Goal: Task Accomplishment & Management: Manage account settings

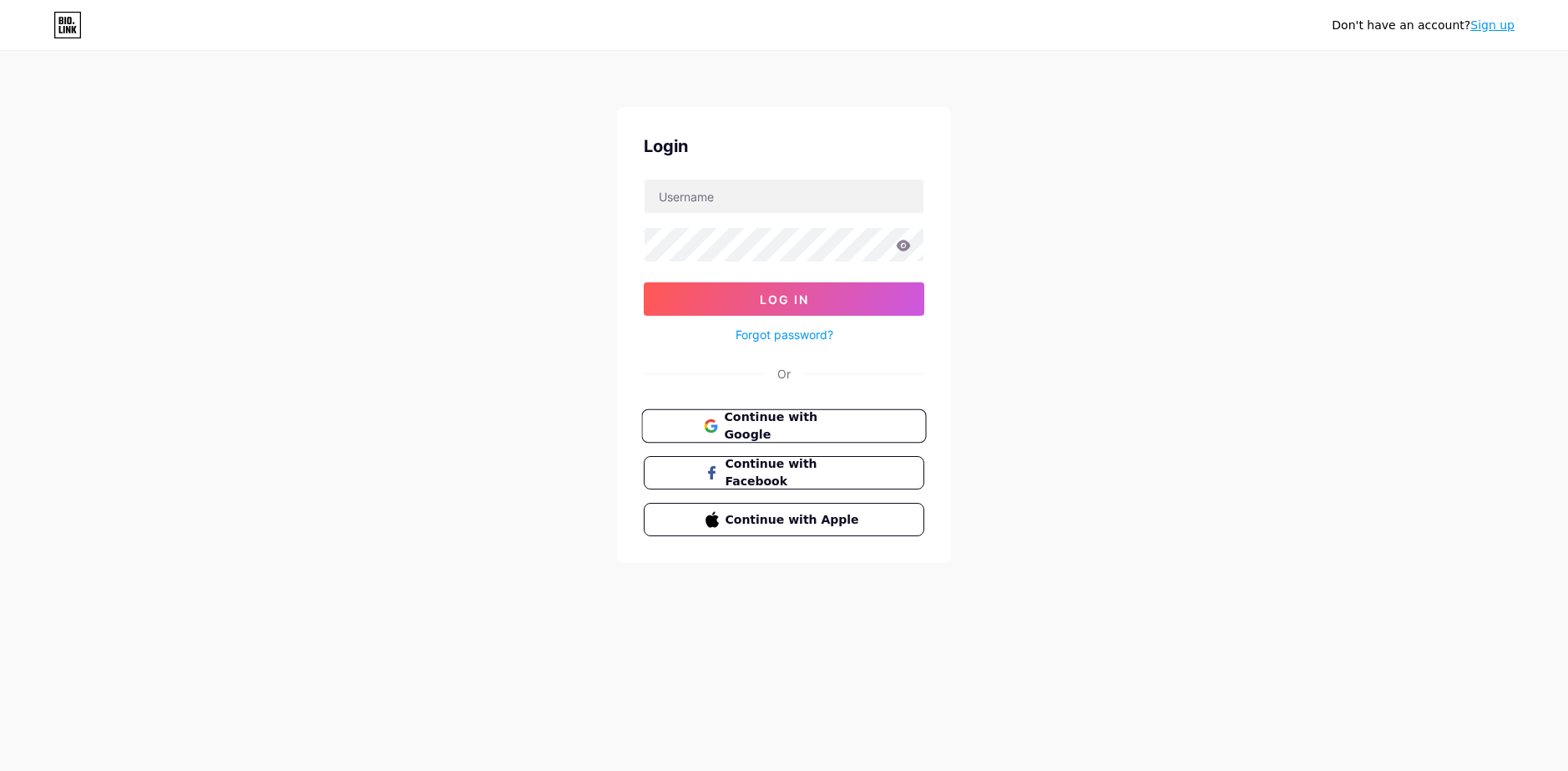
click at [792, 431] on span "Continue with Google" at bounding box center [793, 426] width 140 height 36
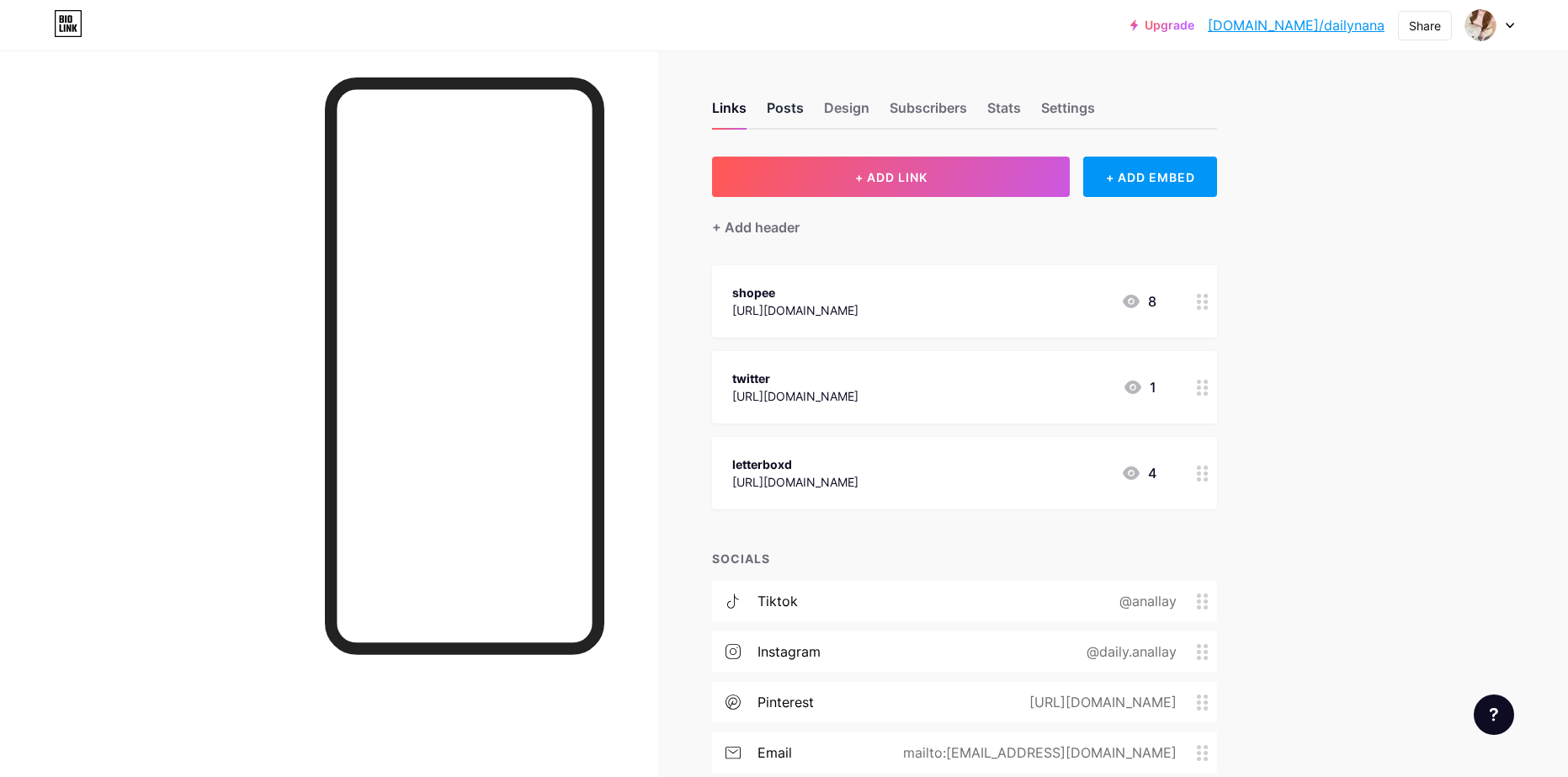
click at [781, 102] on div "Posts" at bounding box center [784, 113] width 37 height 31
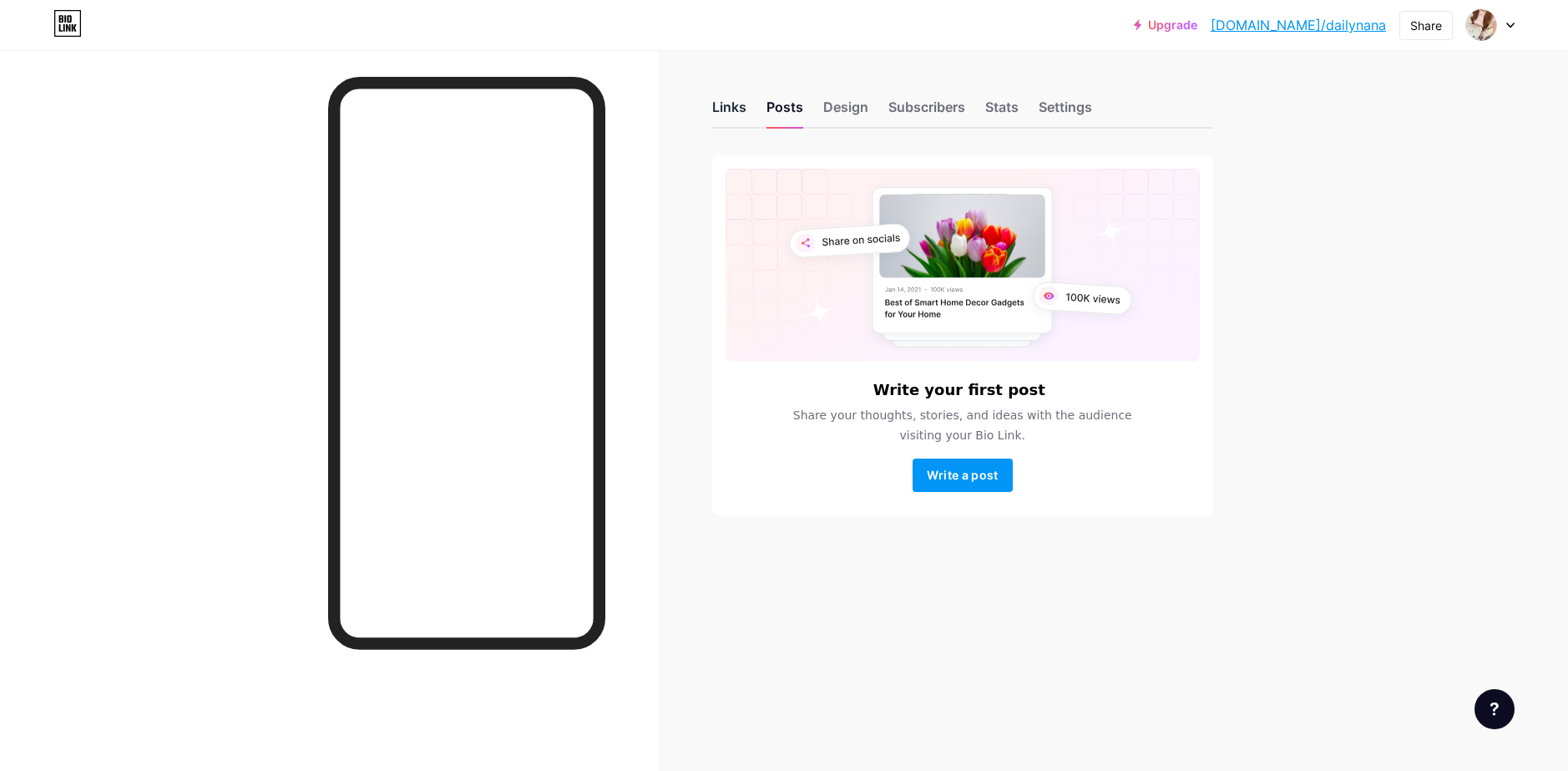
click at [733, 111] on div "Links" at bounding box center [729, 112] width 34 height 30
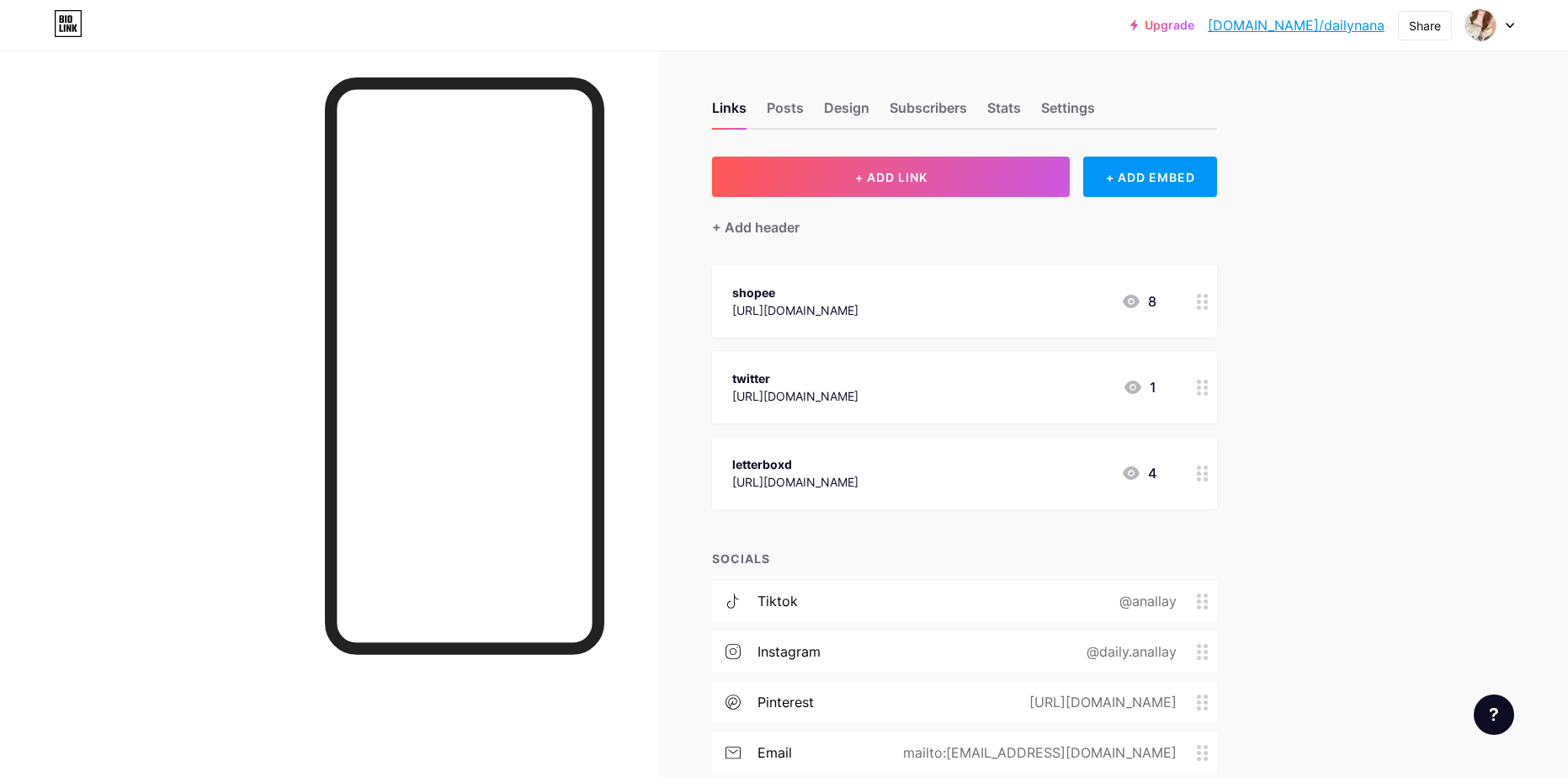
click at [1138, 304] on icon at bounding box center [1131, 301] width 17 height 14
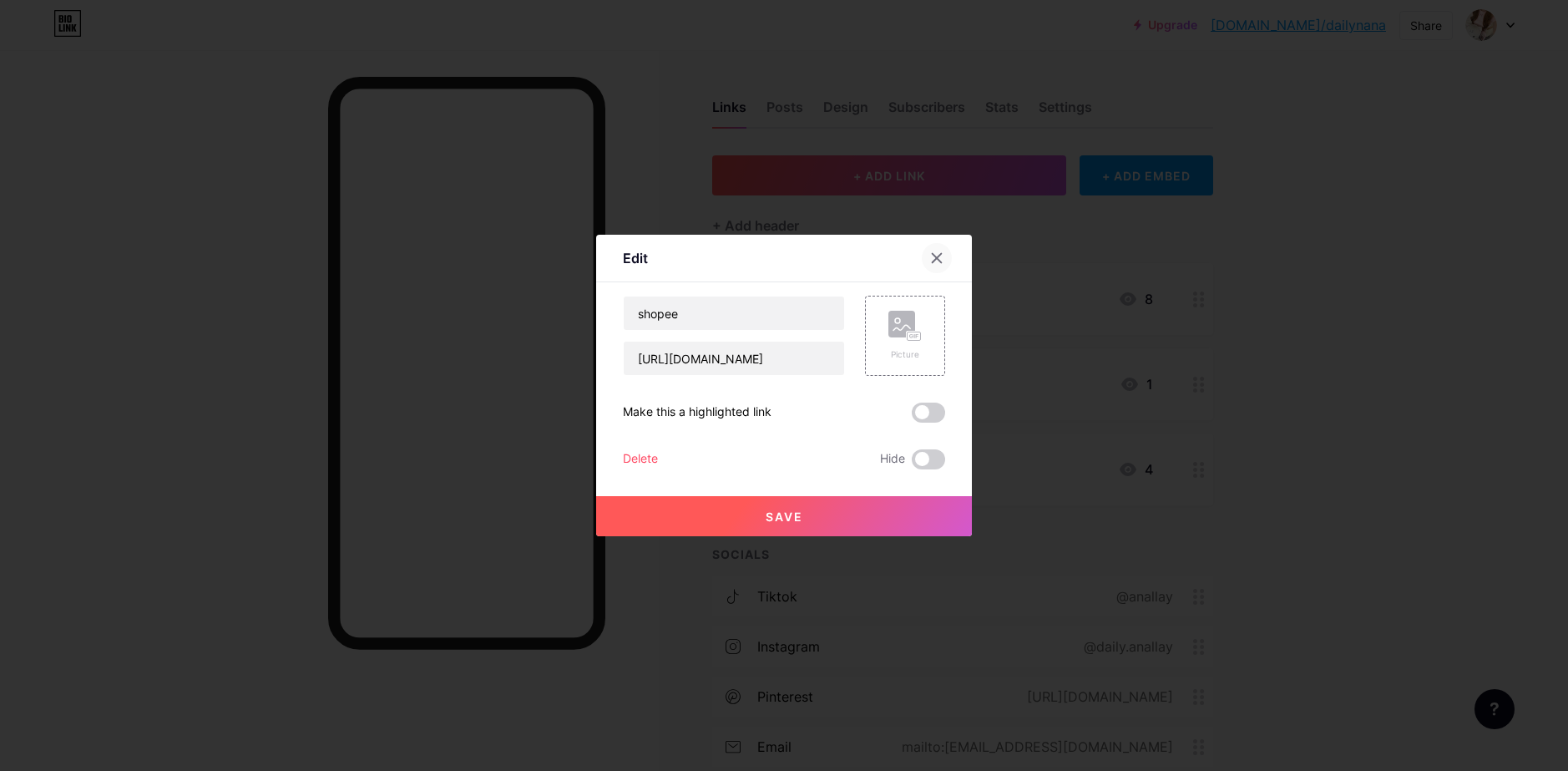
click at [941, 259] on icon at bounding box center [937, 258] width 13 height 13
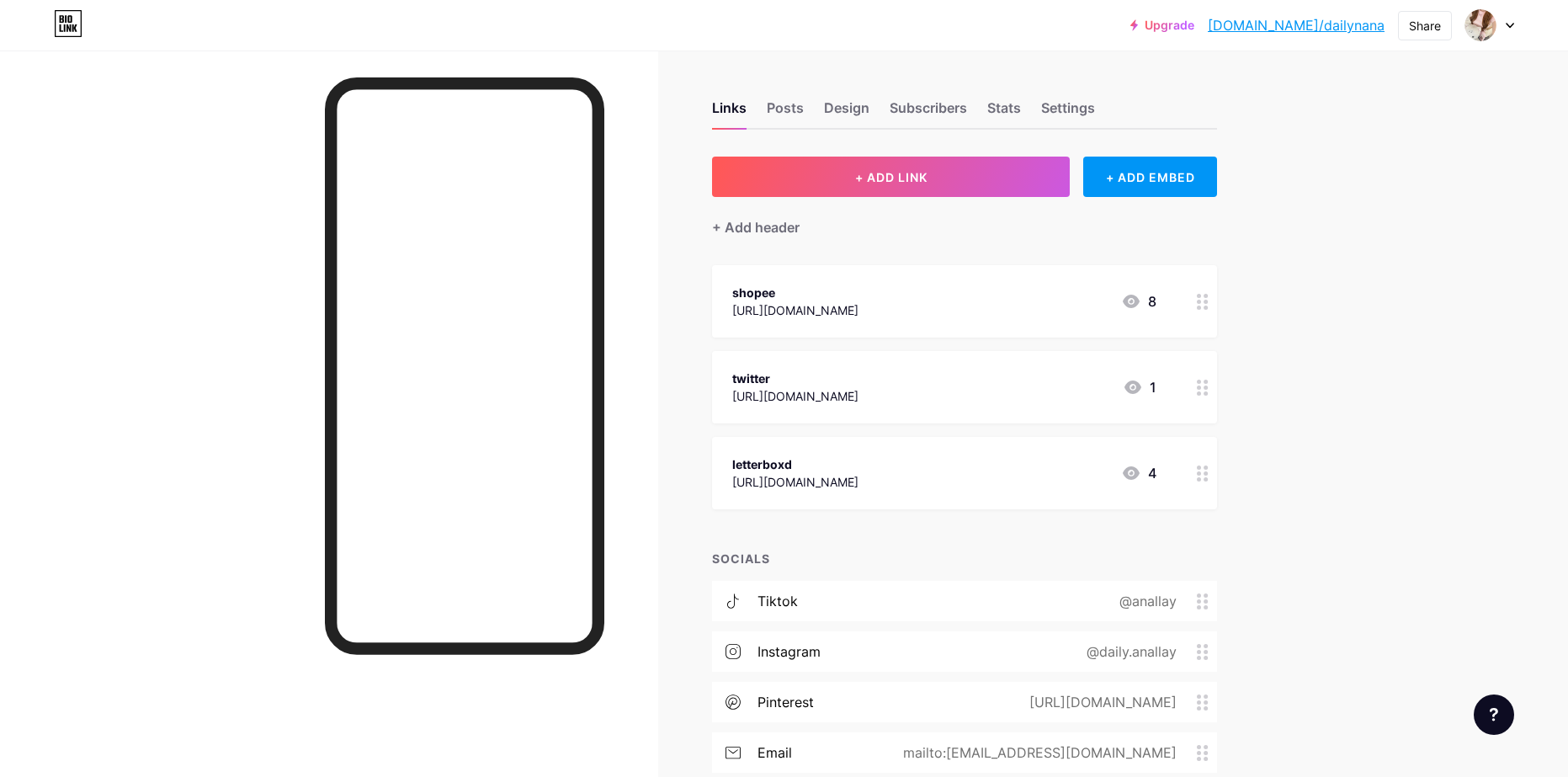
click at [1147, 476] on div "4" at bounding box center [1138, 473] width 35 height 20
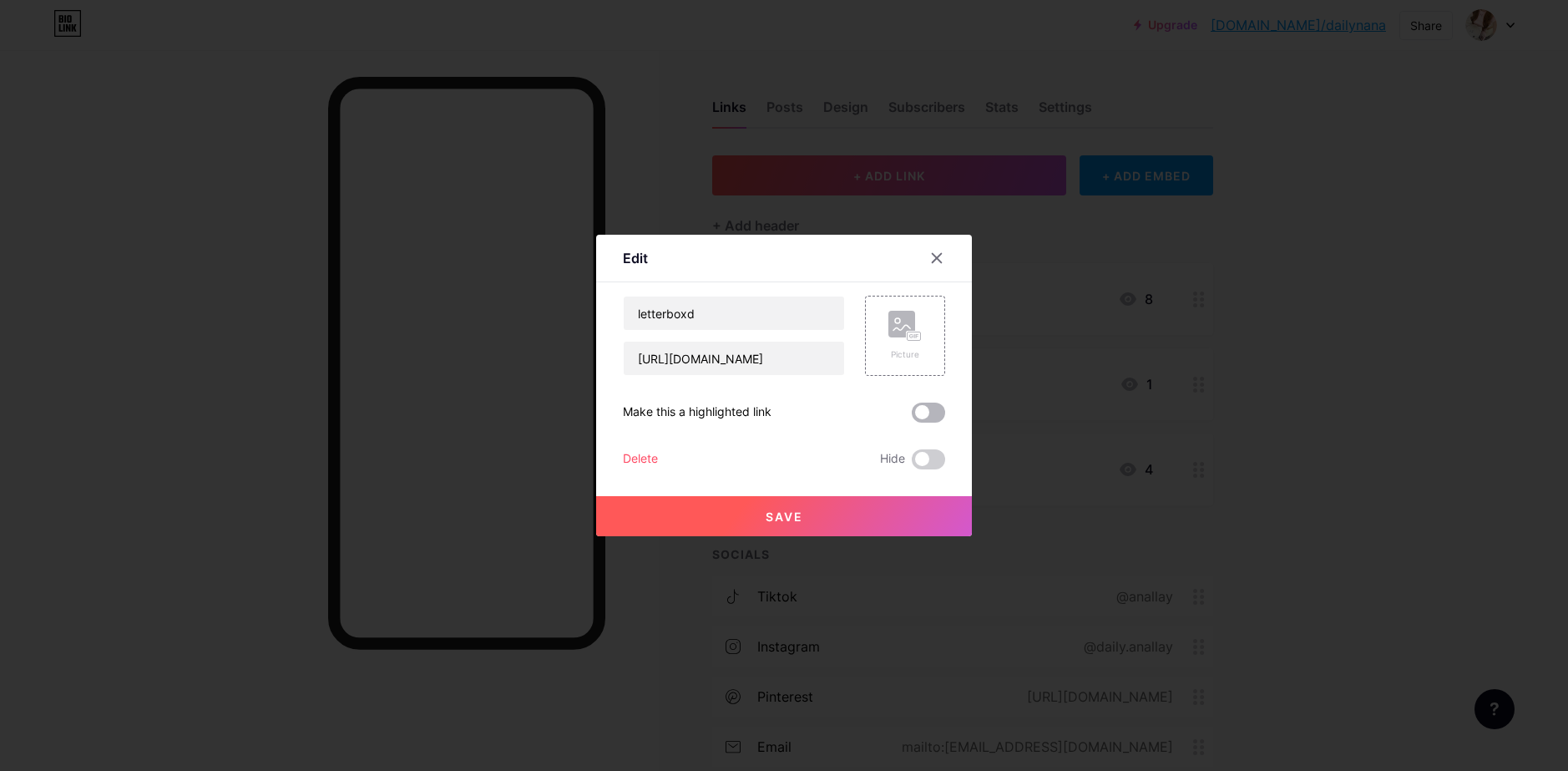
click at [931, 415] on span at bounding box center [928, 412] width 33 height 20
click at [912, 416] on input "checkbox" at bounding box center [912, 416] width 0 height 0
click at [833, 518] on button "Save" at bounding box center [784, 516] width 376 height 40
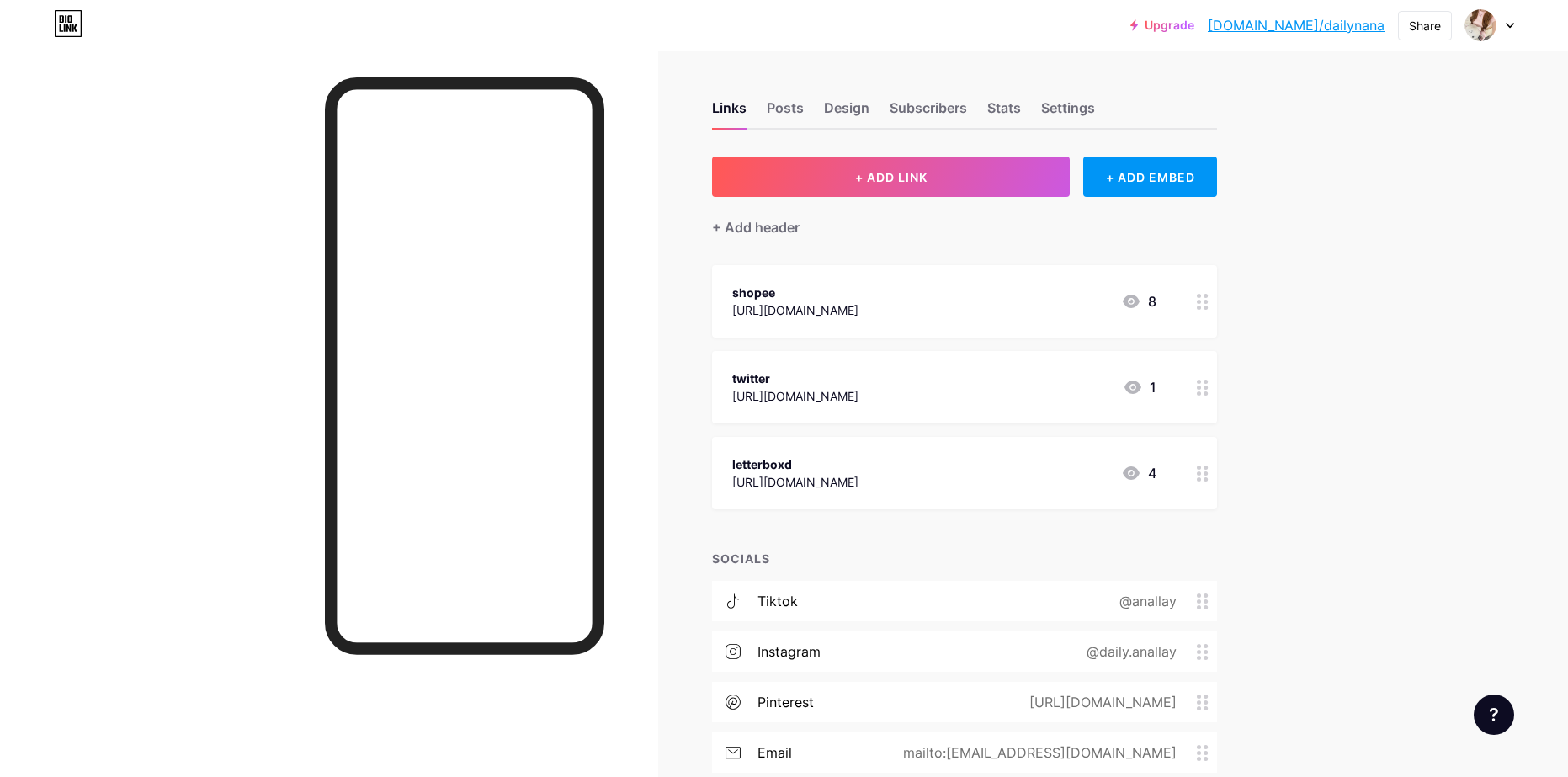
click at [1209, 477] on icon at bounding box center [1202, 474] width 12 height 16
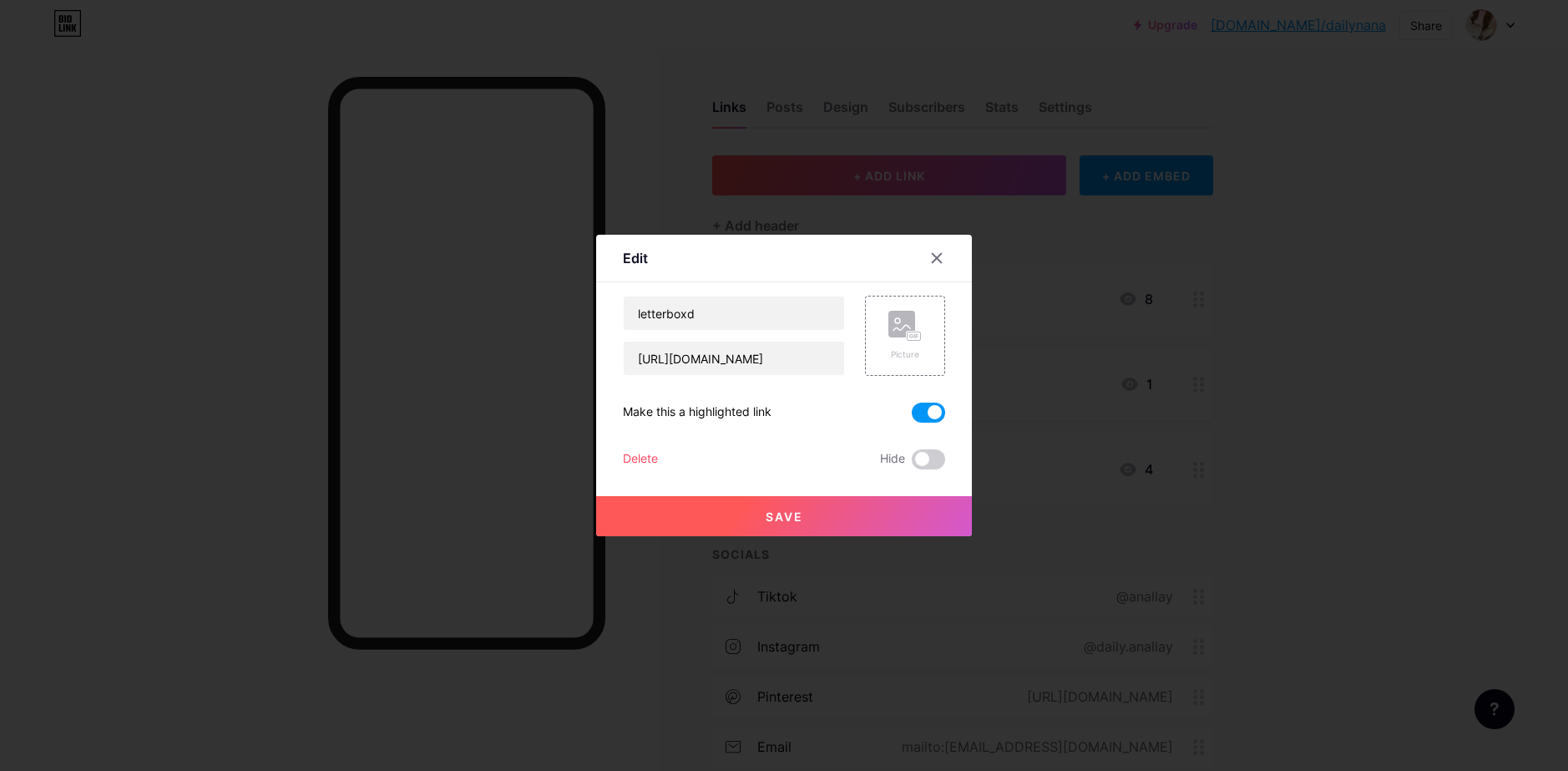
click at [931, 413] on span at bounding box center [928, 412] width 33 height 20
click at [912, 416] on input "checkbox" at bounding box center [912, 416] width 0 height 0
click at [931, 455] on span at bounding box center [928, 459] width 33 height 20
click at [912, 463] on input "checkbox" at bounding box center [912, 463] width 0 height 0
click at [775, 511] on span "Save" at bounding box center [784, 517] width 38 height 14
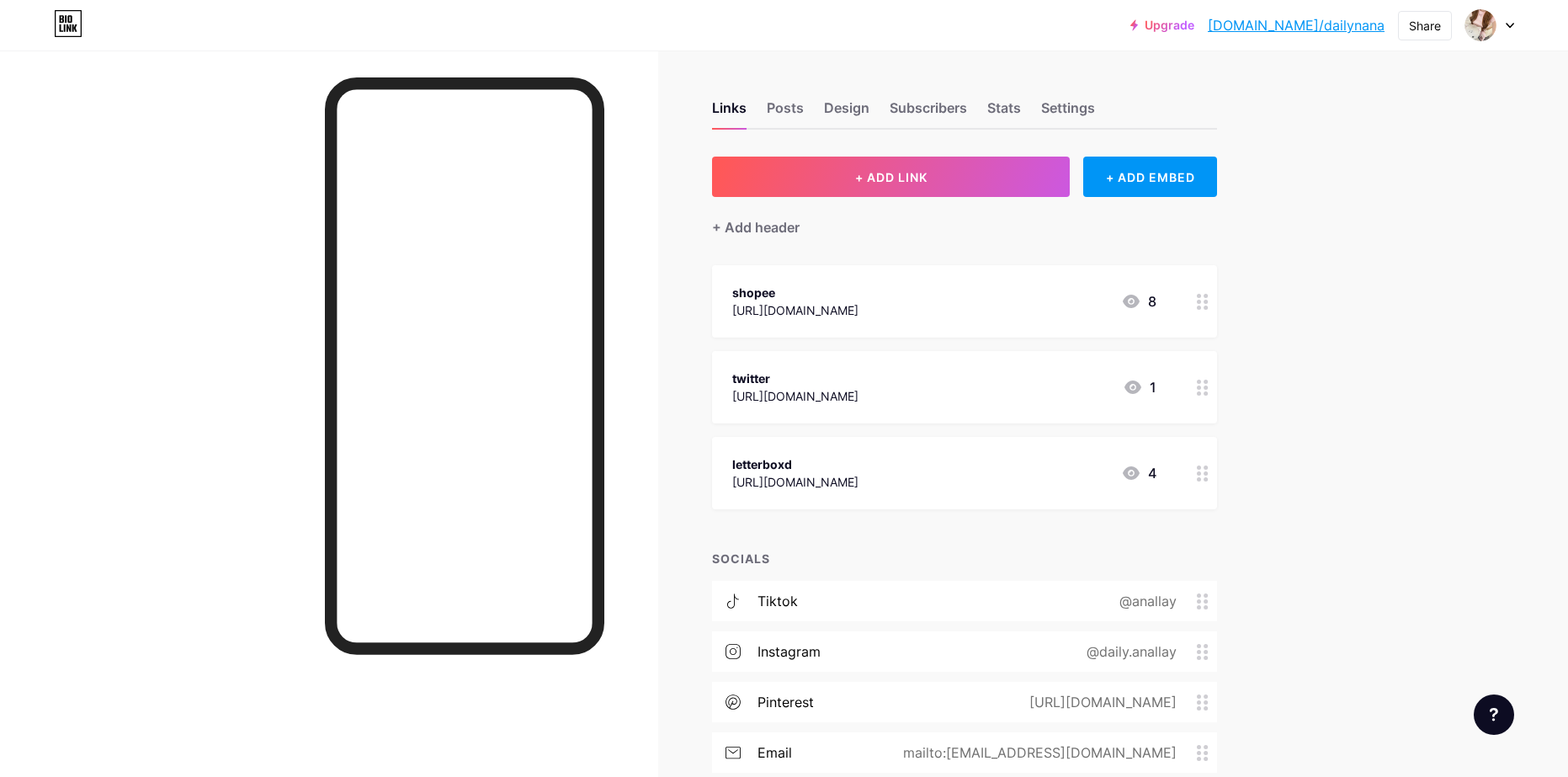
click at [1340, 322] on div "Upgrade bio.link/dailyn... bio.link/dailynana Share Switch accounts daily.nana …" at bounding box center [784, 453] width 1568 height 907
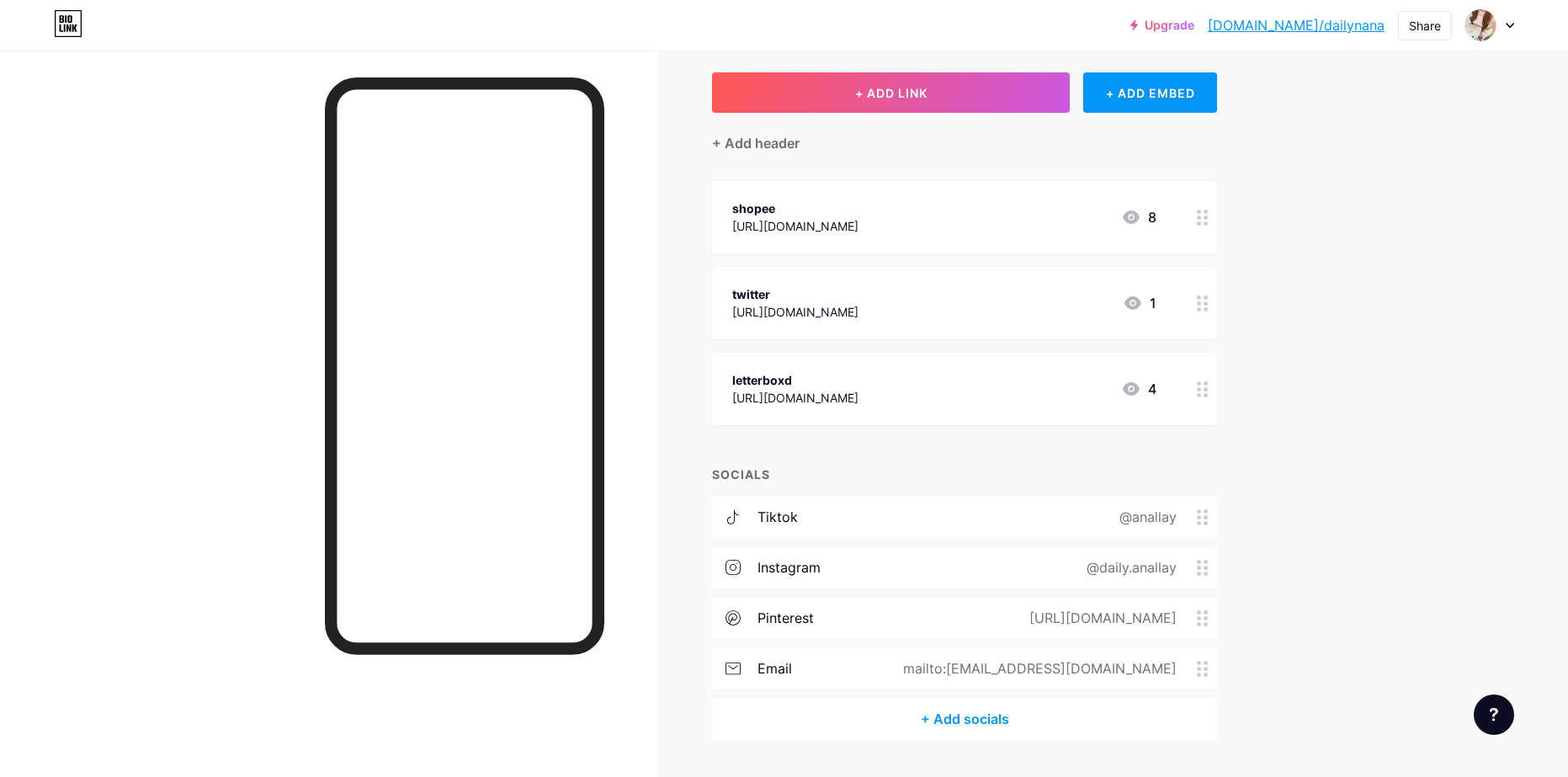
click at [1508, 24] on icon at bounding box center [1509, 25] width 6 height 5
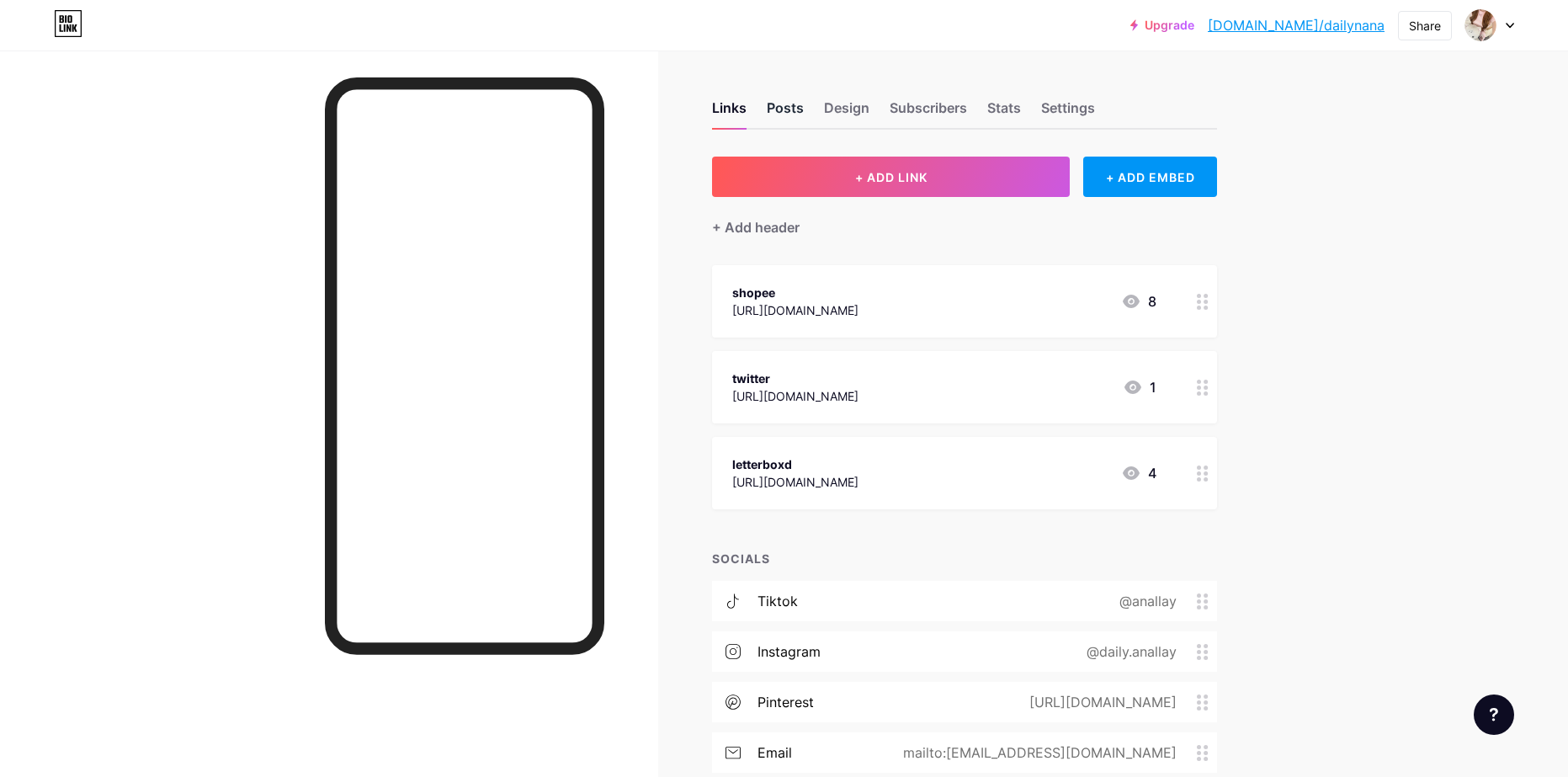
click at [796, 113] on div "Posts" at bounding box center [784, 113] width 37 height 31
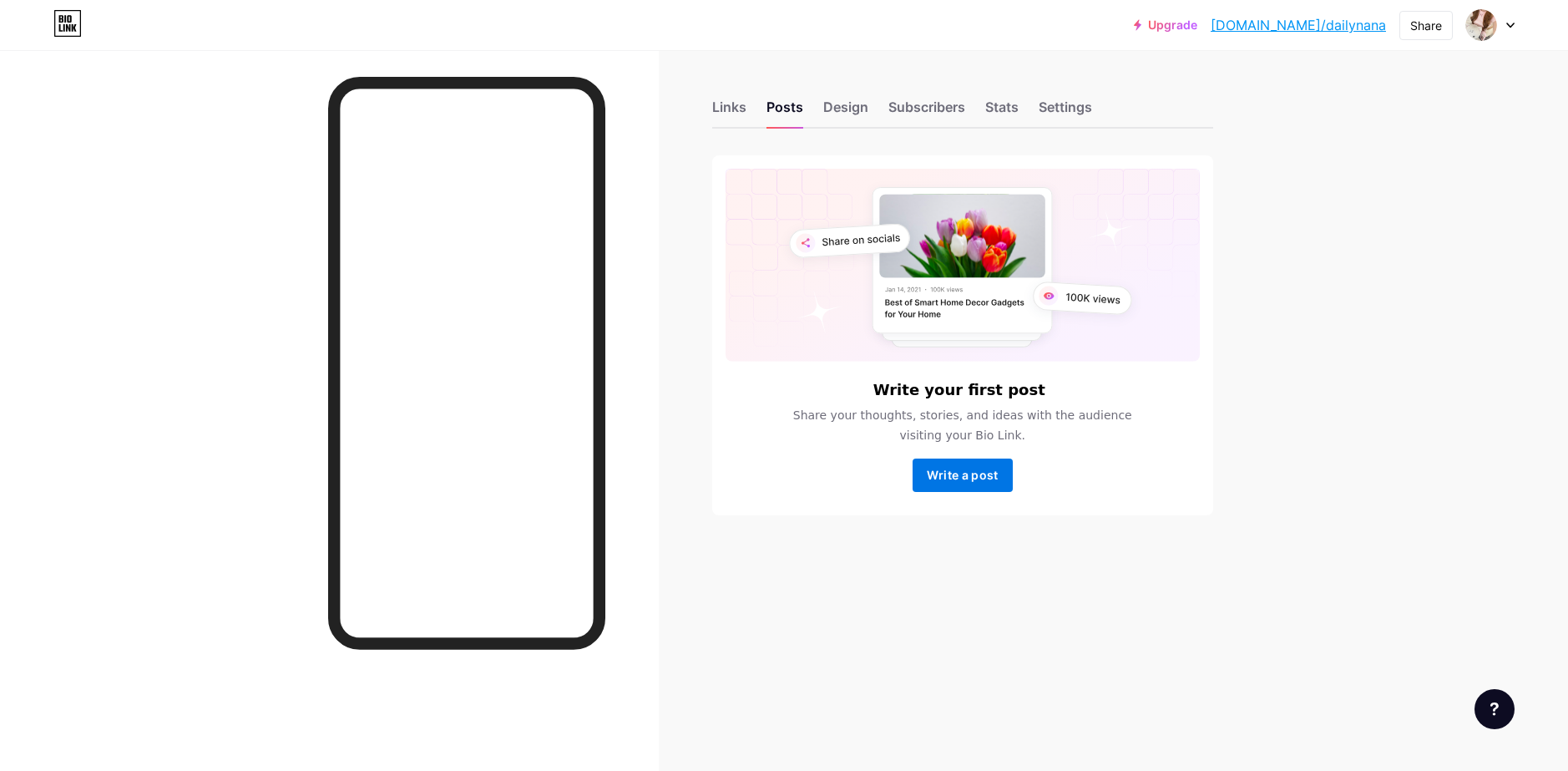
click at [973, 479] on span "Write a post" at bounding box center [963, 475] width 72 height 14
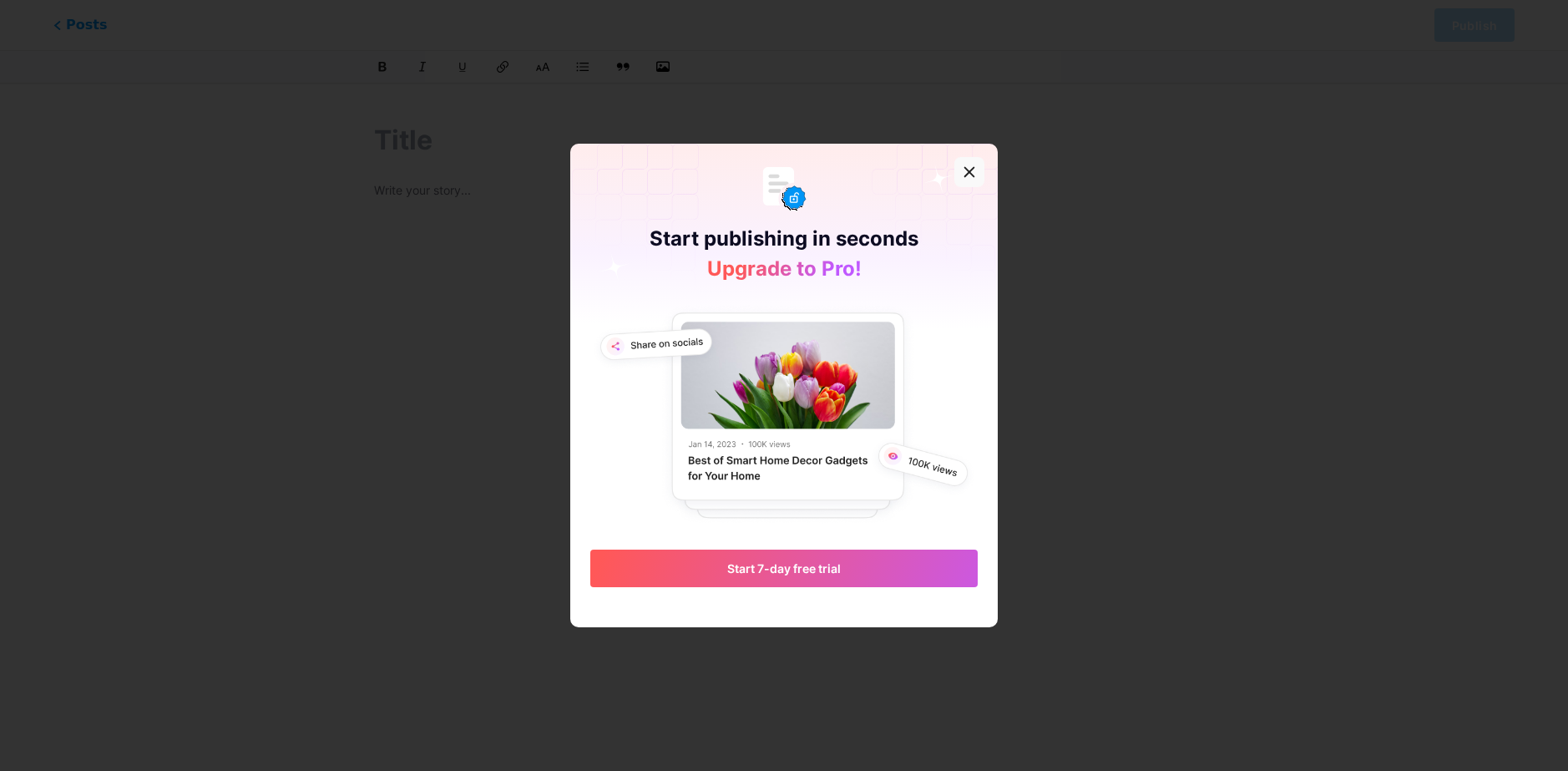
click at [974, 164] on div at bounding box center [970, 172] width 30 height 30
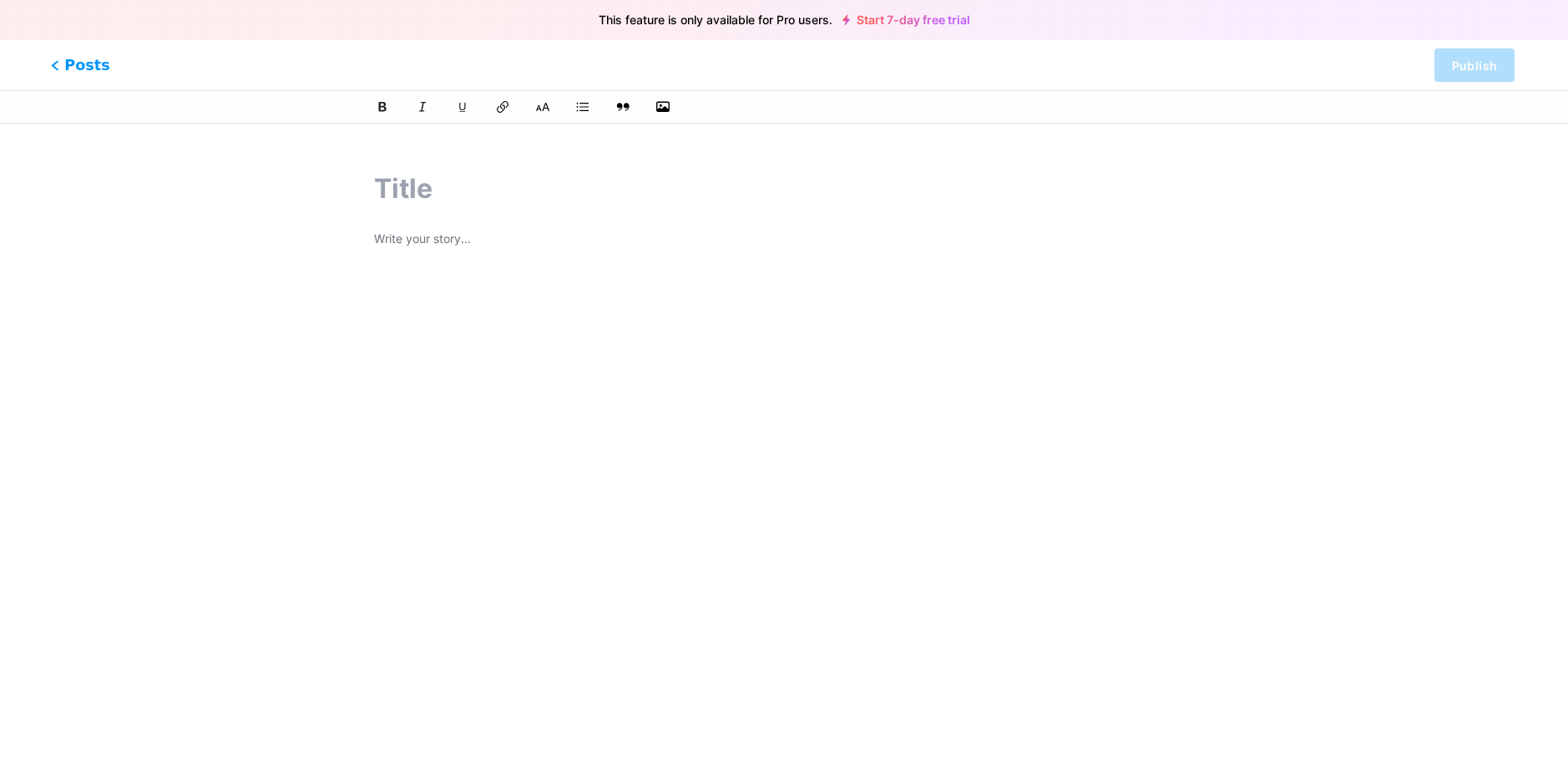
click at [81, 74] on span "Posts" at bounding box center [81, 65] width 59 height 21
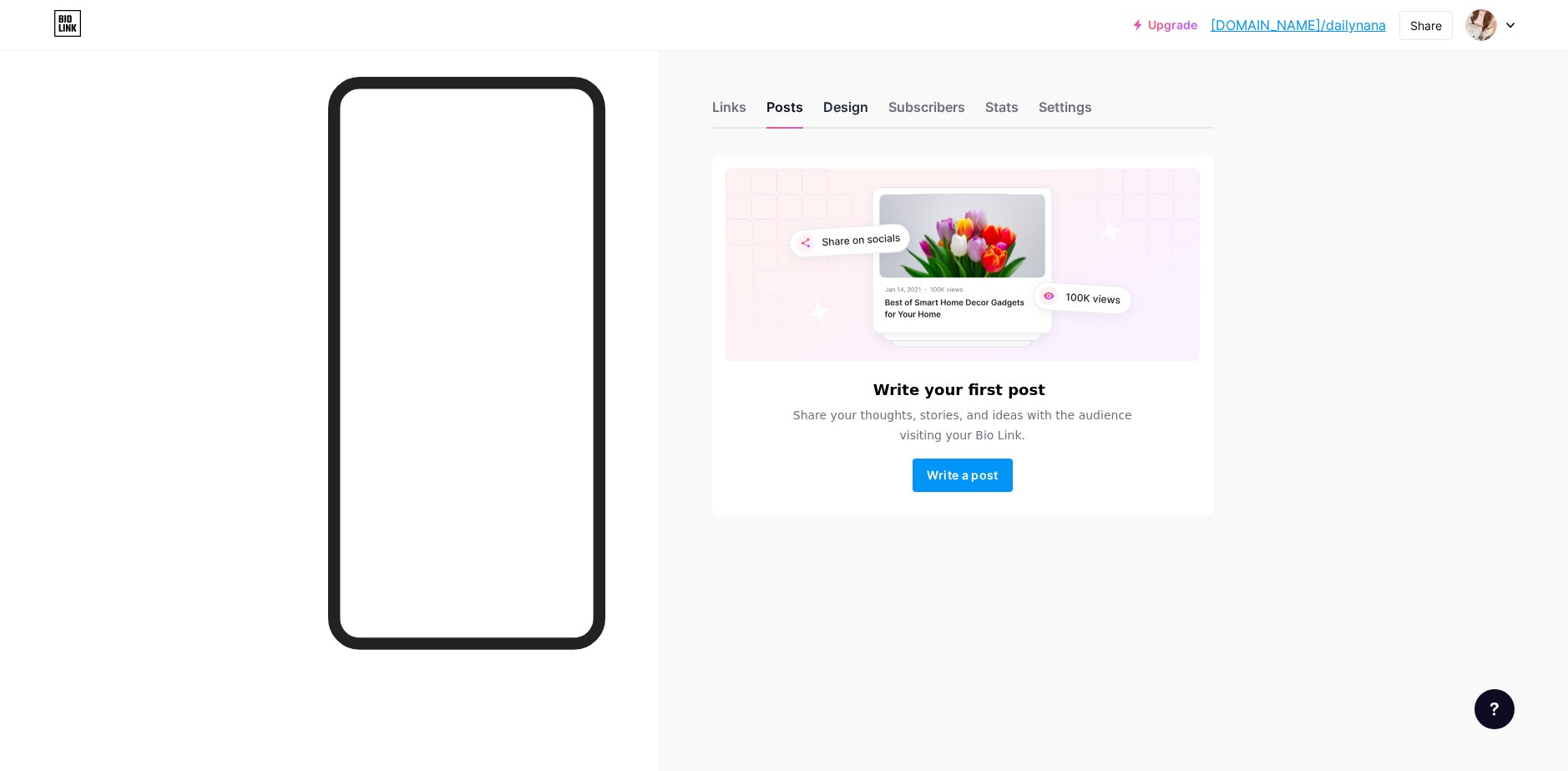
click at [844, 105] on div "Design" at bounding box center [845, 112] width 45 height 30
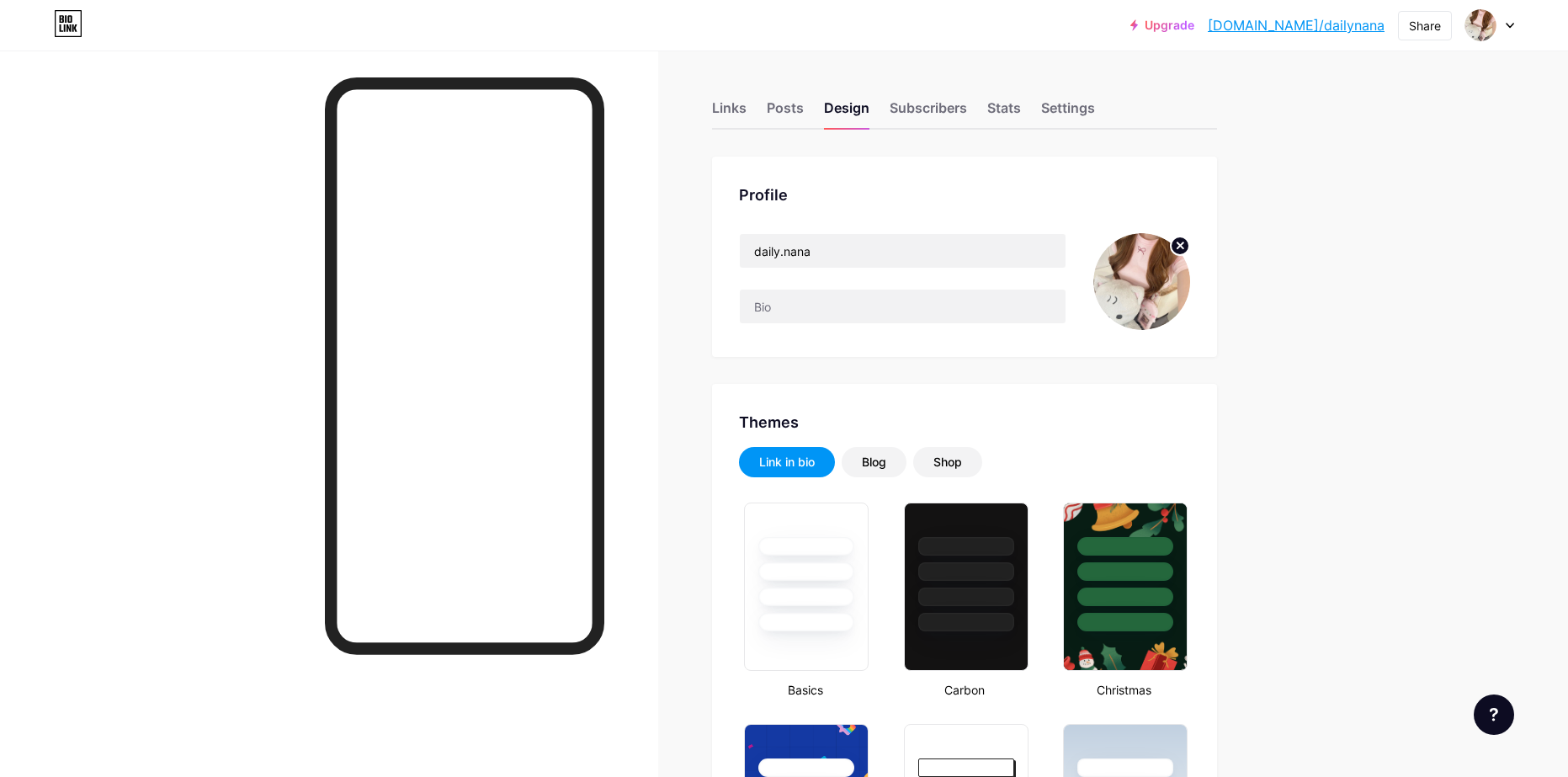
type input "#f9d3e0"
type input "#ffffff"
type input "#000000"
click at [860, 245] on input "daily.nana" at bounding box center [903, 250] width 326 height 33
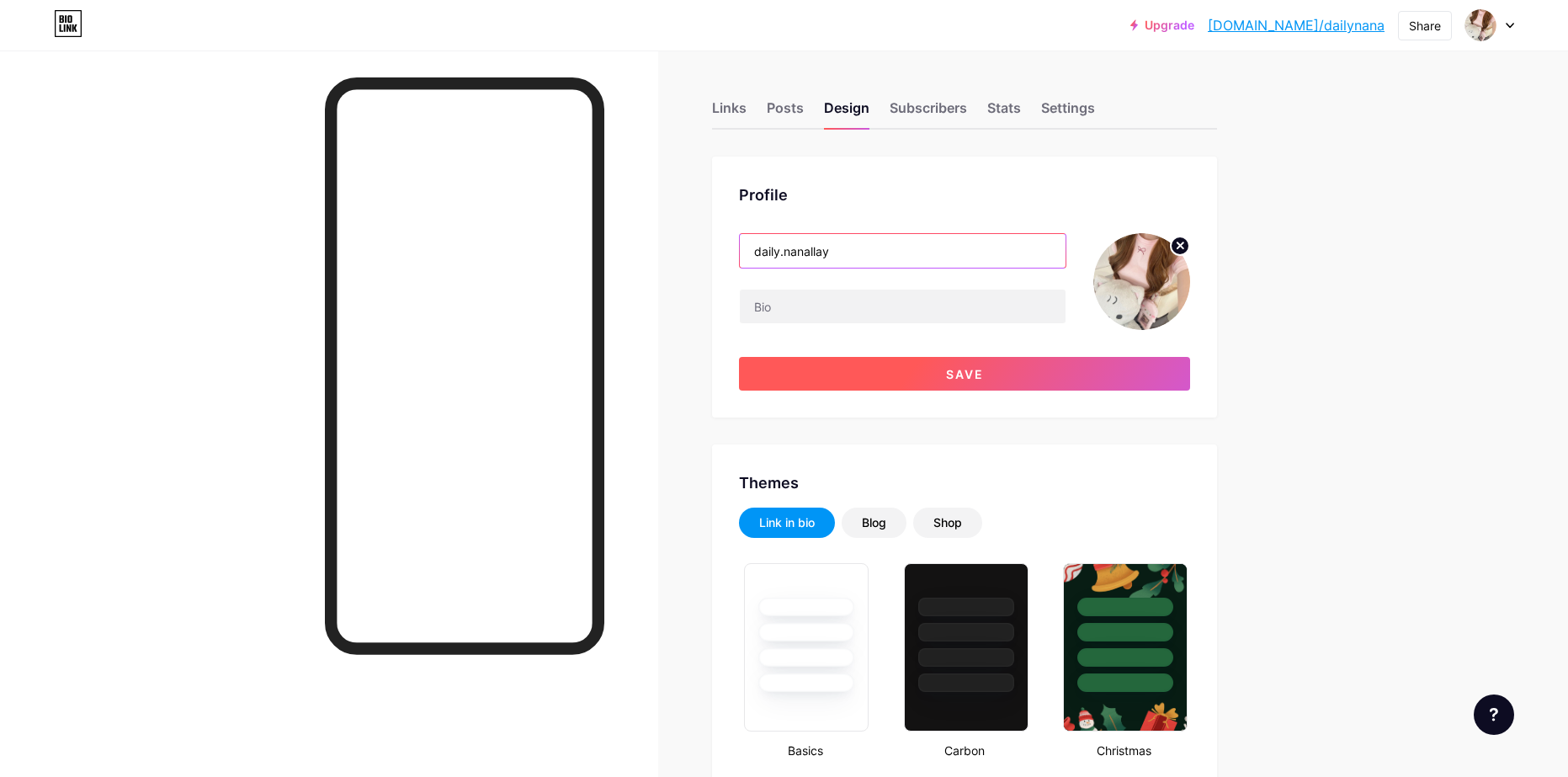
type input "daily.nanallay"
click at [991, 372] on button "Save" at bounding box center [965, 373] width 451 height 33
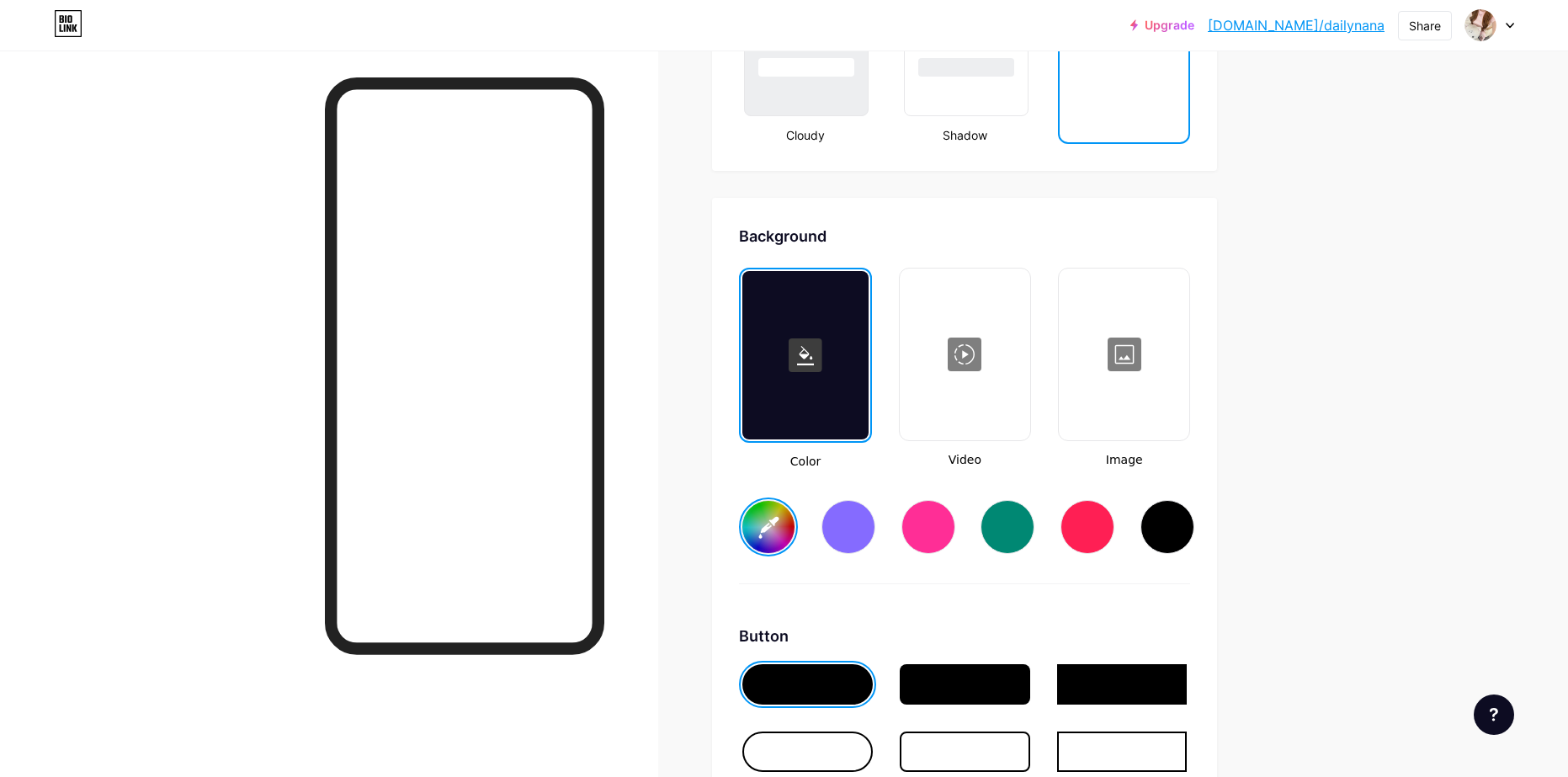
scroll to position [2188, 0]
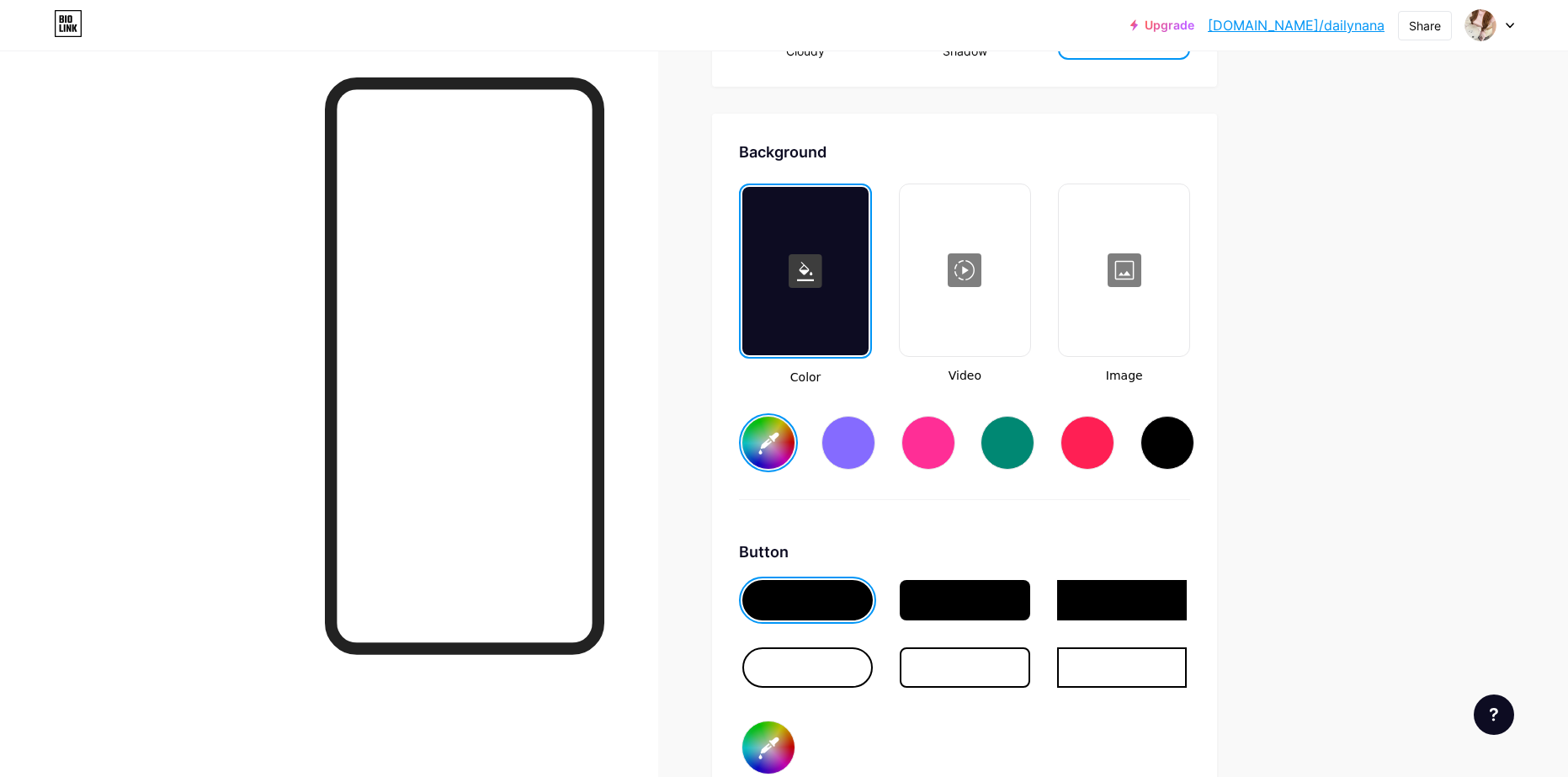
click at [829, 659] on div at bounding box center [807, 667] width 131 height 41
click at [946, 610] on div at bounding box center [965, 599] width 131 height 41
click at [804, 603] on div at bounding box center [807, 599] width 131 height 41
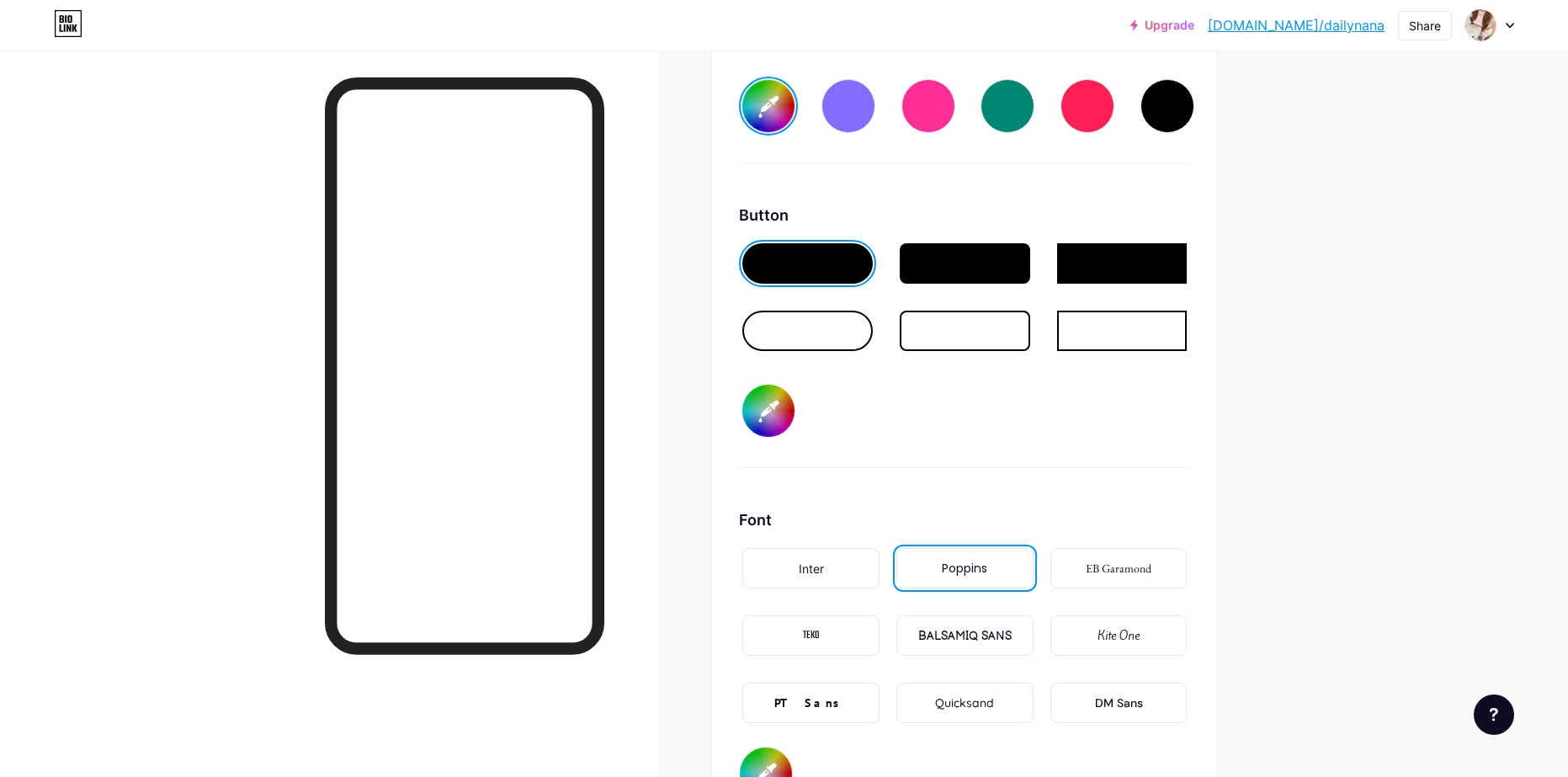
scroll to position [2608, 0]
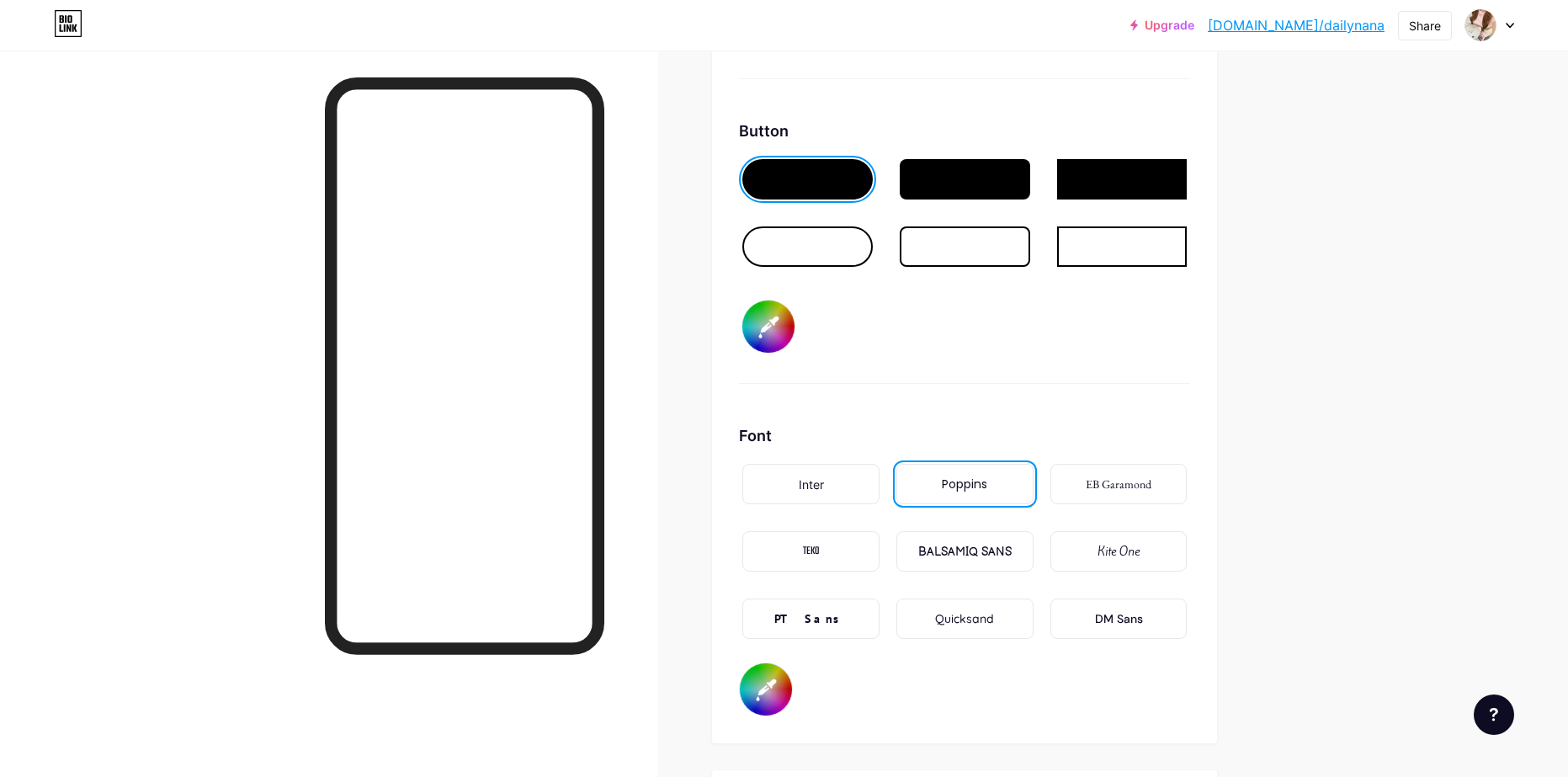
click at [814, 485] on div "Inter" at bounding box center [812, 485] width 25 height 18
click at [830, 614] on div "PT Sans" at bounding box center [812, 619] width 74 height 18
click at [967, 615] on div "Quicksand" at bounding box center [964, 619] width 59 height 18
click at [1143, 615] on div "DM Sans" at bounding box center [1118, 619] width 48 height 18
click at [962, 559] on div "BALSAMIQ SANS" at bounding box center [964, 551] width 93 height 18
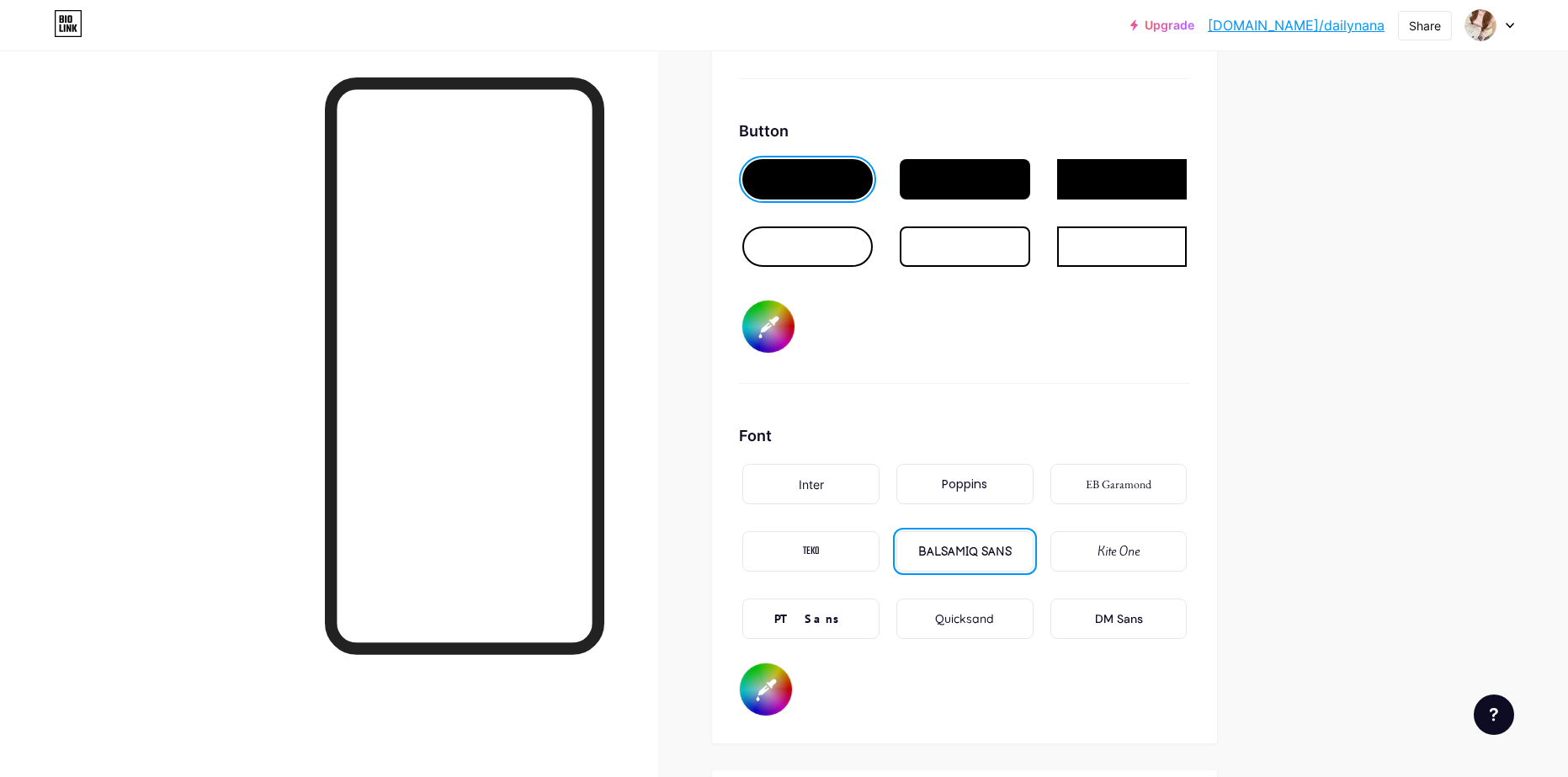
click at [985, 628] on div "Quicksand" at bounding box center [965, 618] width 137 height 41
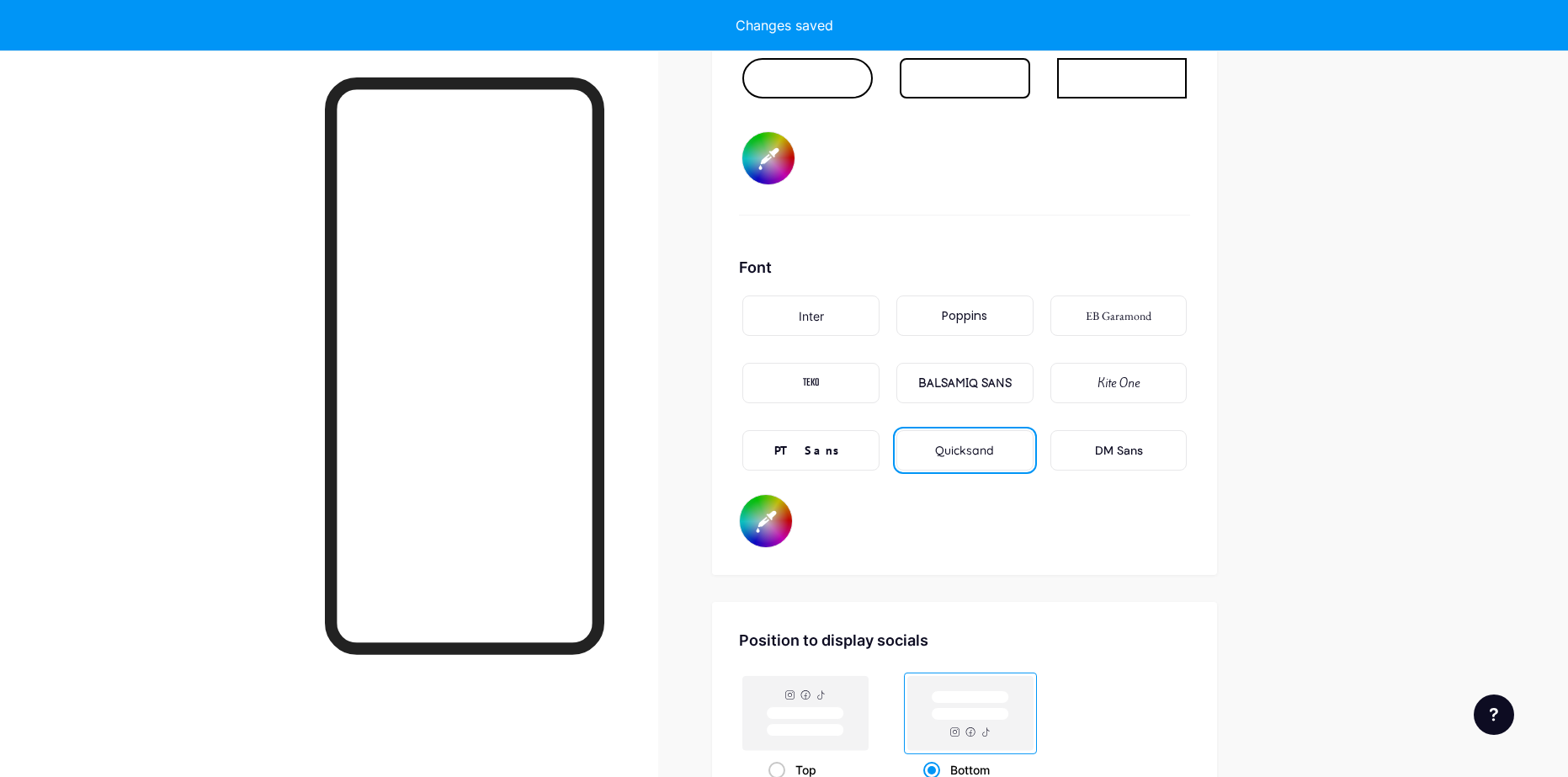
scroll to position [2945, 0]
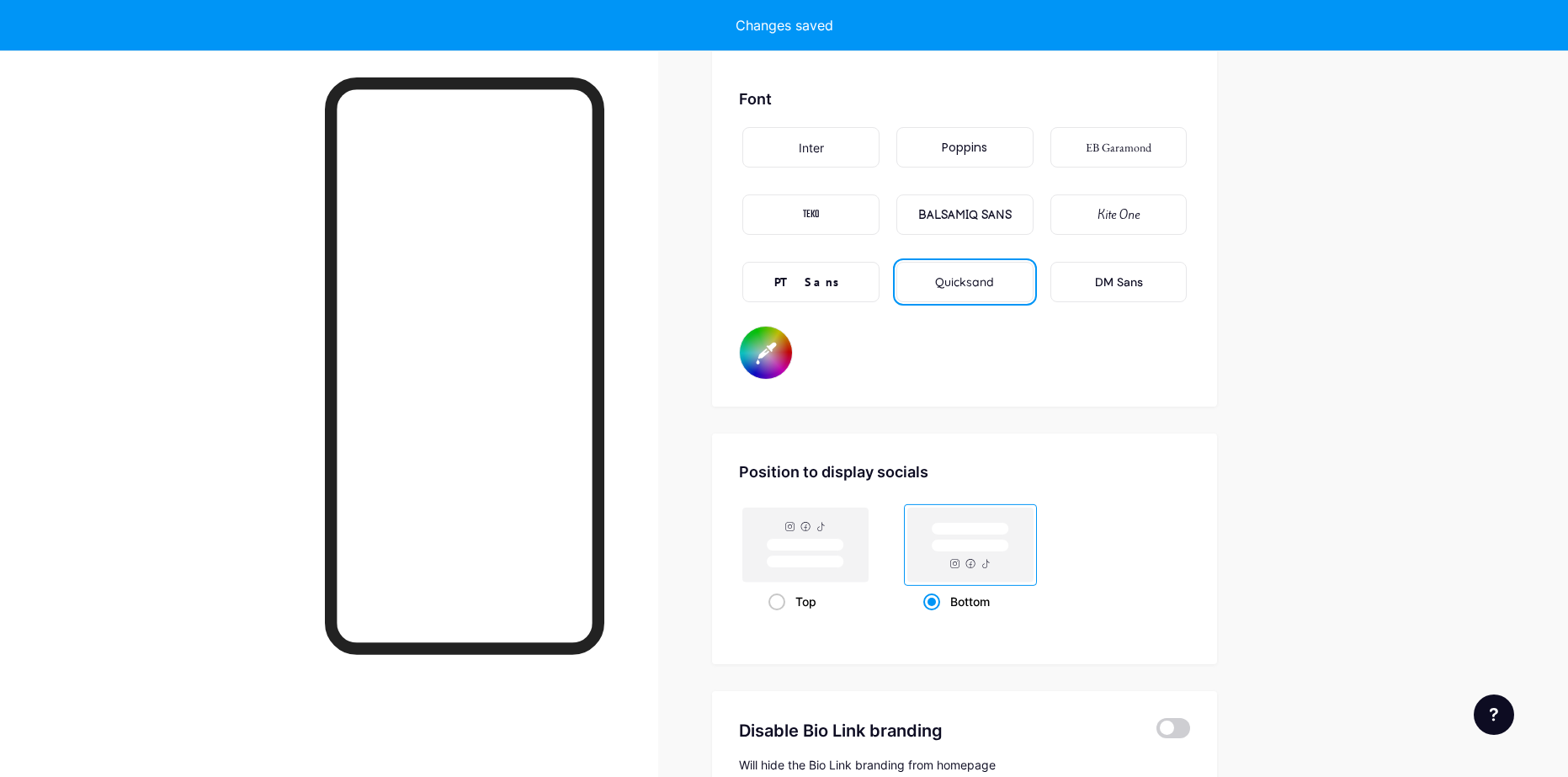
type input "#f9d3e0"
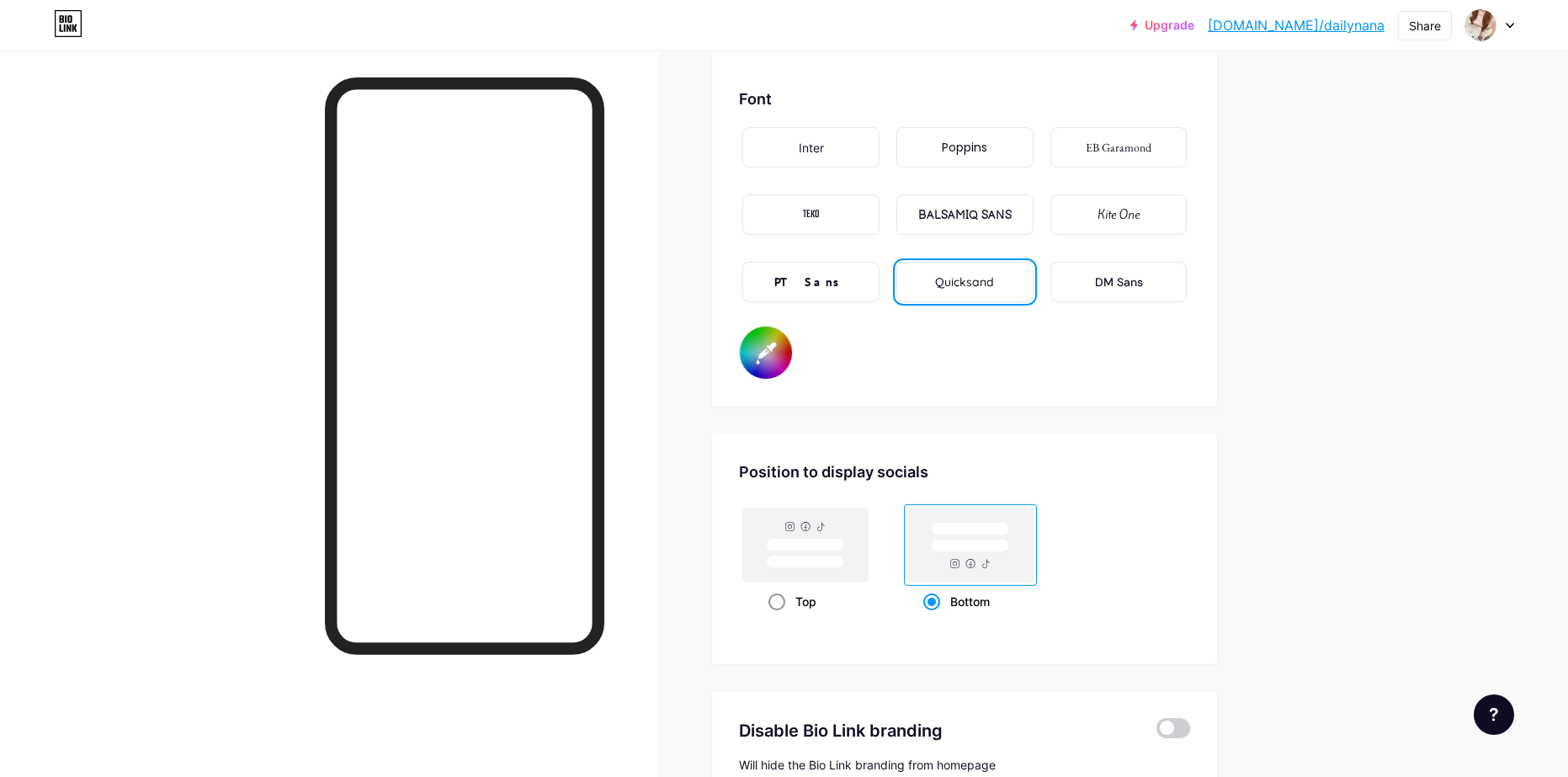
click at [815, 544] on rect at bounding box center [805, 545] width 78 height 13
click at [779, 616] on input "Top" at bounding box center [774, 622] width 11 height 11
radio input "true"
type input "#f9d3e0"
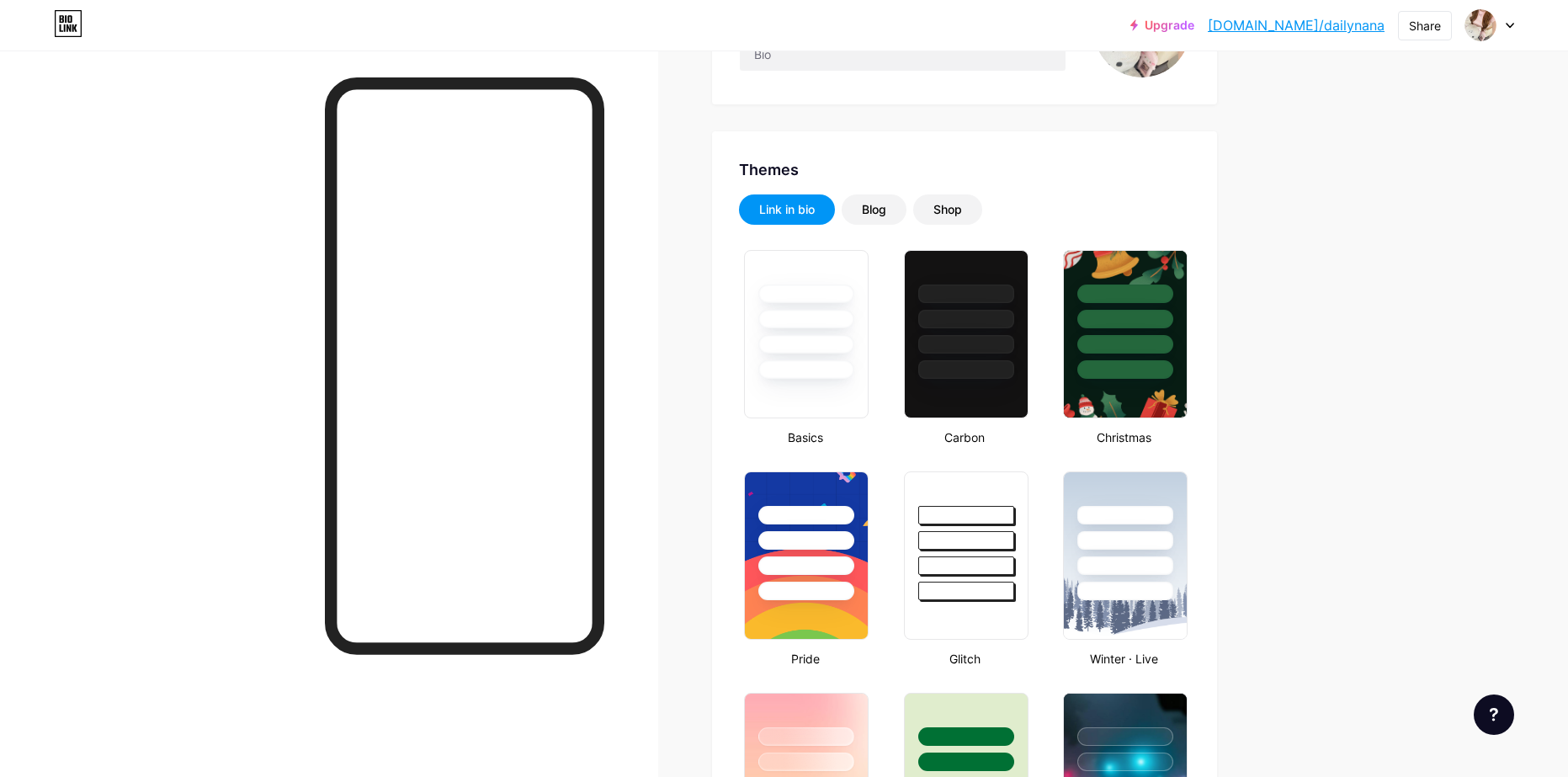
scroll to position [0, 0]
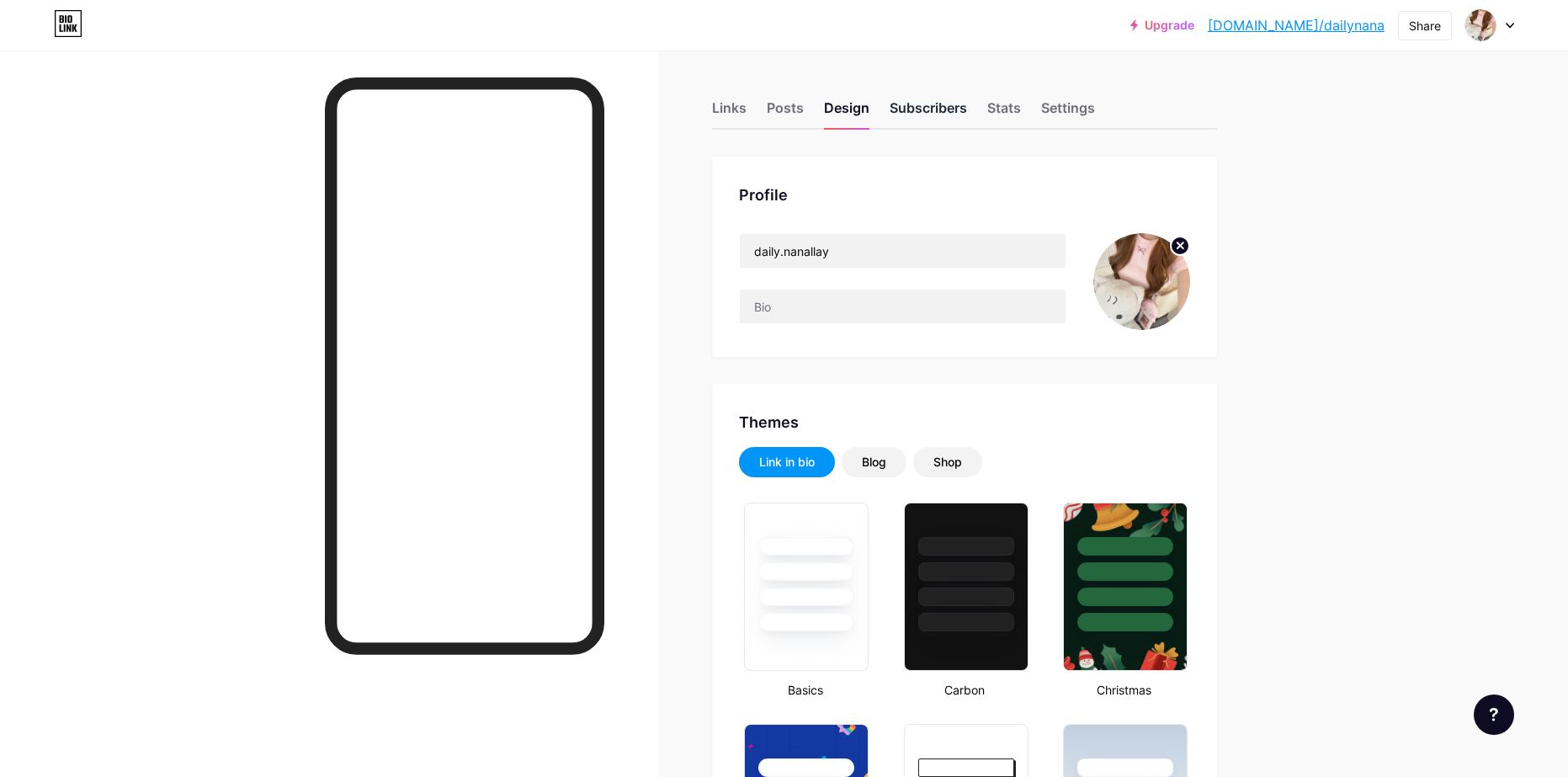
click at [906, 115] on div "Subscribers" at bounding box center [928, 113] width 78 height 31
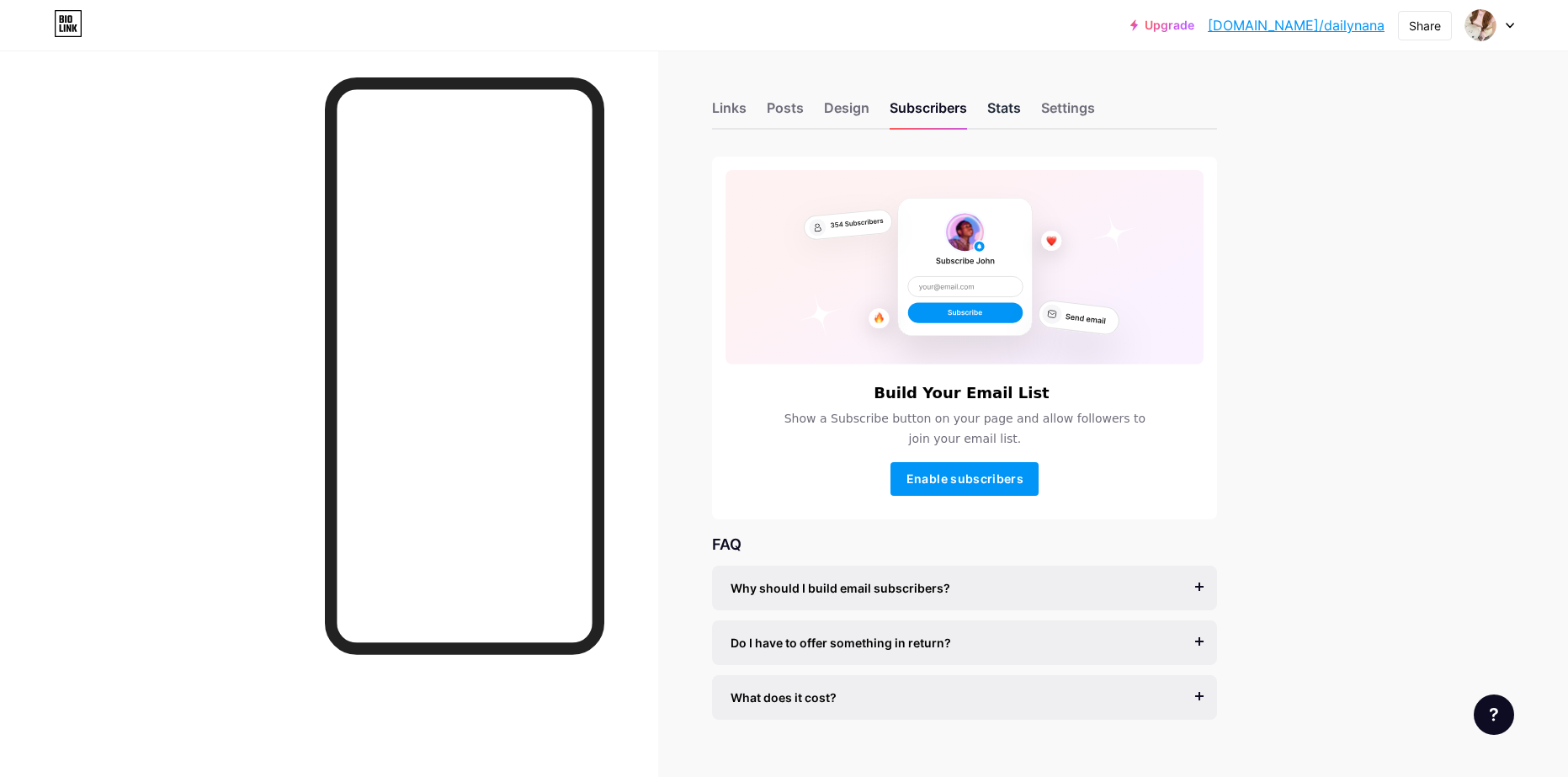
click at [1008, 119] on div "Stats" at bounding box center [1004, 113] width 33 height 31
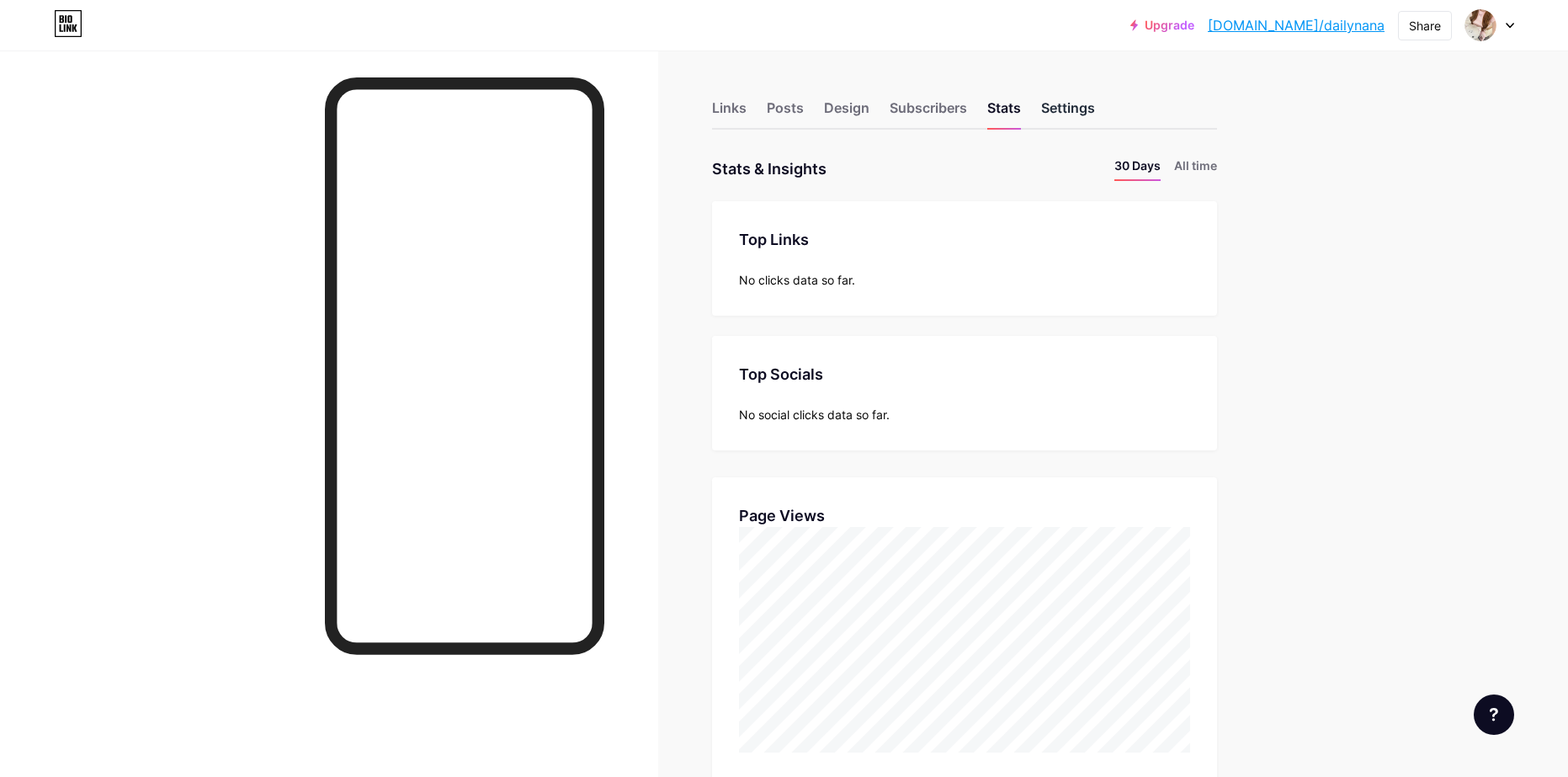
click at [1068, 110] on div "Settings" at bounding box center [1068, 113] width 54 height 31
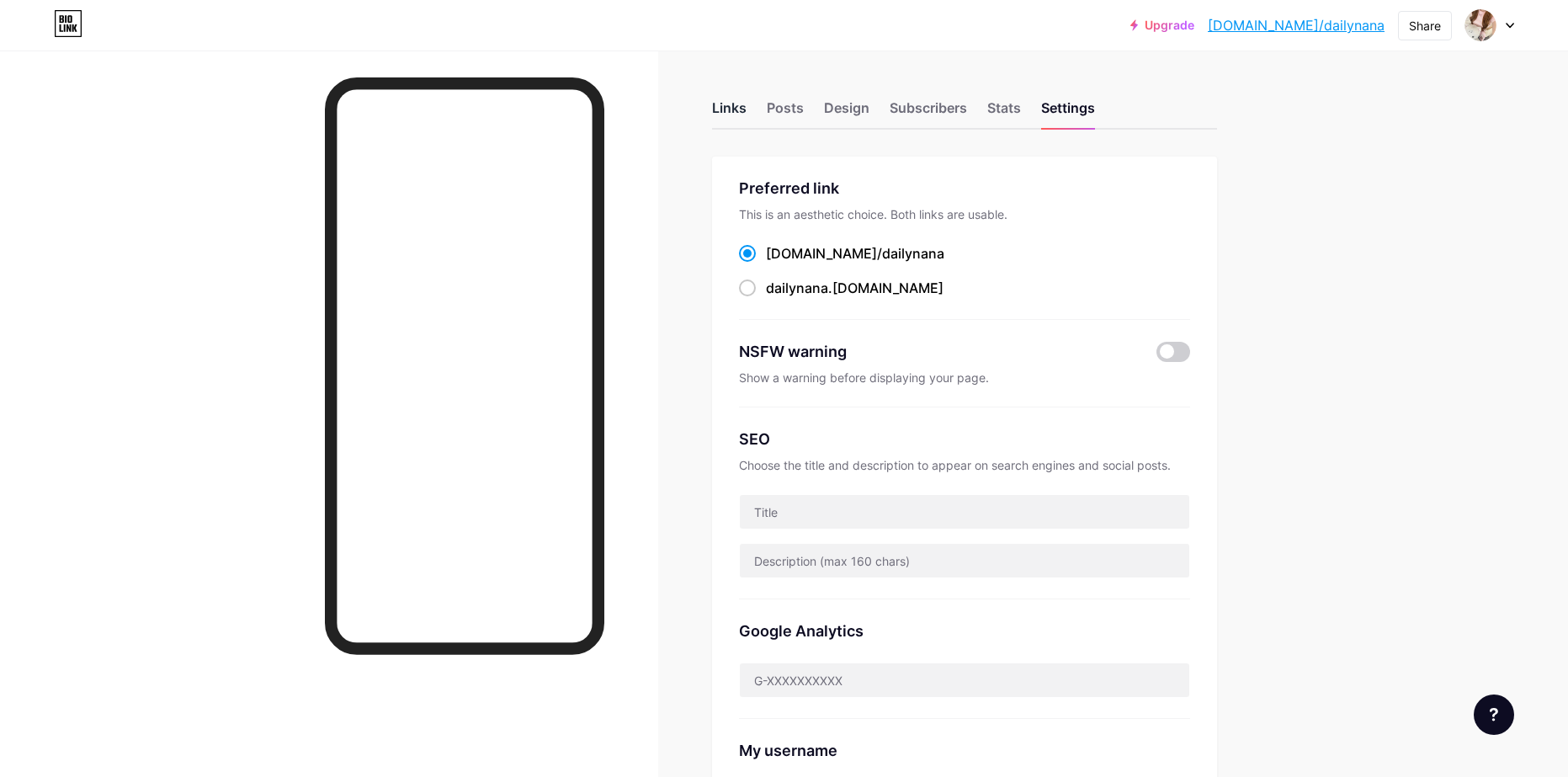
click at [737, 111] on div "Links" at bounding box center [729, 113] width 34 height 31
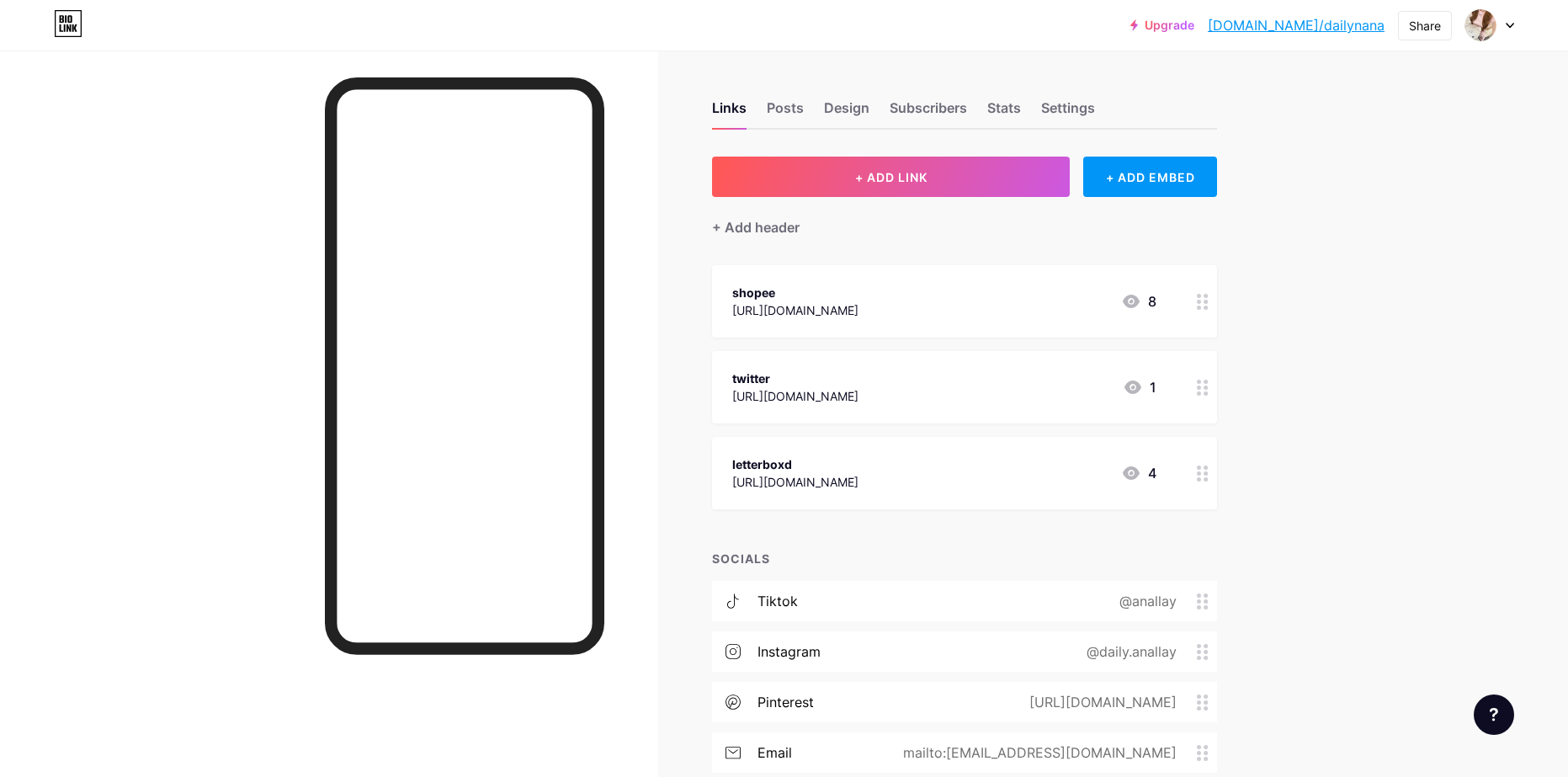
scroll to position [84, 0]
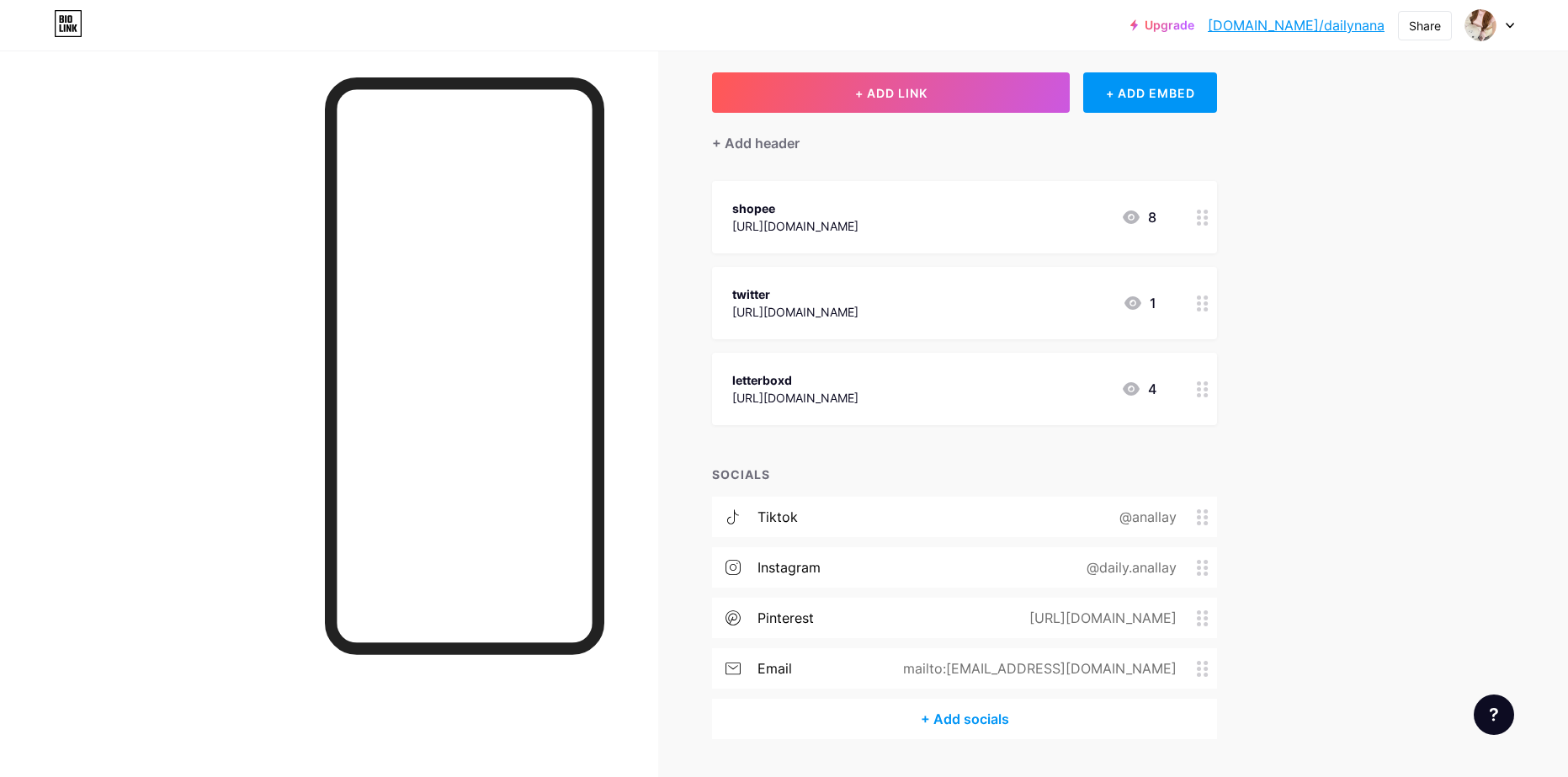
click at [1178, 523] on div "@anallay" at bounding box center [1145, 516] width 105 height 20
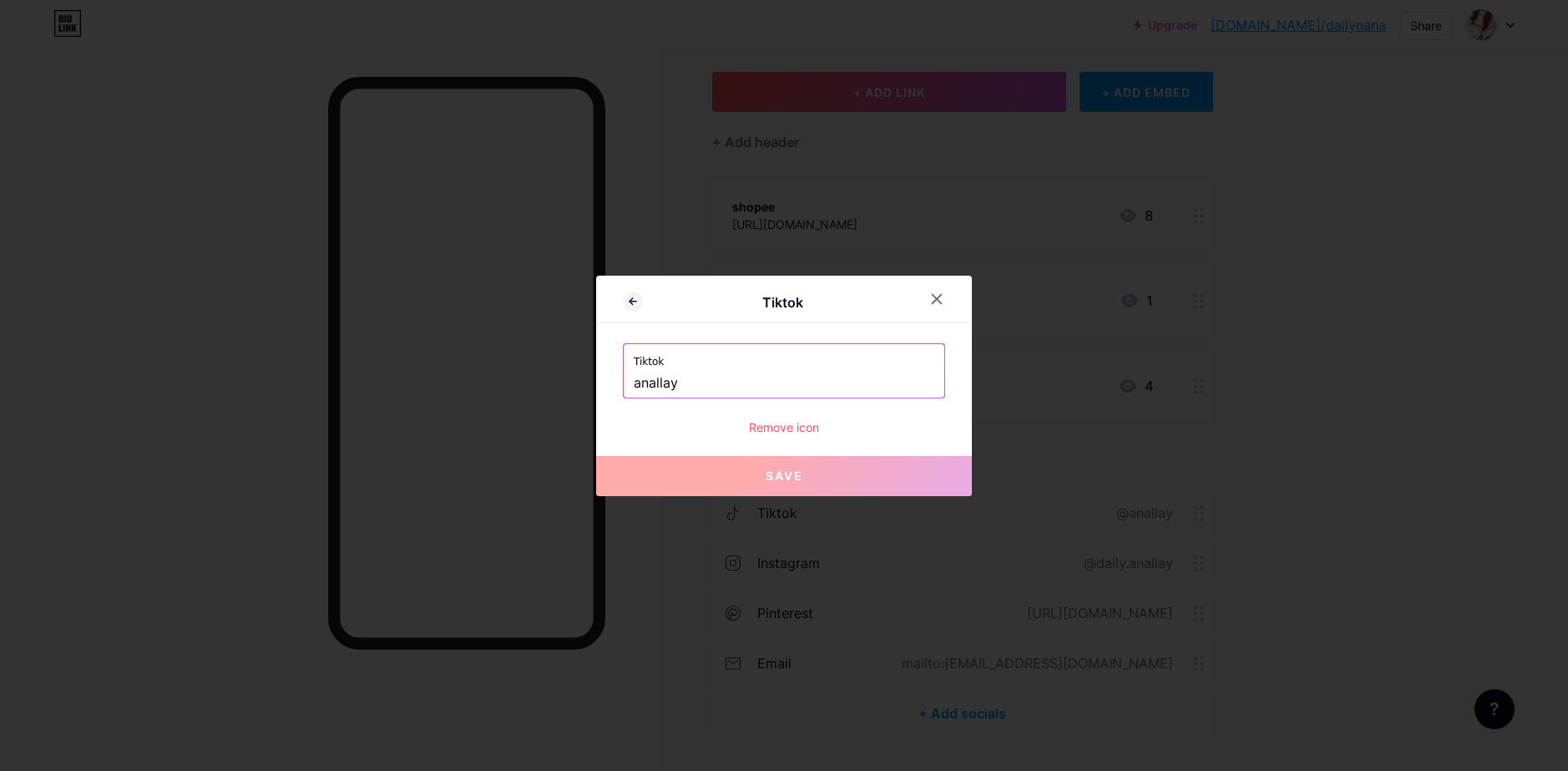
click at [690, 385] on input "anallay" at bounding box center [784, 383] width 301 height 29
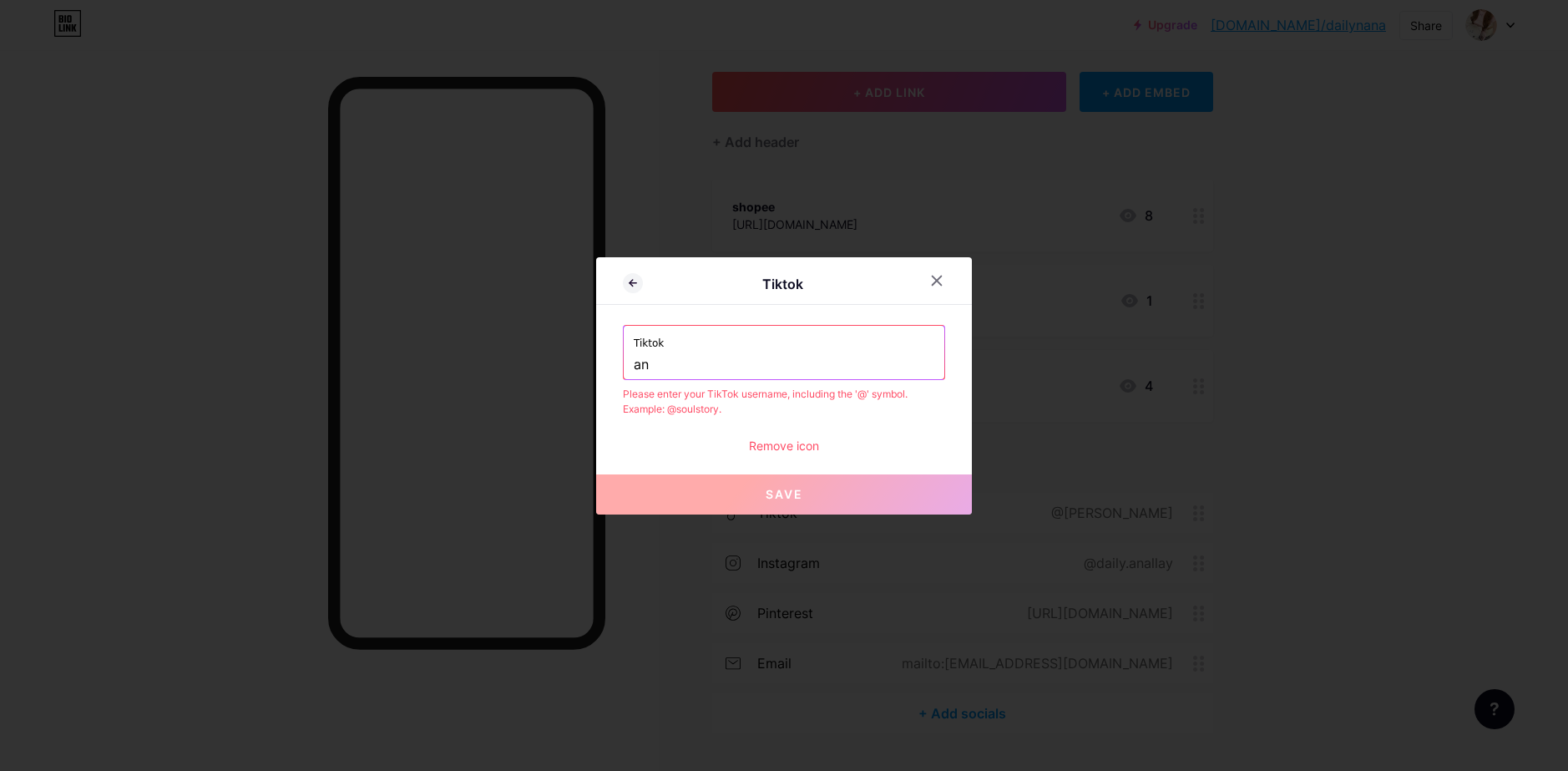
type input "a"
click at [785, 504] on button "Save" at bounding box center [784, 494] width 376 height 40
click at [638, 359] on input "daily.nanallay" at bounding box center [784, 365] width 301 height 29
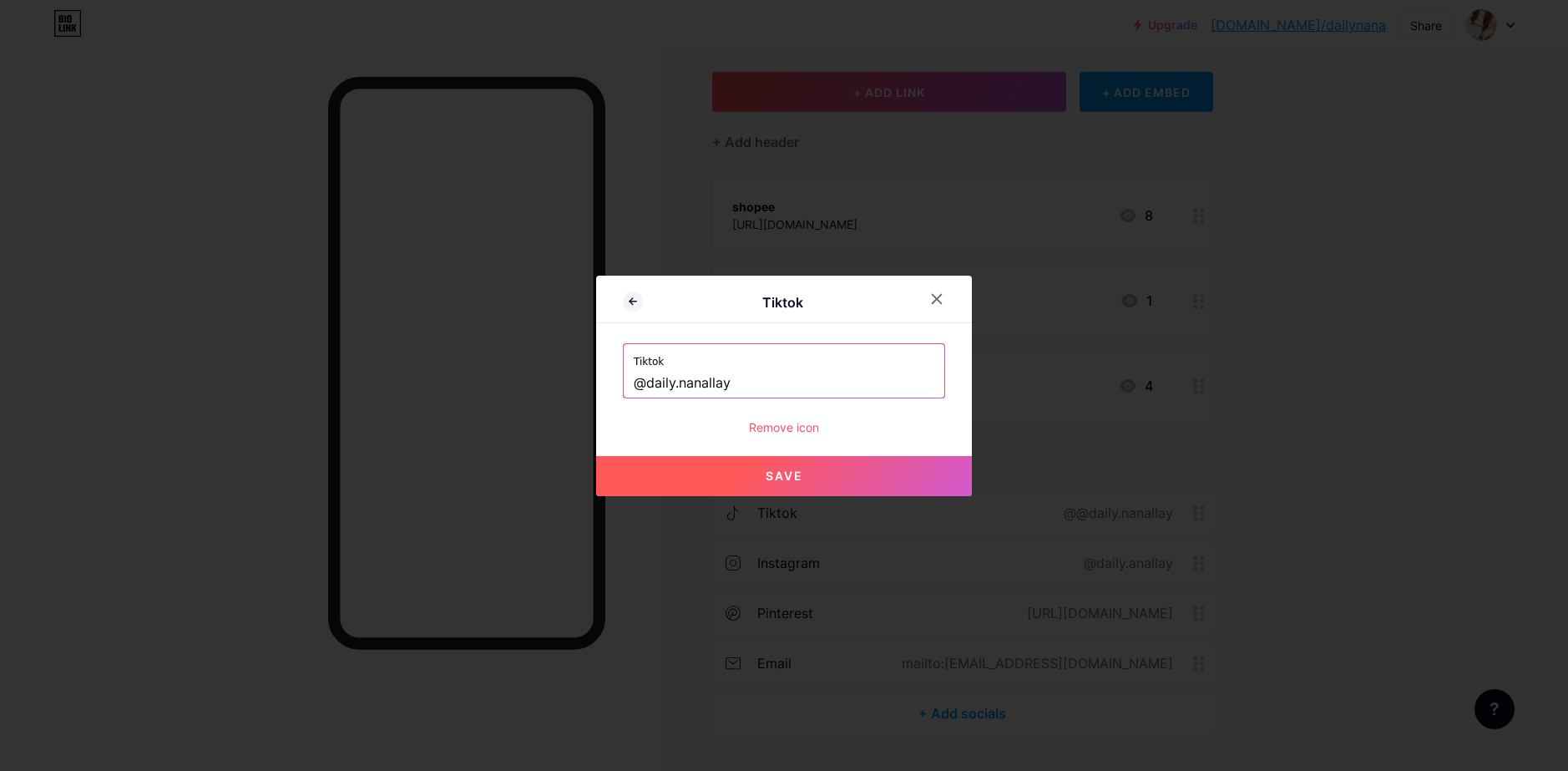
click at [767, 475] on span "Save" at bounding box center [784, 475] width 38 height 14
type input "https://tiktok.com/@daily.nanallay"
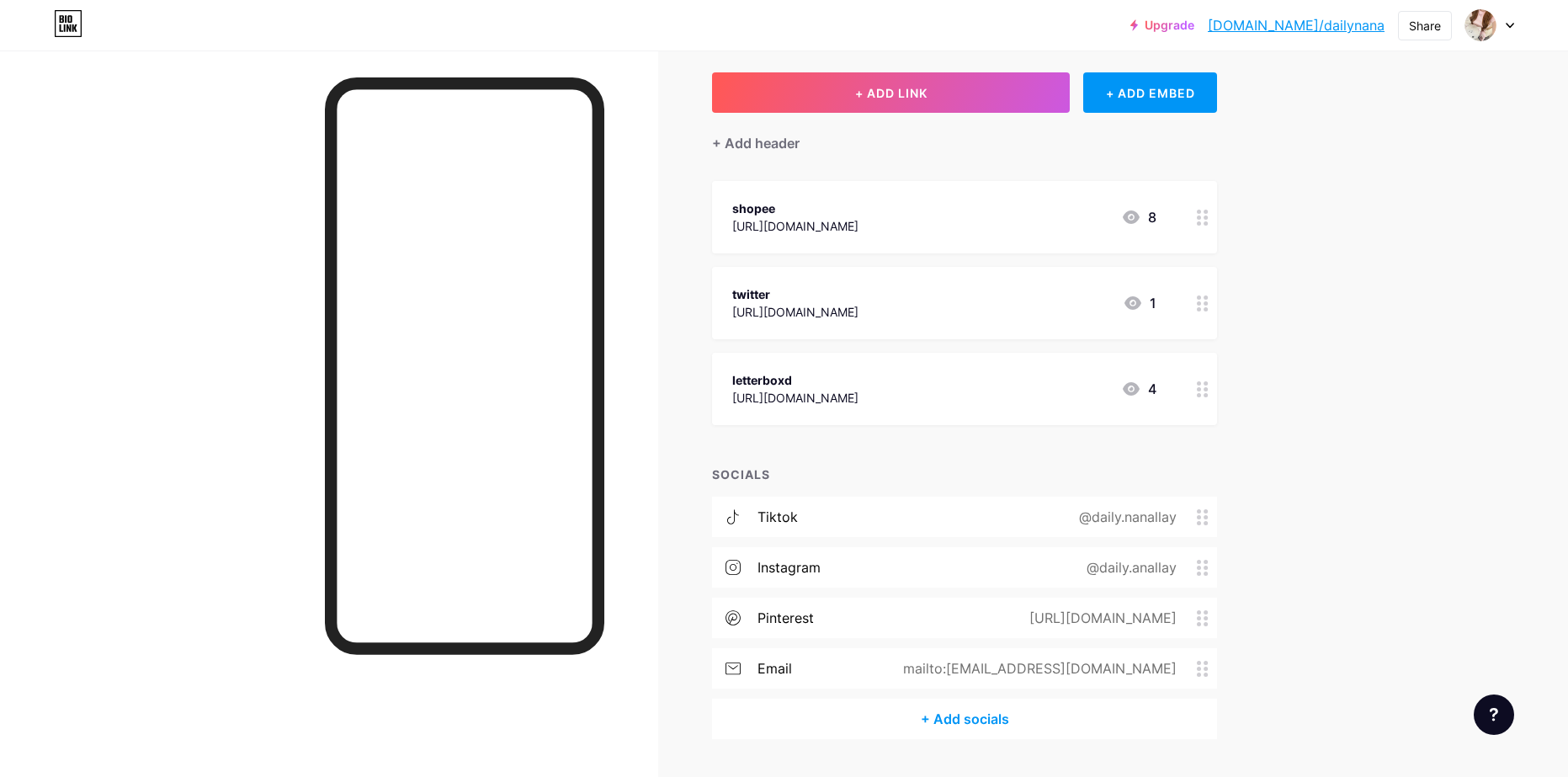
click at [1334, 234] on div "Upgrade bio.link/dailyn... bio.link/dailynana Share Switch accounts daily.nanal…" at bounding box center [784, 369] width 1568 height 907
click at [1183, 572] on div "@daily.anallay" at bounding box center [1128, 567] width 137 height 20
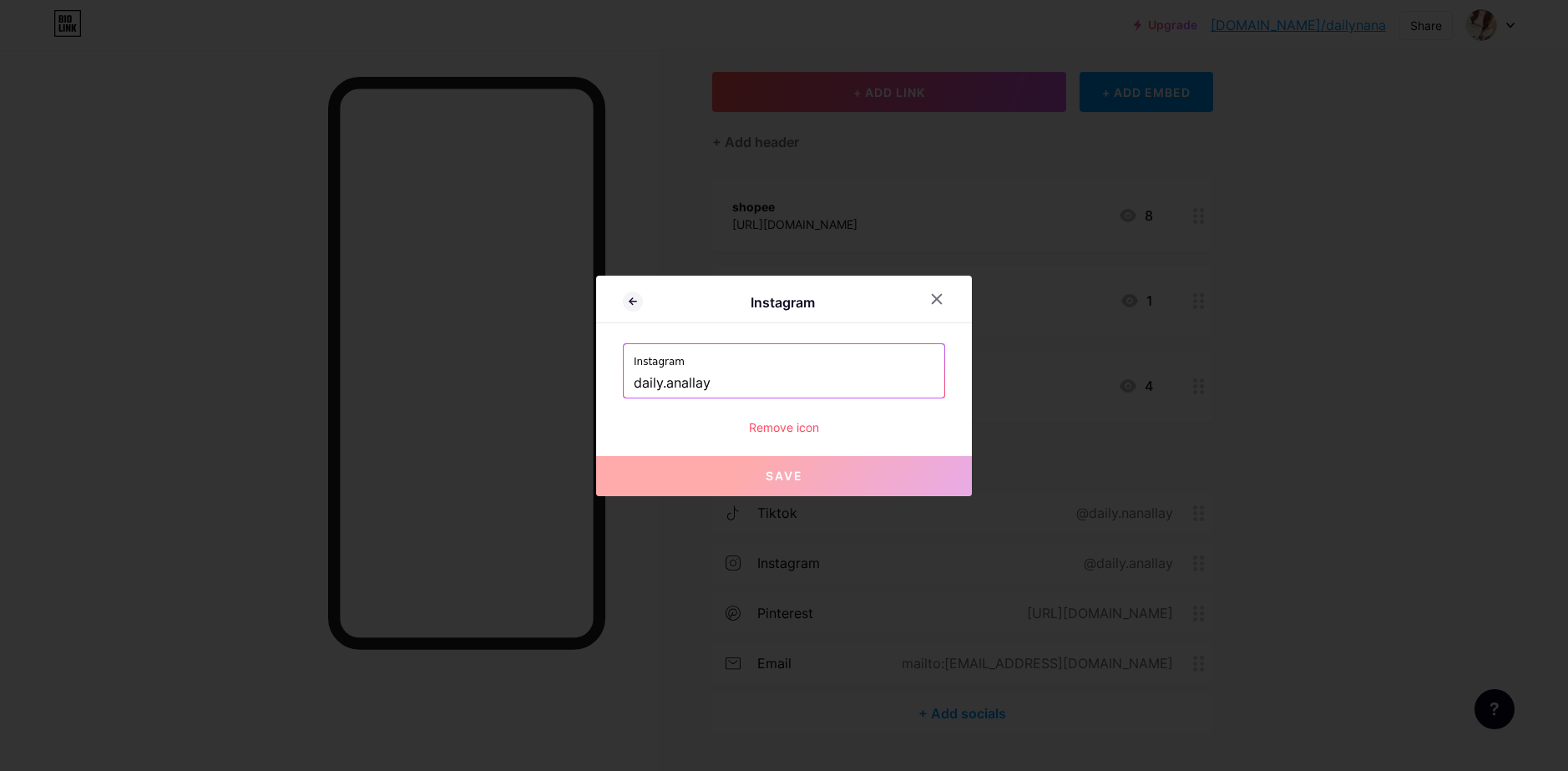
click at [669, 378] on input "daily.anallay" at bounding box center [784, 383] width 301 height 29
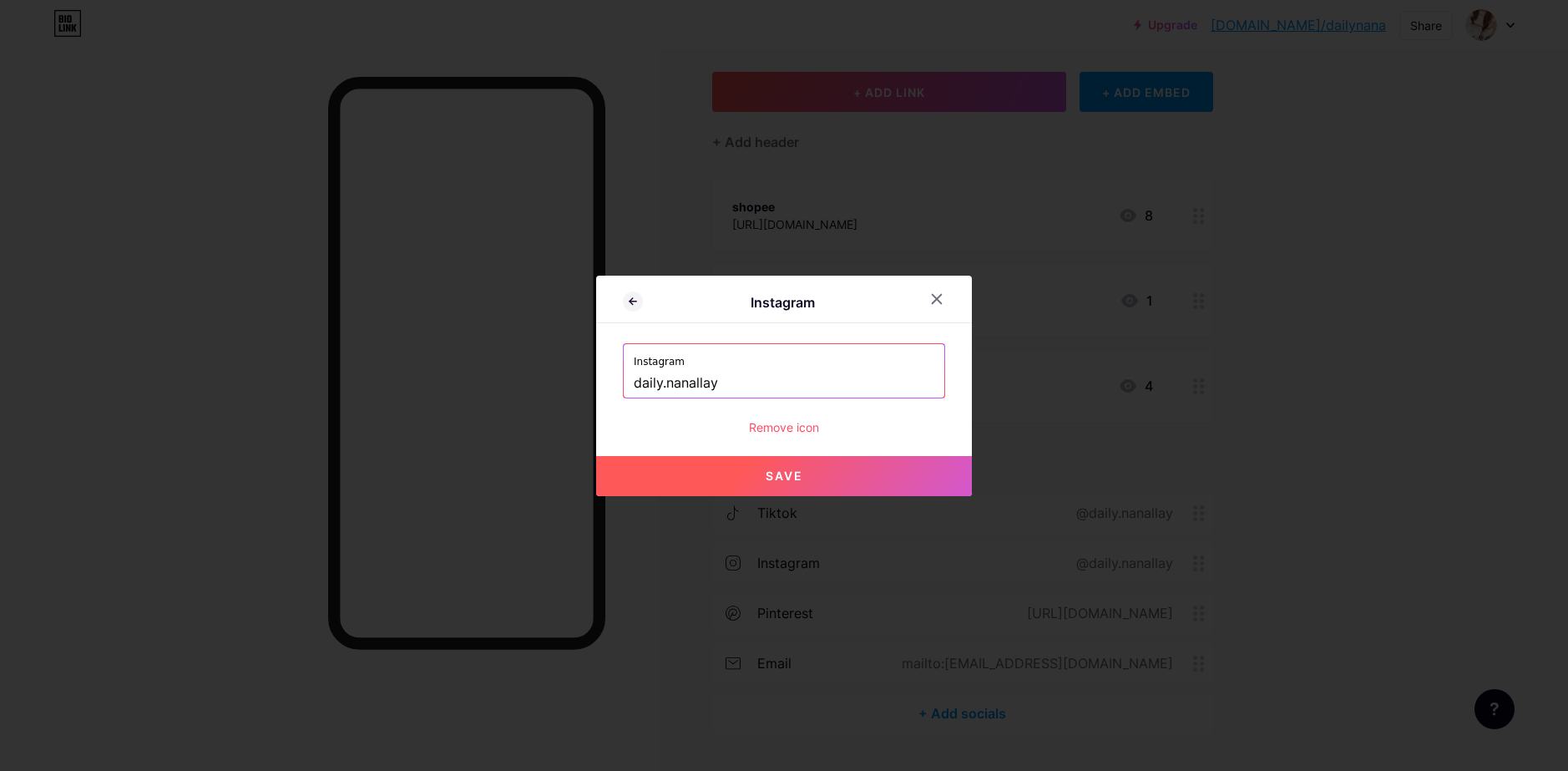
click at [635, 379] on input "daily.nanallay" at bounding box center [784, 383] width 301 height 29
click at [767, 469] on span "Save" at bounding box center [784, 475] width 38 height 14
type input "https://instagram.com/daily.nanallay"
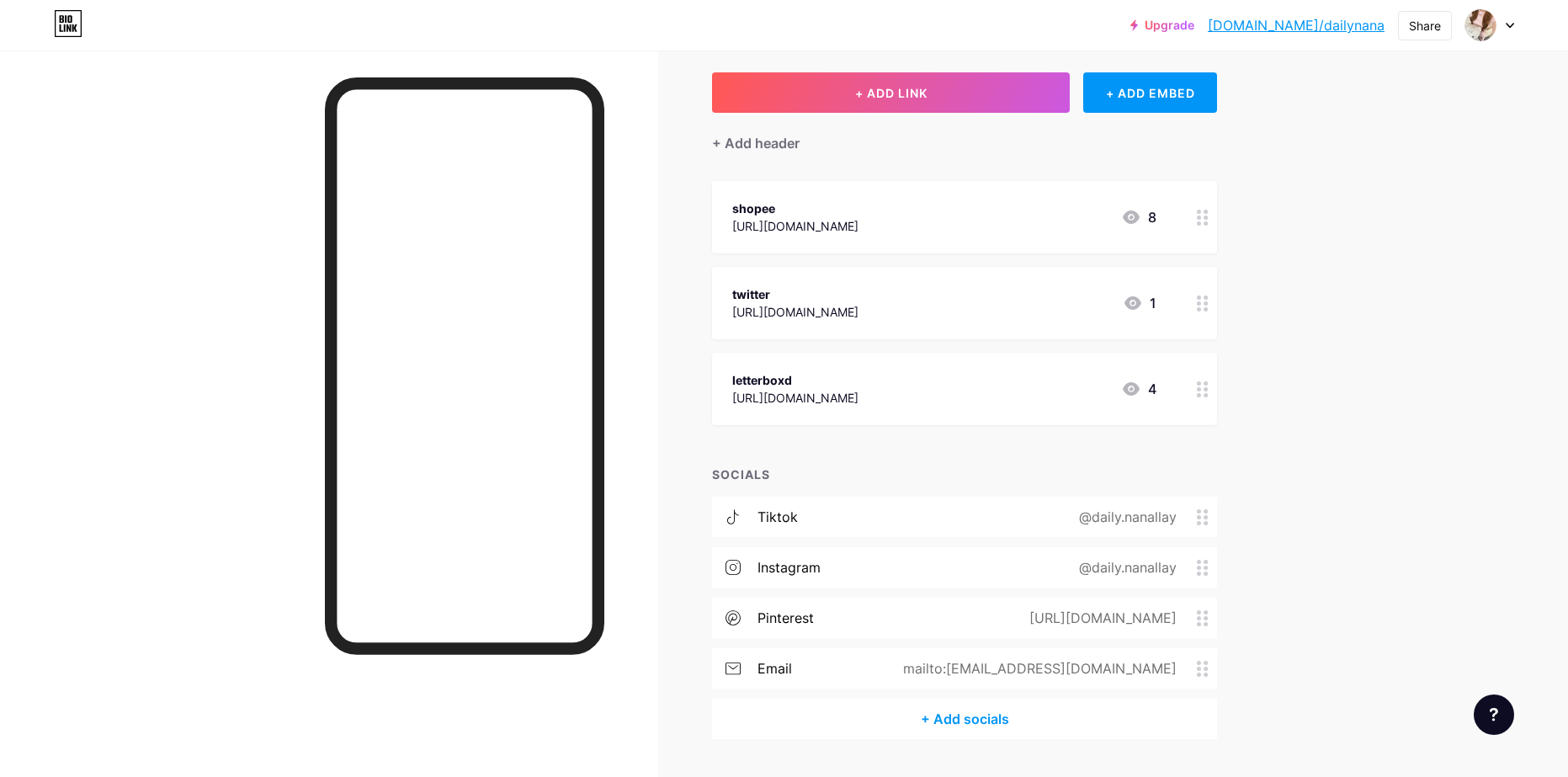
click at [1207, 615] on icon at bounding box center [1202, 618] width 12 height 16
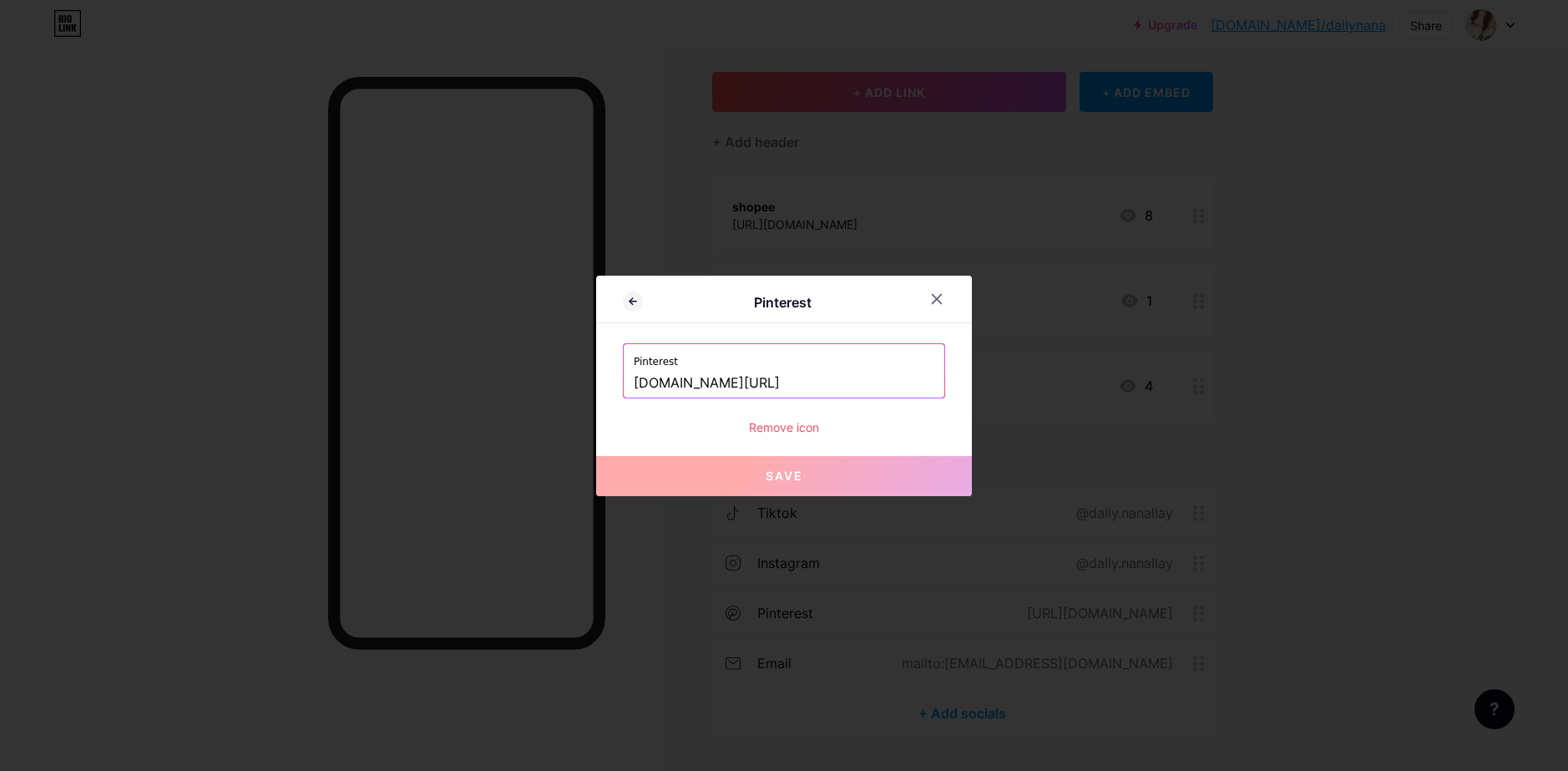
drag, startPoint x: 790, startPoint y: 381, endPoint x: 726, endPoint y: 381, distance: 64.0
click at [726, 381] on input "pinterest.com/nanna_yo" at bounding box center [784, 383] width 301 height 29
paste input "allay"
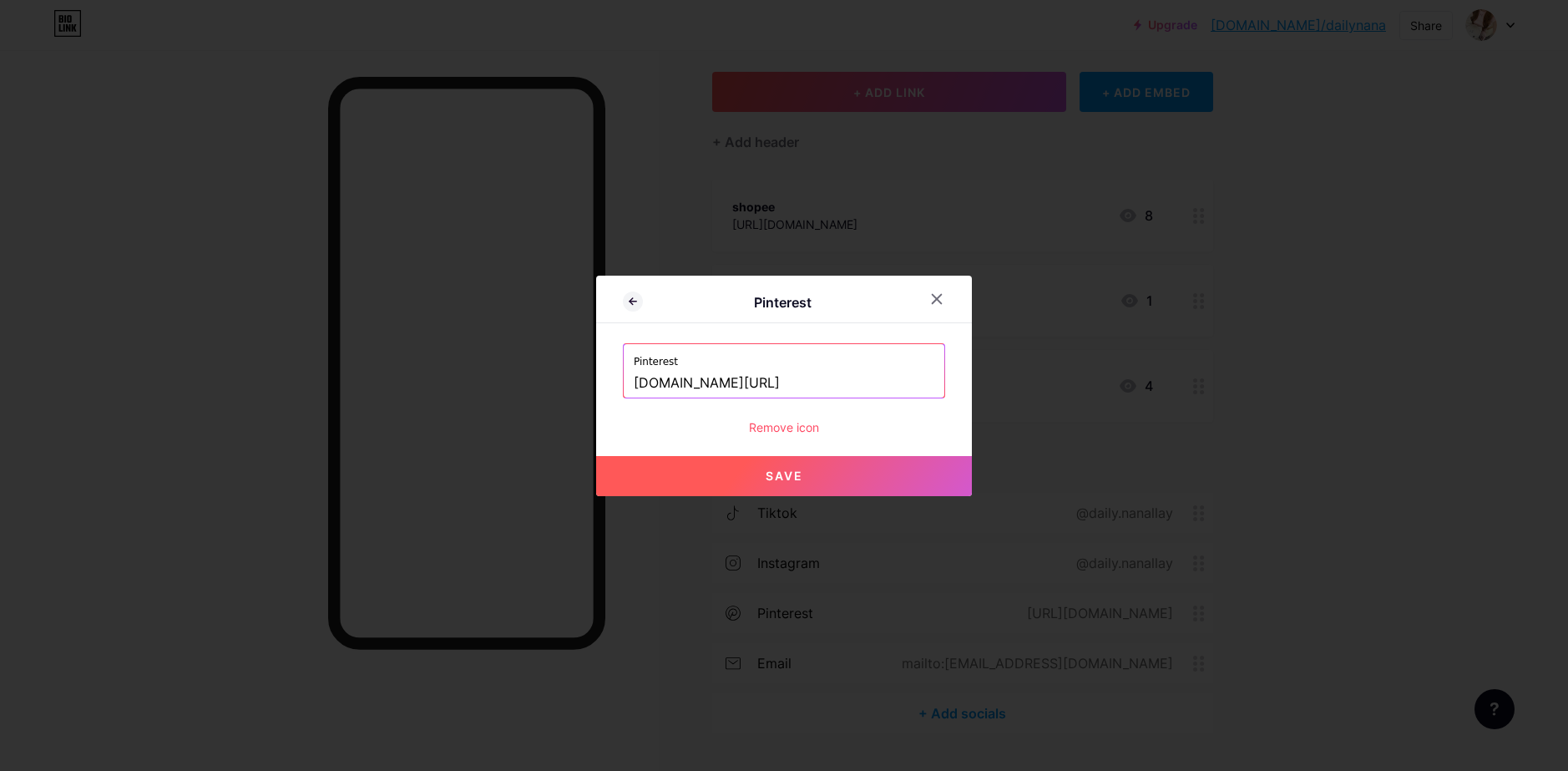
click at [795, 478] on span "Save" at bounding box center [784, 475] width 38 height 14
type input "[URL][DOMAIN_NAME]"
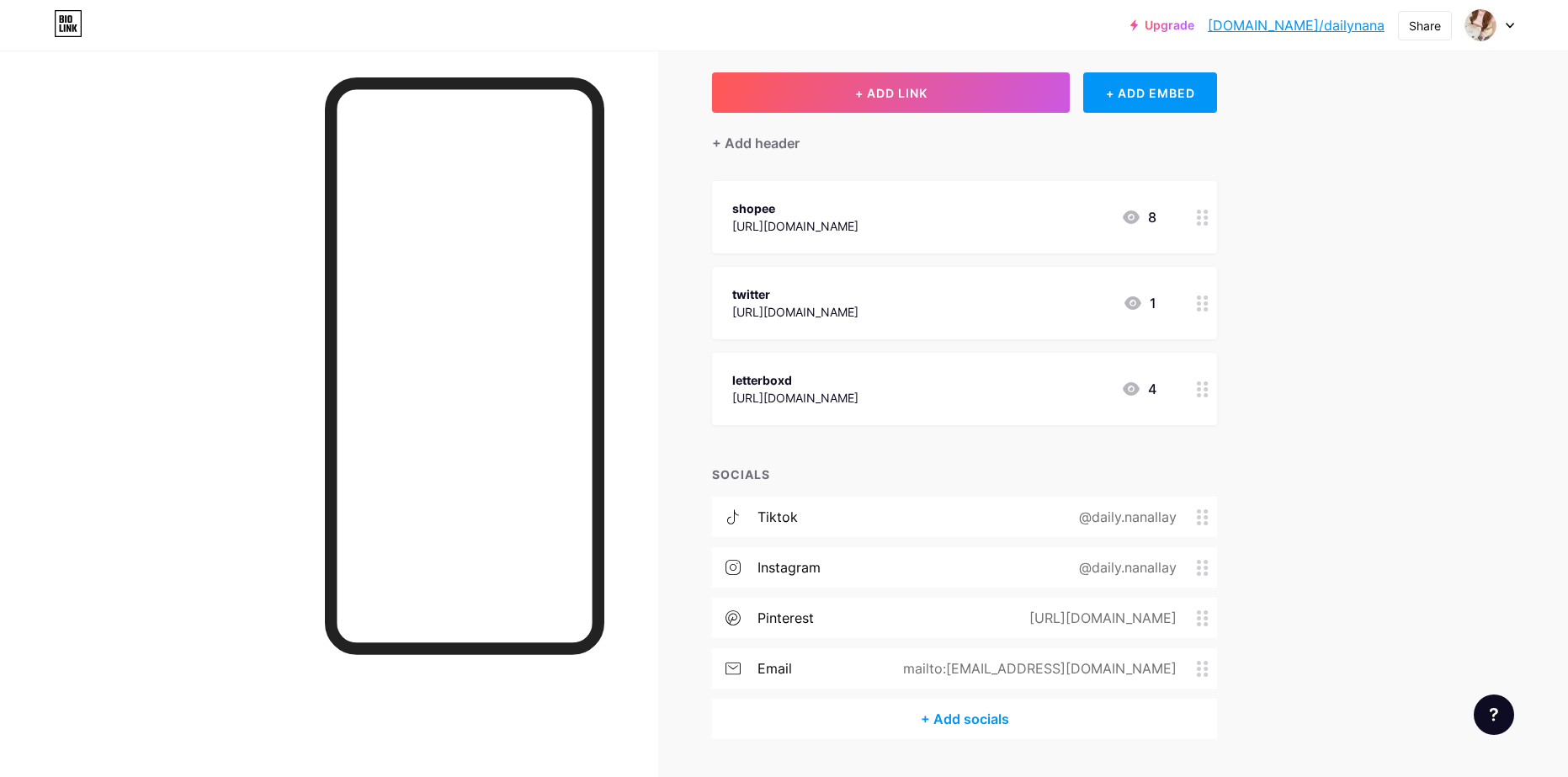
click at [1180, 677] on div "mailto:[EMAIL_ADDRESS][DOMAIN_NAME]" at bounding box center [1036, 668] width 320 height 20
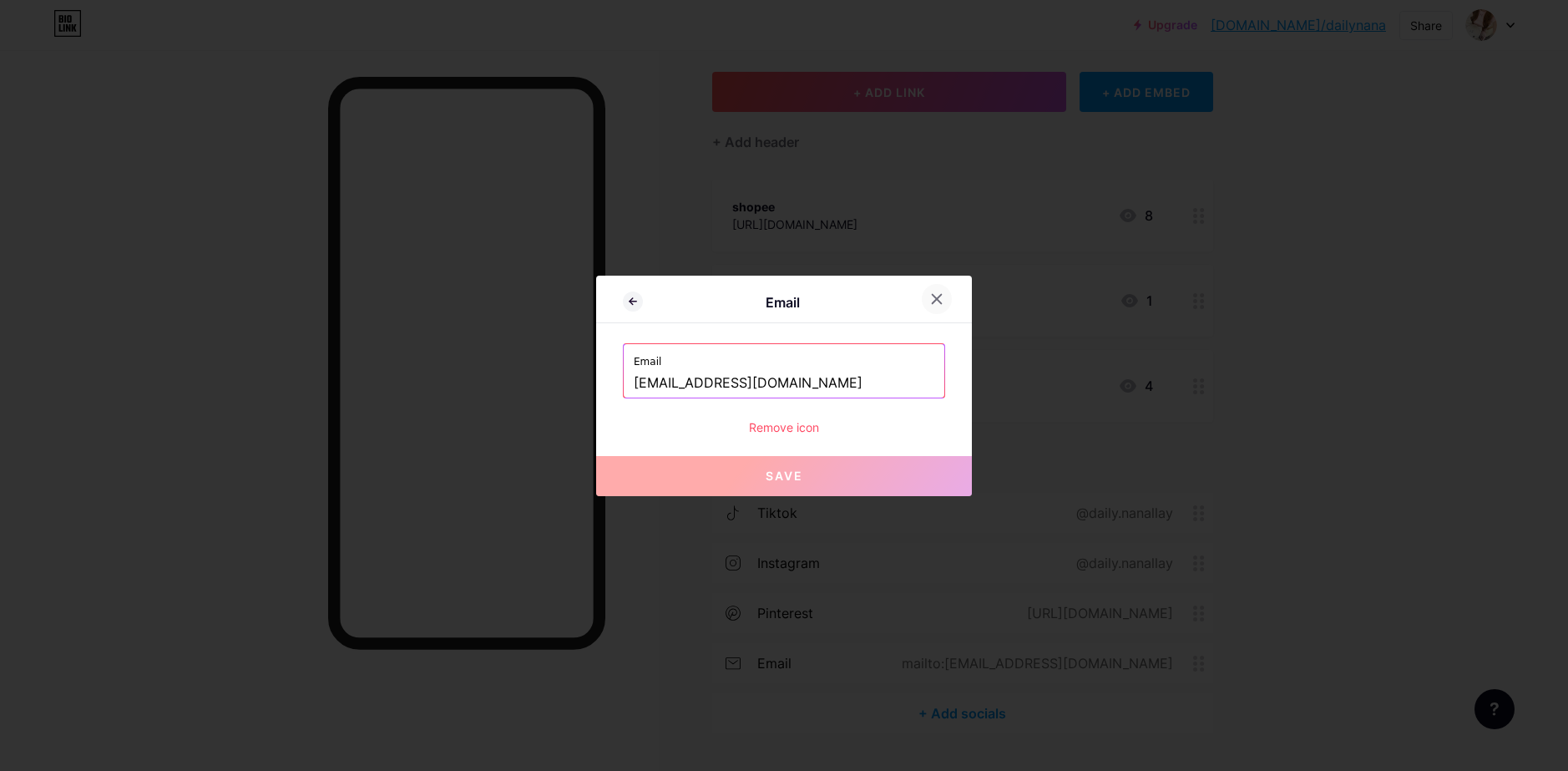
click at [941, 302] on icon at bounding box center [937, 298] width 13 height 13
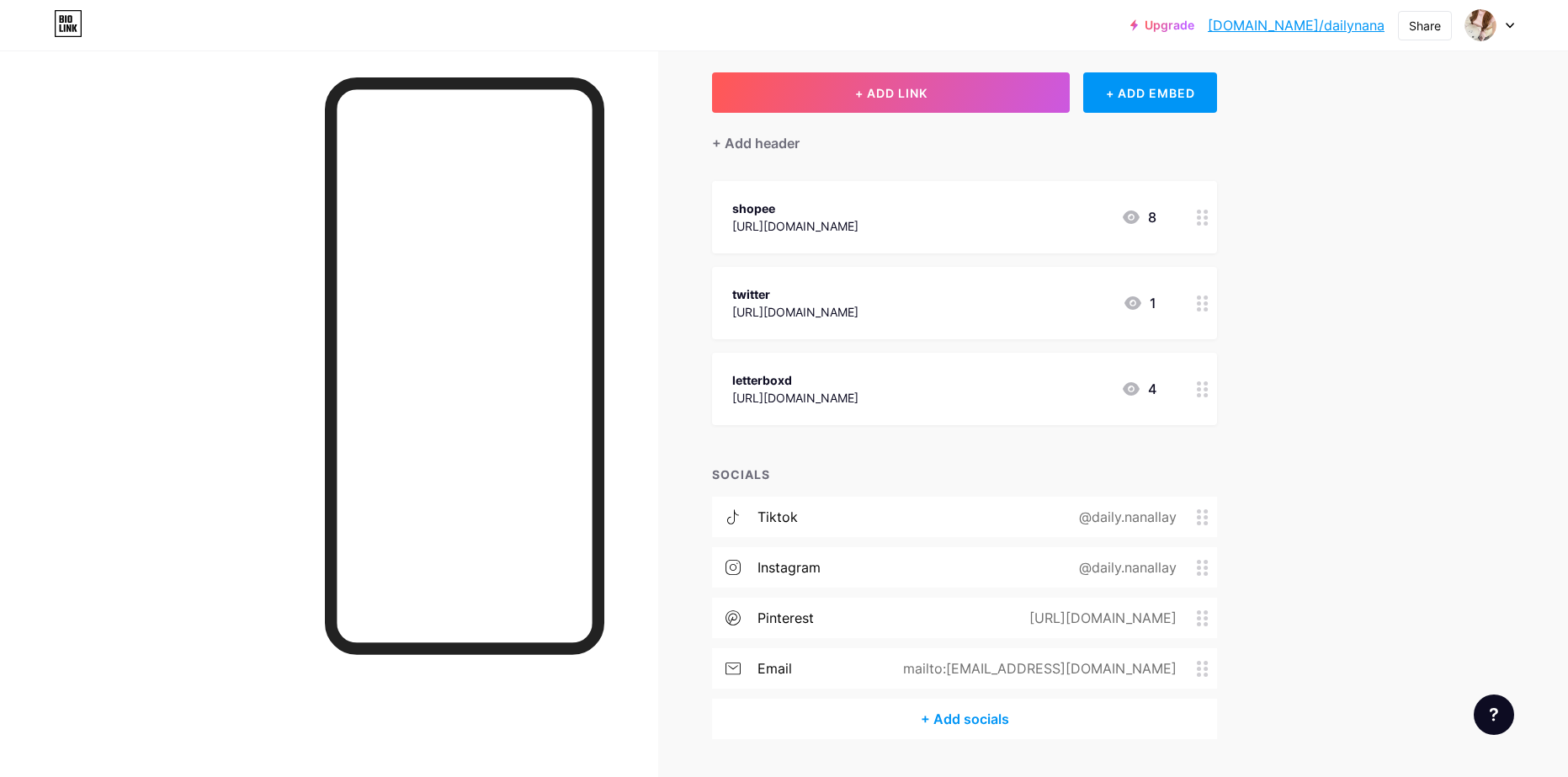
click at [1214, 301] on div at bounding box center [1202, 303] width 29 height 72
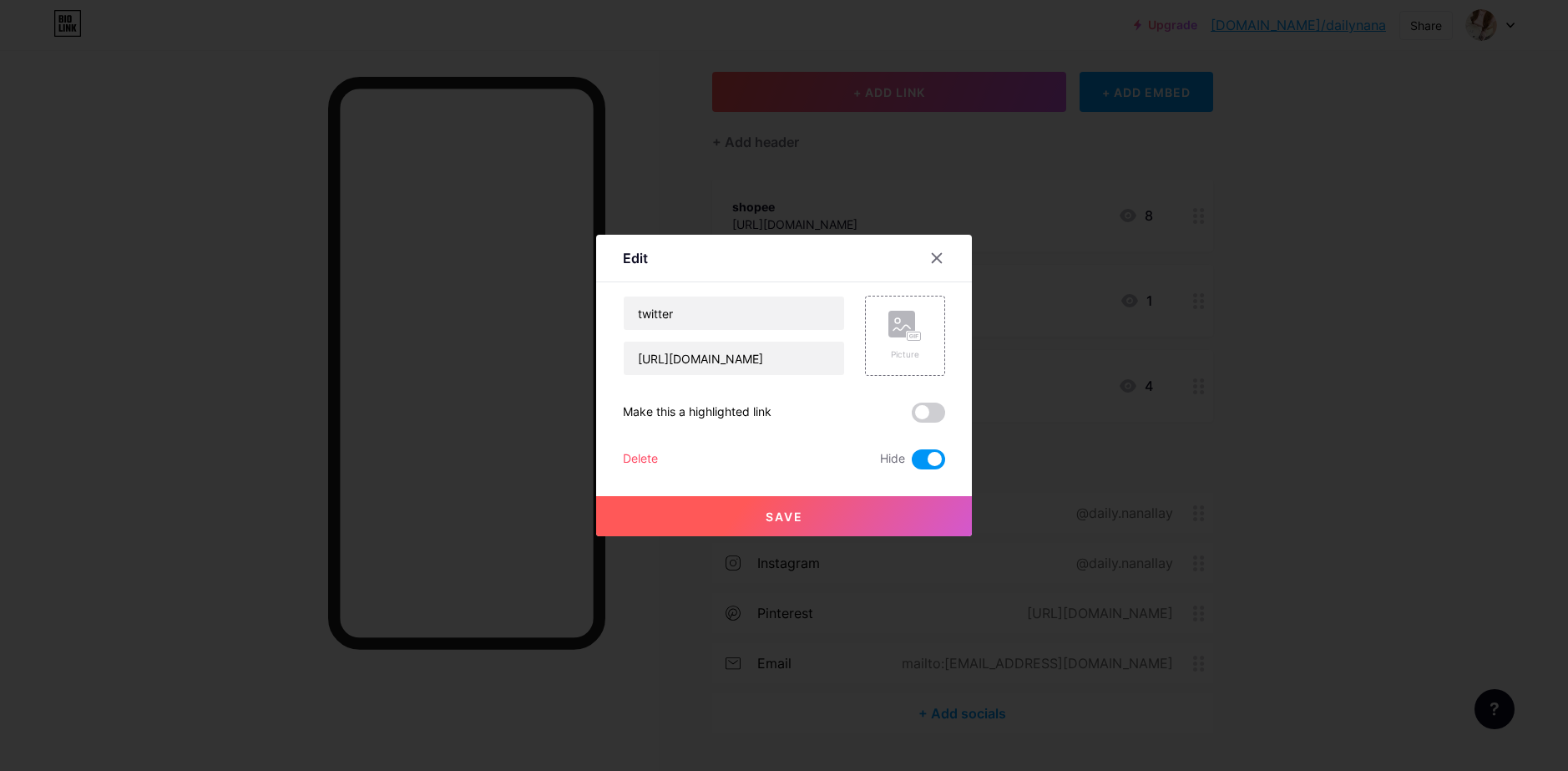
click at [624, 457] on div "Delete" at bounding box center [640, 459] width 35 height 20
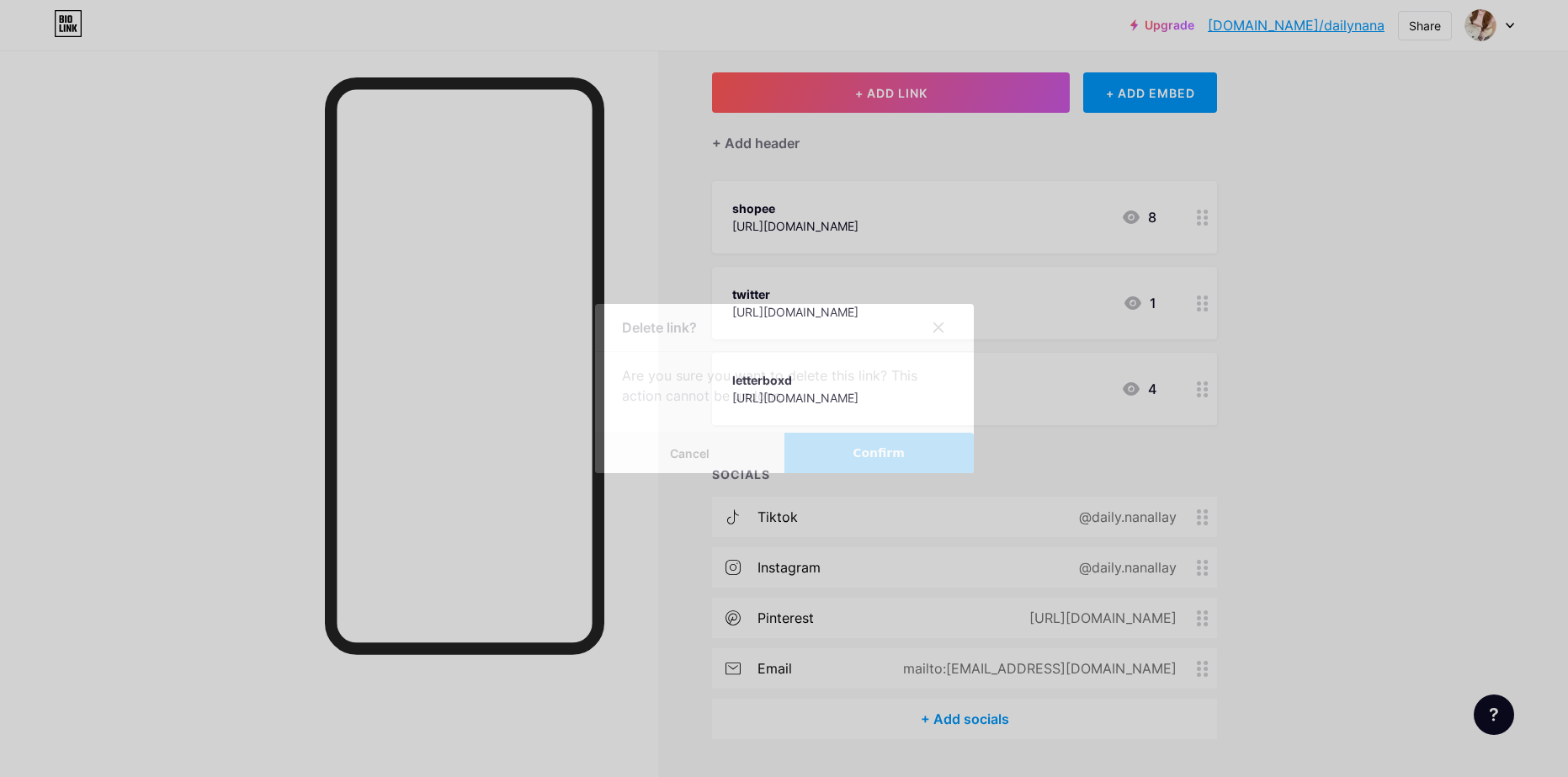
click at [861, 451] on button "Confirm" at bounding box center [879, 452] width 190 height 41
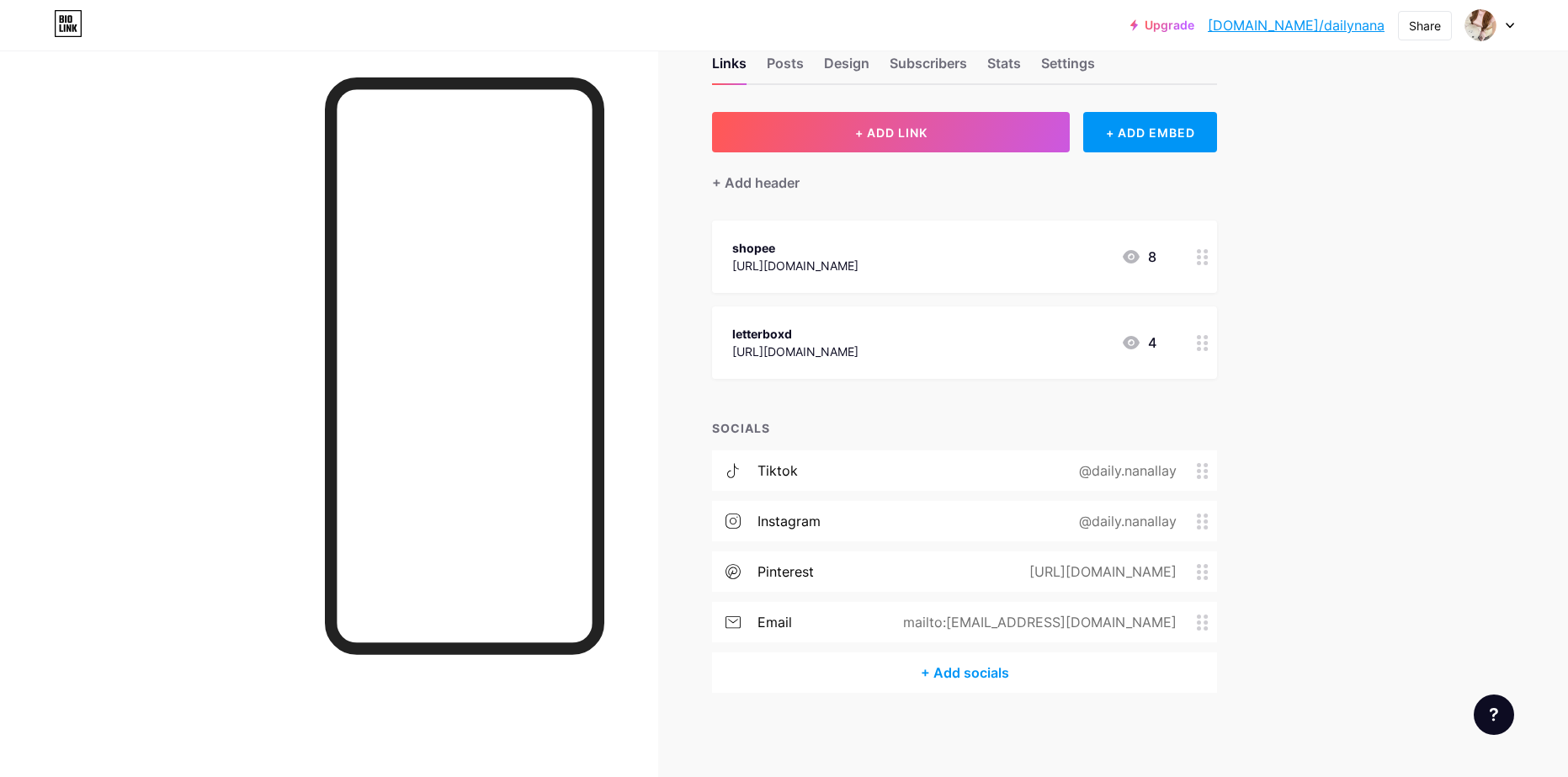
scroll to position [43, 0]
click at [1201, 347] on circle at bounding box center [1199, 349] width 5 height 5
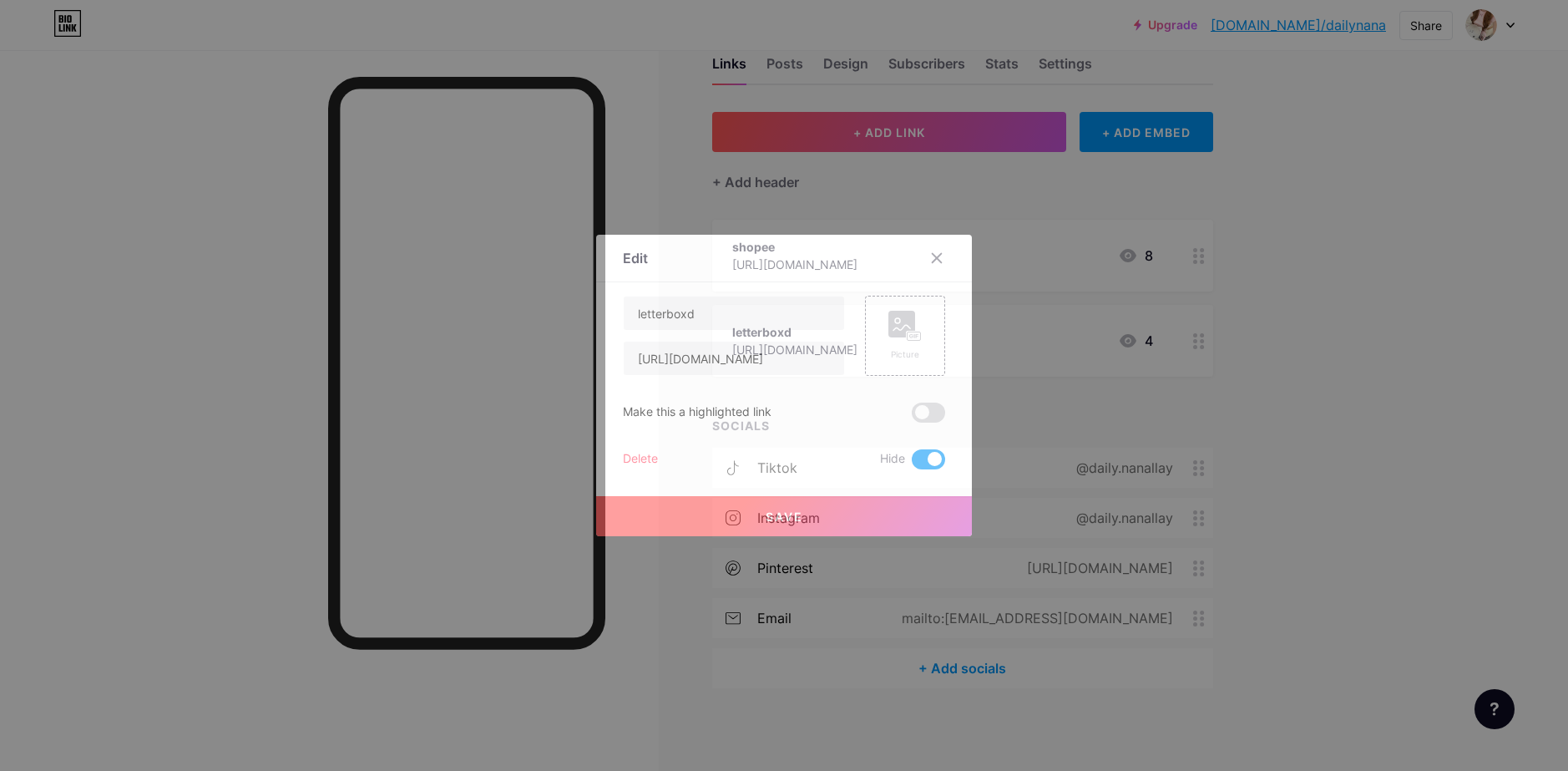
click at [647, 458] on div "Delete" at bounding box center [640, 459] width 35 height 20
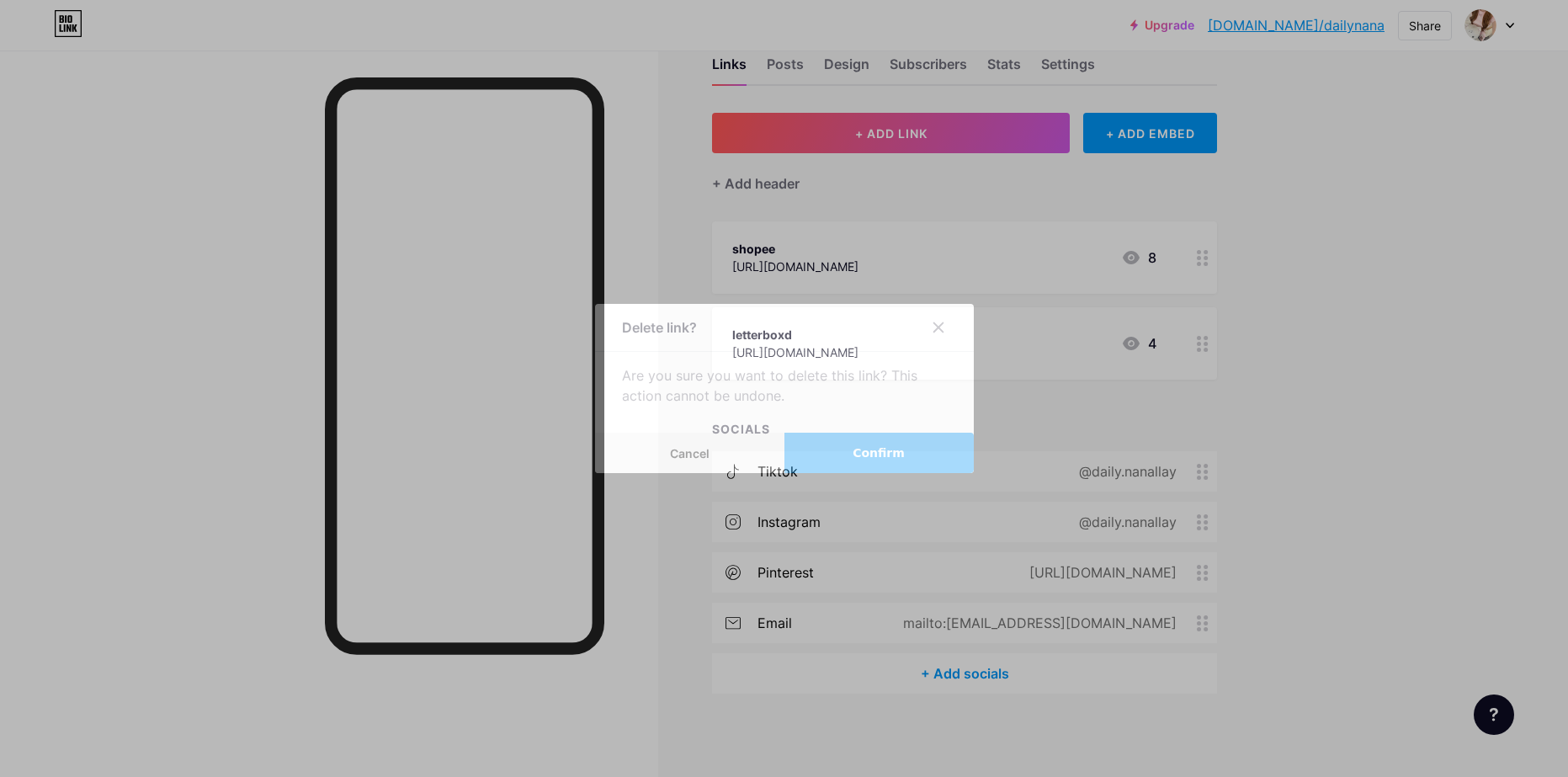
click at [812, 458] on button "Confirm" at bounding box center [879, 452] width 190 height 41
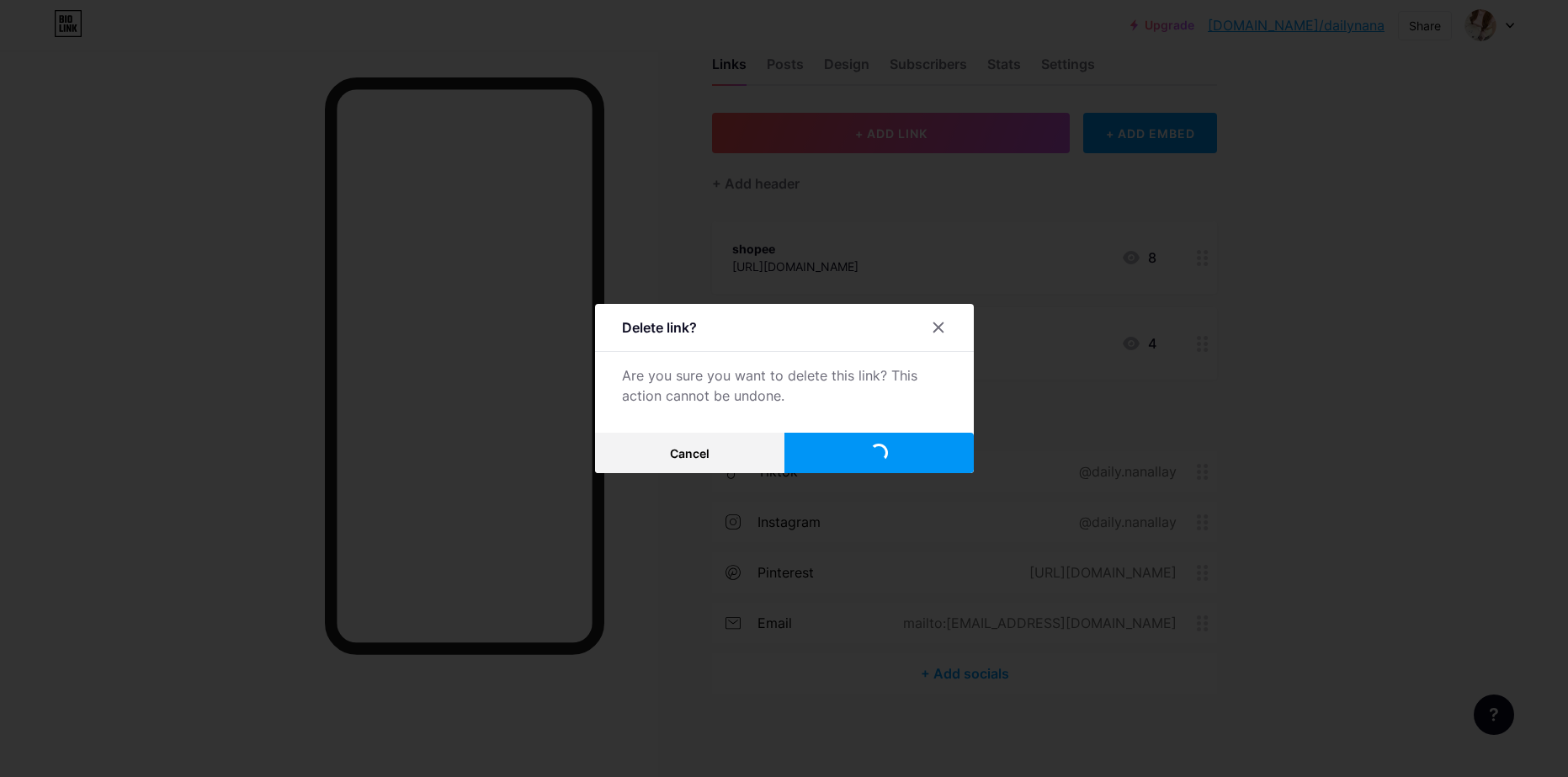
scroll to position [0, 0]
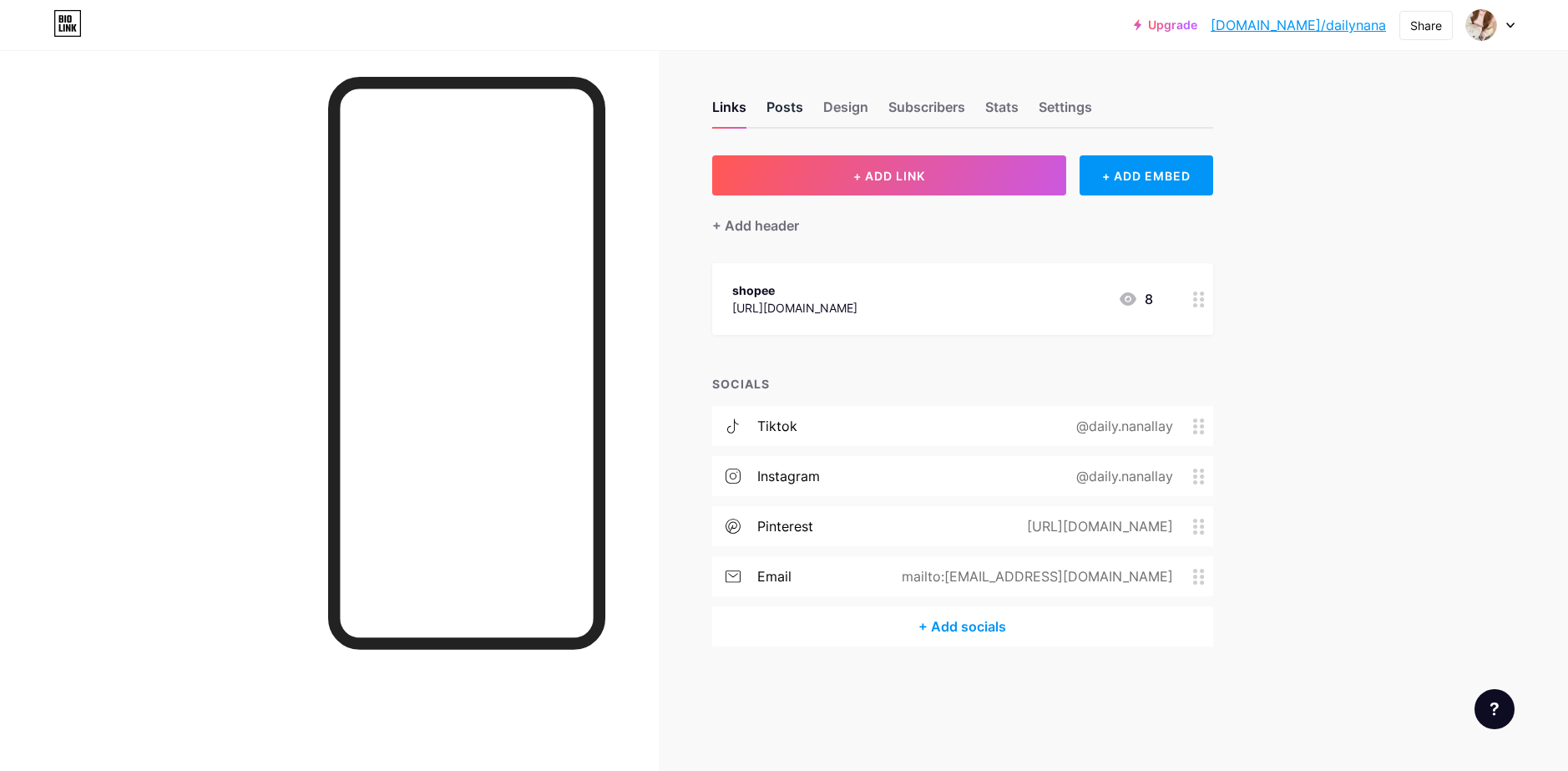
click at [777, 107] on div "Posts" at bounding box center [784, 112] width 37 height 30
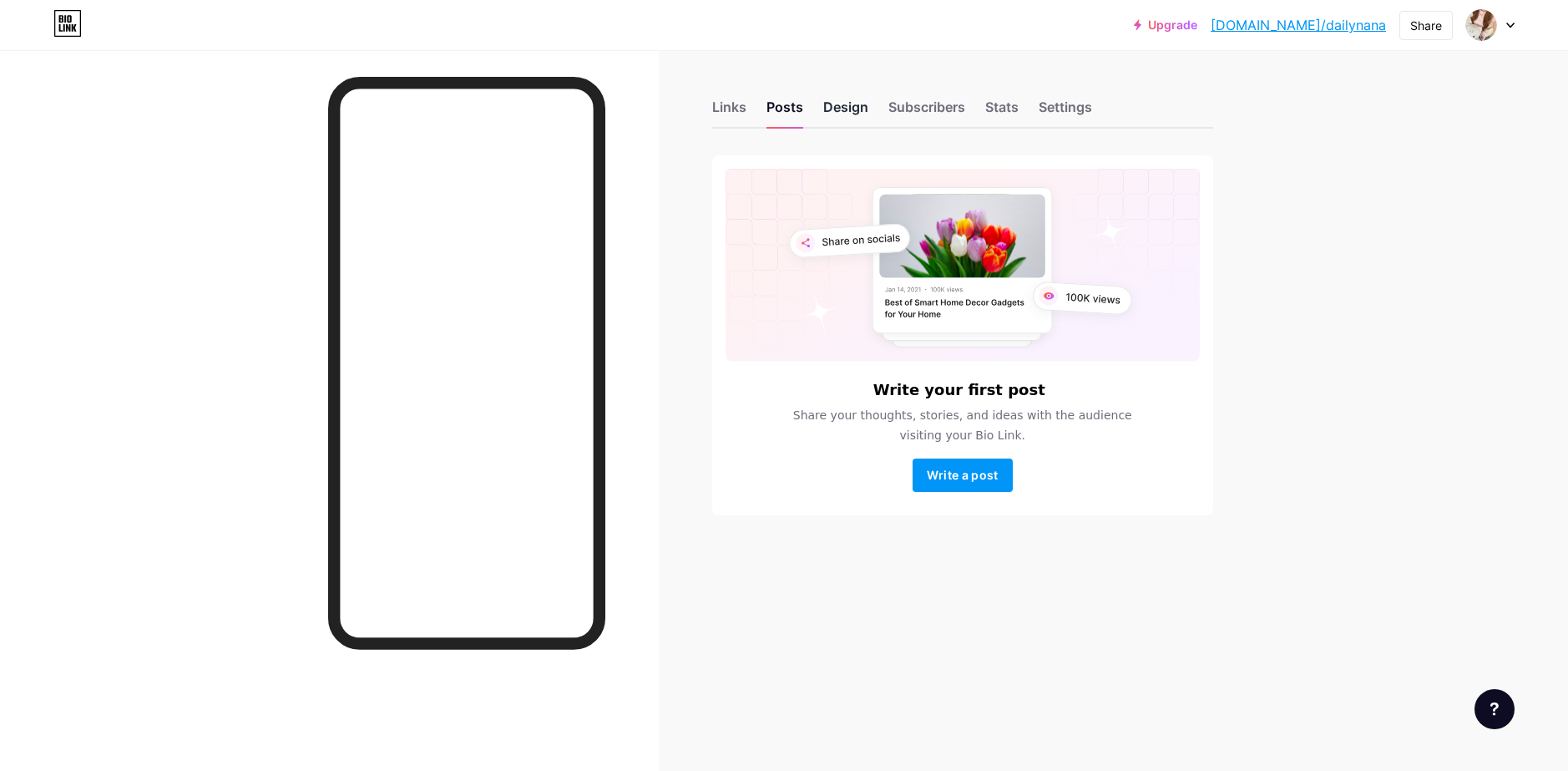
click at [844, 108] on div "Design" at bounding box center [845, 112] width 45 height 30
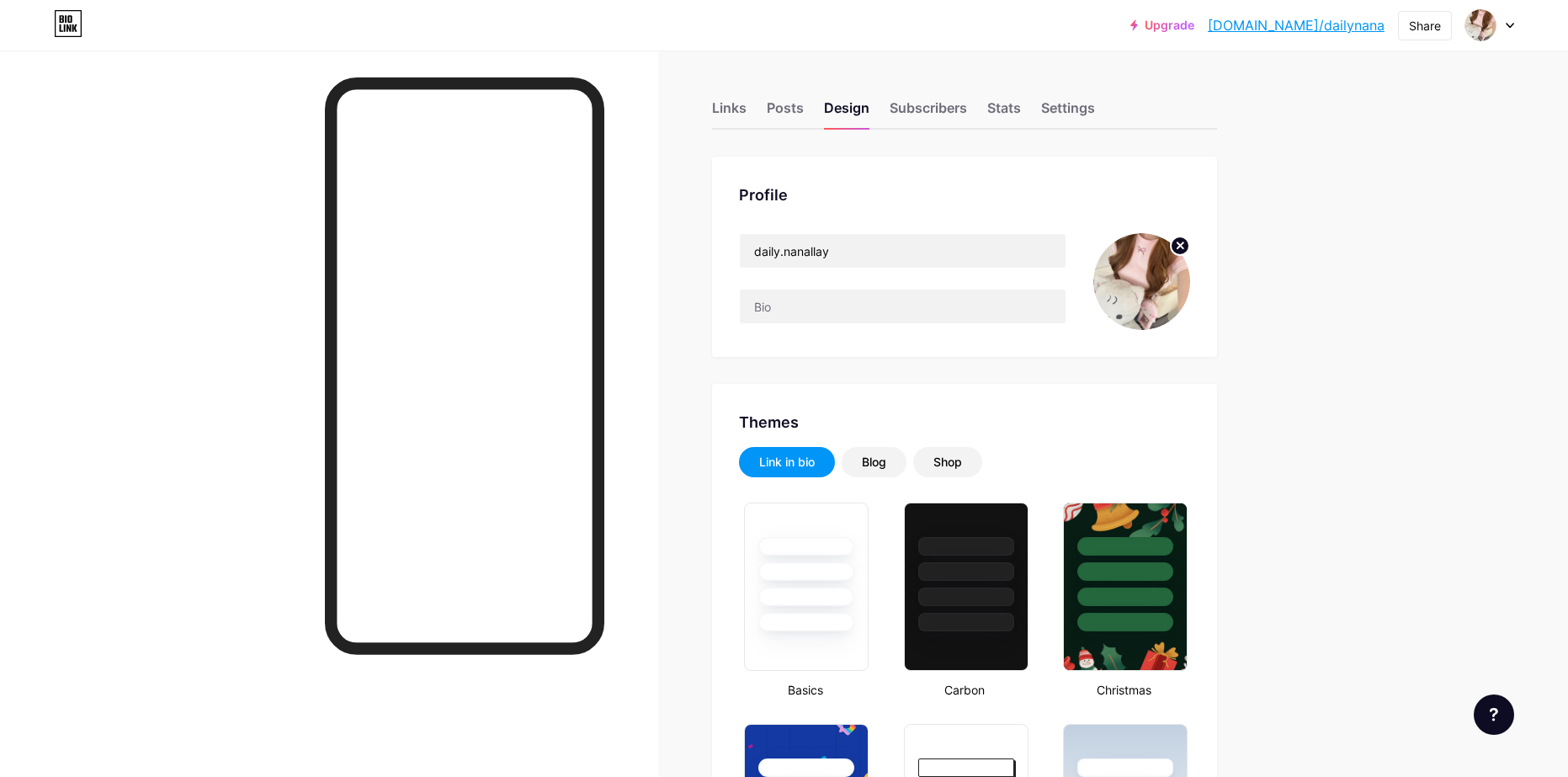
type input "#f9d3e0"
type input "#ffffff"
type input "#000000"
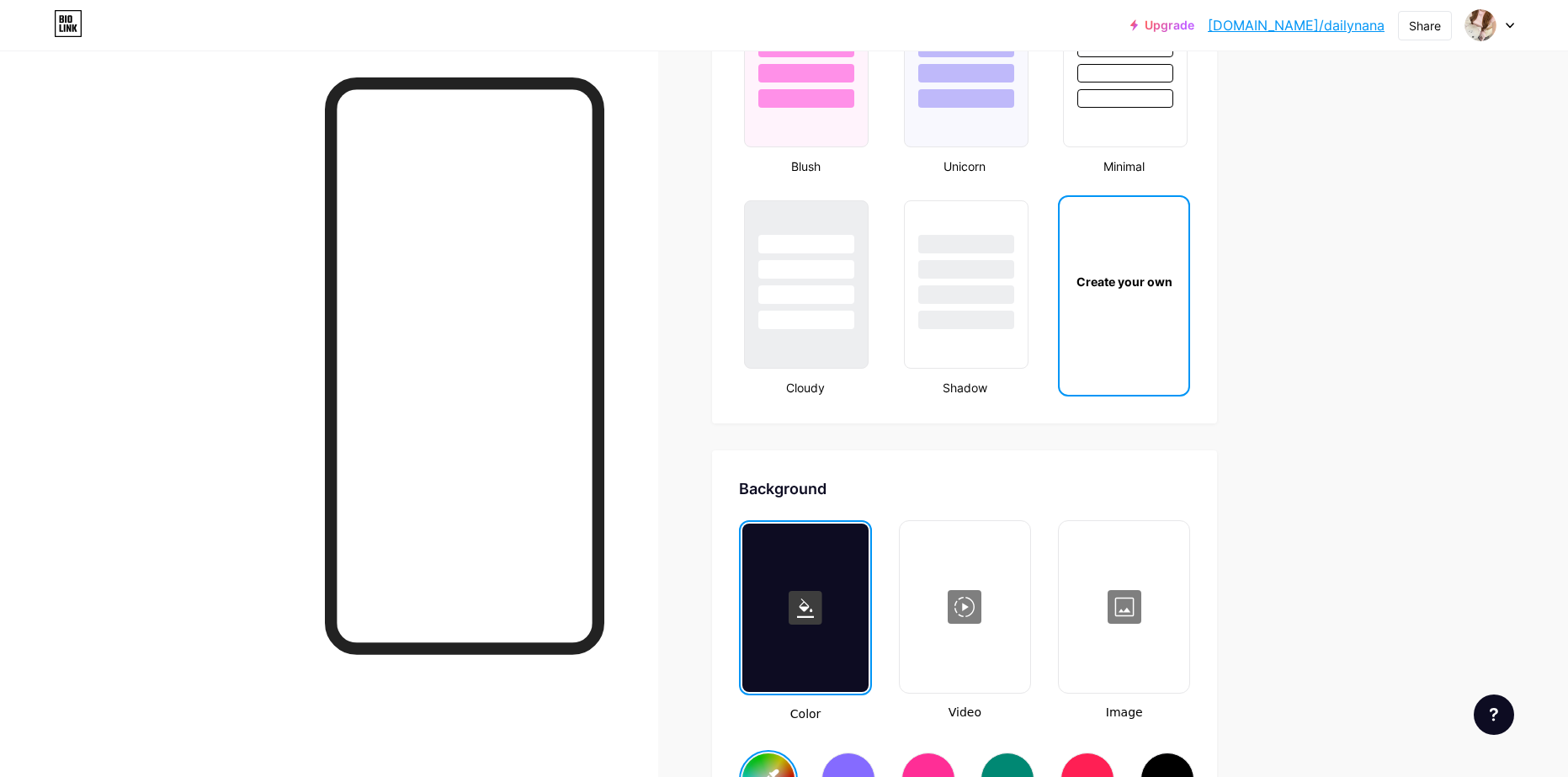
scroll to position [2104, 0]
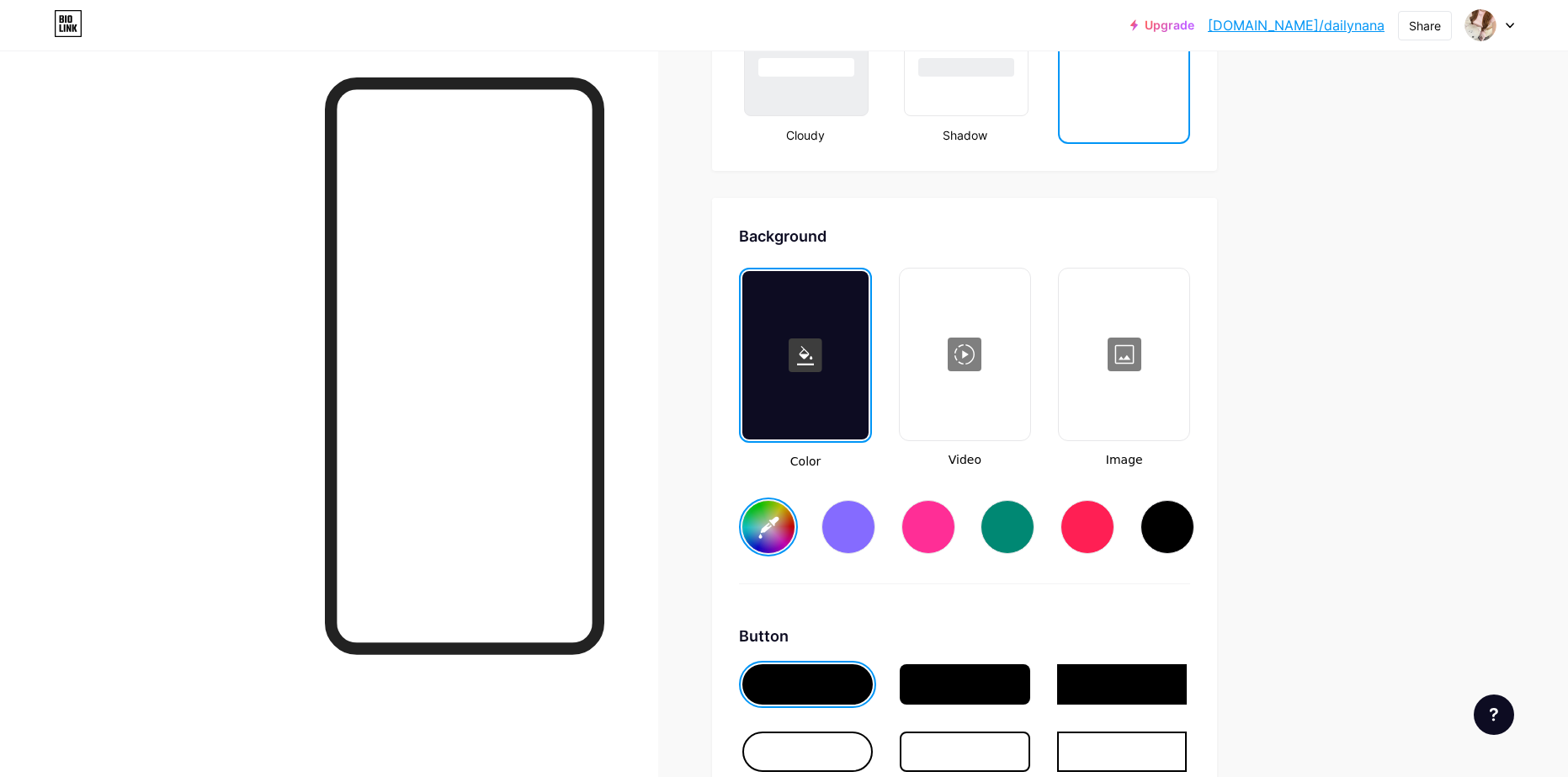
click at [814, 367] on rect at bounding box center [805, 355] width 33 height 33
click at [1024, 523] on div at bounding box center [1007, 527] width 54 height 54
click at [785, 517] on input "#008873" at bounding box center [768, 527] width 52 height 52
type input "#fcfcfc"
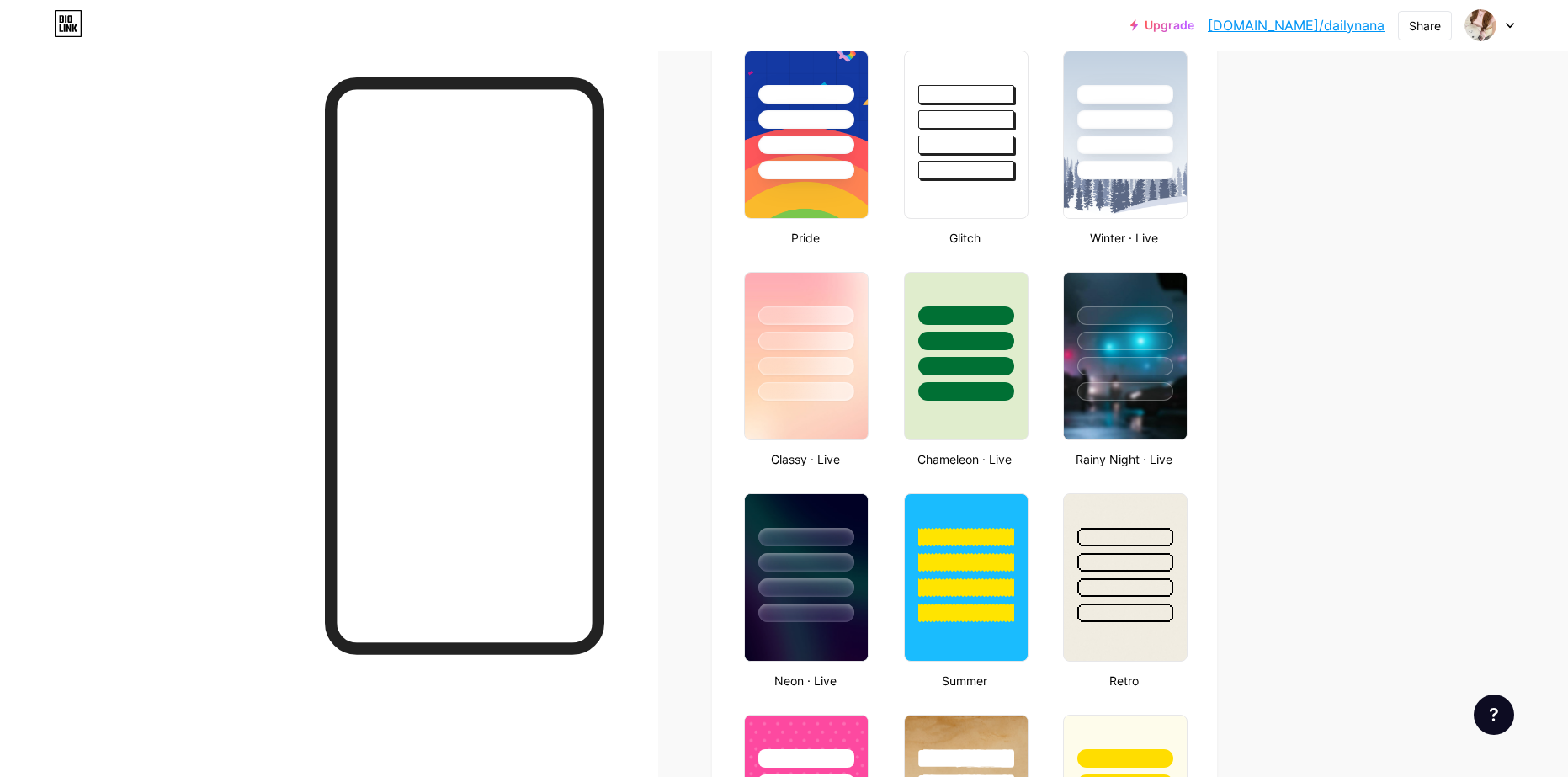
scroll to position [757, 0]
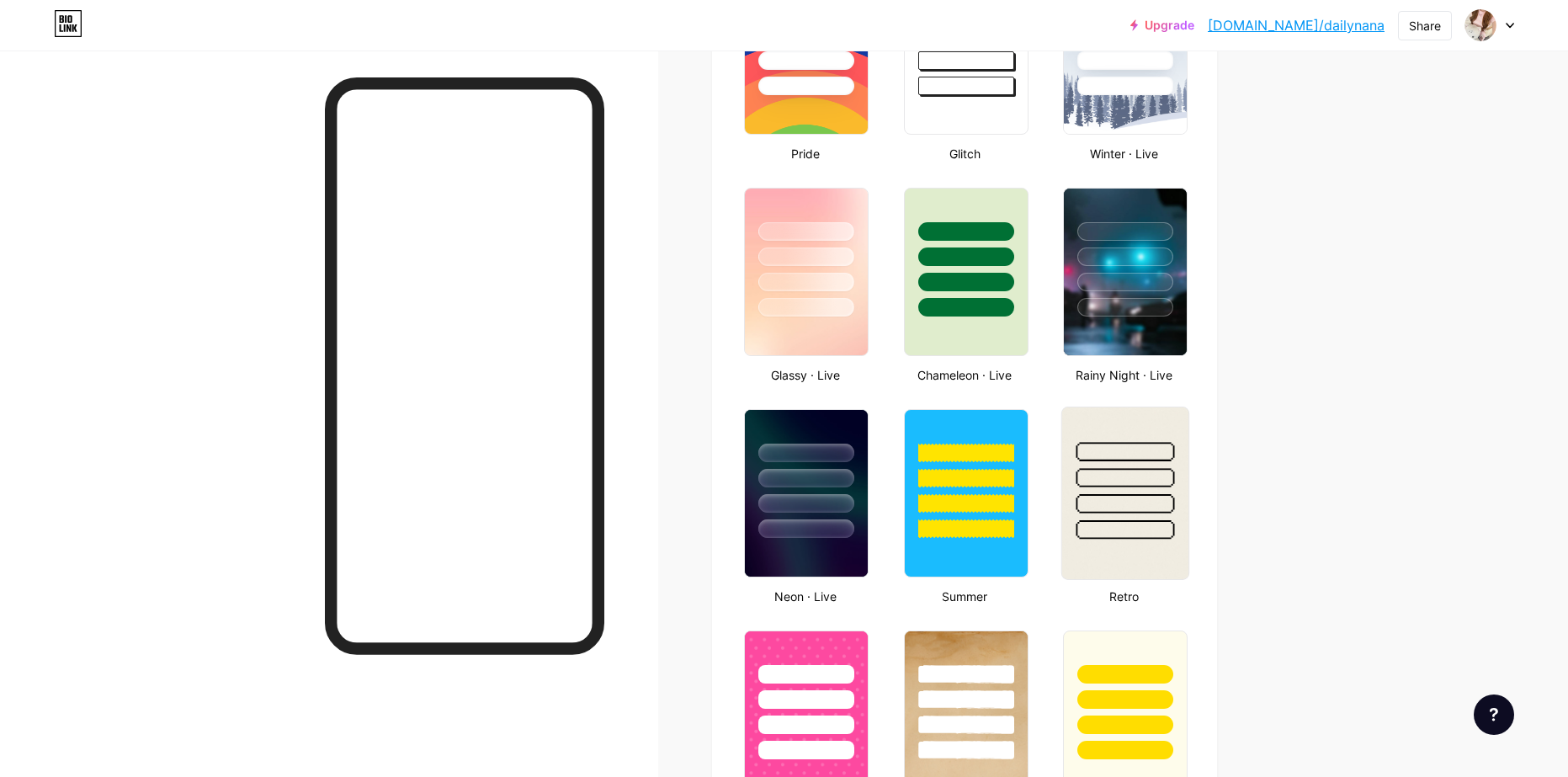
click at [1131, 484] on div at bounding box center [1124, 476] width 98 height 19
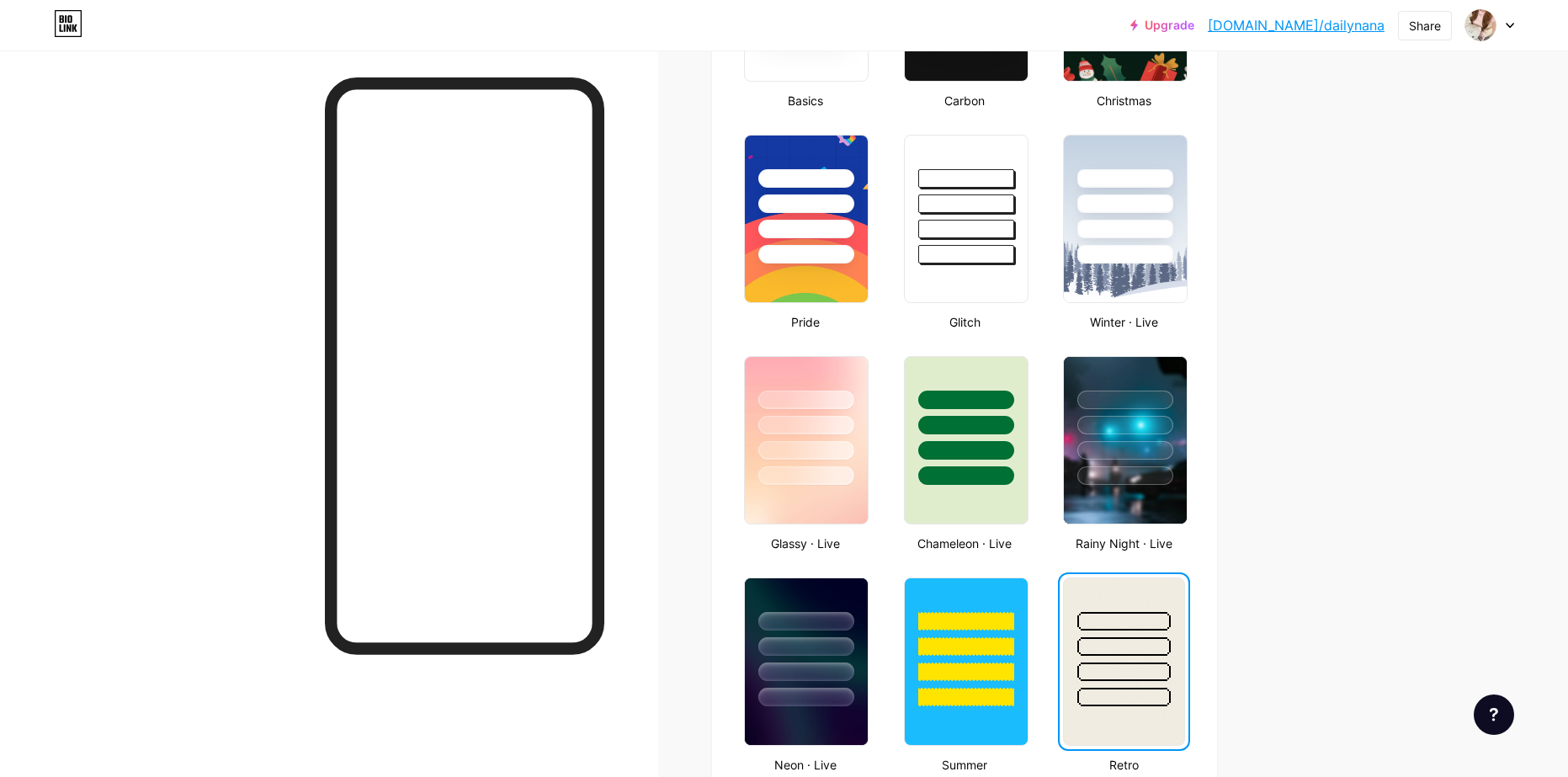
click at [1148, 671] on div at bounding box center [1123, 671] width 93 height 19
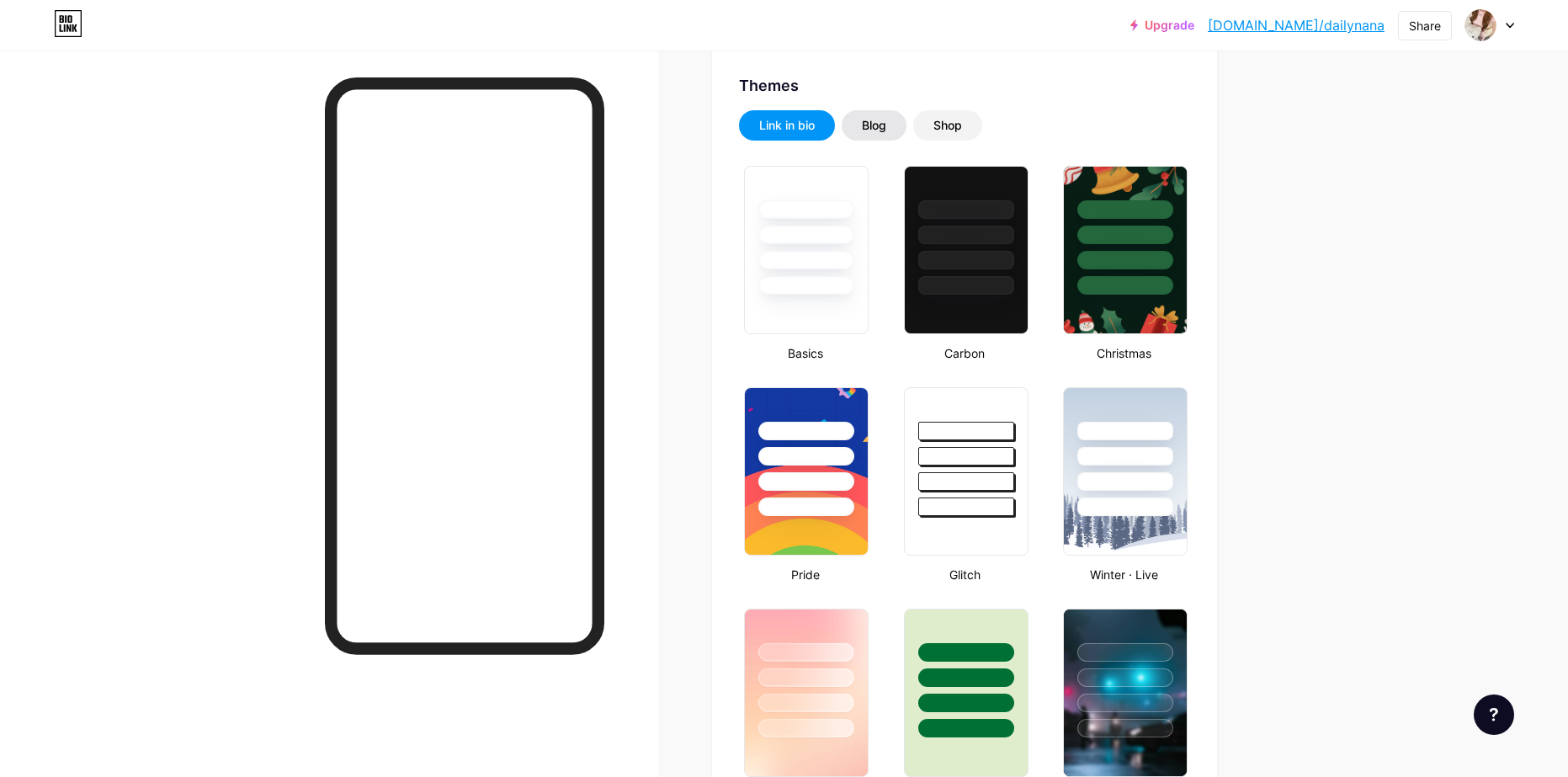
click at [885, 131] on div "Blog" at bounding box center [874, 125] width 24 height 17
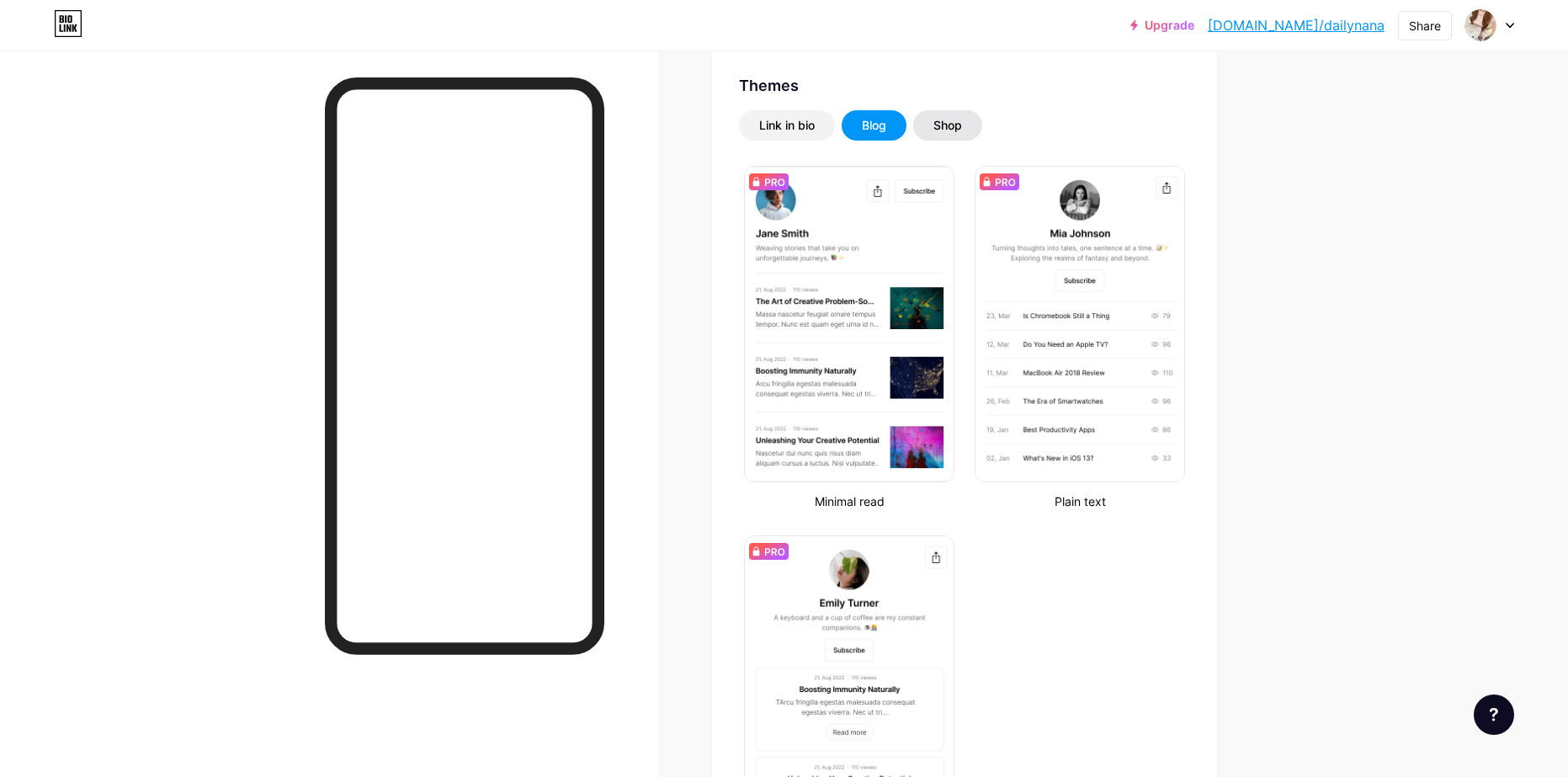
click at [932, 126] on div "Shop" at bounding box center [948, 125] width 69 height 31
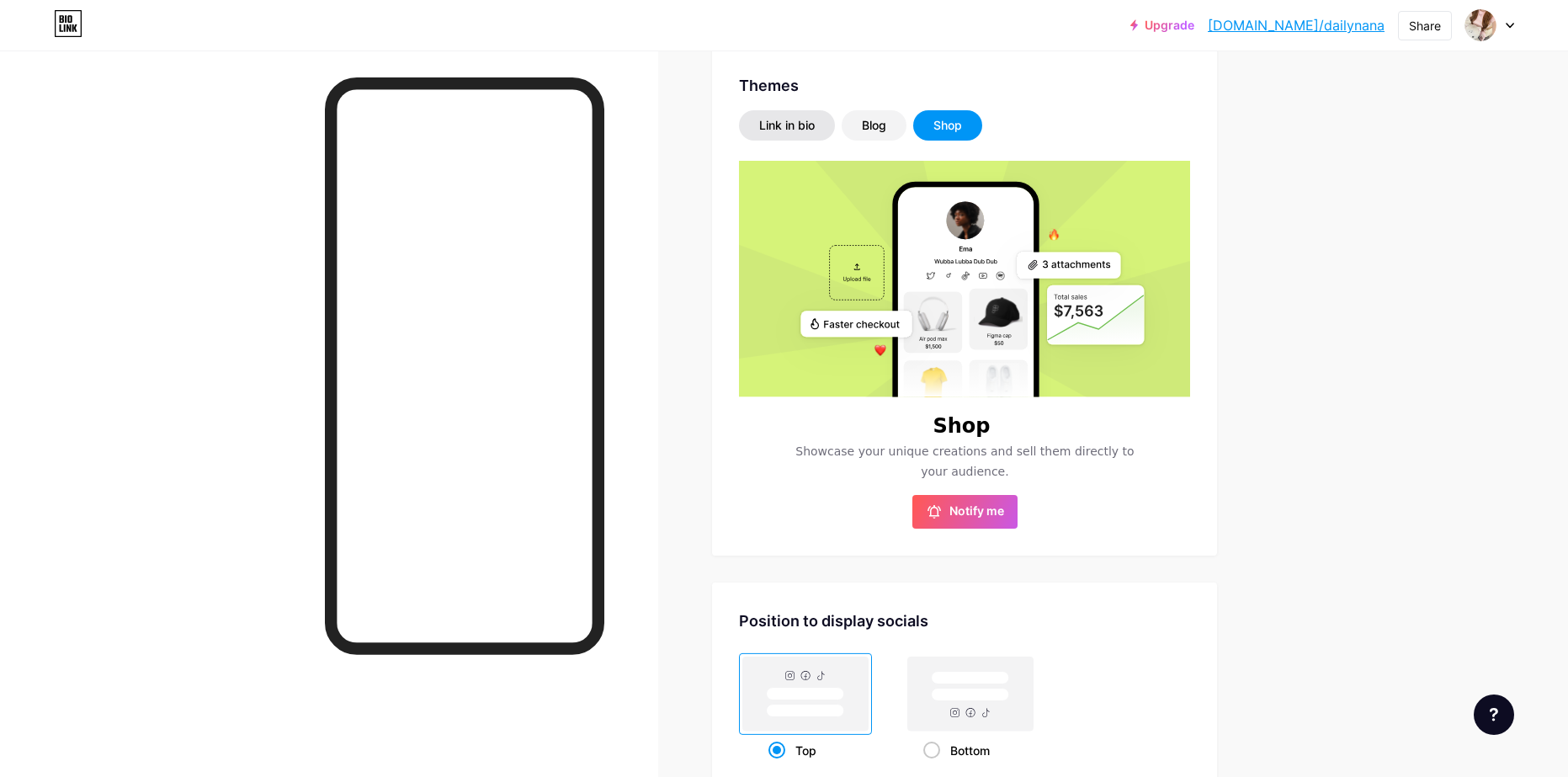
click at [792, 132] on div "Link in bio" at bounding box center [787, 125] width 56 height 17
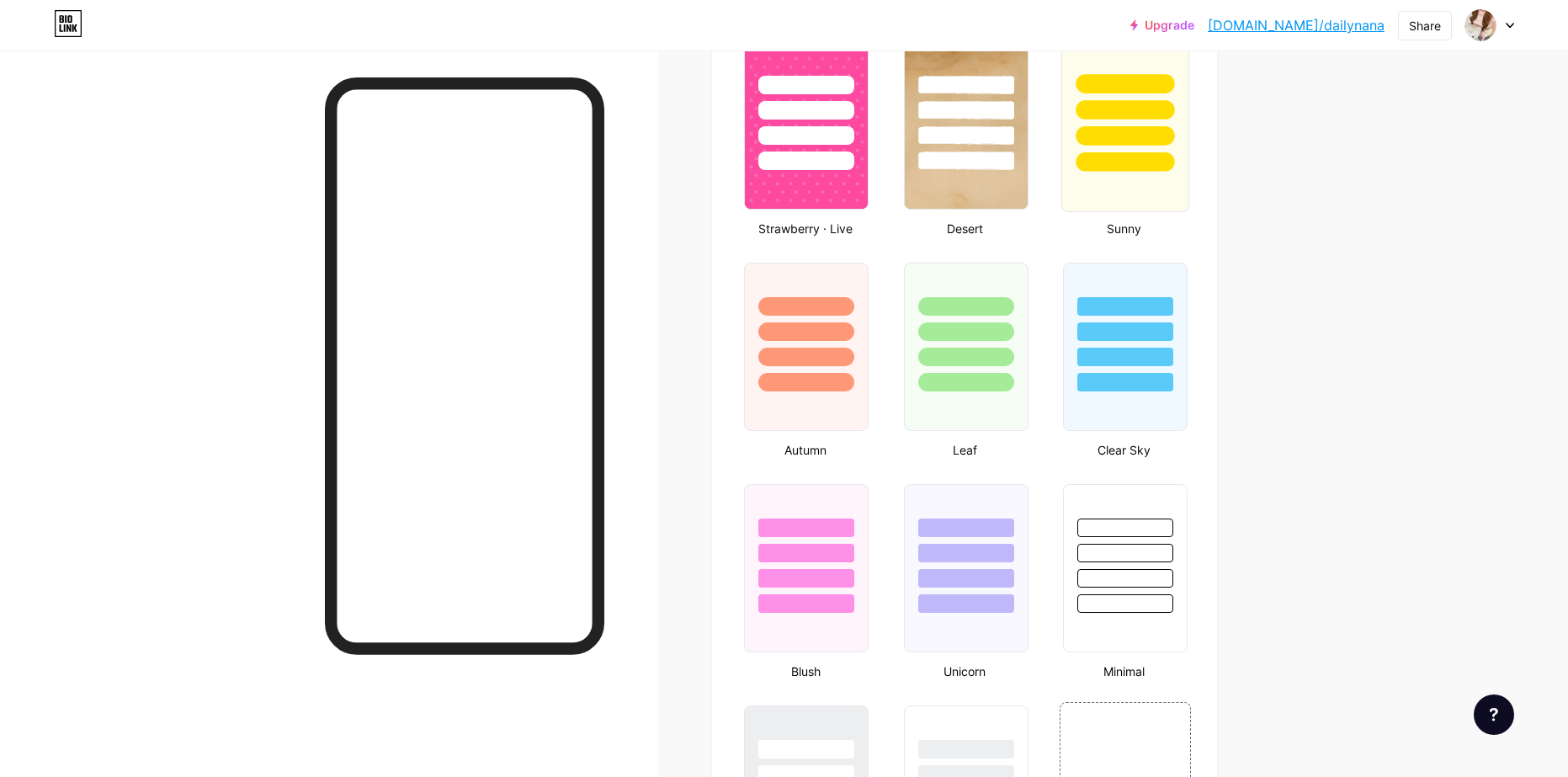
scroll to position [1683, 0]
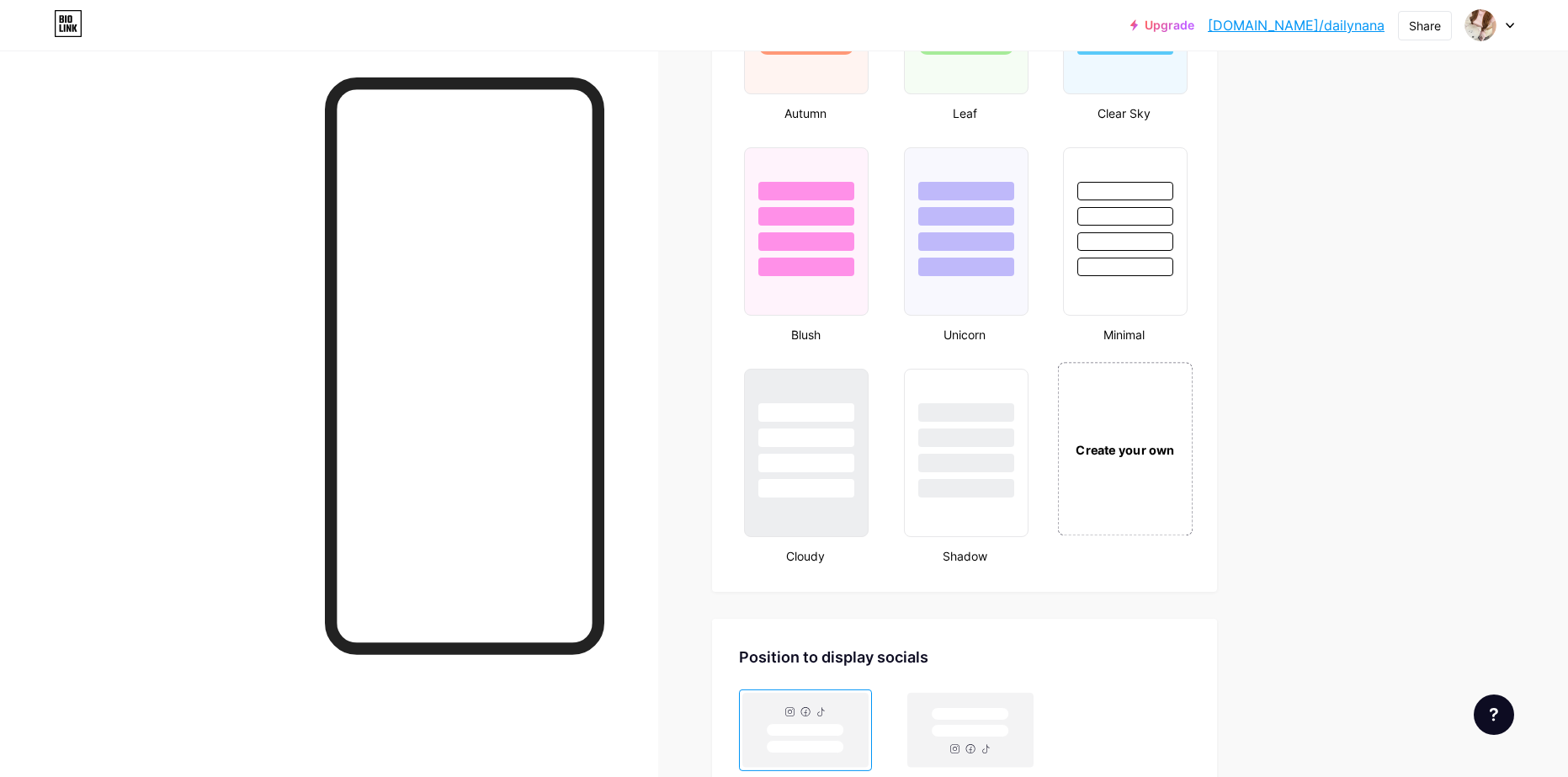
click at [1116, 441] on div "Create your own" at bounding box center [1126, 449] width 126 height 19
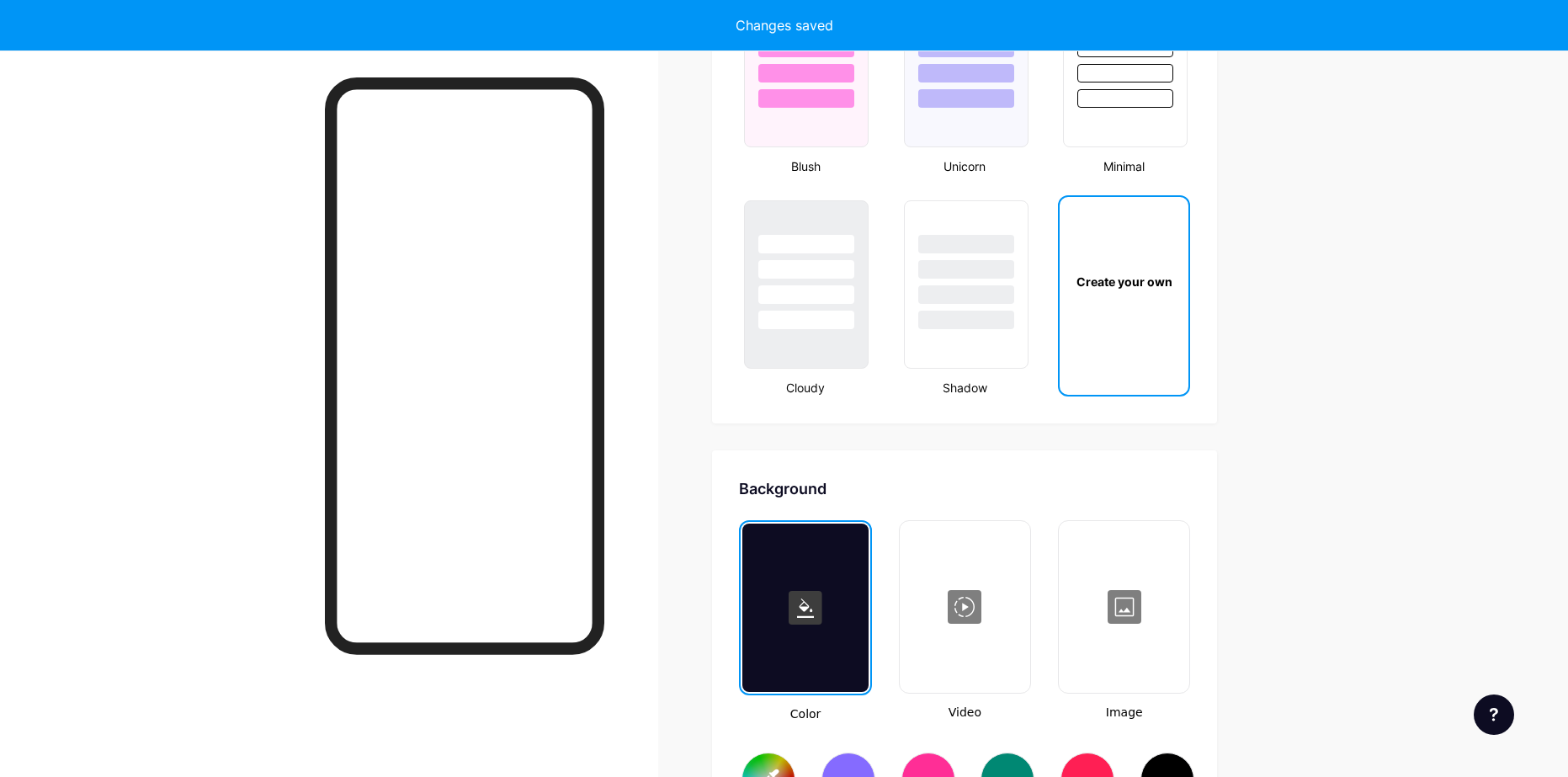
scroll to position [2234, 0]
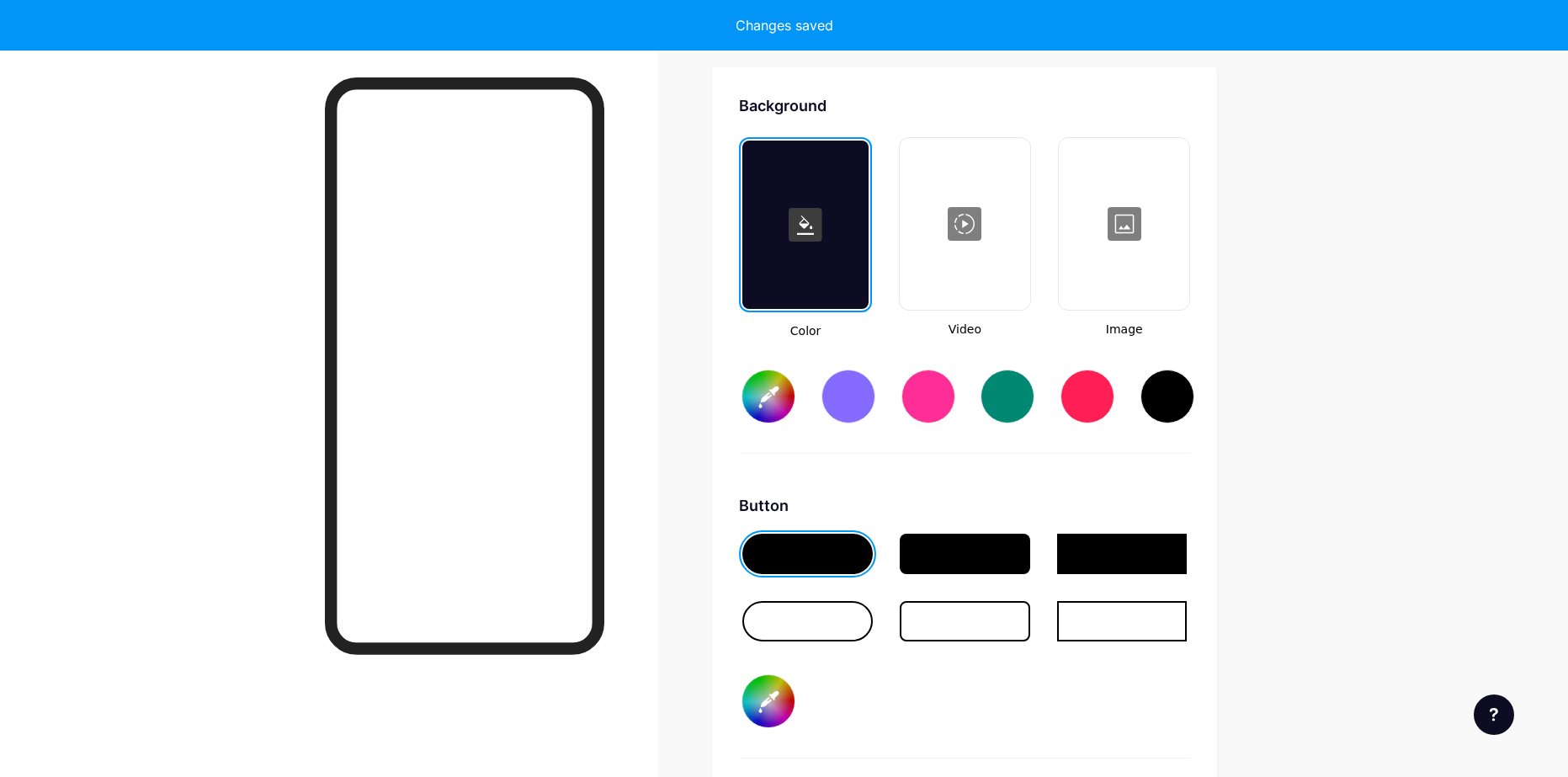
type input "#ffffff"
type input "#000000"
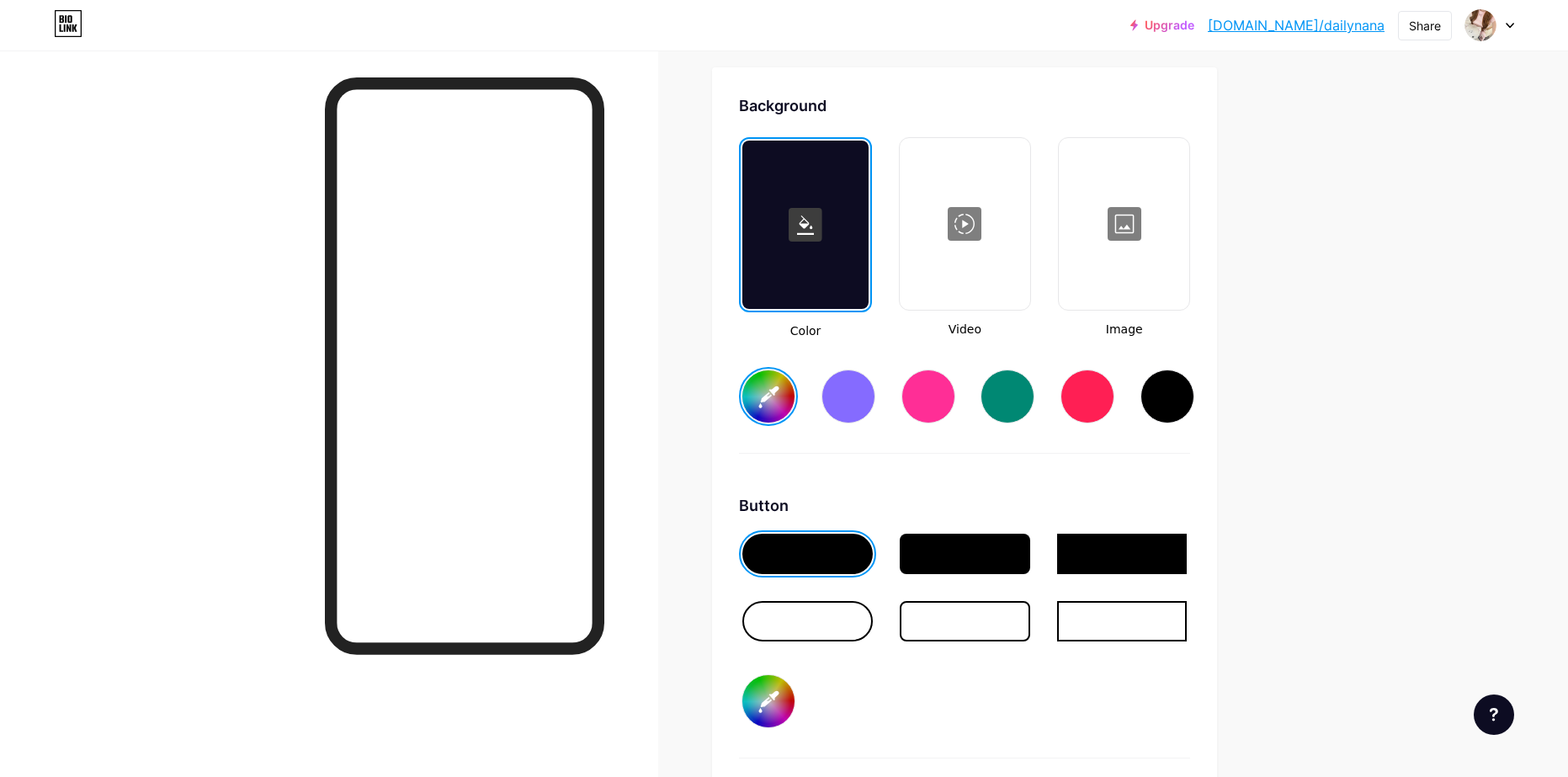
click at [775, 395] on input "#ffffff" at bounding box center [768, 396] width 52 height 52
click at [784, 698] on input "#000000" at bounding box center [768, 701] width 52 height 52
type input "#fdddf1"
type input "#e7dede"
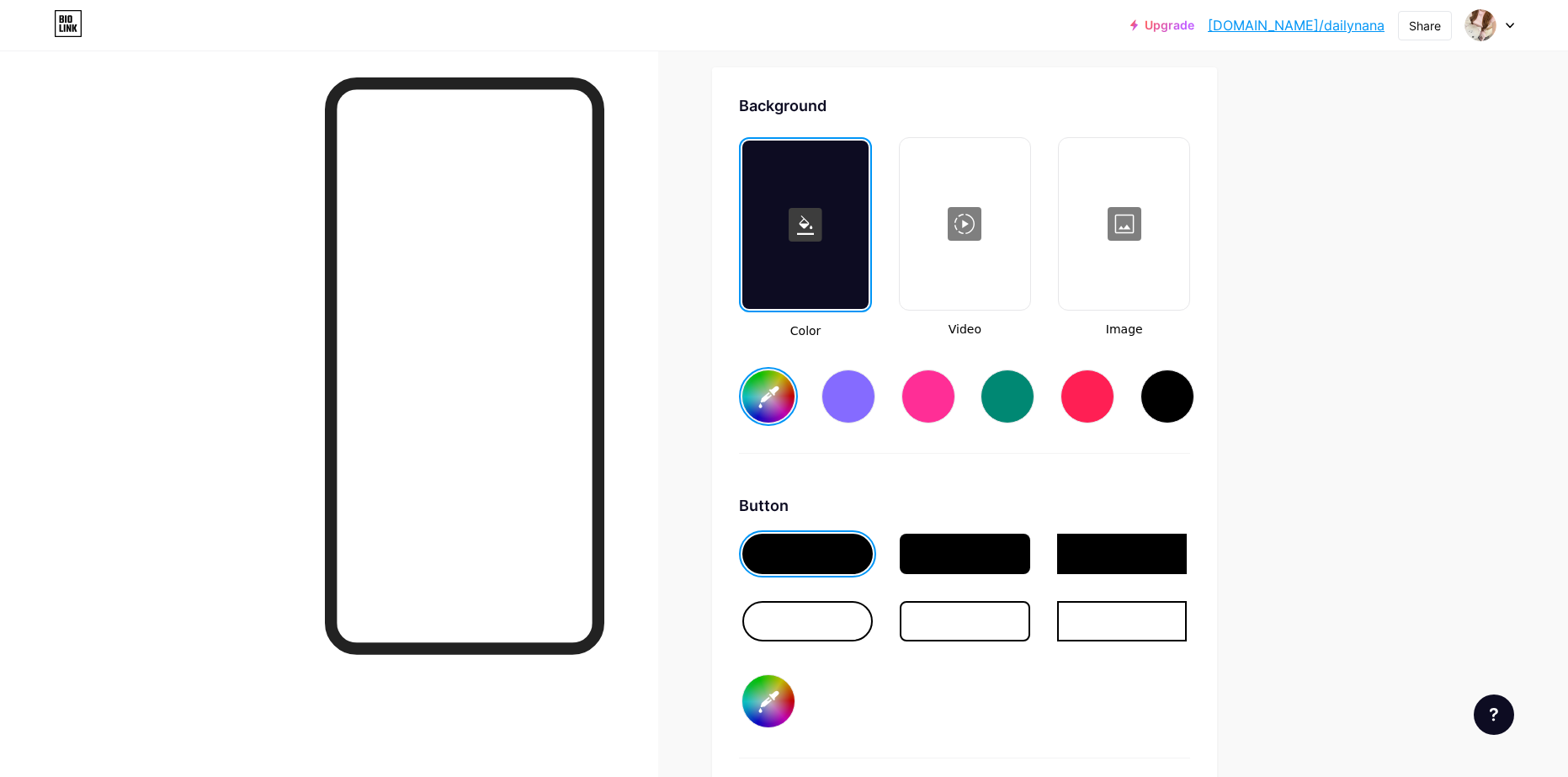
type input "#fdddf1"
type input "#ebe0e0"
type input "#fdddf1"
type input "#eae1e1"
type input "#fdddf1"
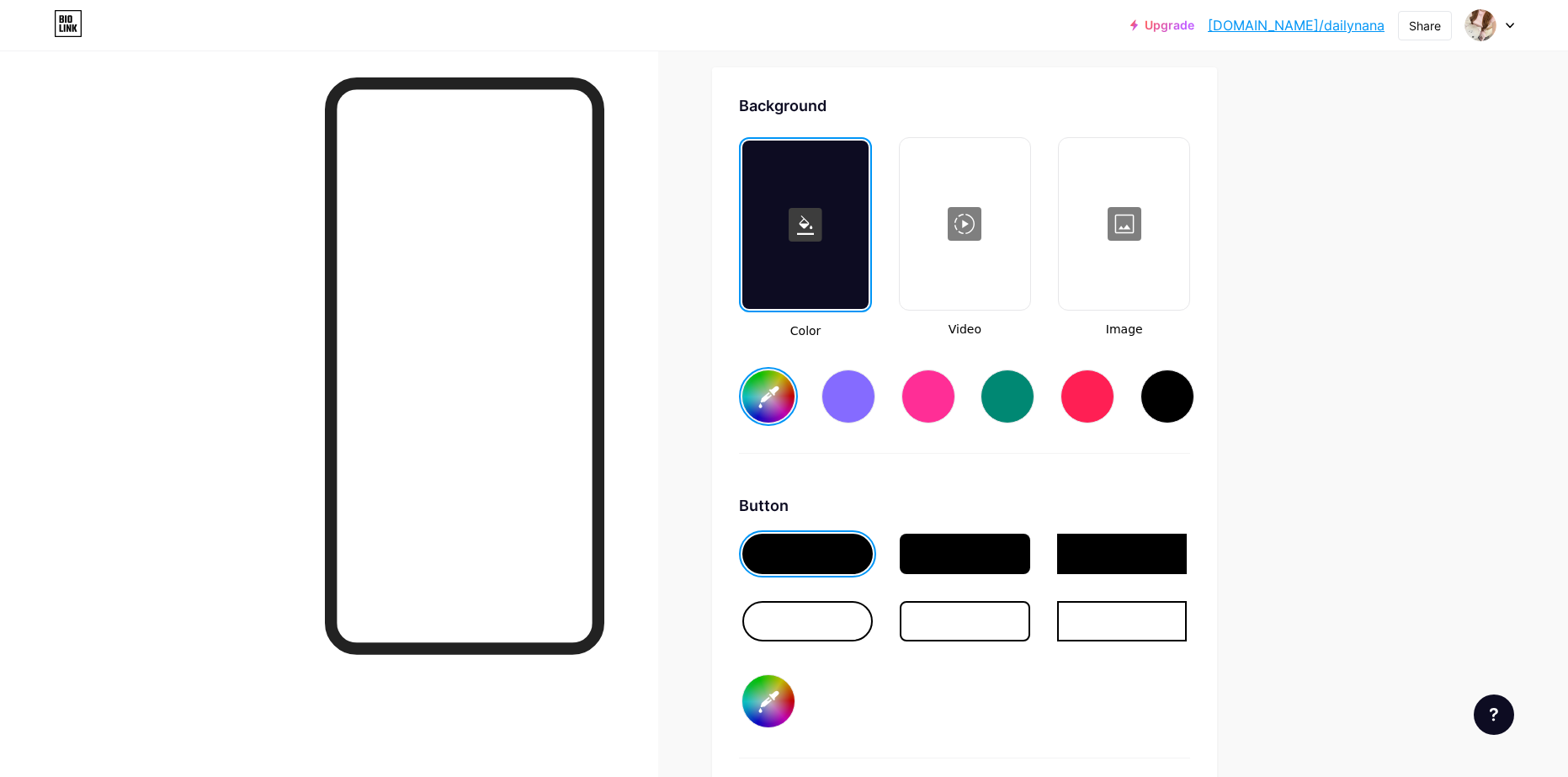
type input "#ece4e4"
type input "#fdddf1"
type input "#eee7e7"
type input "#fdddf1"
type input "#f1e9e9"
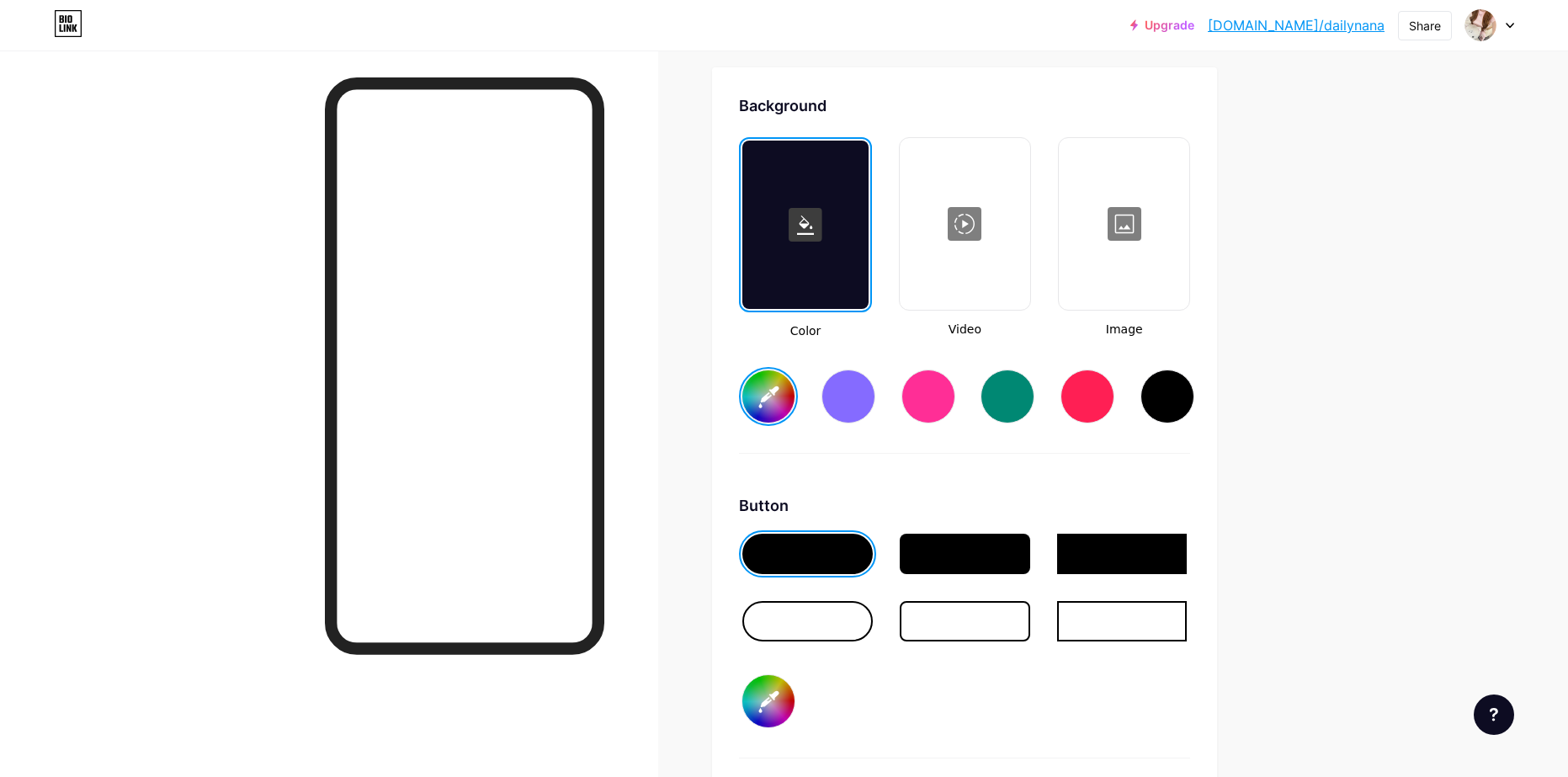
type input "#fdddf1"
type input "#f1eaea"
type input "#fdddf1"
type input "#f3ecec"
type input "#fdddf1"
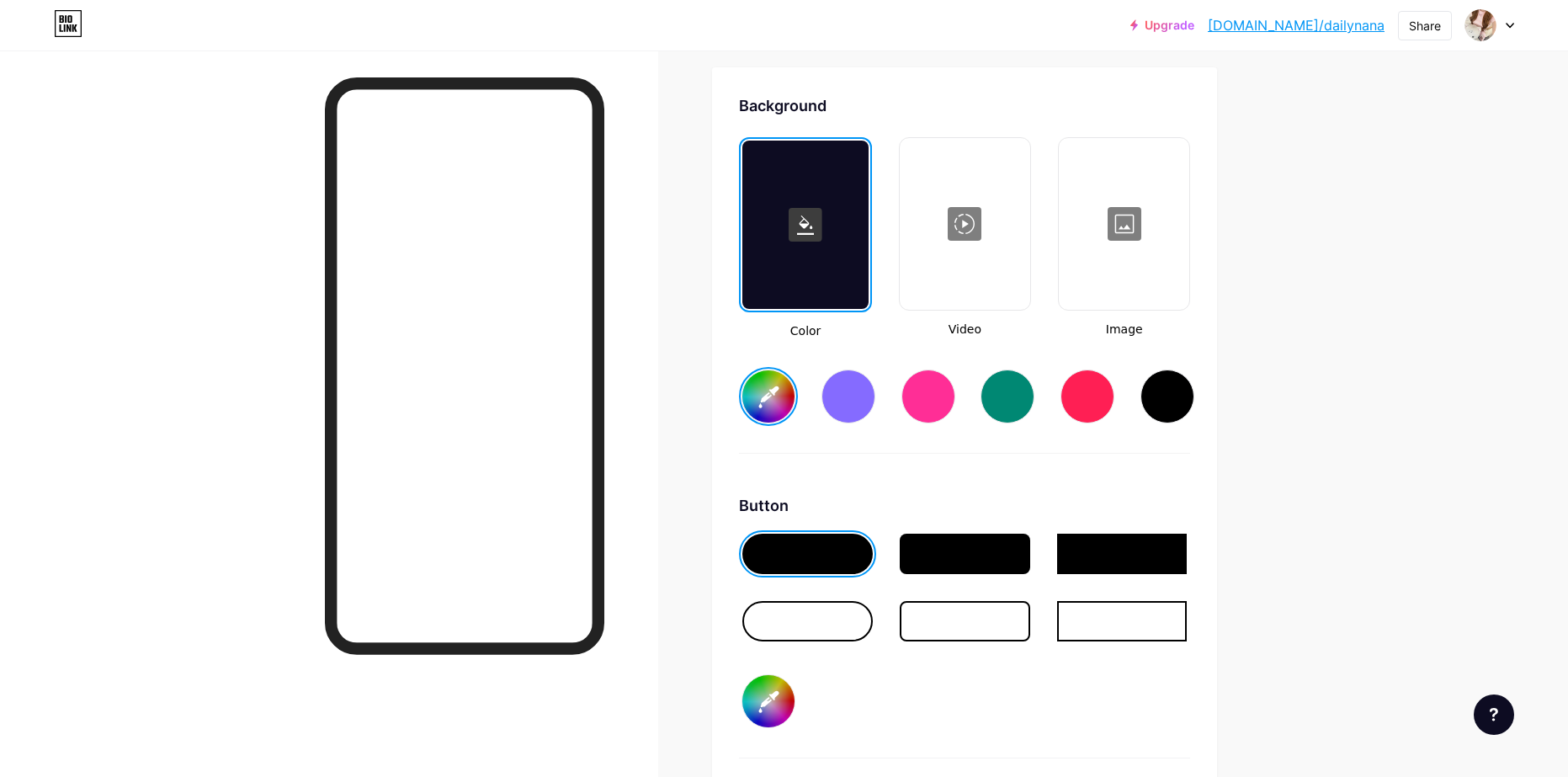
type input "#f2eded"
type input "#fdddf1"
type input "#f5efef"
type input "#fdddf1"
type input "#f8f2f2"
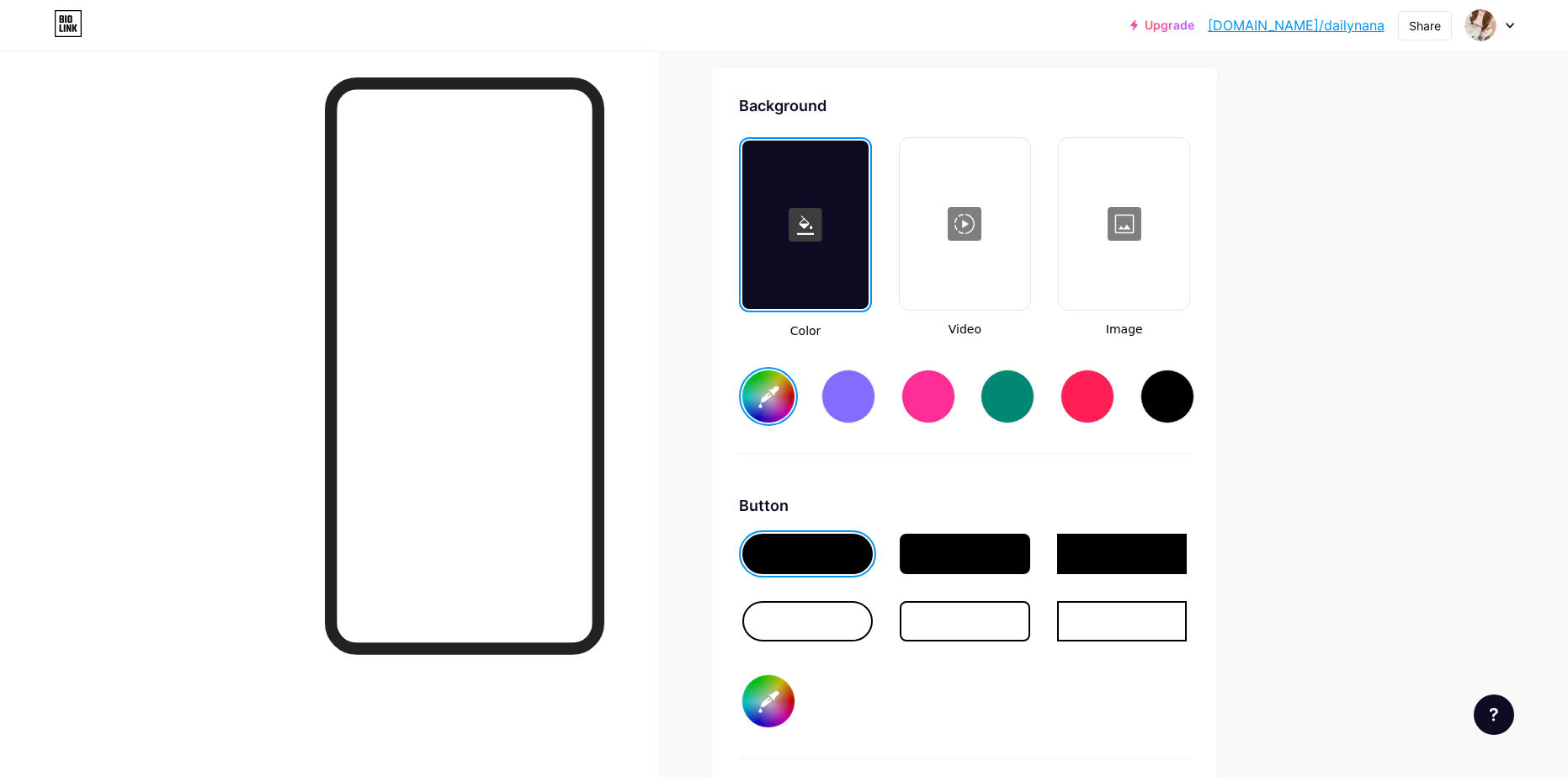
type input "#fdddf1"
type input "#f7f3f3"
type input "#fdddf1"
type input "#faf5f5"
type input "#fdddf1"
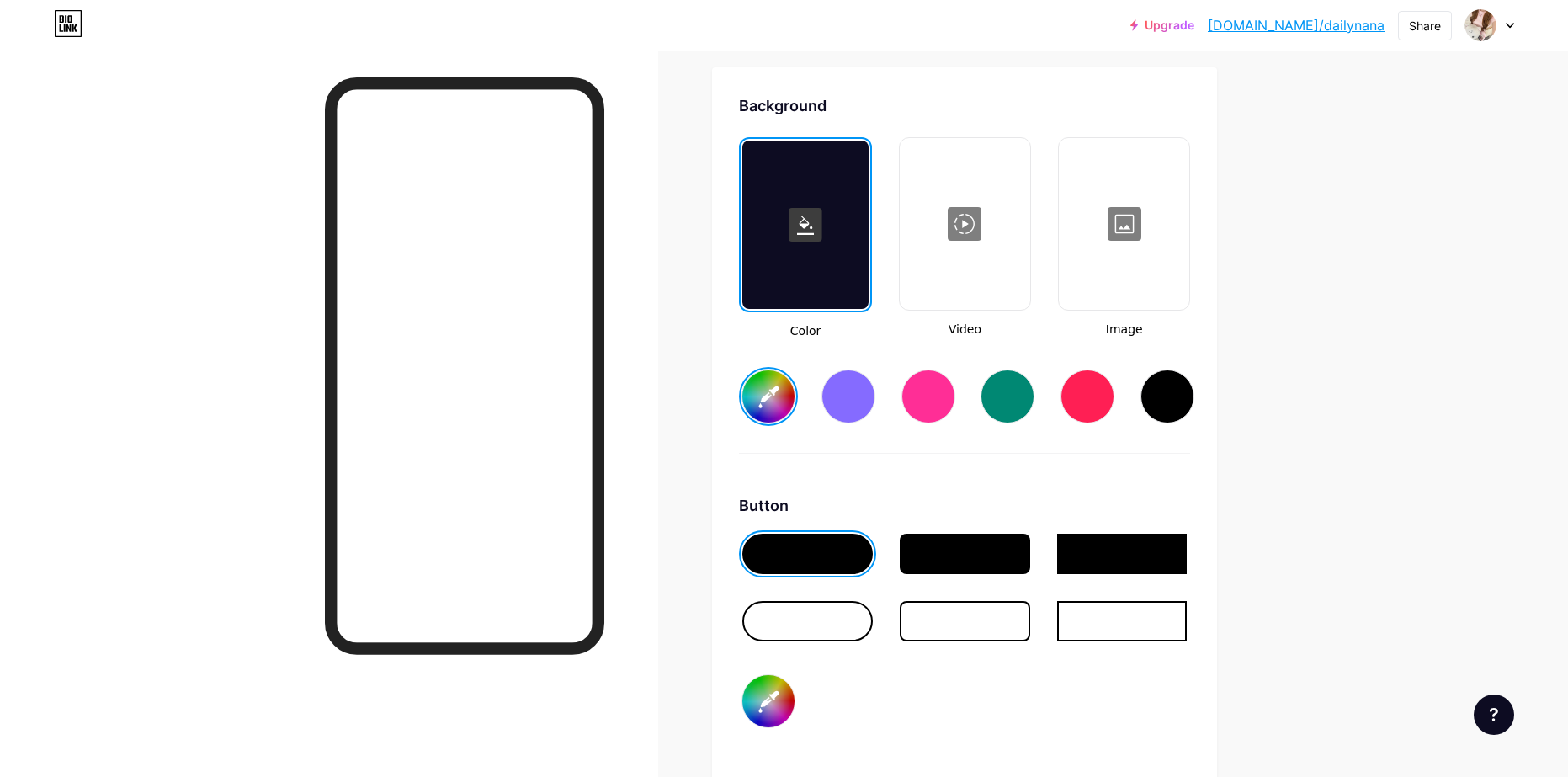
type input "#f9f5f5"
type input "#fdddf1"
type input "#fcf8f8"
type input "#fdddf1"
type input "#fcf7f7"
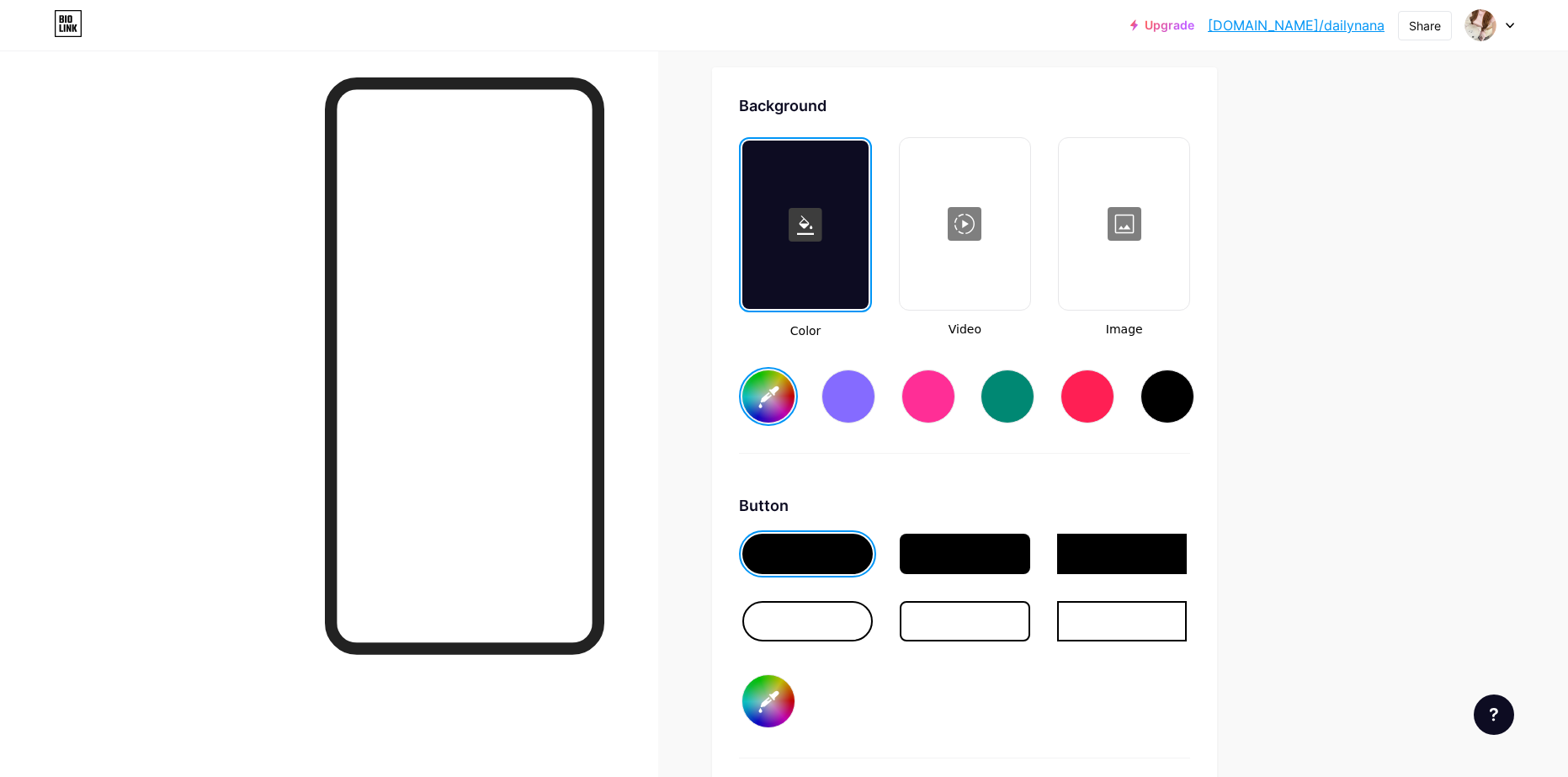
type input "#fdddf1"
type input "#fefbfb"
type input "#fdddf1"
type input "#ffffff"
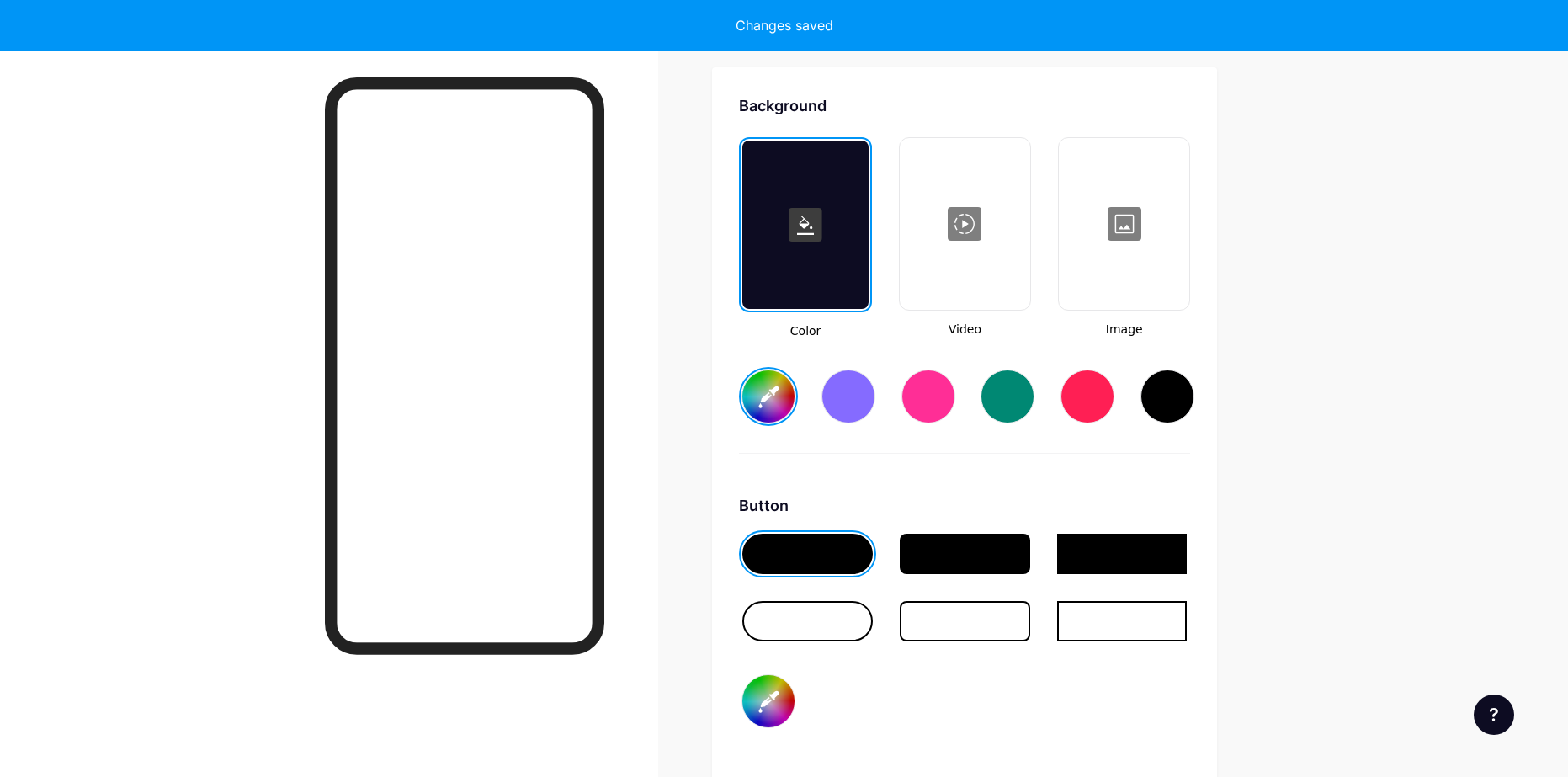
type input "#fdddf1"
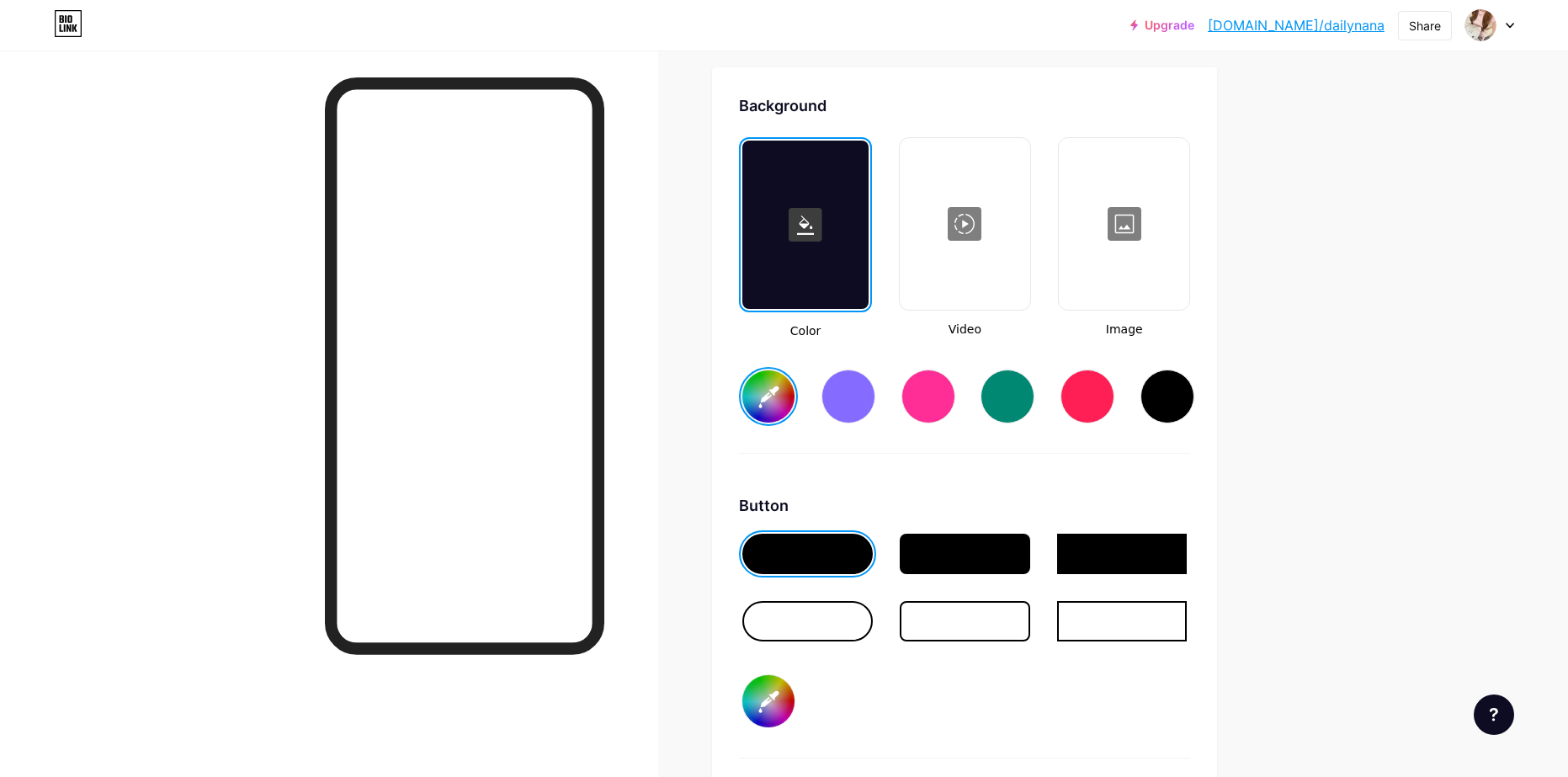
type input "#ffffff"
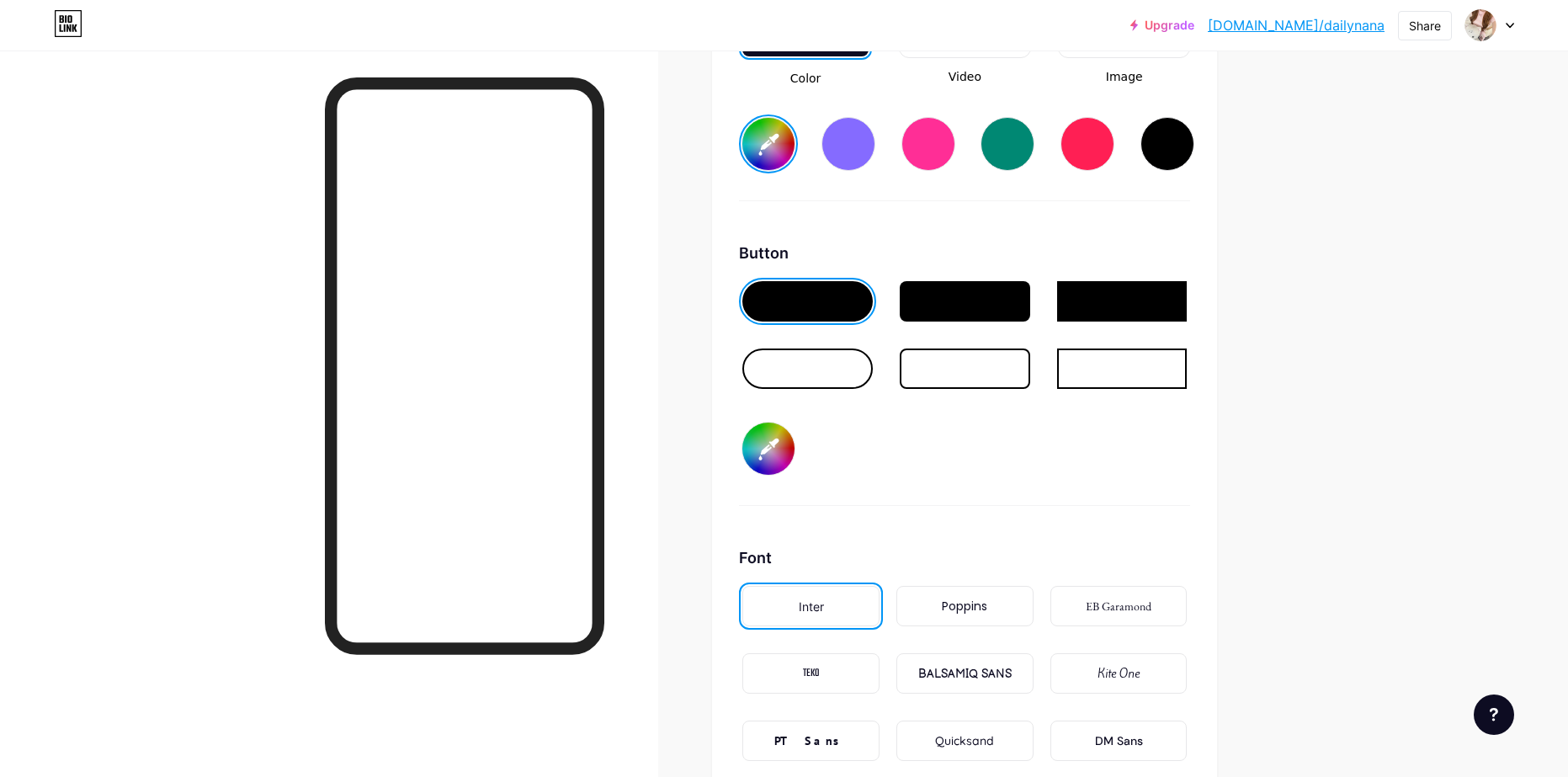
scroll to position [2654, 0]
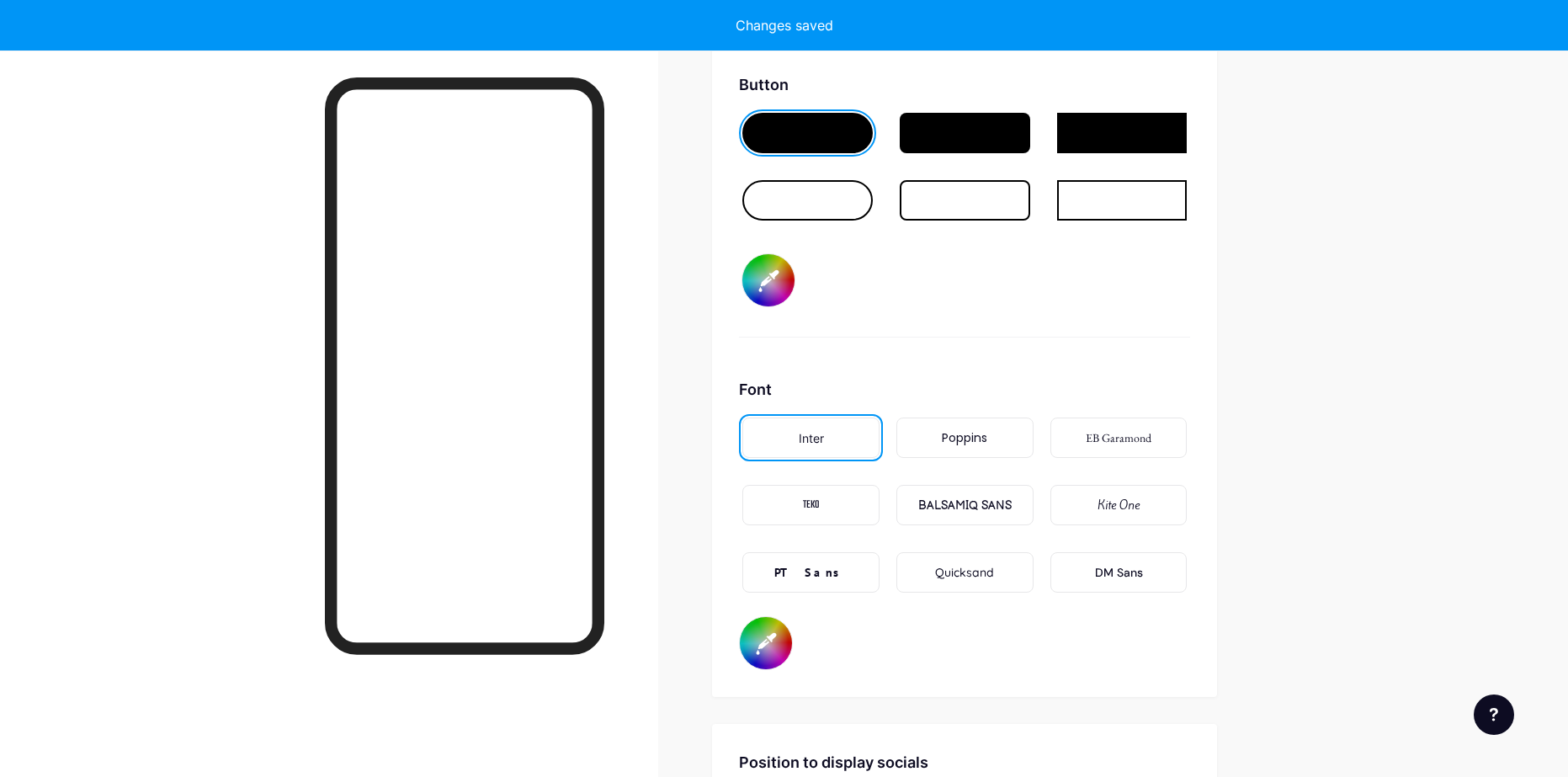
click at [972, 571] on div "Quicksand" at bounding box center [964, 573] width 59 height 18
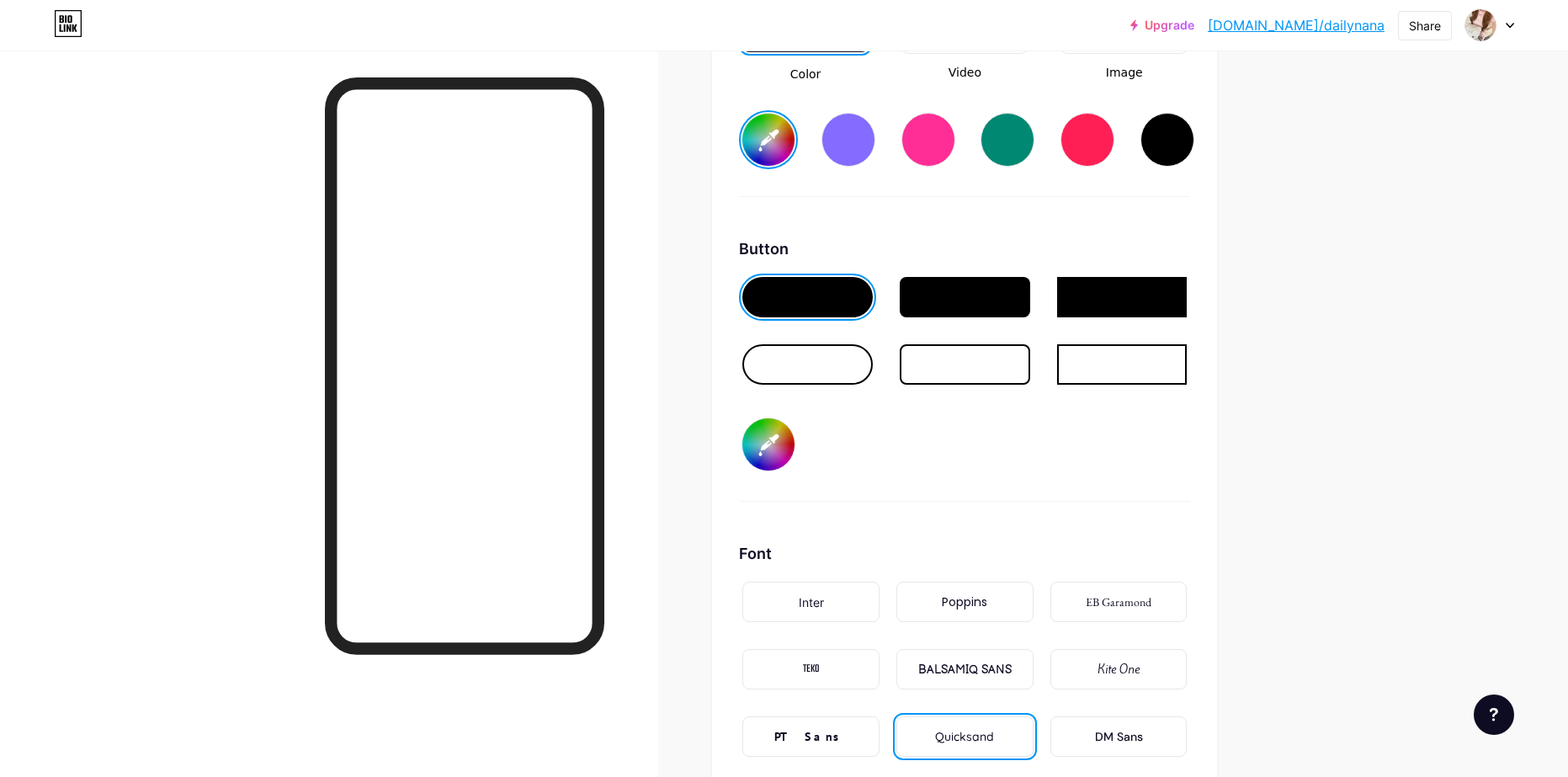
scroll to position [2238, 0]
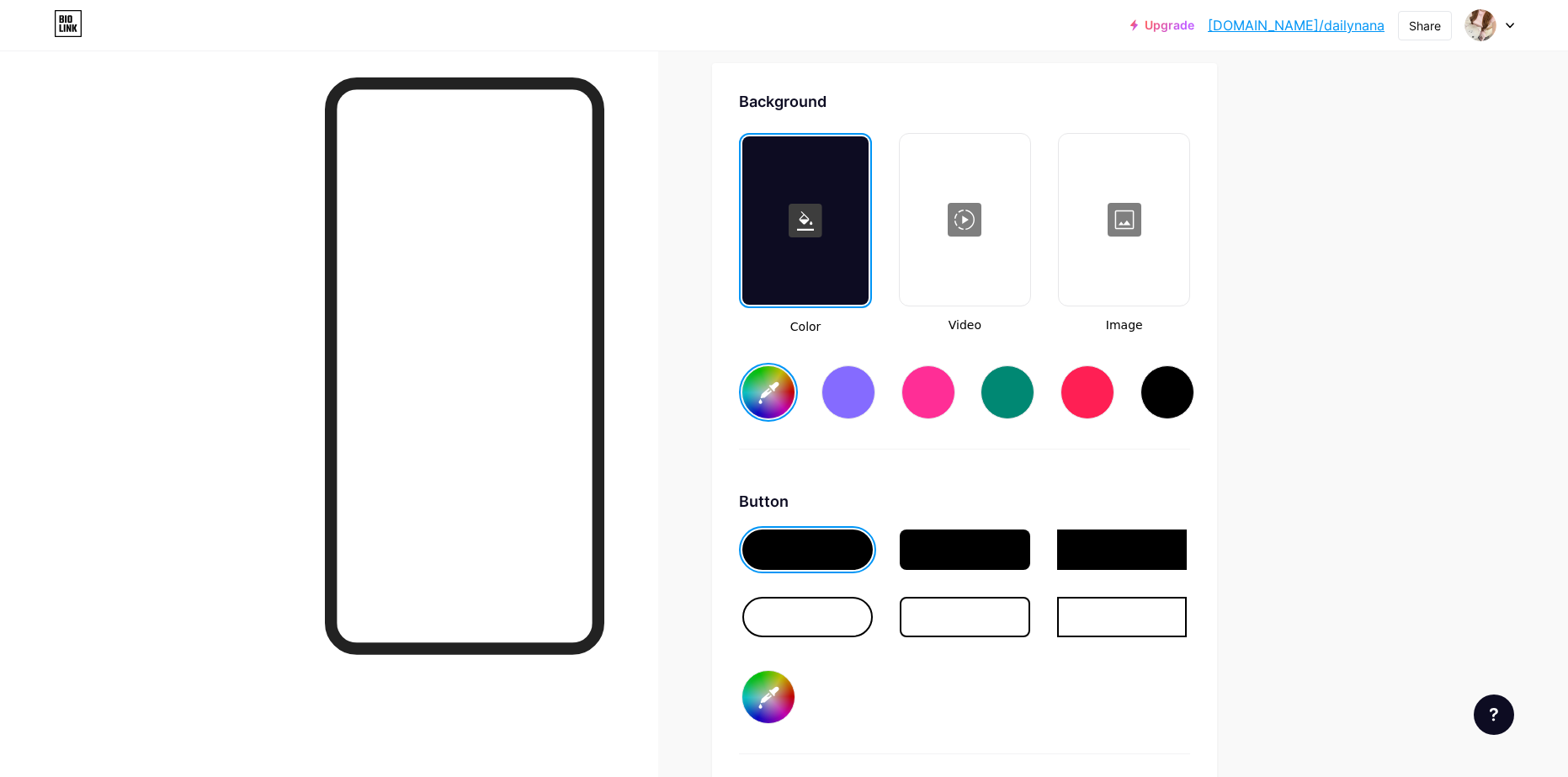
click at [759, 389] on input "#fdddf1" at bounding box center [768, 393] width 52 height 52
type input "#ffb3e3"
click at [1168, 217] on div at bounding box center [1124, 219] width 127 height 168
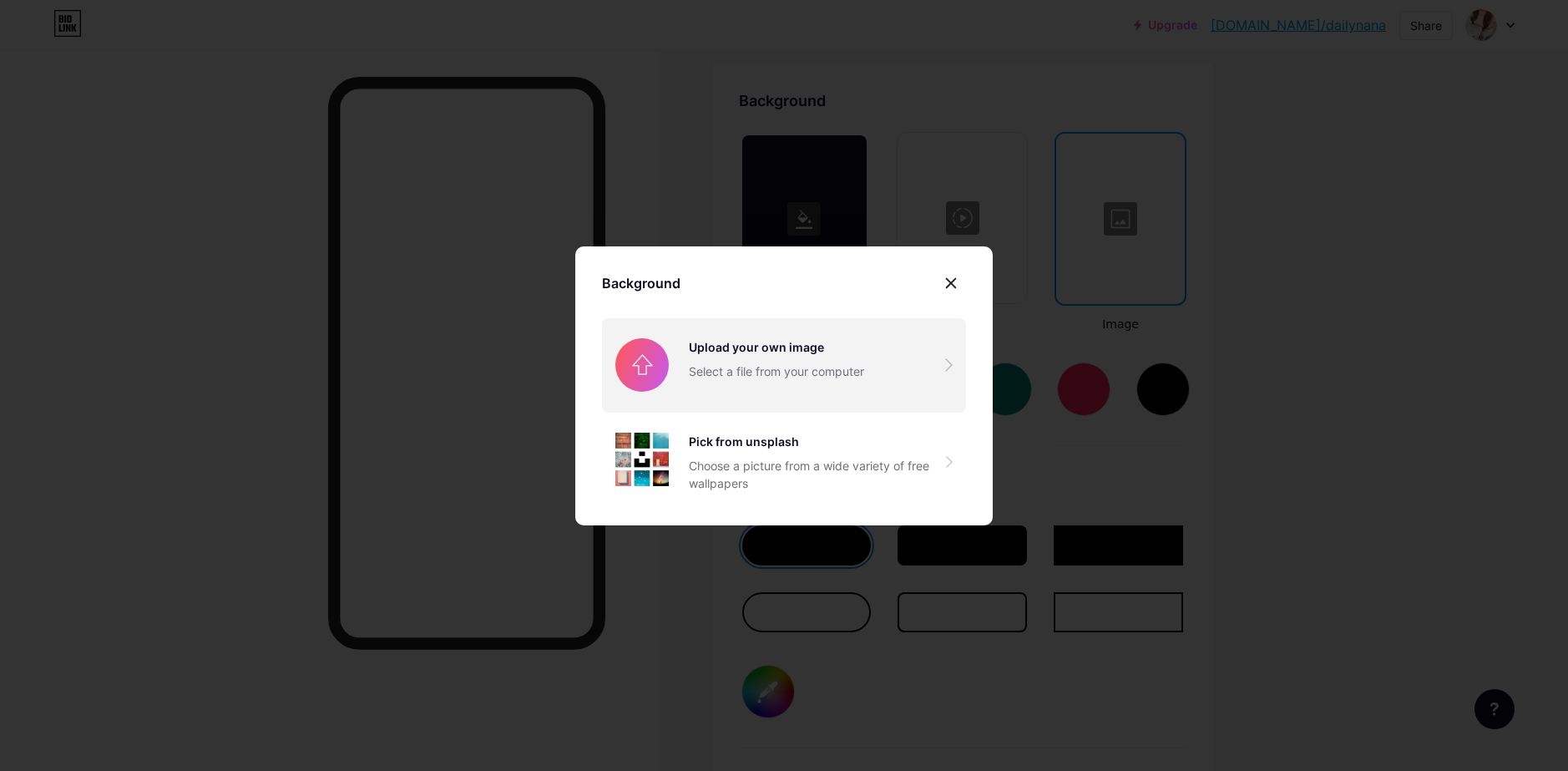
click at [746, 353] on input "file" at bounding box center [784, 364] width 364 height 93
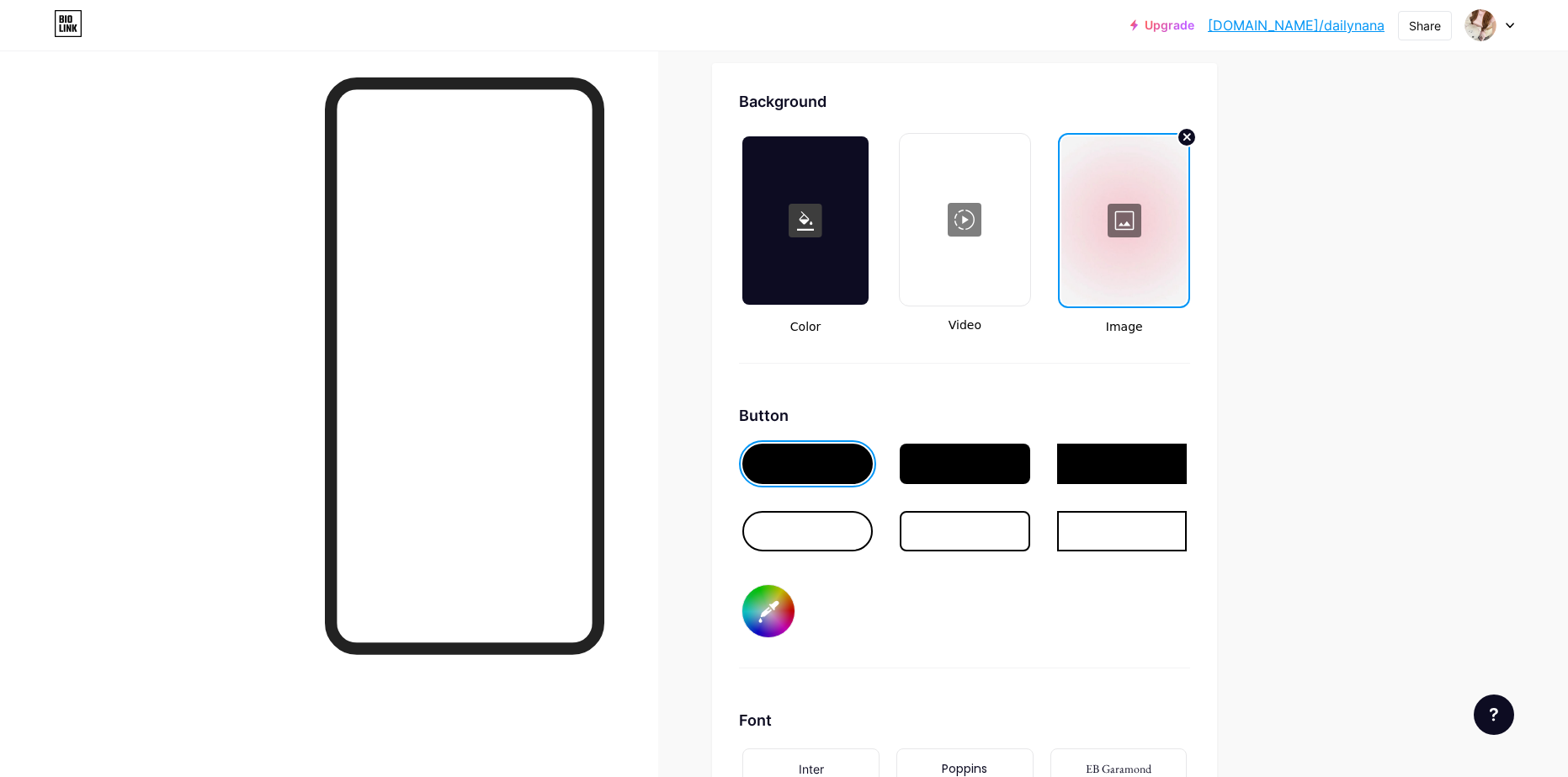
click at [1159, 248] on div at bounding box center [1124, 220] width 125 height 168
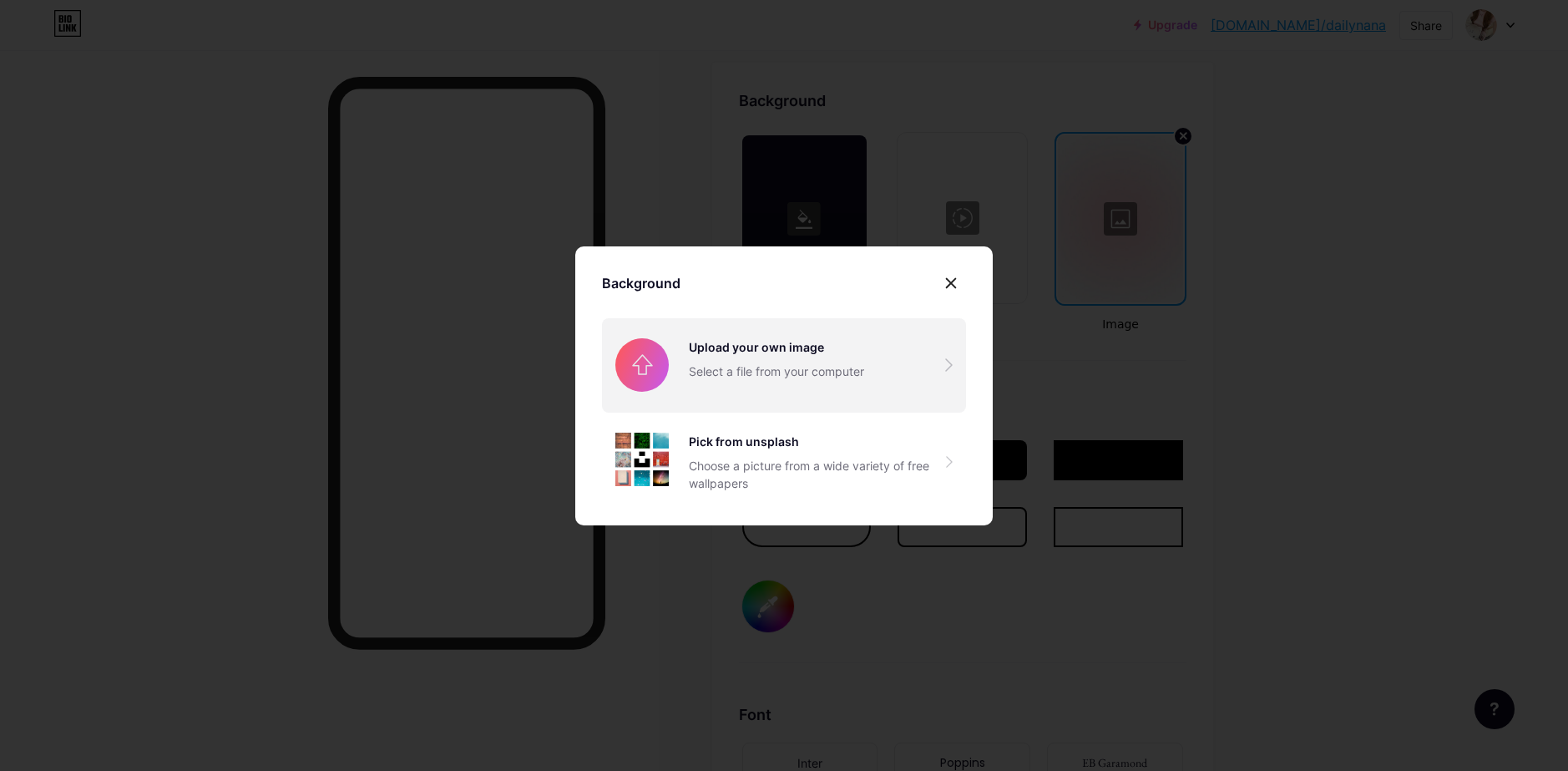
click at [776, 365] on input "file" at bounding box center [784, 364] width 364 height 93
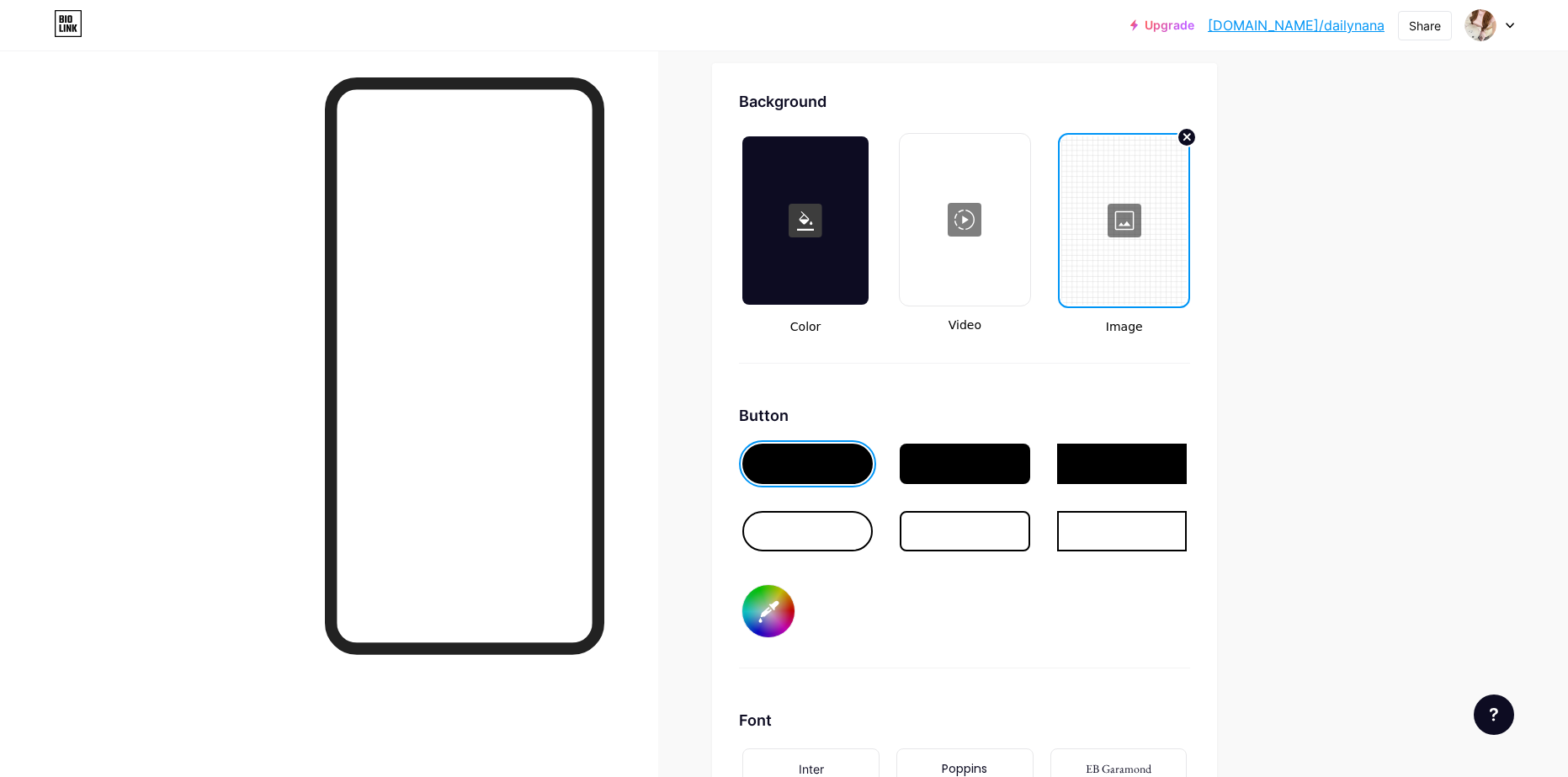
click at [1145, 251] on div at bounding box center [1124, 220] width 125 height 168
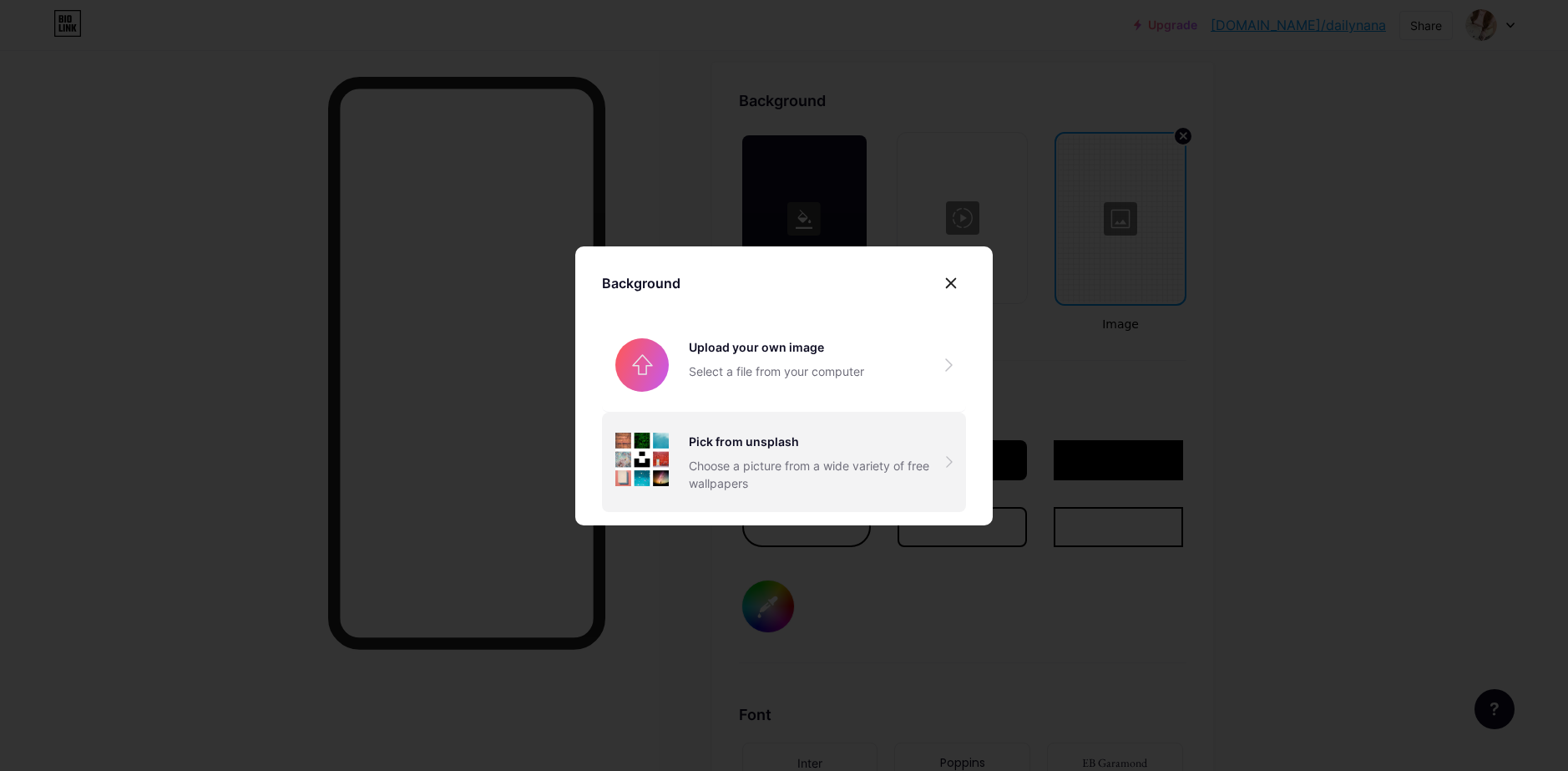
click at [797, 450] on div "Pick from unsplash Choose a picture from a wide variety of free wallpapers" at bounding box center [817, 462] width 257 height 59
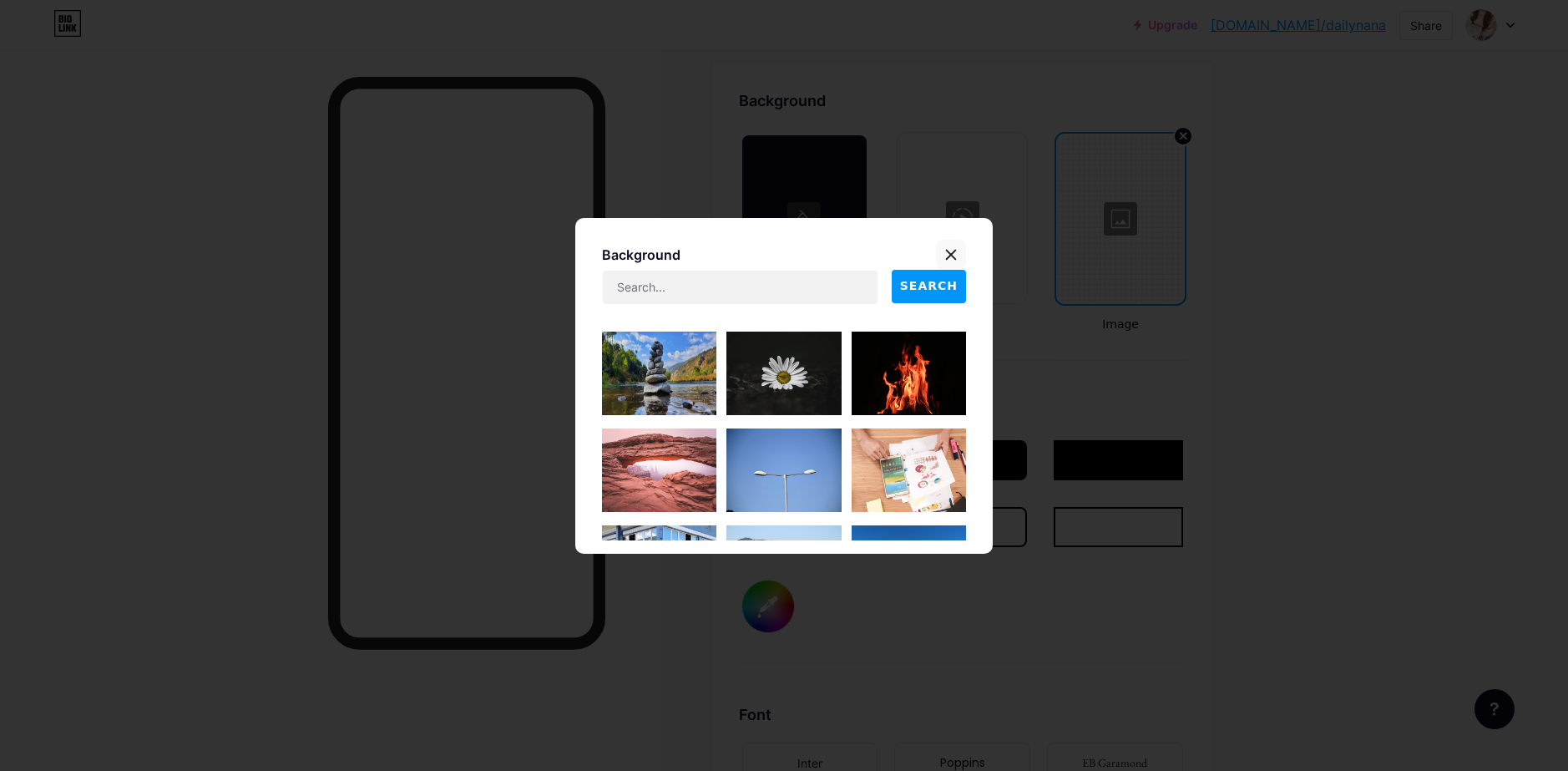
click at [944, 253] on icon at bounding box center [950, 254] width 13 height 13
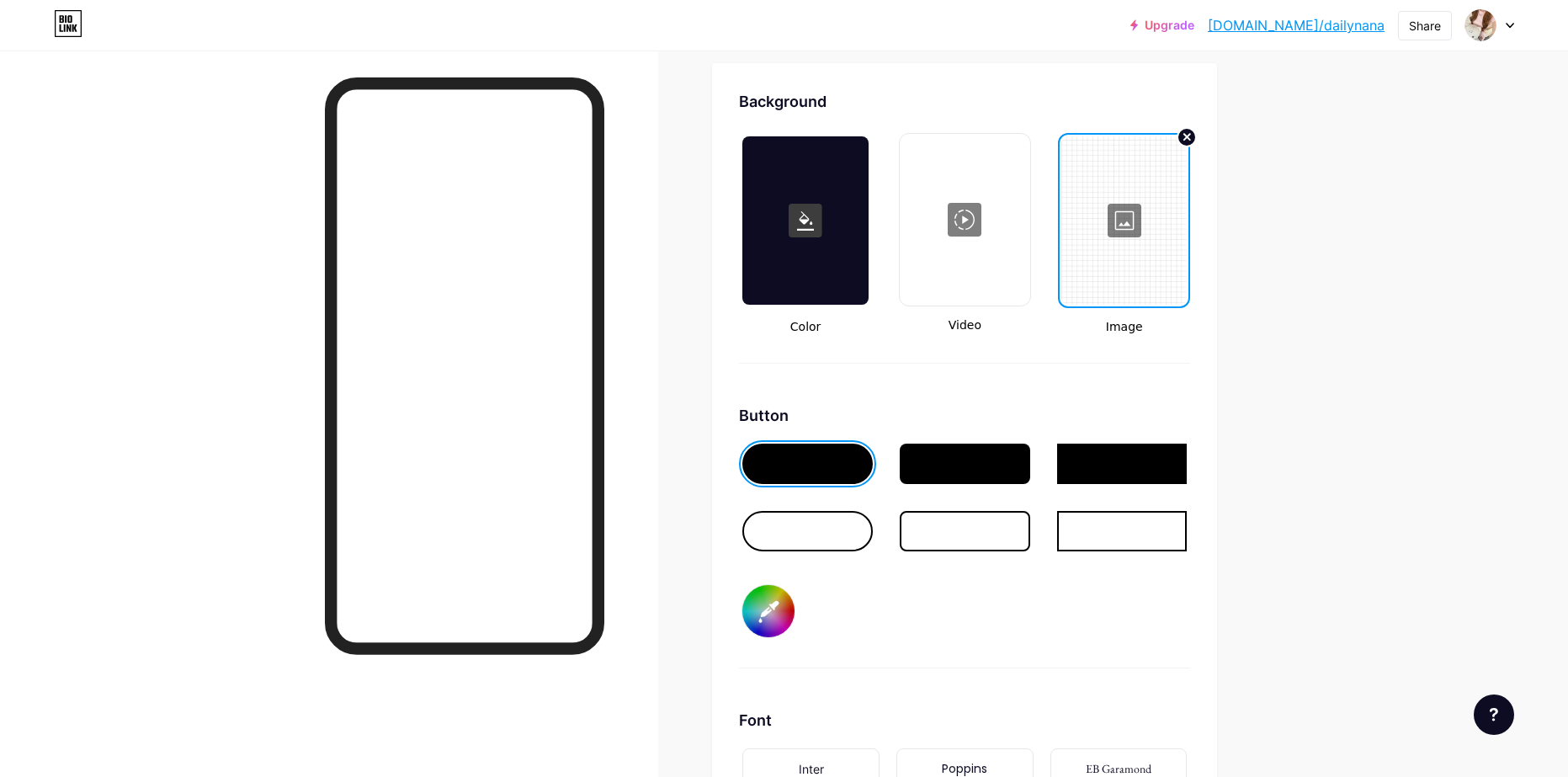
click at [1137, 236] on div at bounding box center [1124, 220] width 125 height 168
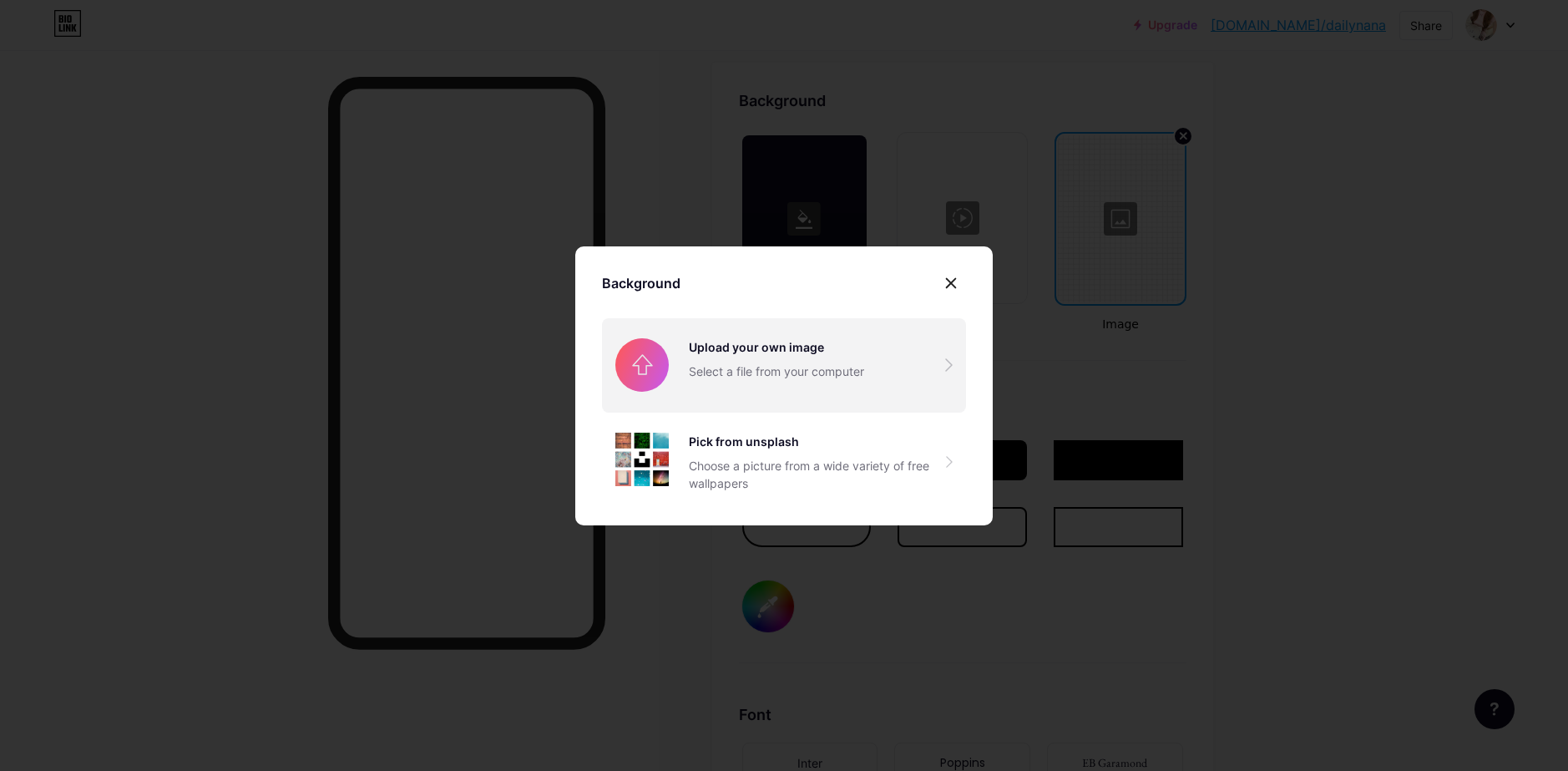
click at [833, 374] on input "file" at bounding box center [784, 364] width 364 height 93
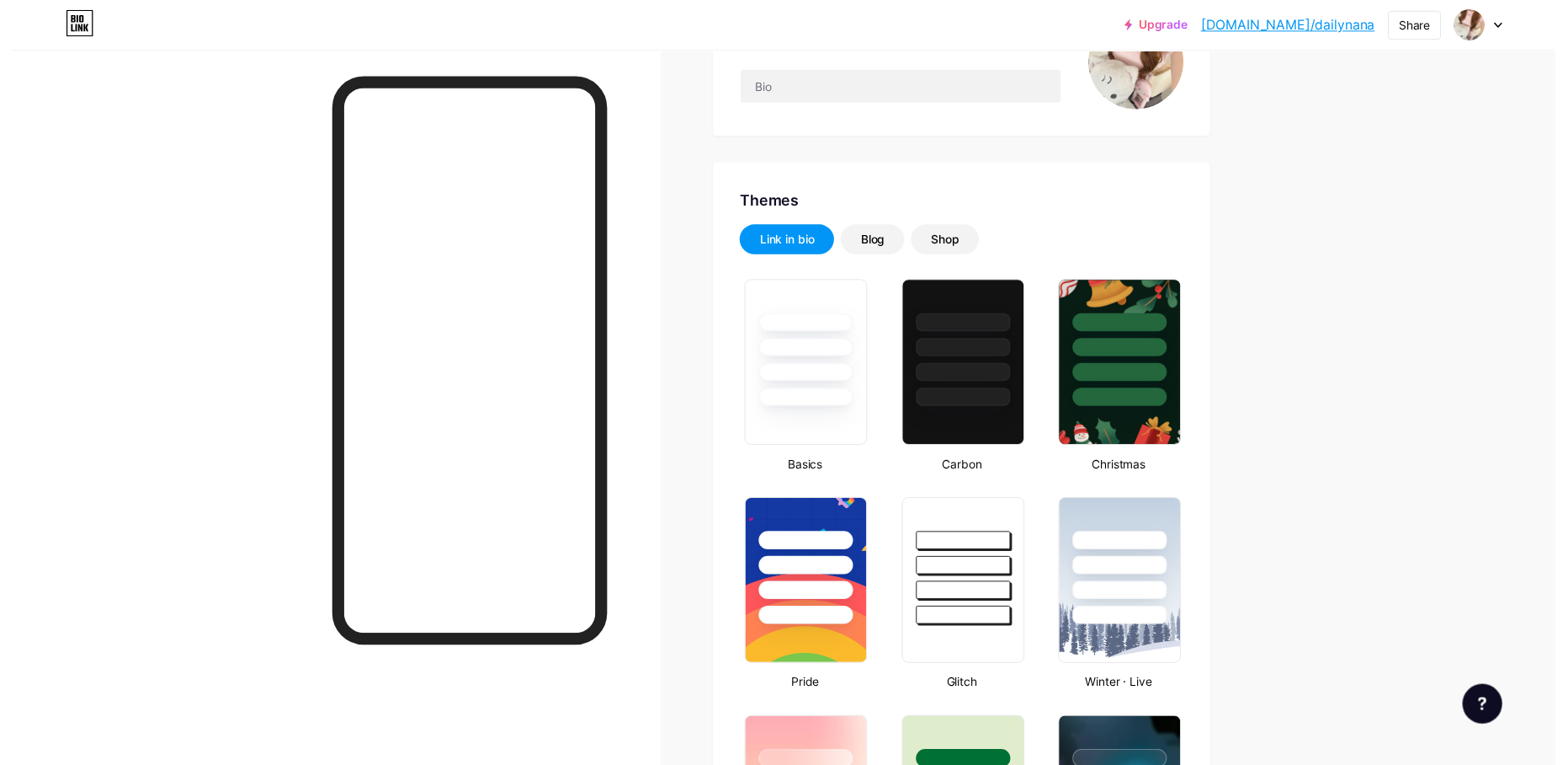
scroll to position [0, 0]
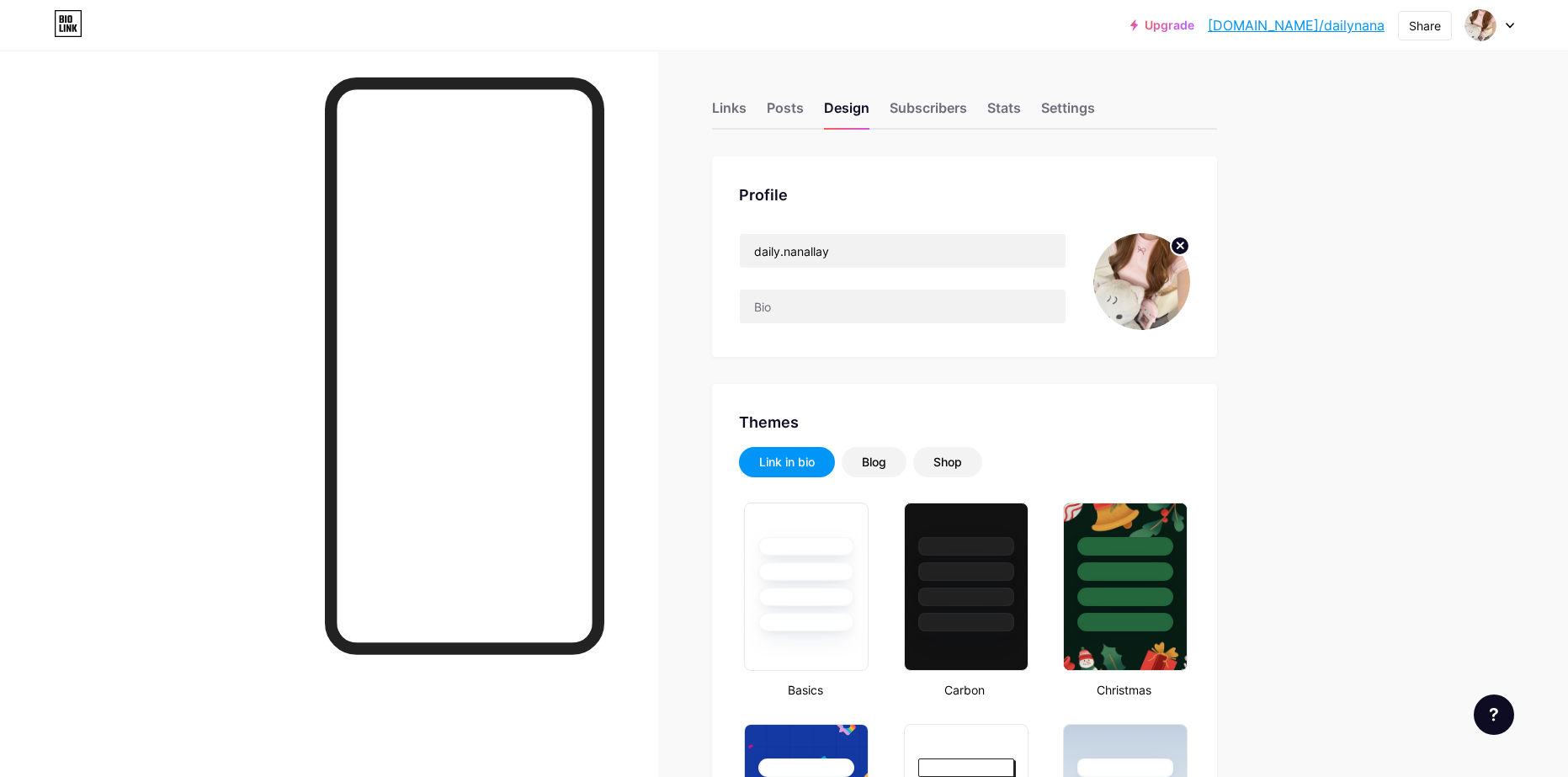
click at [1515, 14] on div "Upgrade bio.link/dailyn... bio.link/dailynana Share Switch accounts daily.nanal…" at bounding box center [784, 25] width 1568 height 31
click at [1504, 28] on div at bounding box center [1489, 25] width 49 height 31
click at [1379, 145] on div "+ Add a new page" at bounding box center [1410, 145] width 189 height 17
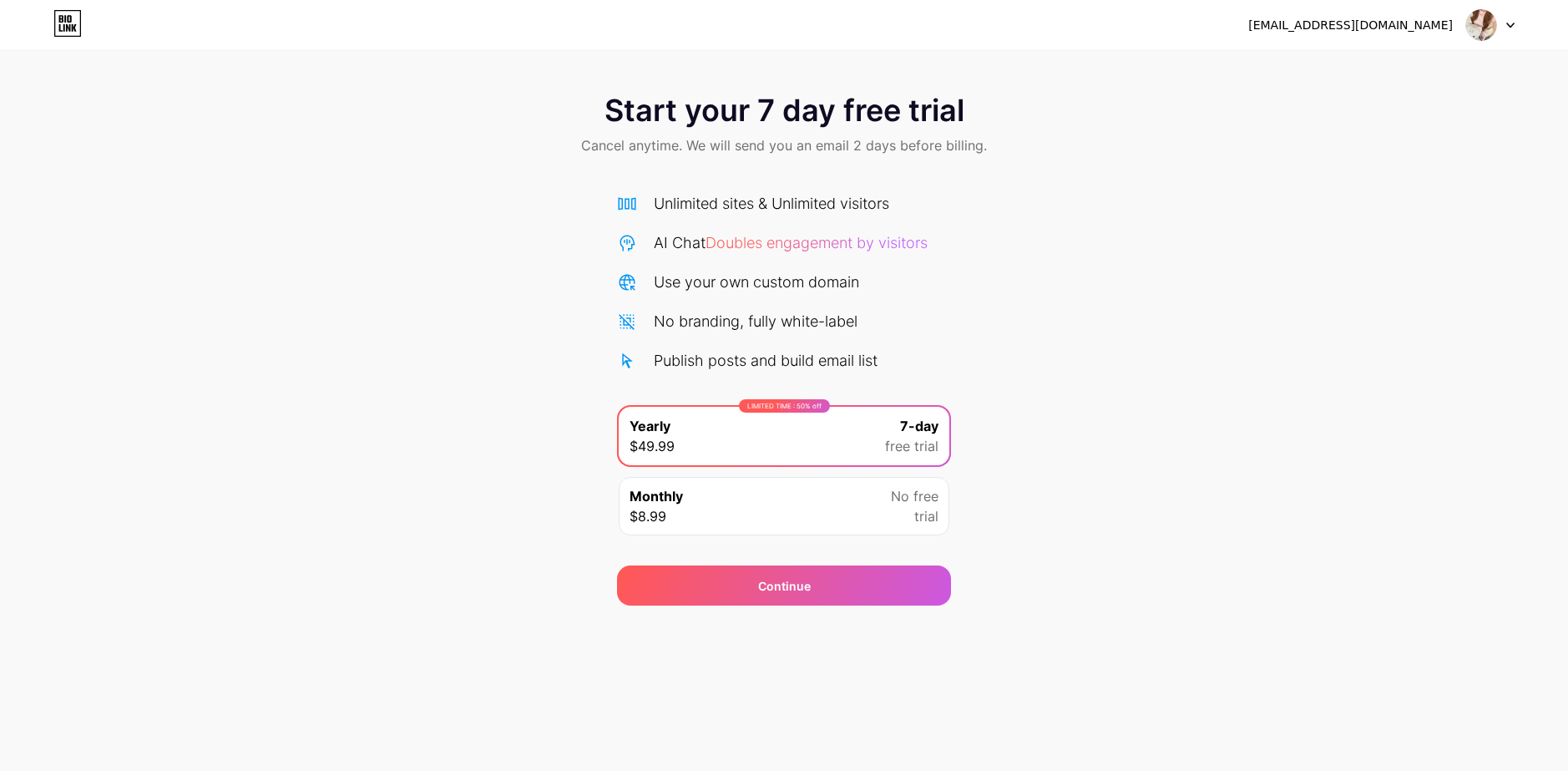
click at [1496, 30] on span at bounding box center [1480, 24] width 31 height 31
click at [1400, 65] on li "Logout" at bounding box center [1409, 68] width 207 height 45
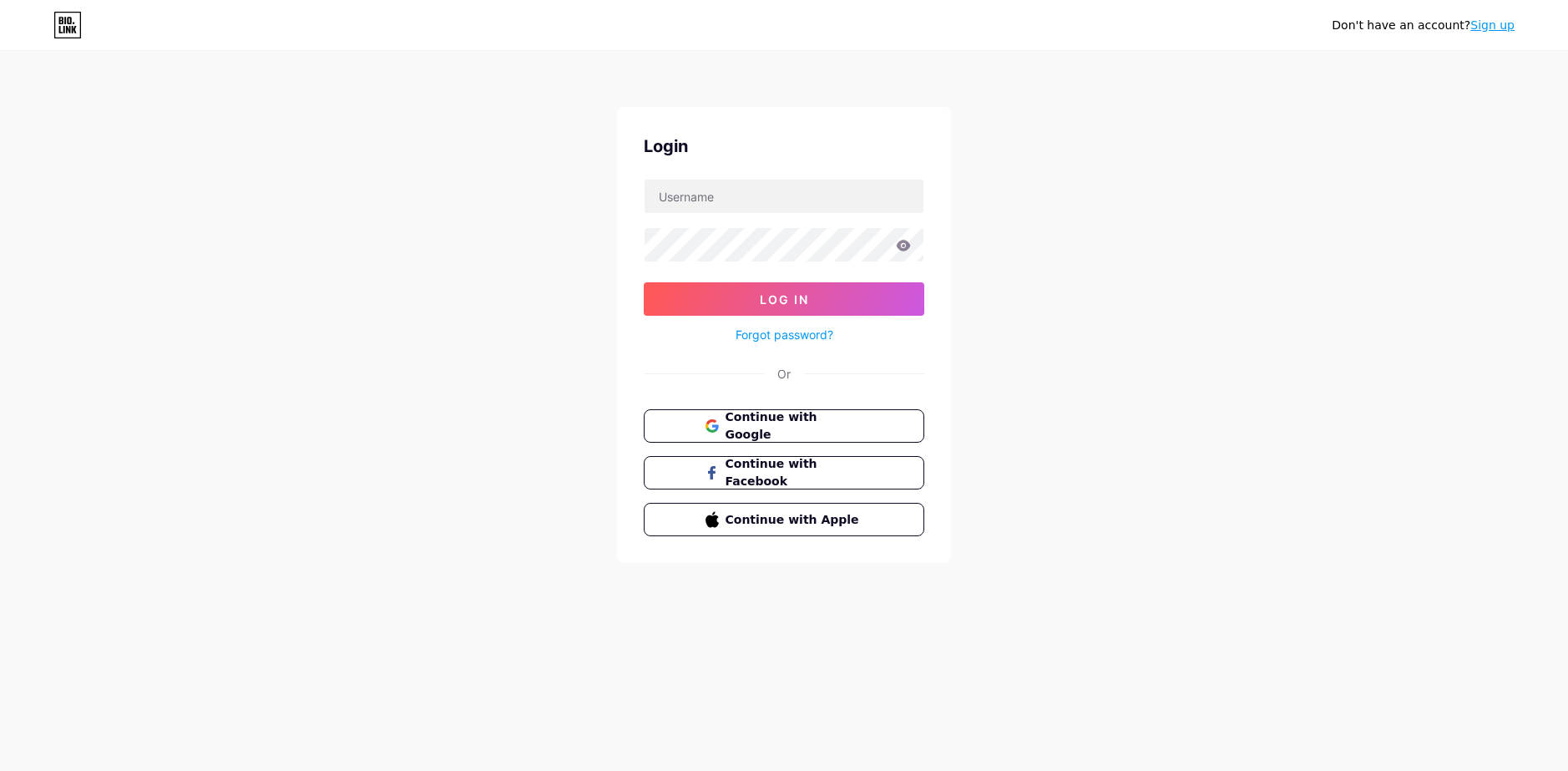
click at [1499, 30] on link "Sign up" at bounding box center [1492, 25] width 44 height 13
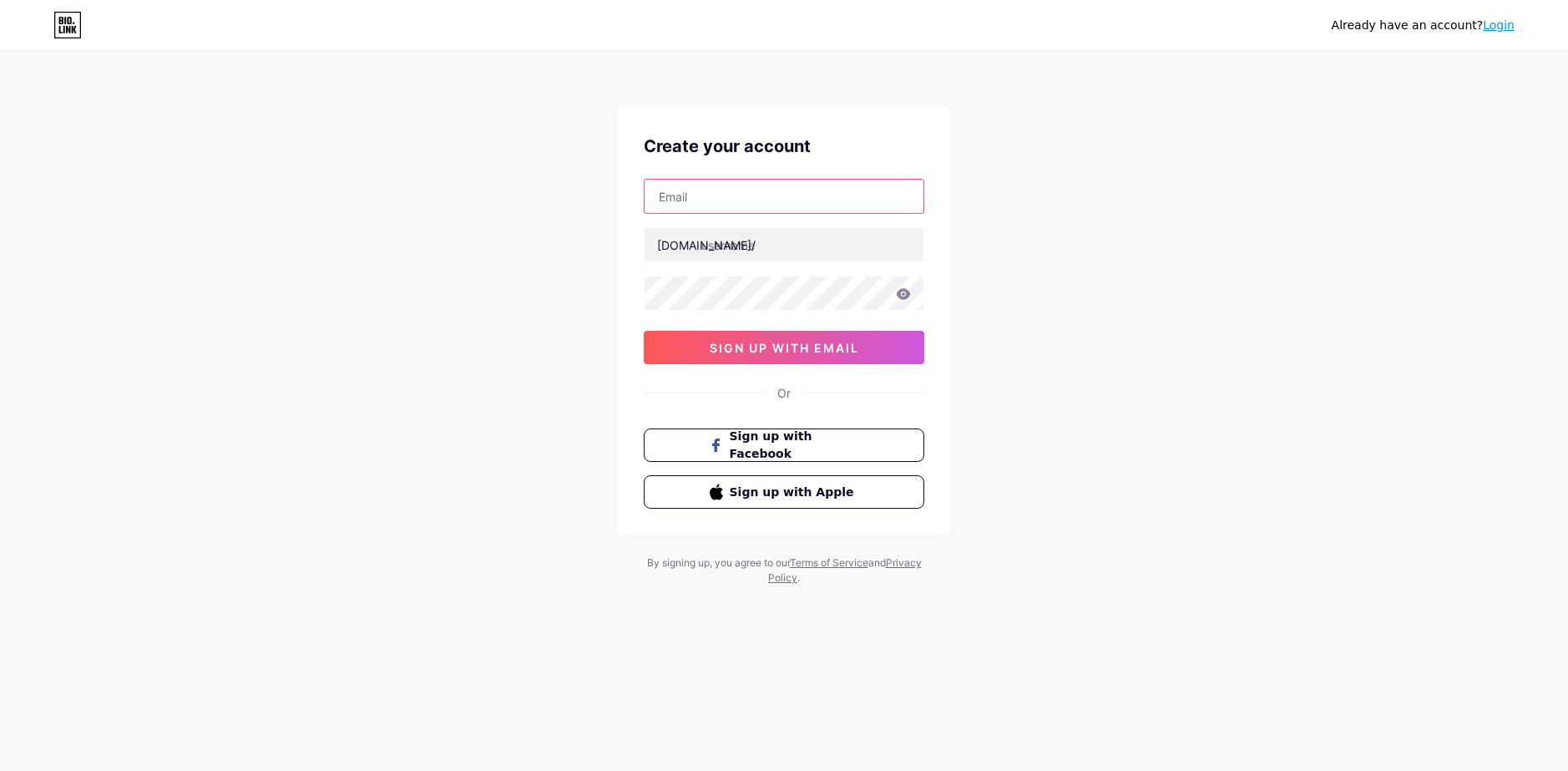
click at [752, 191] on input "text" at bounding box center [784, 195] width 278 height 33
type input "allanabarbosacavalcanti@gmail.com"
click at [743, 244] on input "text" at bounding box center [784, 244] width 278 height 33
click at [746, 247] on input "text" at bounding box center [784, 244] width 278 height 33
click at [784, 245] on input "nanallay" at bounding box center [784, 244] width 278 height 33
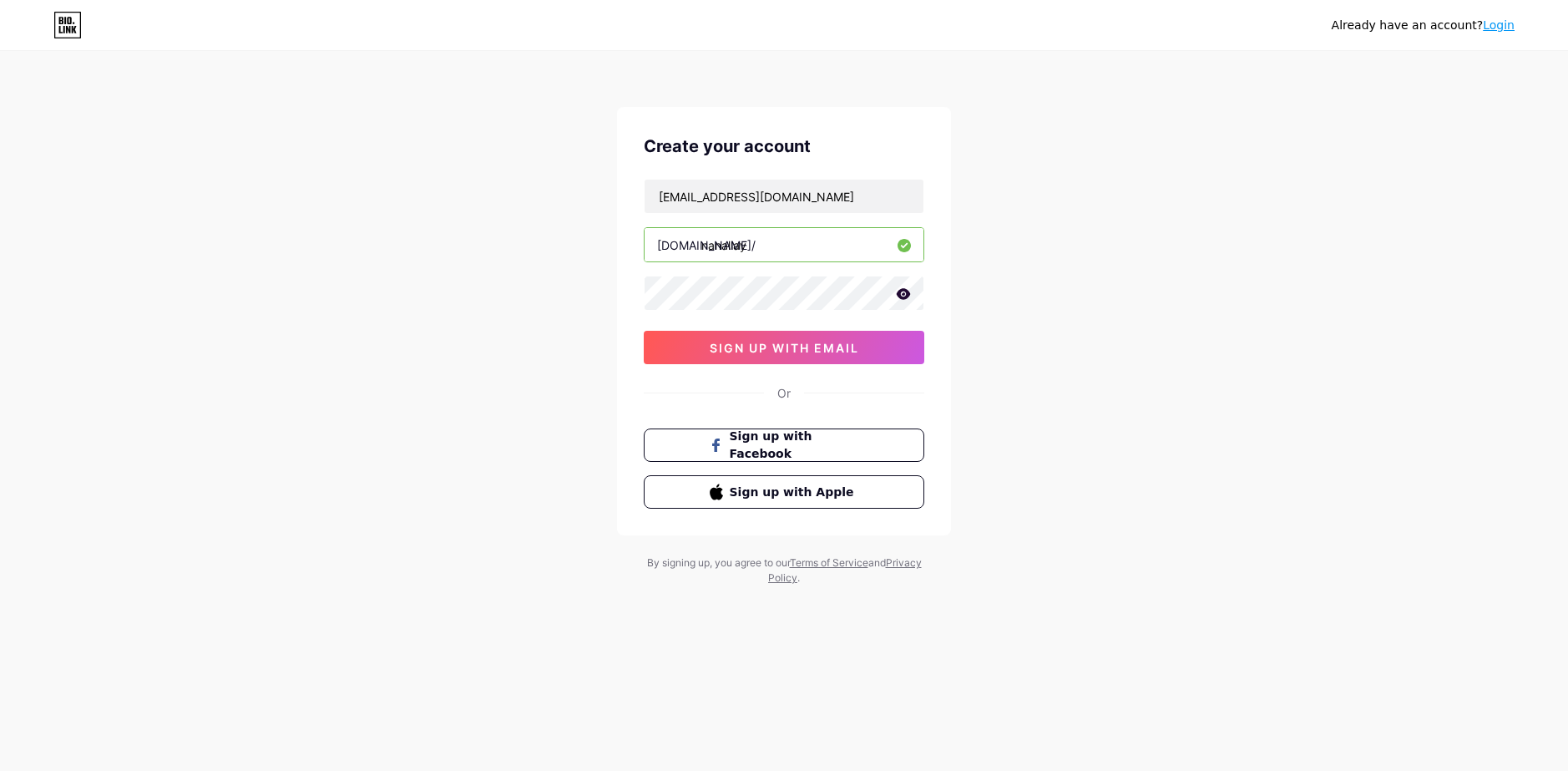
click at [704, 244] on input "nanallay" at bounding box center [784, 244] width 278 height 33
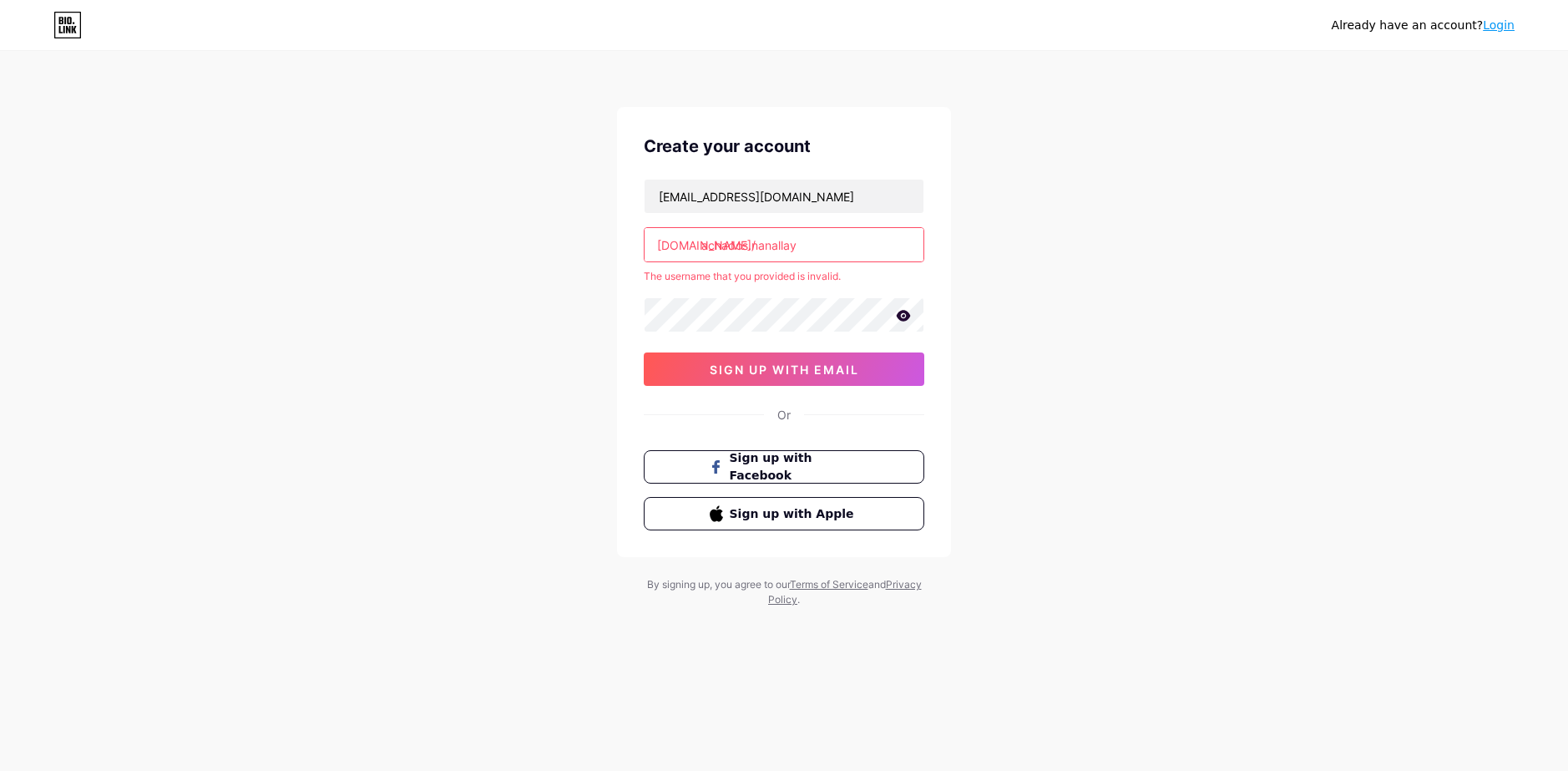
click at [751, 244] on input "achados.nanallay" at bounding box center [784, 244] width 278 height 33
click at [754, 244] on input "achados.nanallay" at bounding box center [784, 244] width 278 height 33
click at [806, 235] on input "achados)nanalla_" at bounding box center [784, 244] width 278 height 33
click at [816, 241] on input "achados)nanalla" at bounding box center [784, 244] width 278 height 33
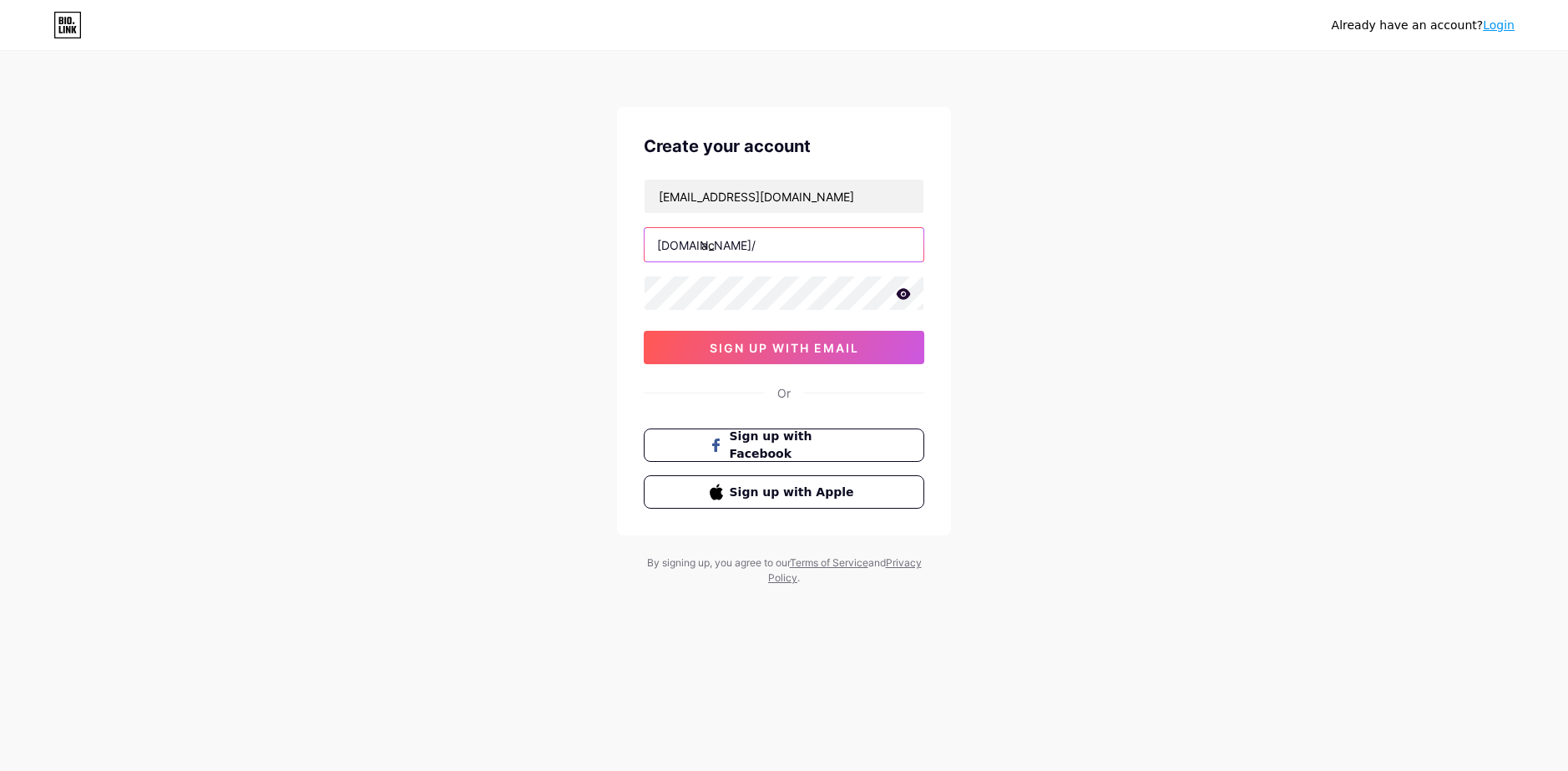
type input "a"
type input "nanallay"
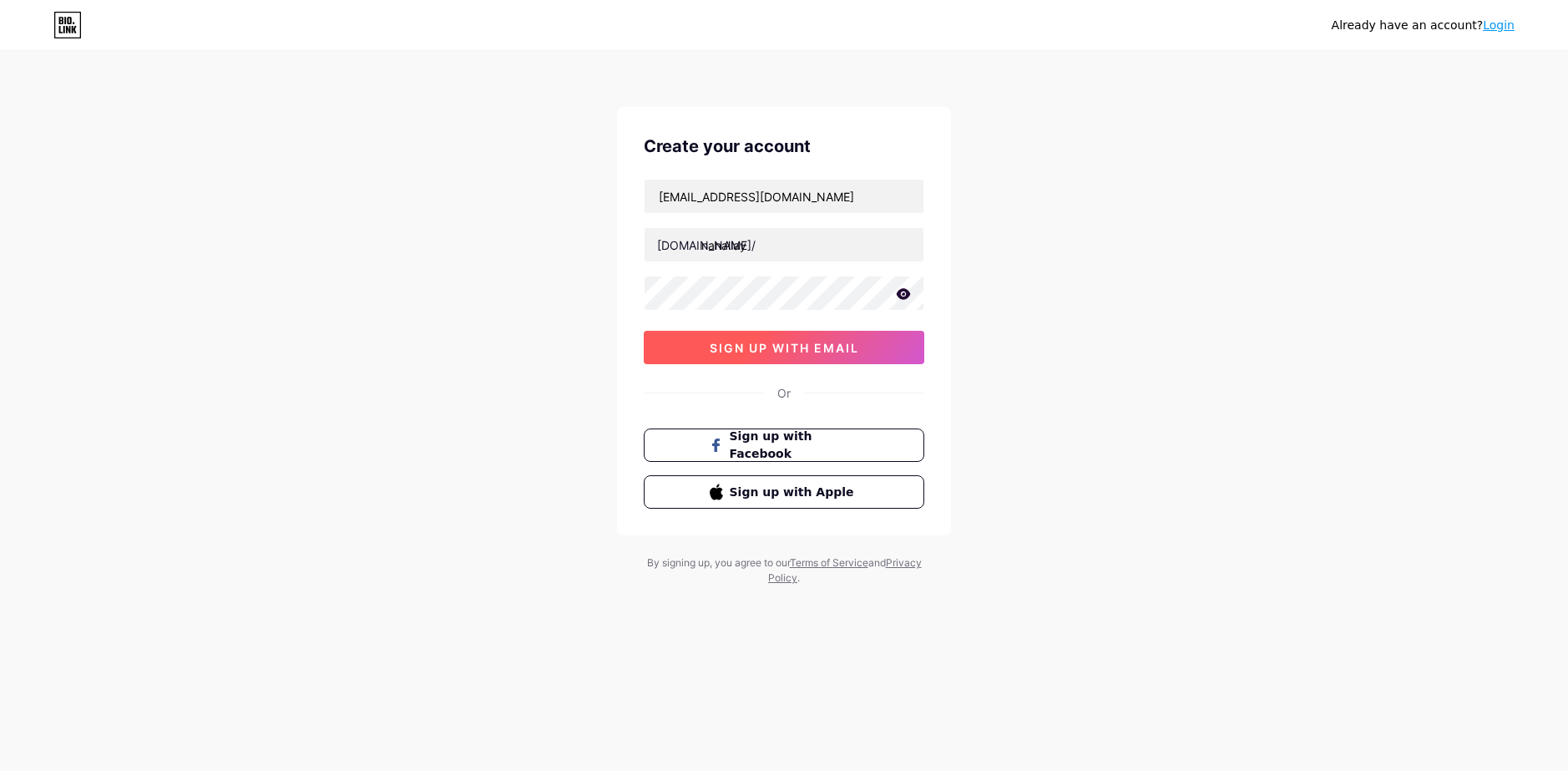
click at [785, 347] on span "sign up with email" at bounding box center [784, 347] width 150 height 14
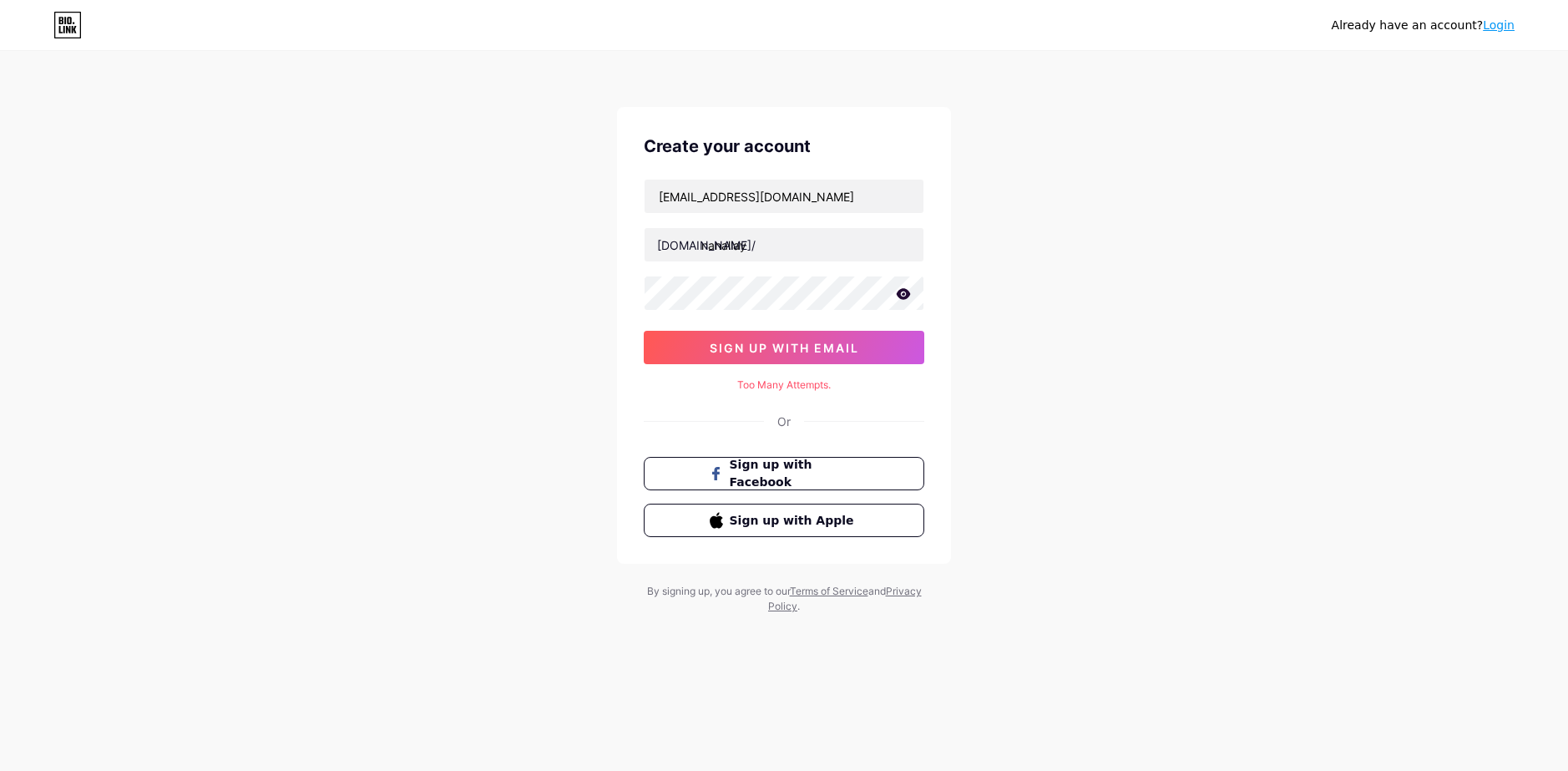
click at [900, 297] on icon at bounding box center [904, 294] width 14 height 11
click at [850, 355] on button "sign up with email" at bounding box center [784, 347] width 280 height 33
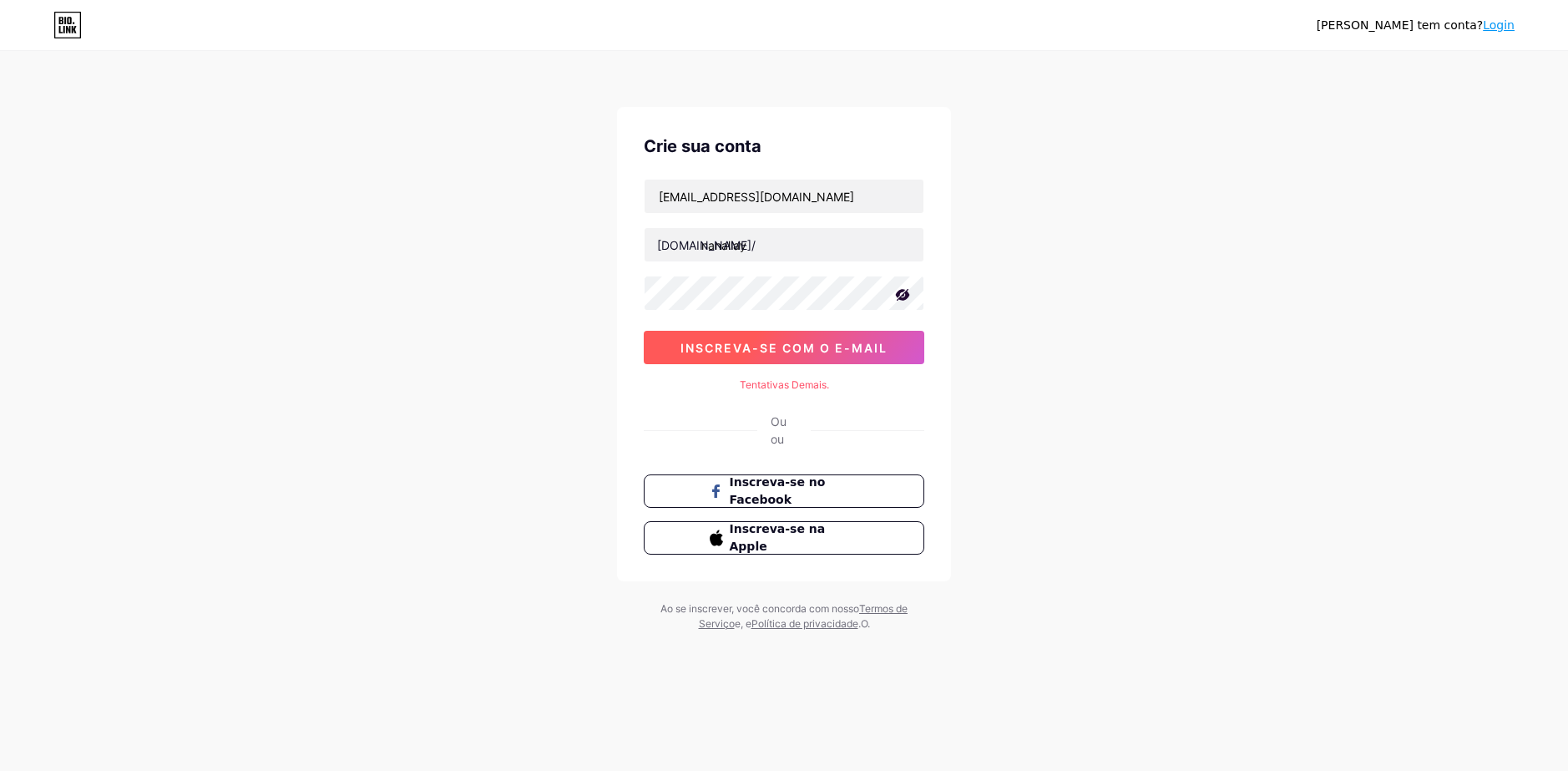
click at [754, 347] on span "inscreva-se com o e-mail" at bounding box center [784, 347] width 207 height 14
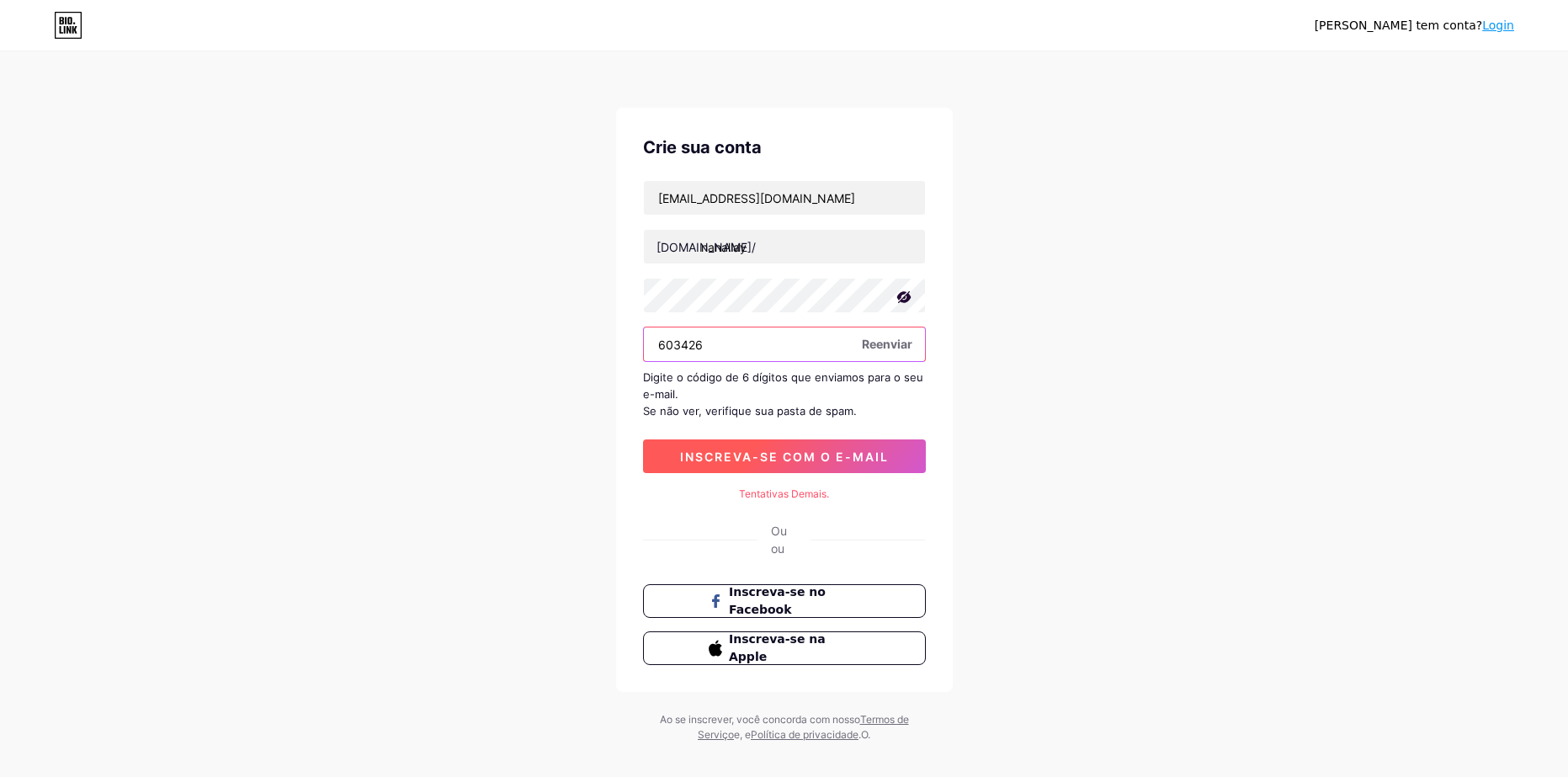
type input "603426"
click at [833, 458] on span "inscreva-se com o e-mail" at bounding box center [784, 457] width 209 height 14
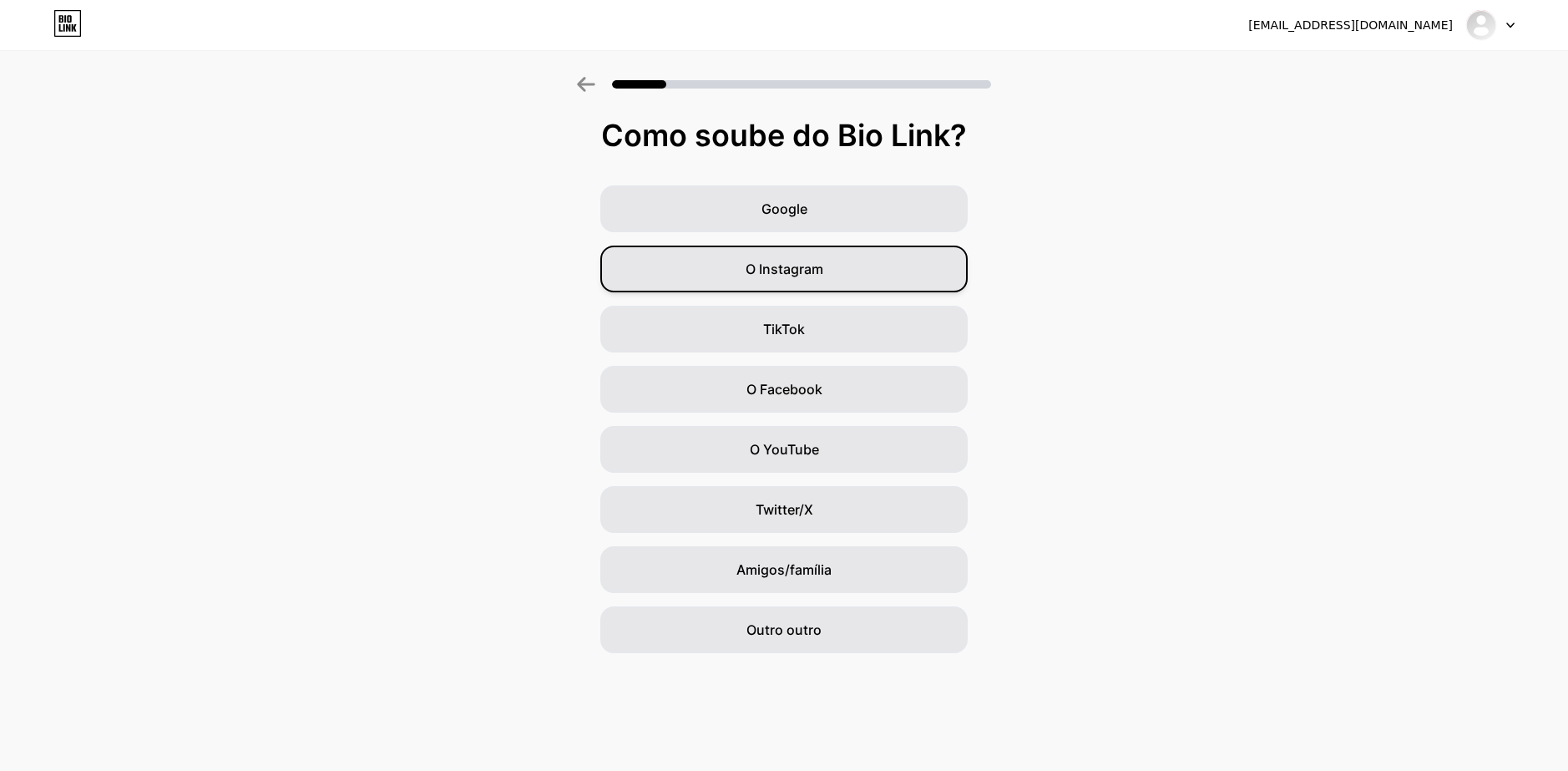
click at [769, 276] on span "O Instagram" at bounding box center [784, 269] width 78 height 20
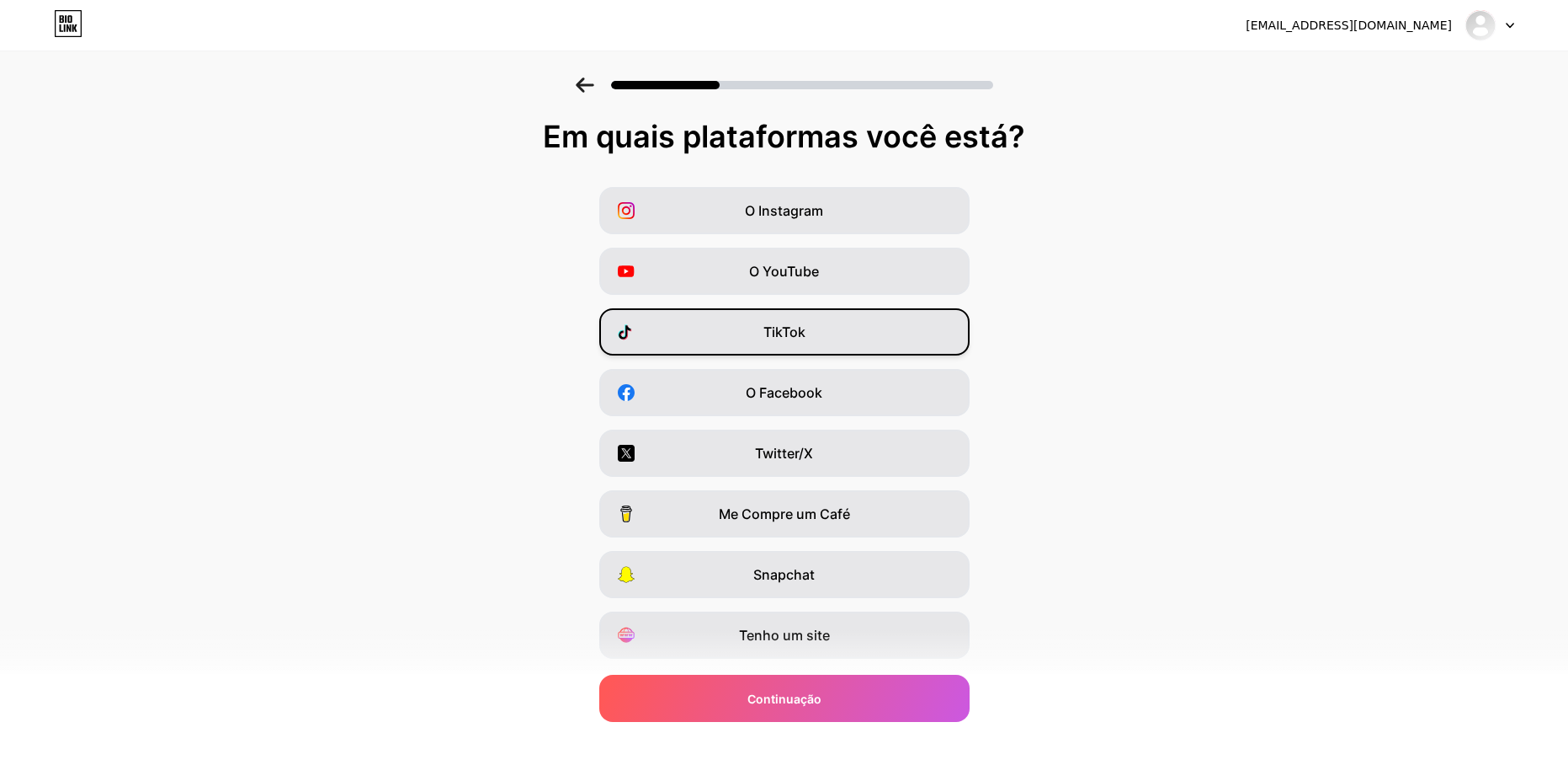
click at [790, 345] on div "TikTok" at bounding box center [784, 331] width 370 height 47
click at [788, 197] on div "O Instagram" at bounding box center [784, 210] width 370 height 47
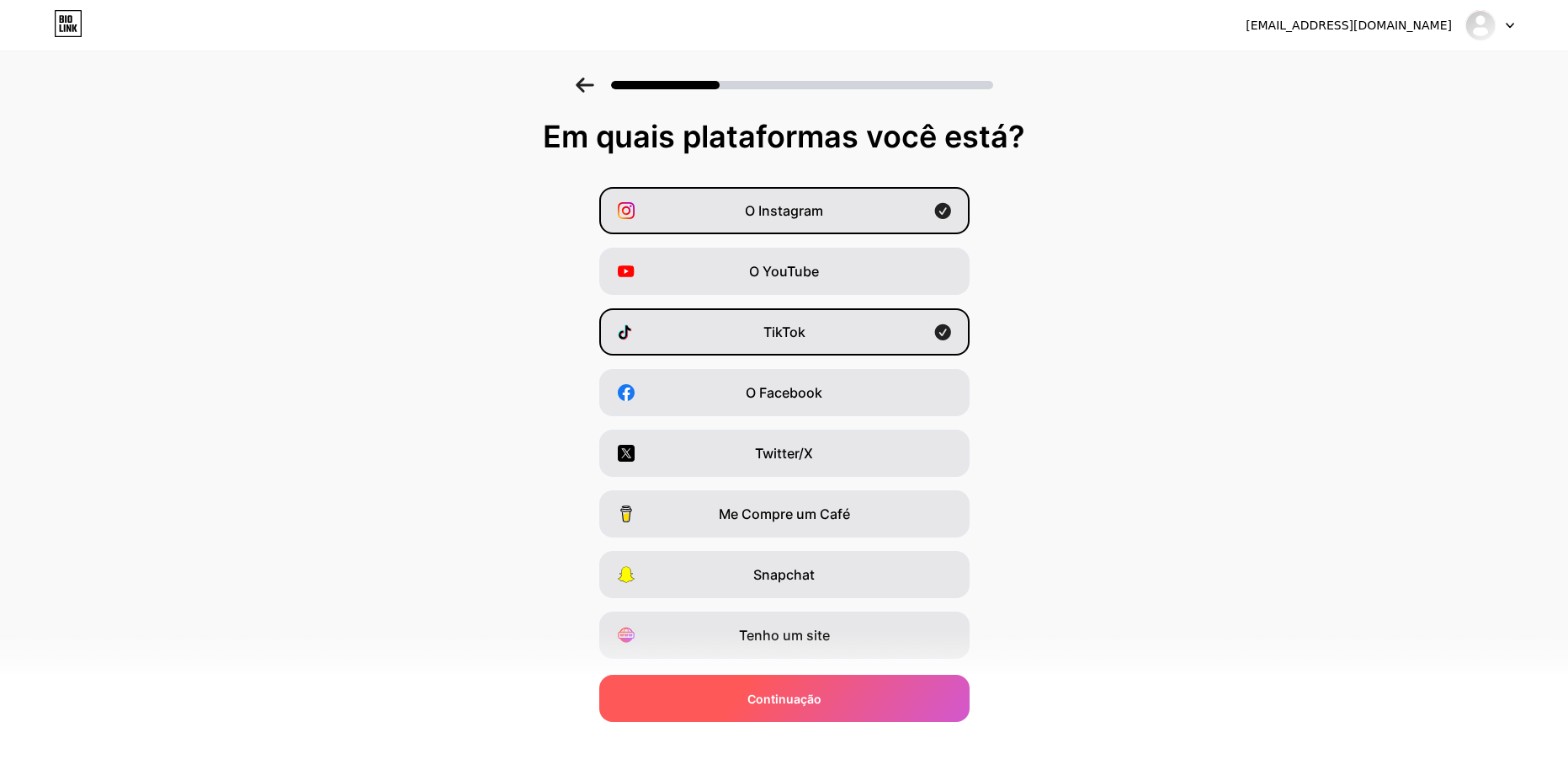
click at [847, 707] on div "Continuação" at bounding box center [784, 698] width 370 height 47
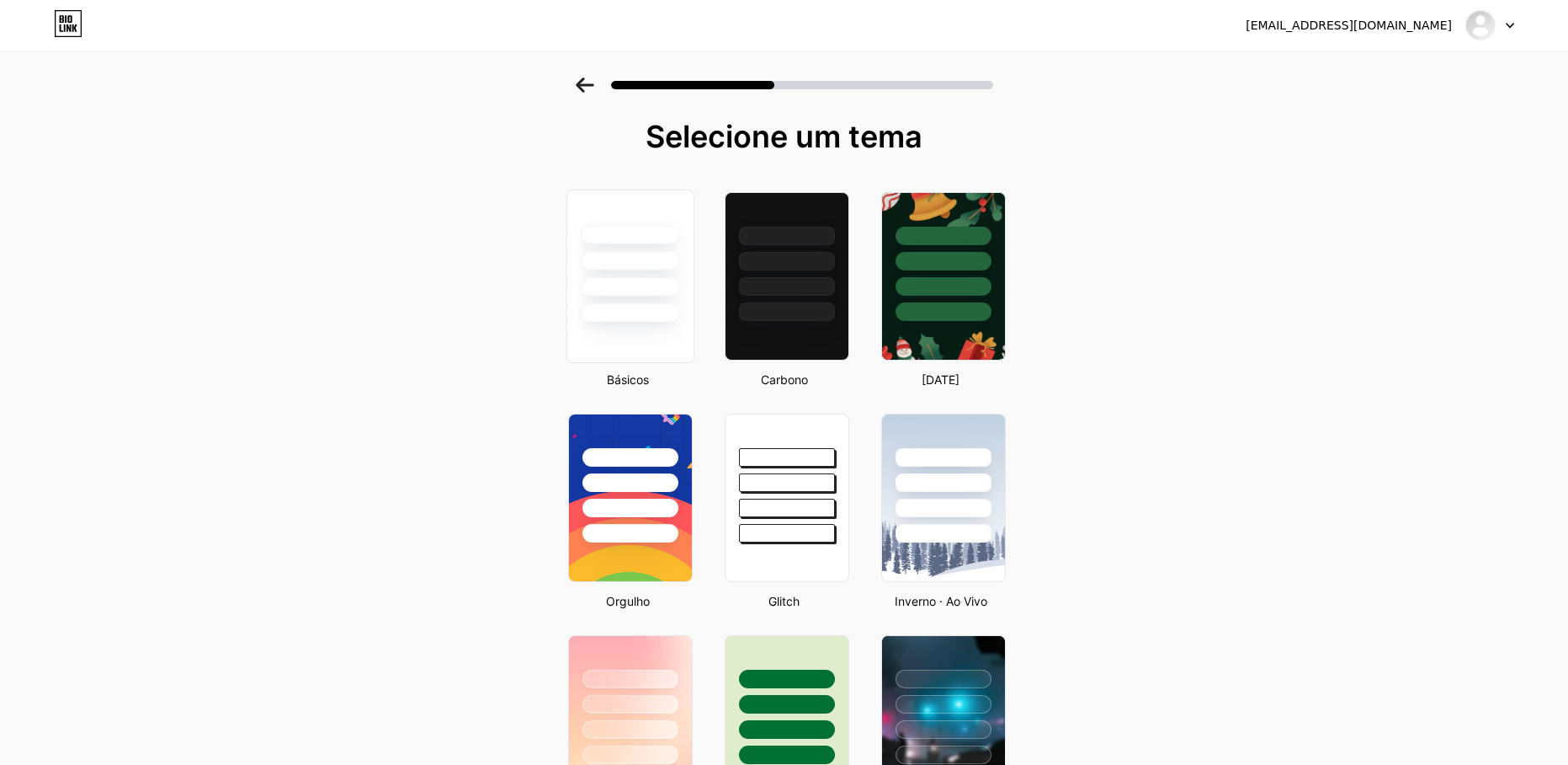
click at [679, 292] on div at bounding box center [629, 286] width 98 height 19
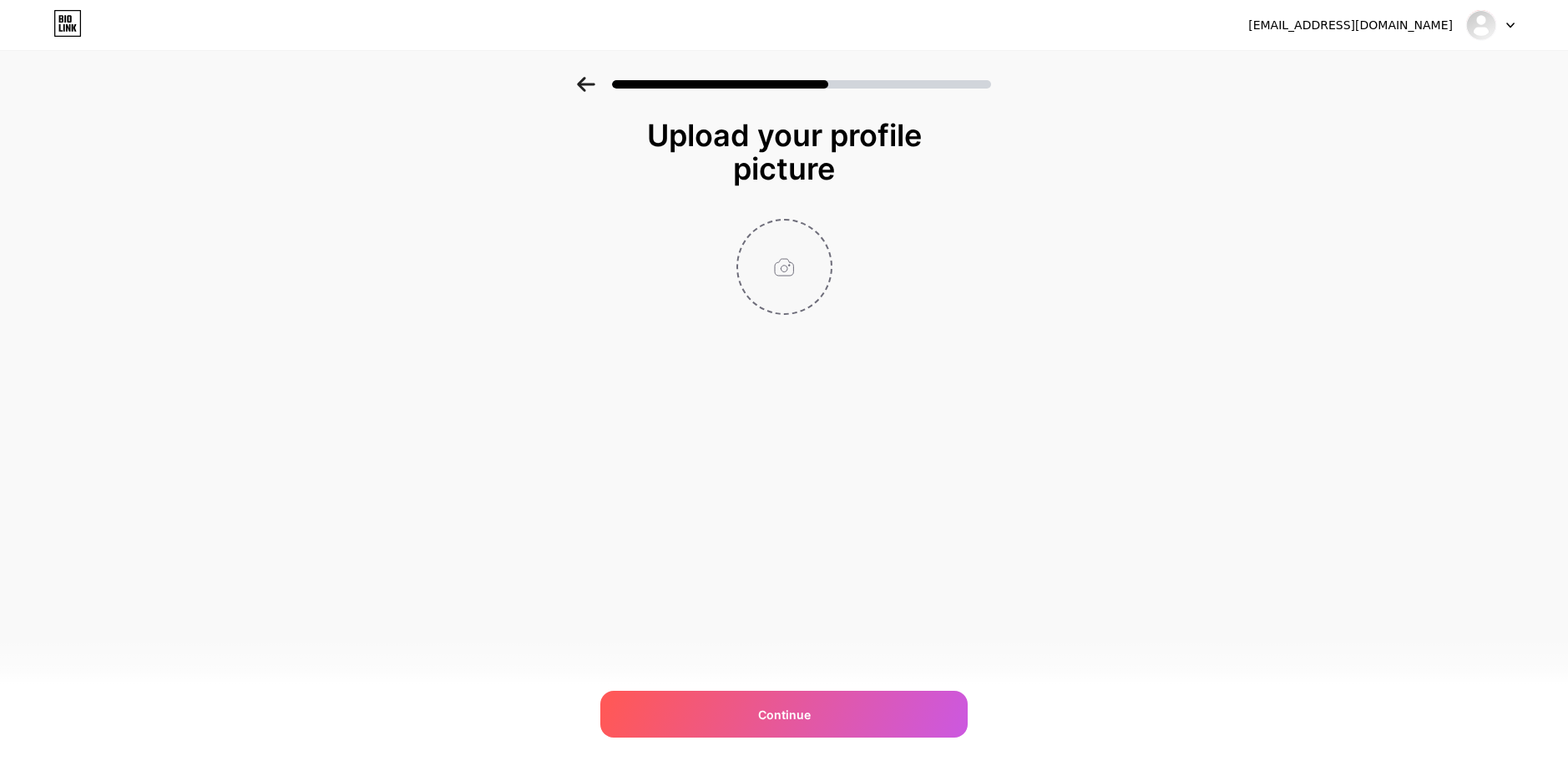
click at [813, 269] on input "file" at bounding box center [784, 266] width 92 height 92
type input "C:\fakepath\download.jpeg"
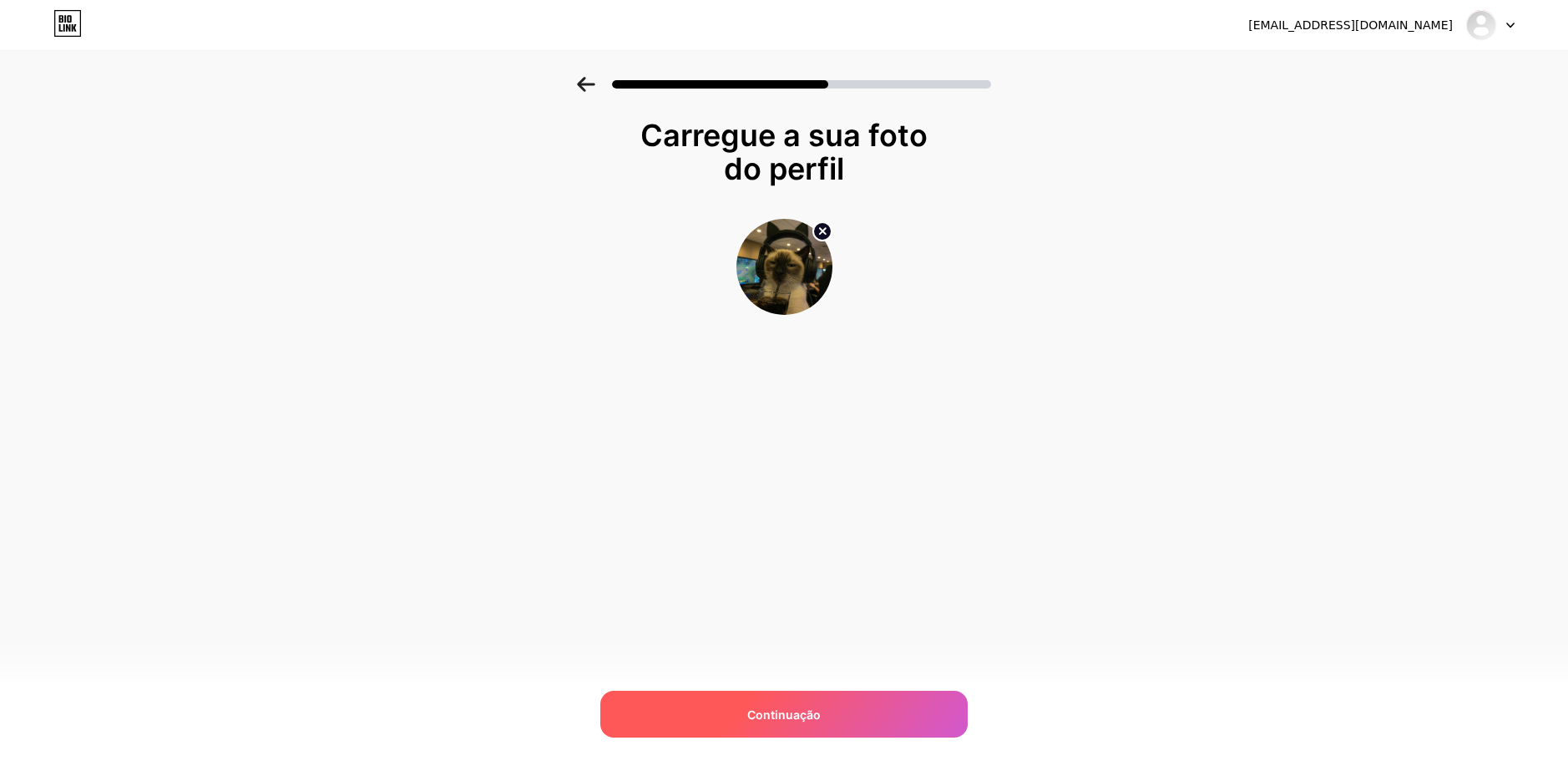
click at [832, 712] on div "Continuação" at bounding box center [784, 714] width 367 height 47
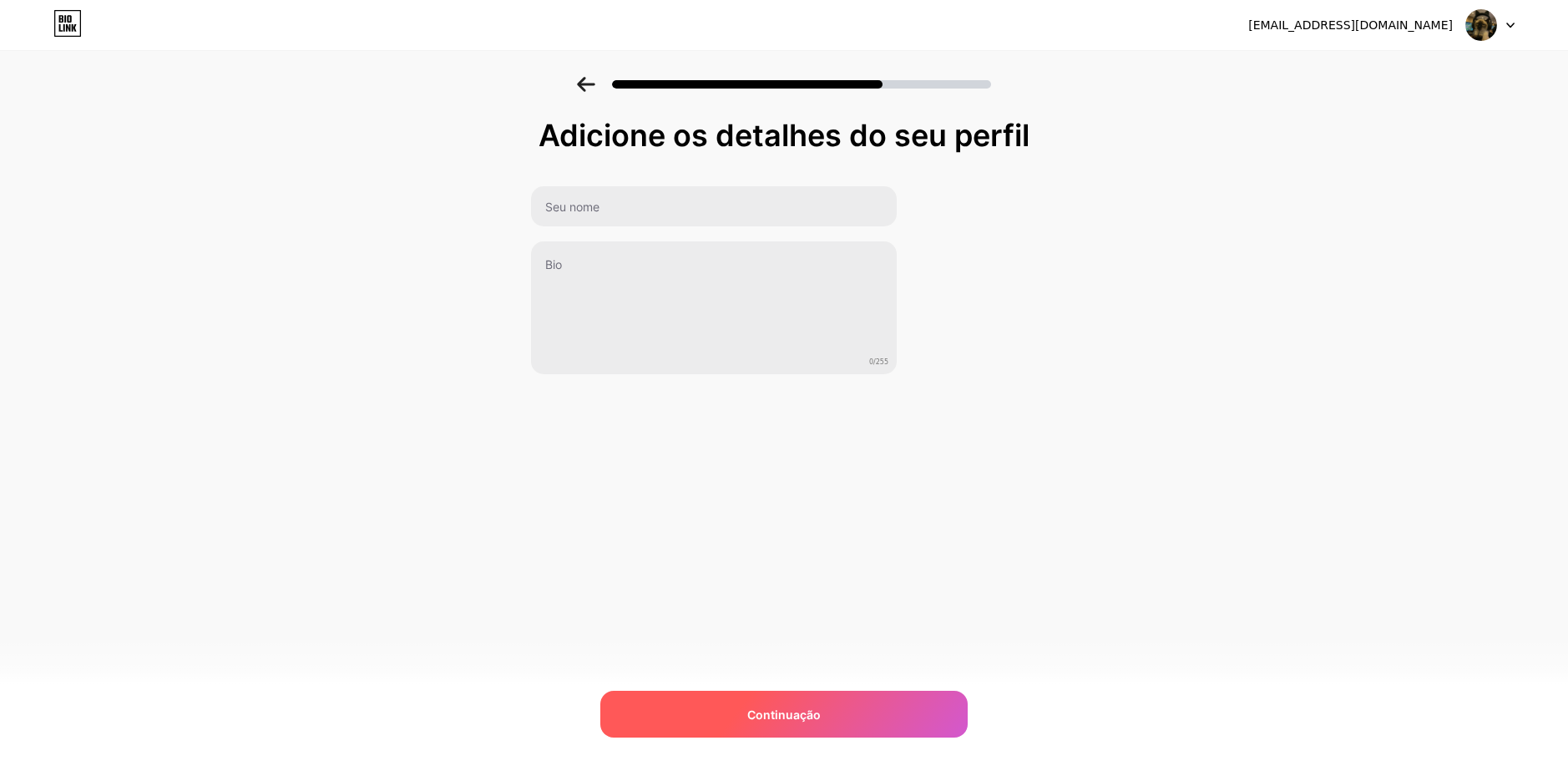
click at [846, 707] on div "Continuação" at bounding box center [784, 714] width 367 height 47
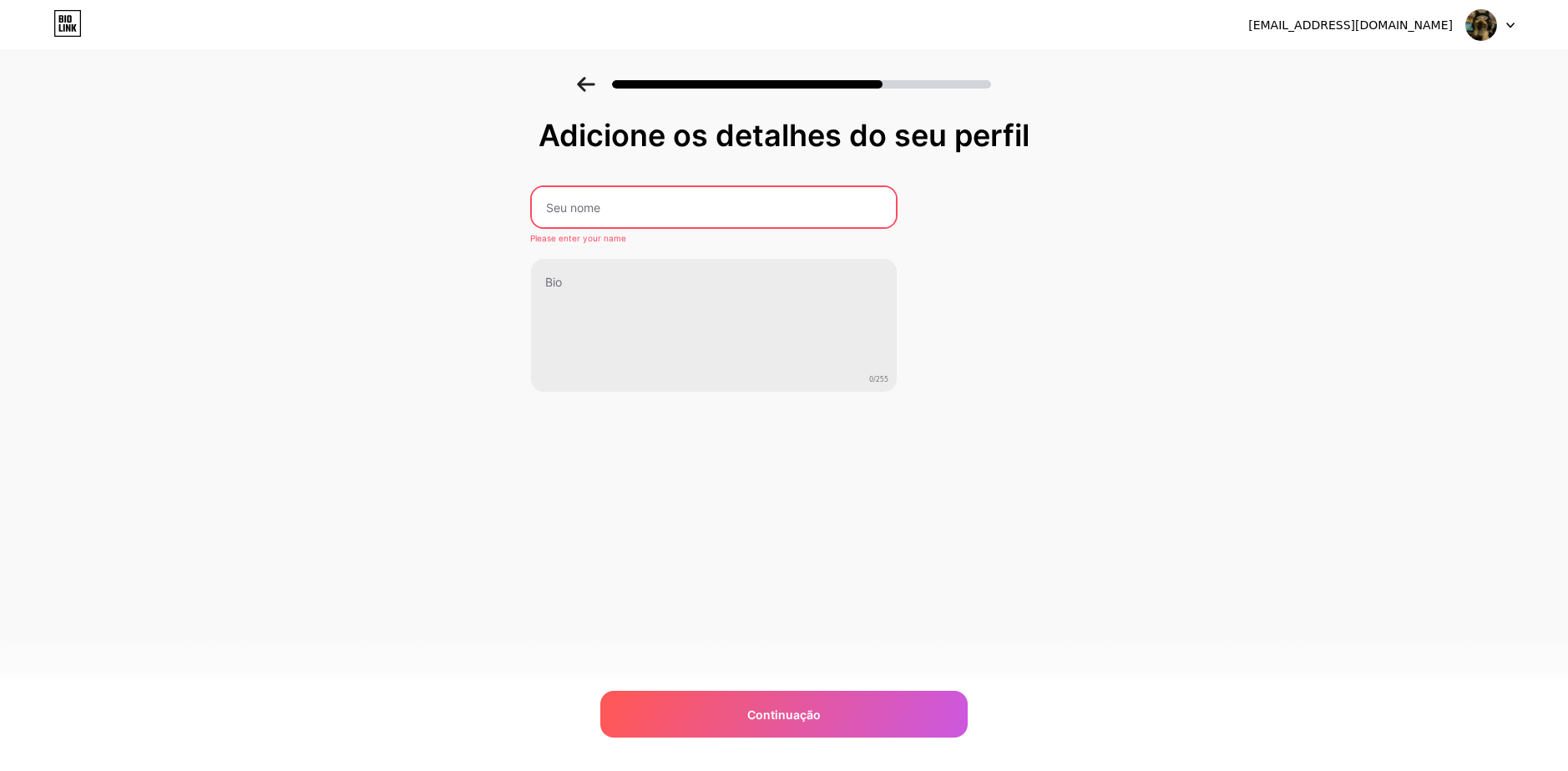
click at [626, 202] on input "text" at bounding box center [714, 207] width 364 height 40
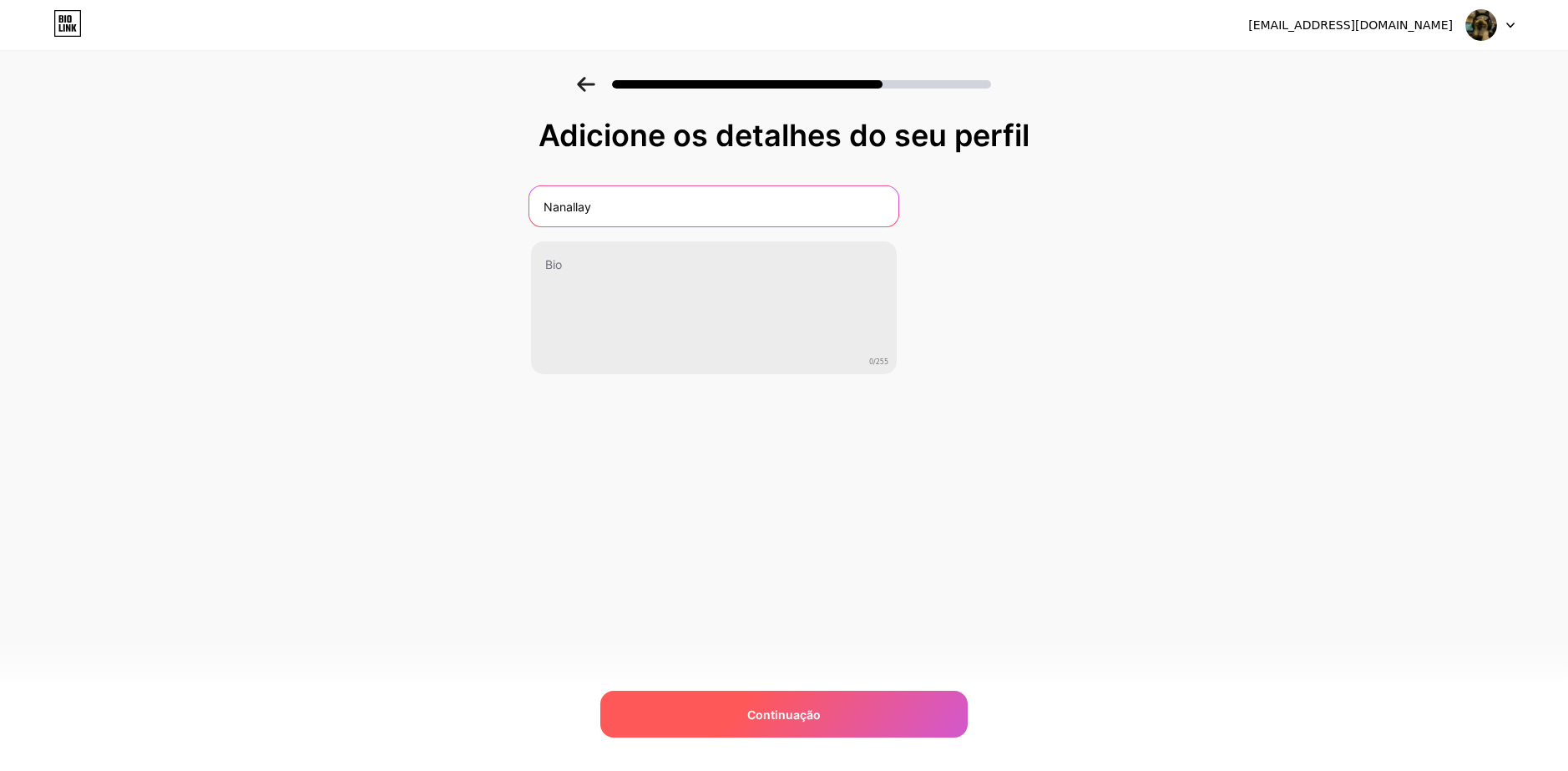
type input "Nanallay"
click at [825, 706] on div "Continuação" at bounding box center [784, 714] width 367 height 47
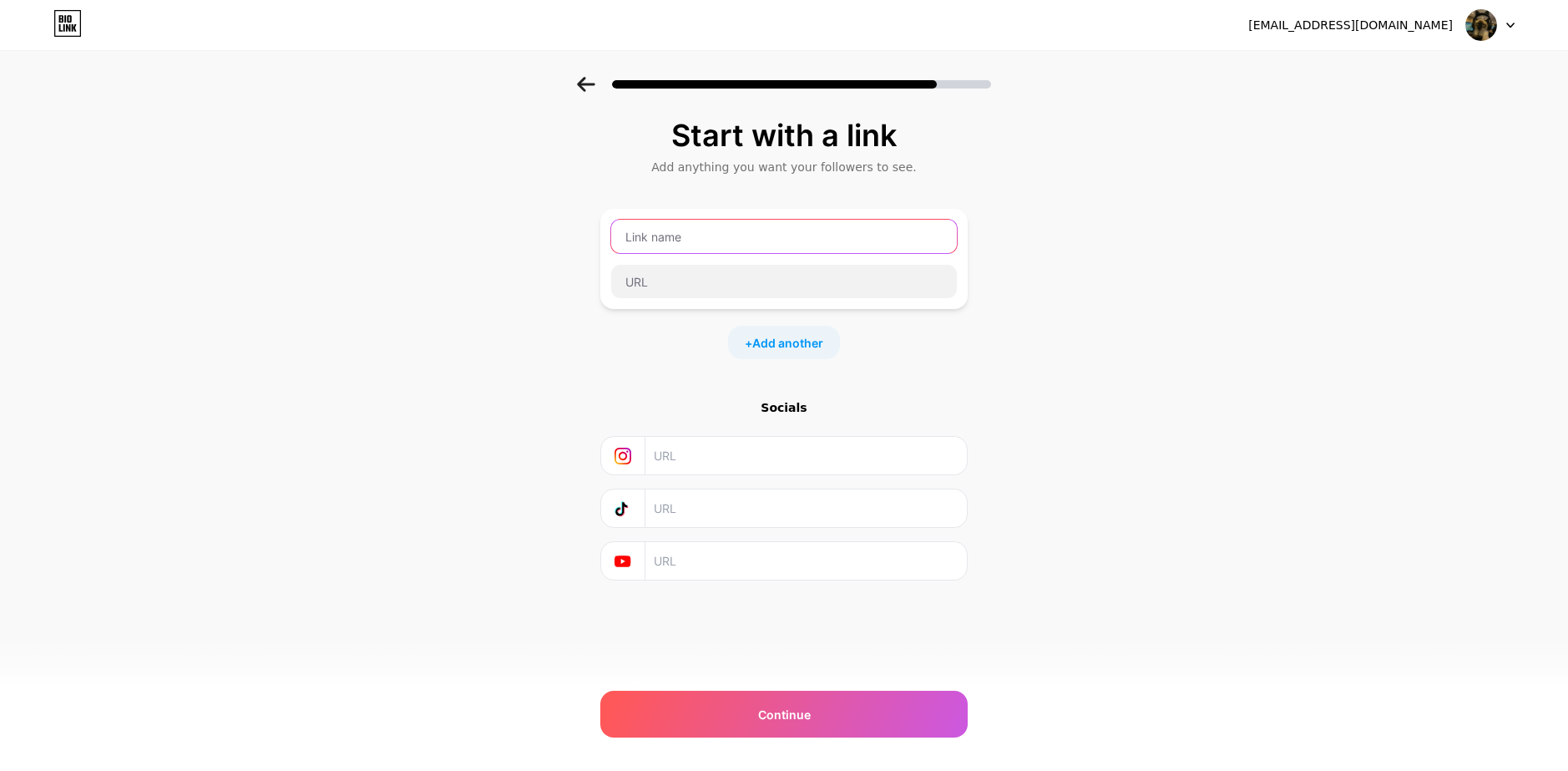
click at [709, 241] on input "text" at bounding box center [784, 236] width 346 height 33
click at [1166, 271] on div "Start with a link Add anything you want your followers to see. nannana + Add an…" at bounding box center [784, 370] width 1568 height 587
click at [730, 233] on input "nannana" at bounding box center [784, 236] width 346 height 33
type input "n"
click at [1060, 162] on div "Start with a link Add anything you want your followers to see. + Add another So…" at bounding box center [784, 370] width 1568 height 587
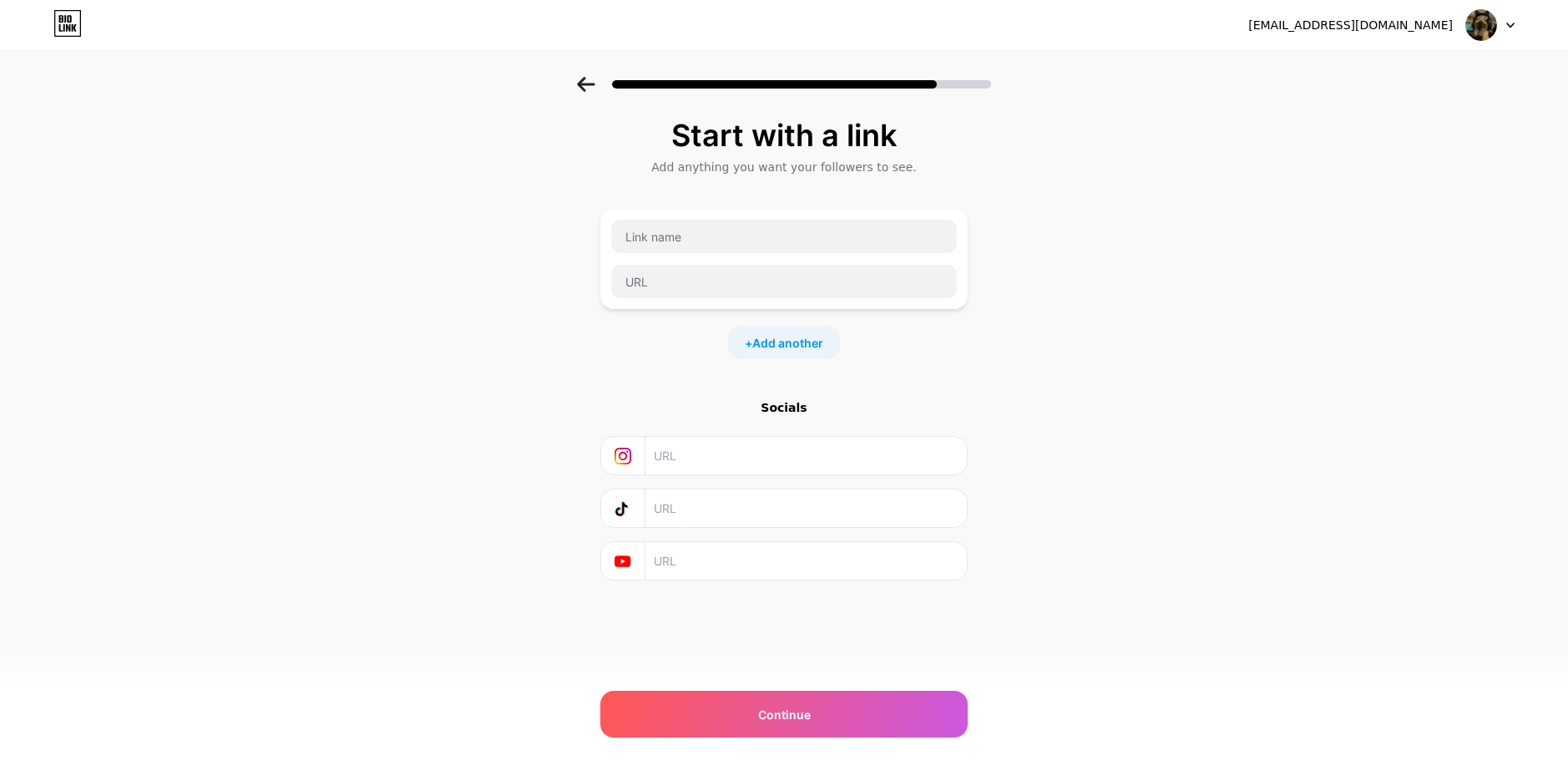
click at [1179, 353] on div "Start with a link Add anything you want your followers to see. + Add another So…" at bounding box center [784, 370] width 1568 height 587
click at [884, 706] on div "Continue" at bounding box center [784, 714] width 367 height 47
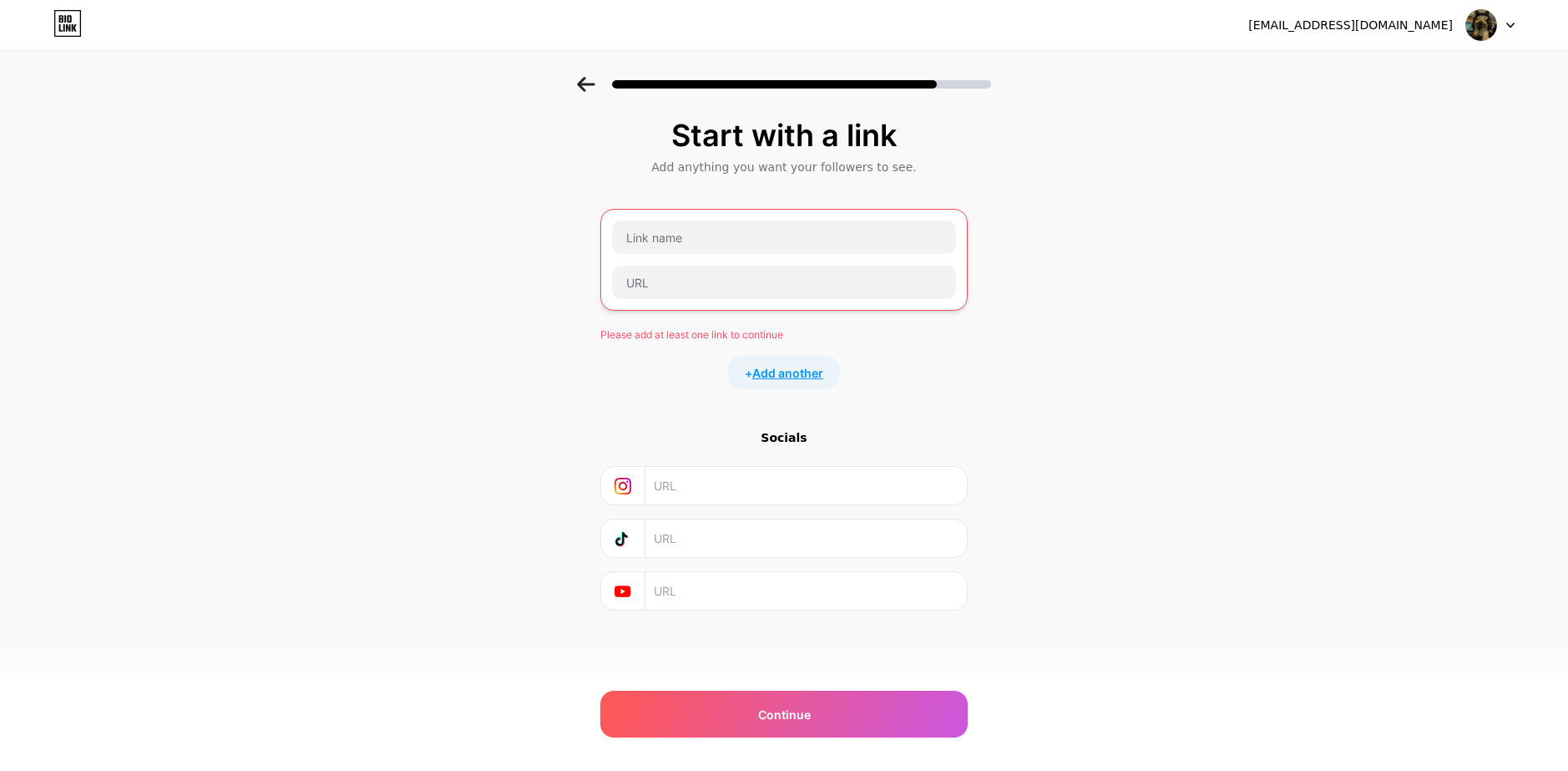
click at [822, 380] on span "Add another" at bounding box center [787, 373] width 71 height 18
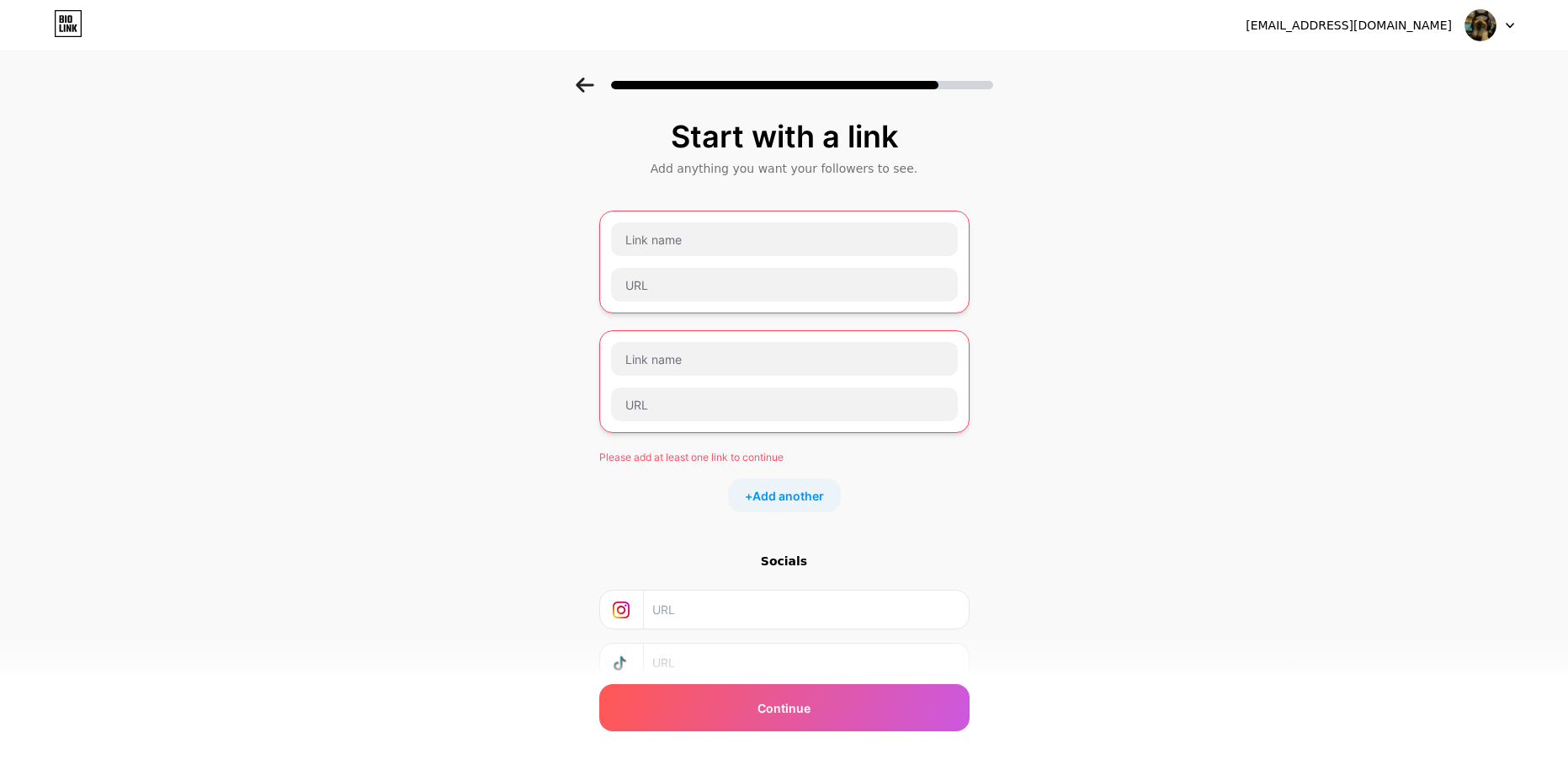
click at [1033, 395] on div "Start with a link Add anything you want your followers to see. Please add at le…" at bounding box center [784, 448] width 1568 height 742
click at [593, 84] on icon at bounding box center [585, 85] width 18 height 15
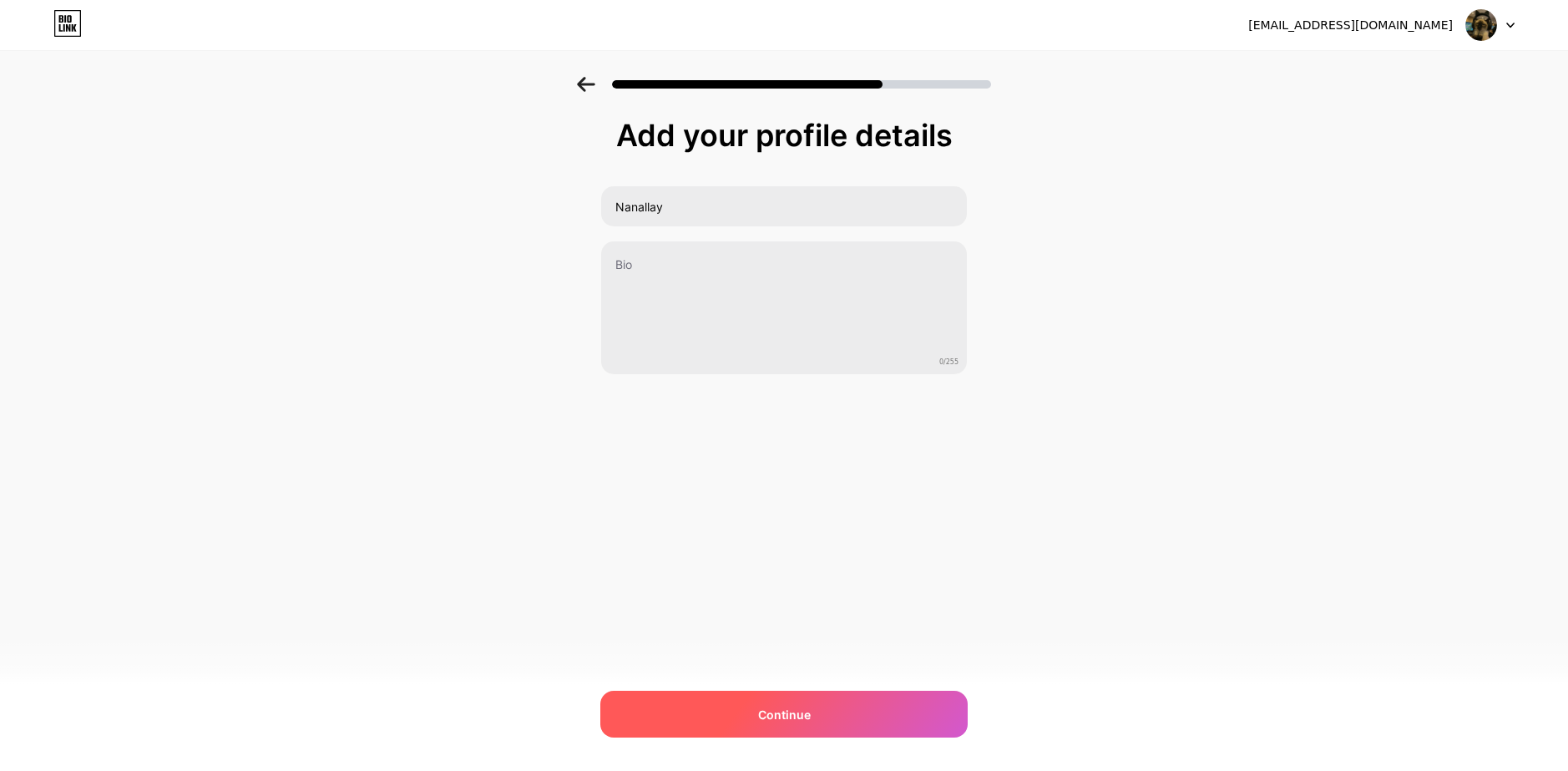
click at [849, 717] on div "Continue" at bounding box center [784, 714] width 367 height 47
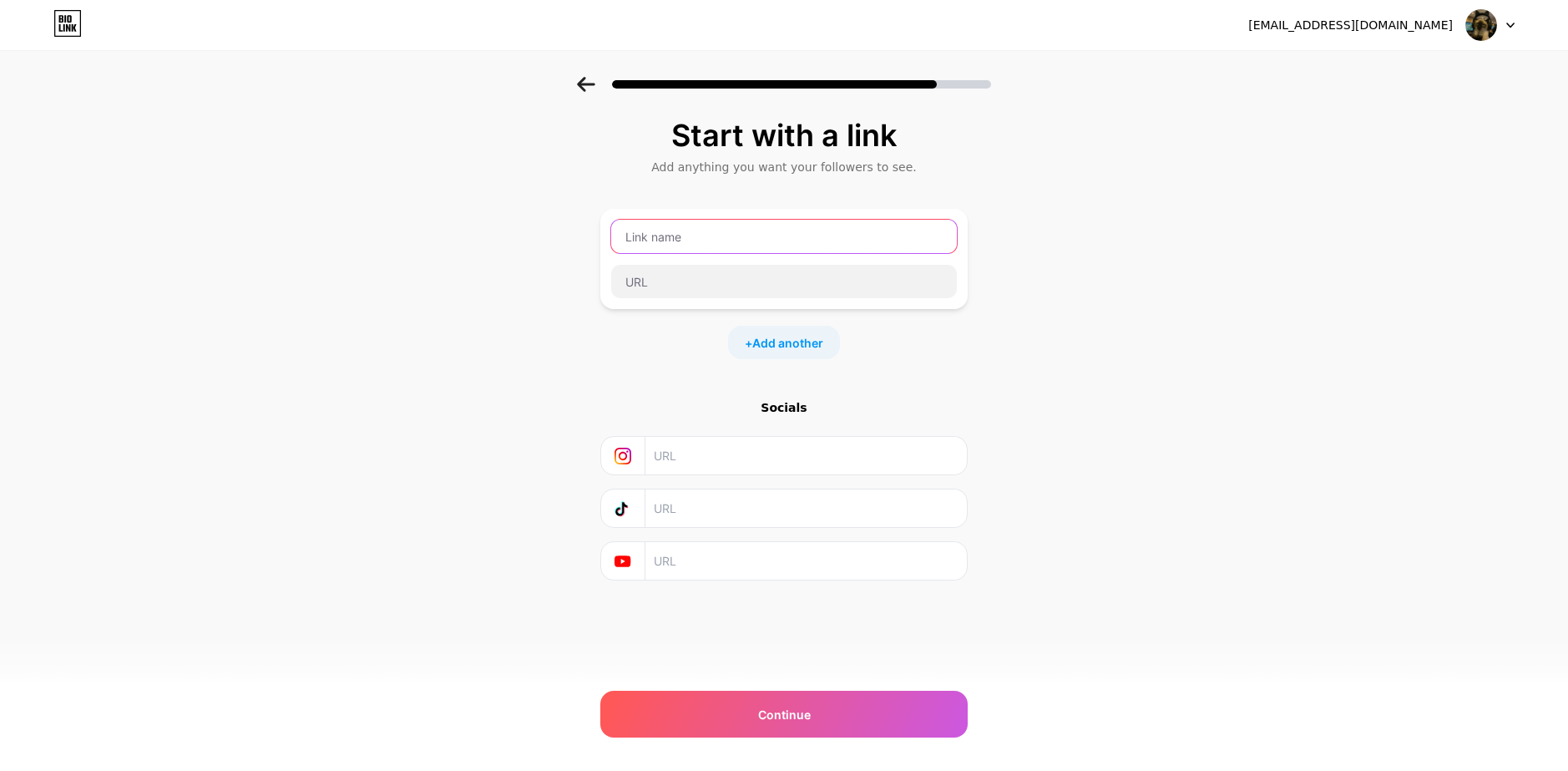
click at [718, 243] on input "text" at bounding box center [784, 236] width 346 height 33
type input "nanallay"
click at [1101, 252] on div "Start with a link Add anything you want your followers to see. nanallay + Add a…" at bounding box center [784, 370] width 1568 height 587
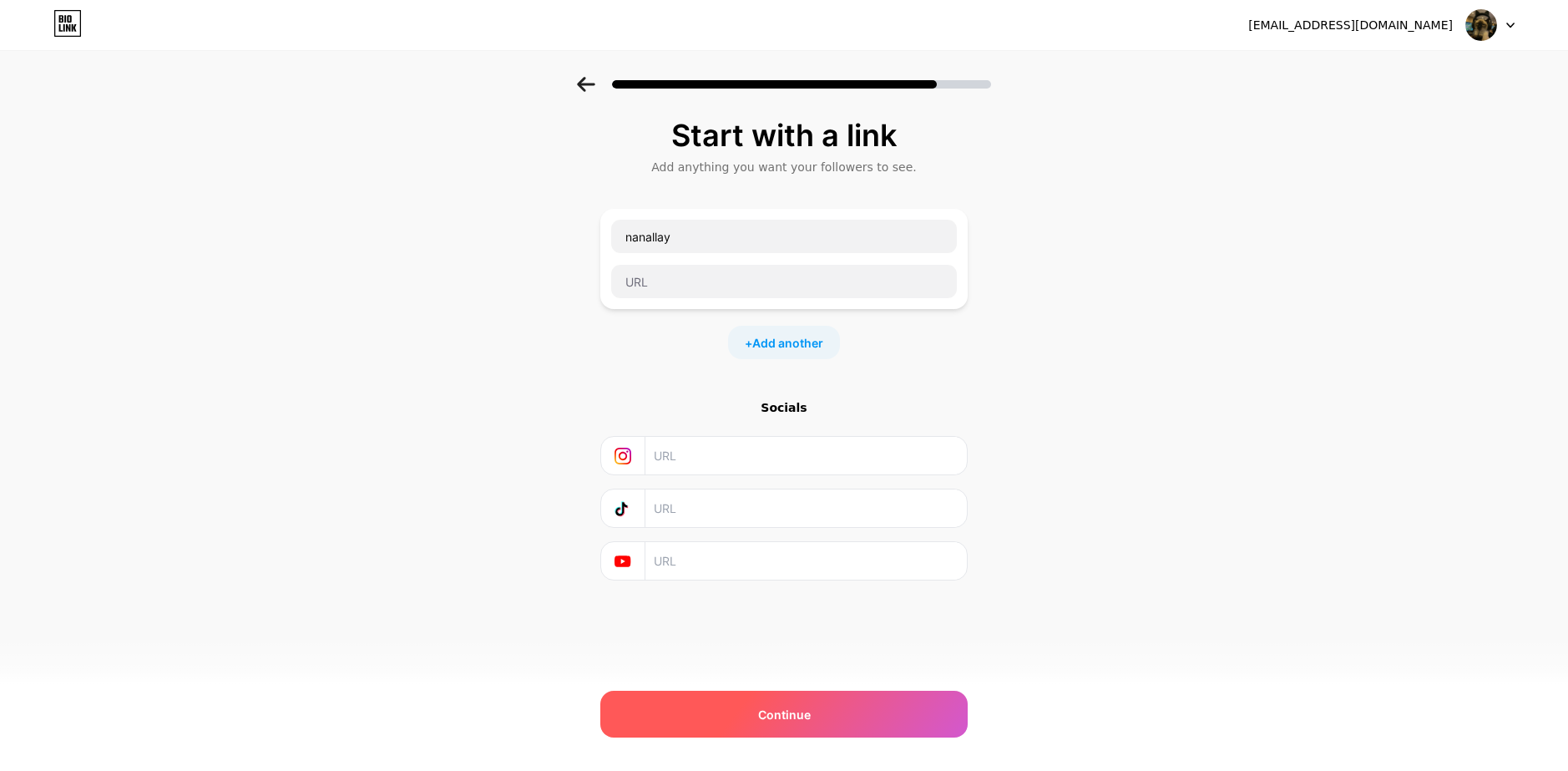
click at [887, 722] on div "Continue" at bounding box center [784, 714] width 367 height 47
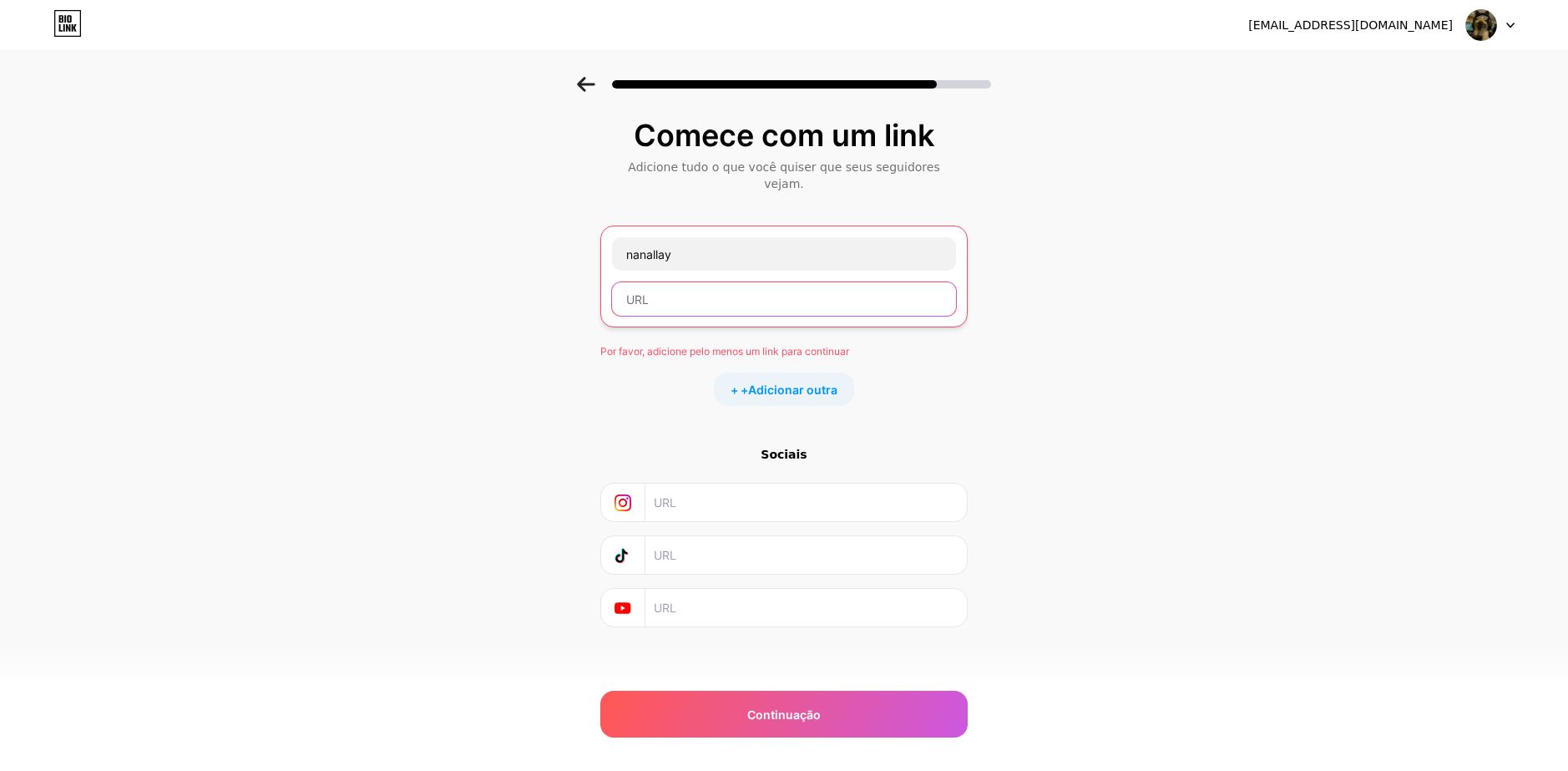
click at [777, 293] on input "text" at bounding box center [784, 298] width 344 height 33
click at [735, 284] on input "text" at bounding box center [784, 298] width 344 height 33
paste input "https://br.pinterest.com/pin/589619776257195236"
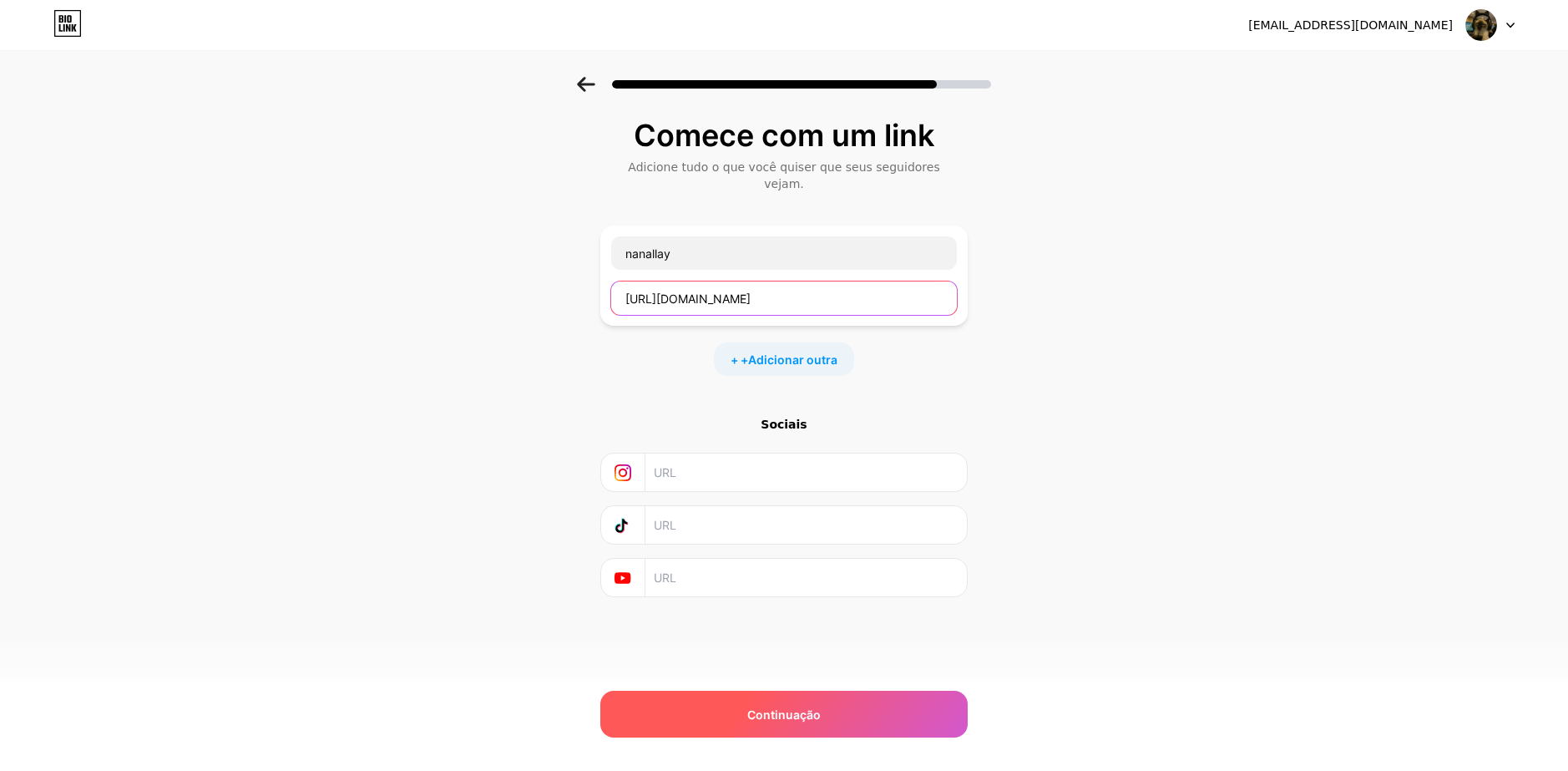
type input "https://br.pinterest.com/pin/589619776257195236"
click at [826, 719] on div "Continuação" at bounding box center [784, 714] width 367 height 47
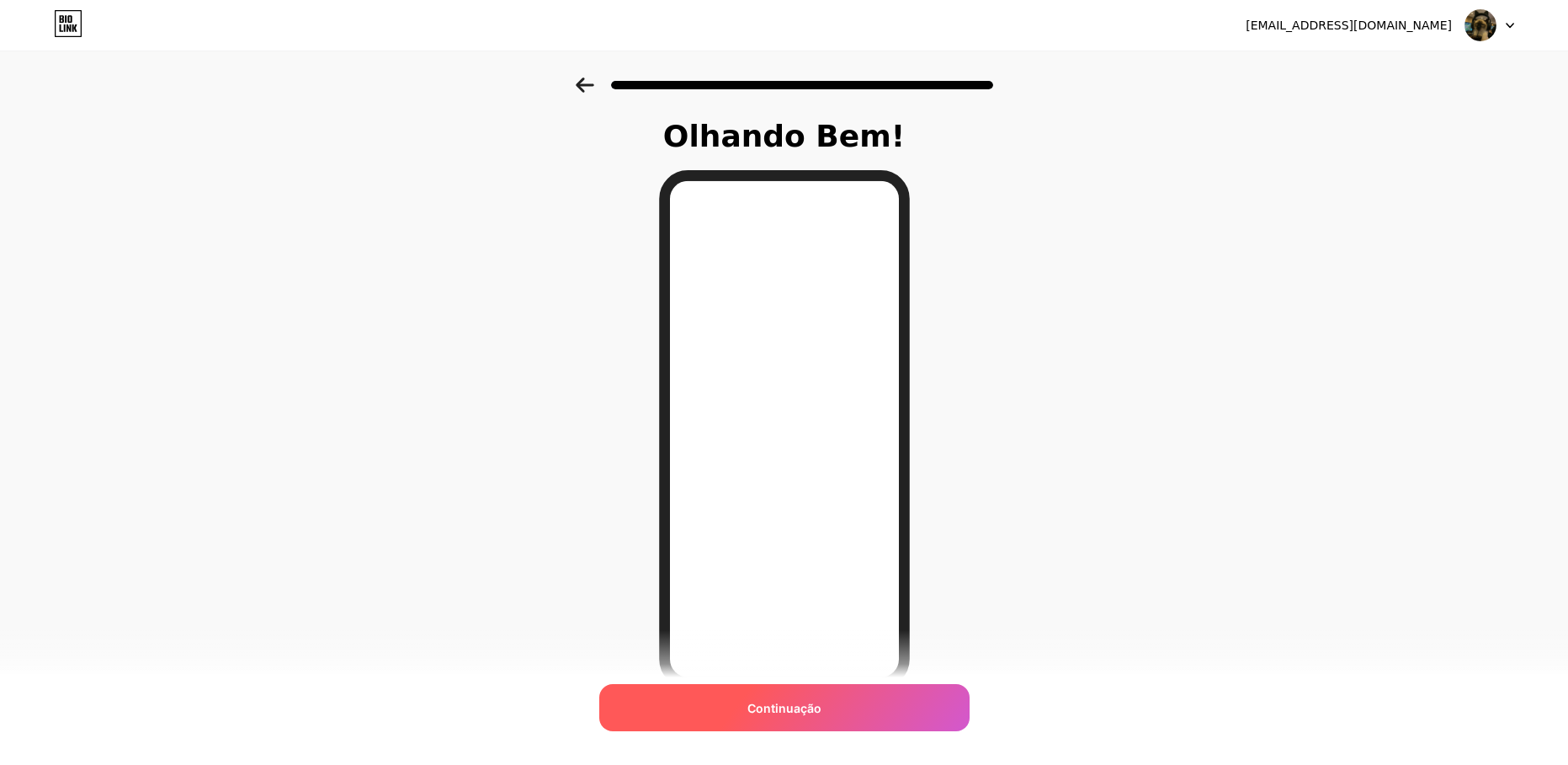
click at [794, 702] on span "Continuação" at bounding box center [784, 708] width 74 height 18
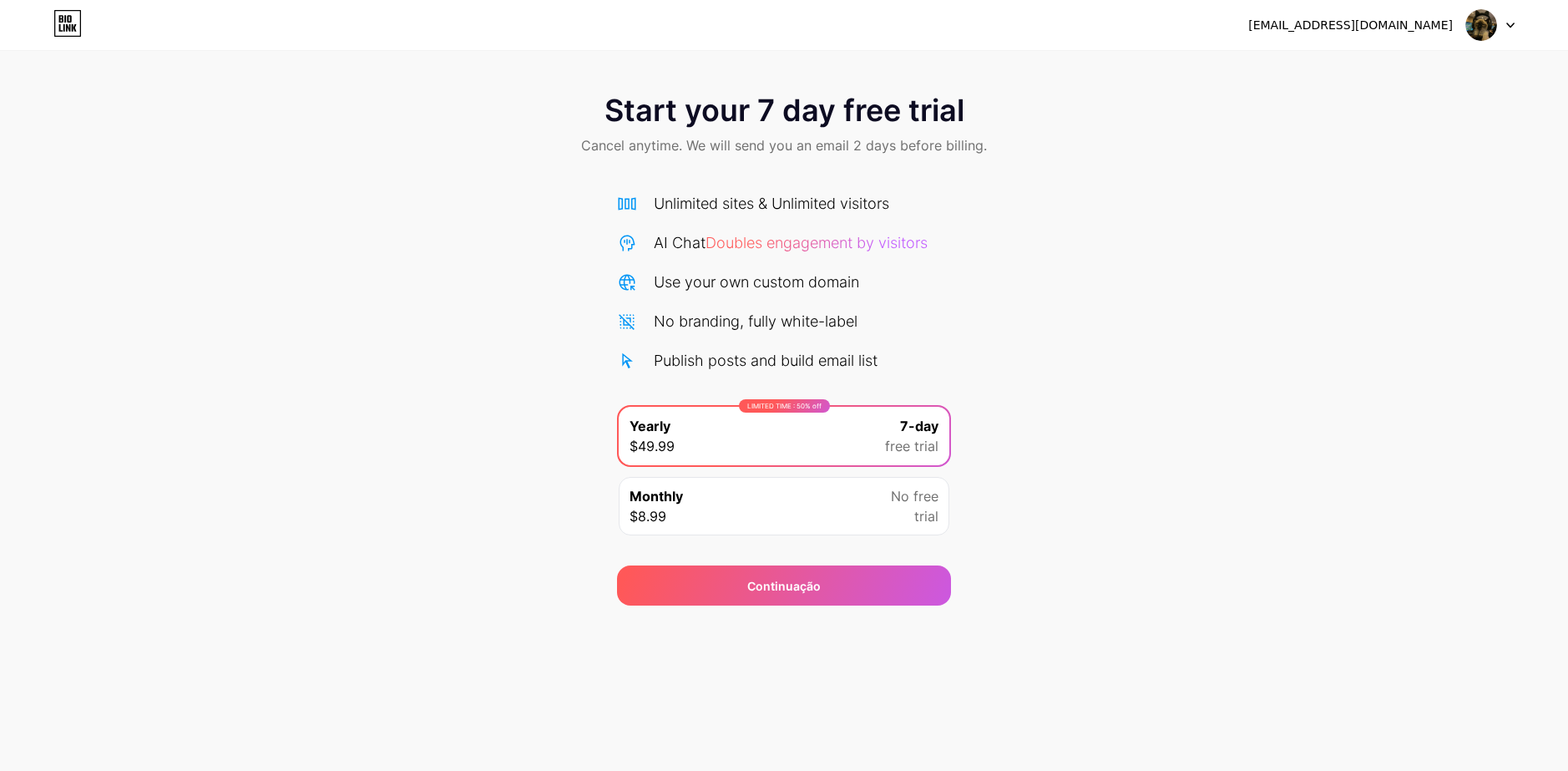
click at [1157, 170] on div "Start your 7 day free trial Cancel anytime. We will send you an email 2 days be…" at bounding box center [784, 126] width 1568 height 99
click at [888, 586] on div "Continuação" at bounding box center [784, 585] width 334 height 40
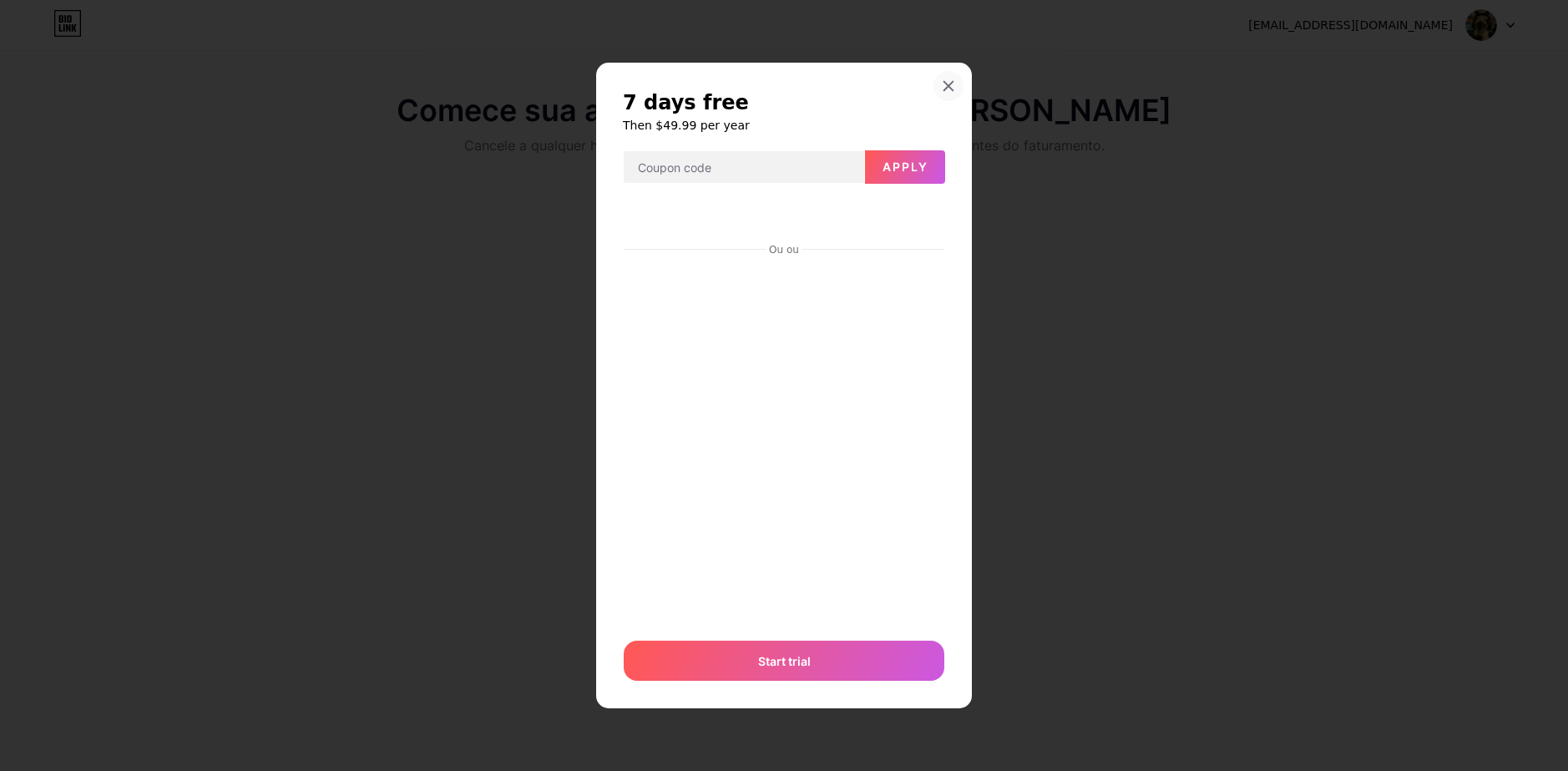
click at [951, 77] on div at bounding box center [948, 86] width 30 height 30
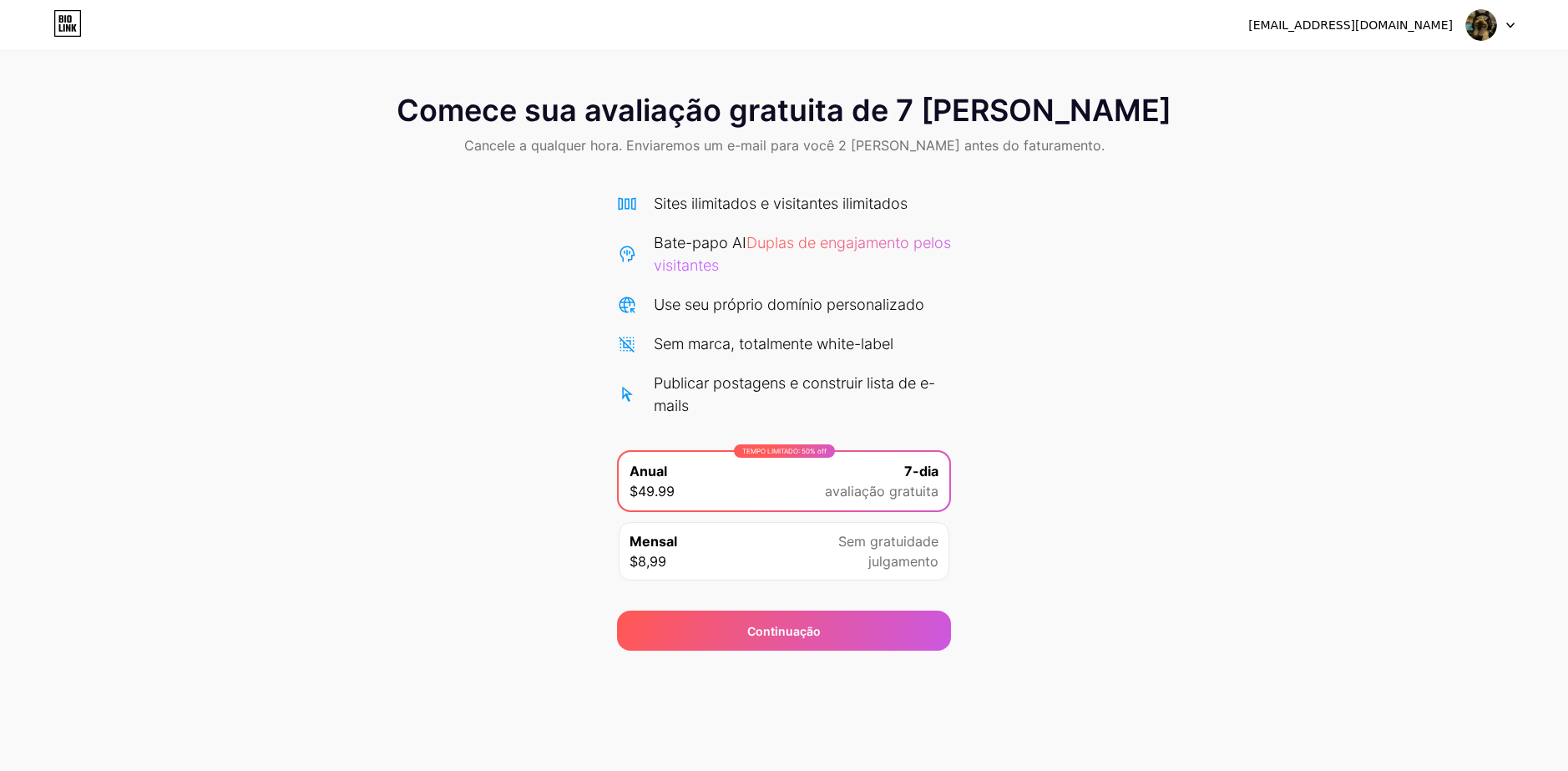
click at [1461, 30] on div "allanabarbosacavalcanti@gmail.com" at bounding box center [1381, 25] width 266 height 30
click at [1474, 22] on img at bounding box center [1480, 24] width 31 height 31
click at [1201, 124] on div "Comece sua avaliação gratuita de 7 dias Cancele a qualquer hora. Enviaremos um …" at bounding box center [784, 126] width 1568 height 99
click at [73, 30] on icon at bounding box center [74, 28] width 5 height 7
click at [916, 549] on span "Sem gratuidade" at bounding box center [888, 541] width 100 height 20
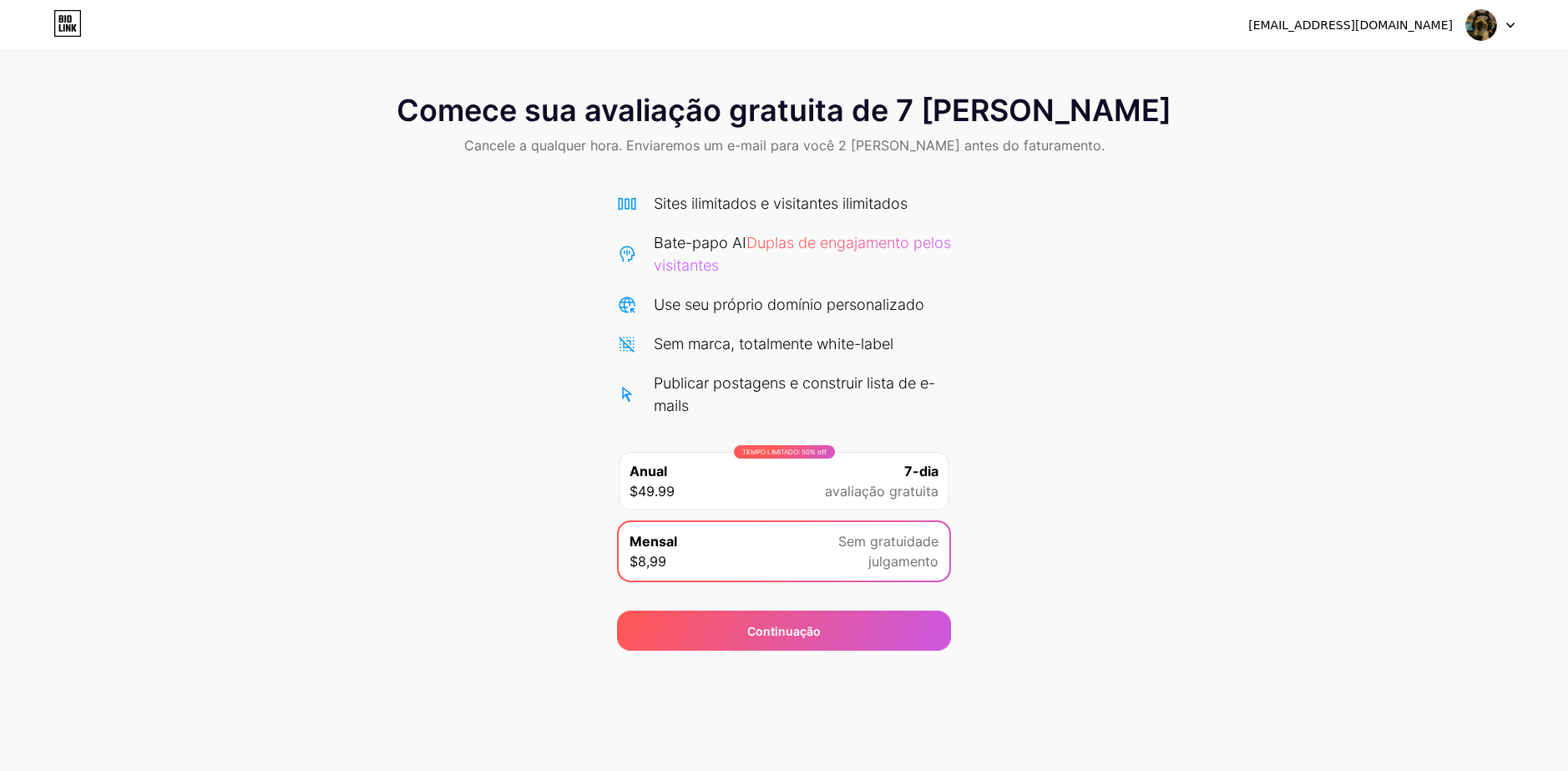
click at [1490, 26] on img at bounding box center [1480, 24] width 31 height 31
click at [1230, 219] on div "Comece sua avaliação gratuita de 7 dias Cancele a qualquer hora. Enviaremos um …" at bounding box center [784, 364] width 1568 height 573
click at [863, 637] on div "Continuação" at bounding box center [784, 630] width 334 height 40
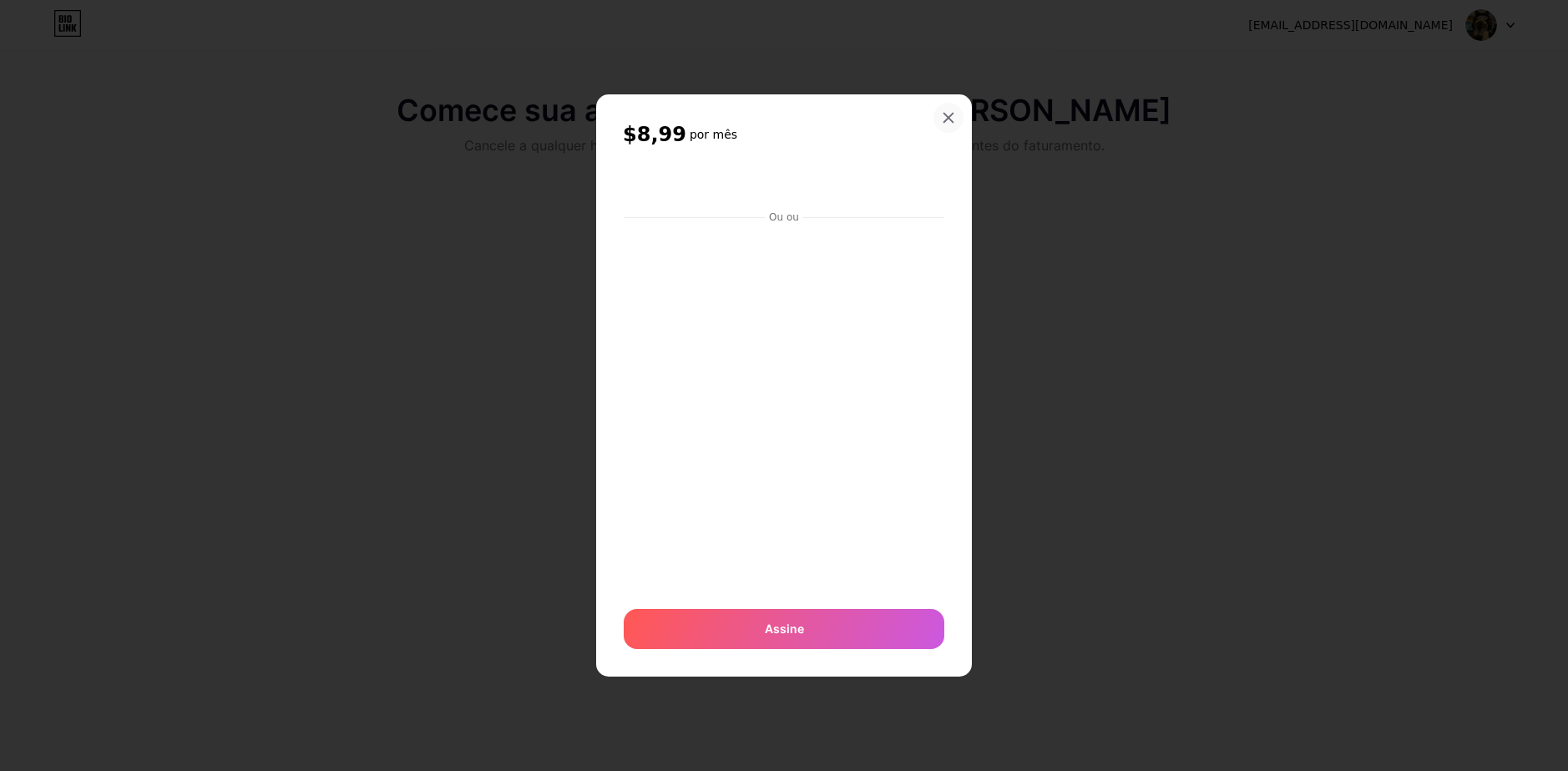
click at [947, 115] on icon at bounding box center [948, 117] width 13 height 13
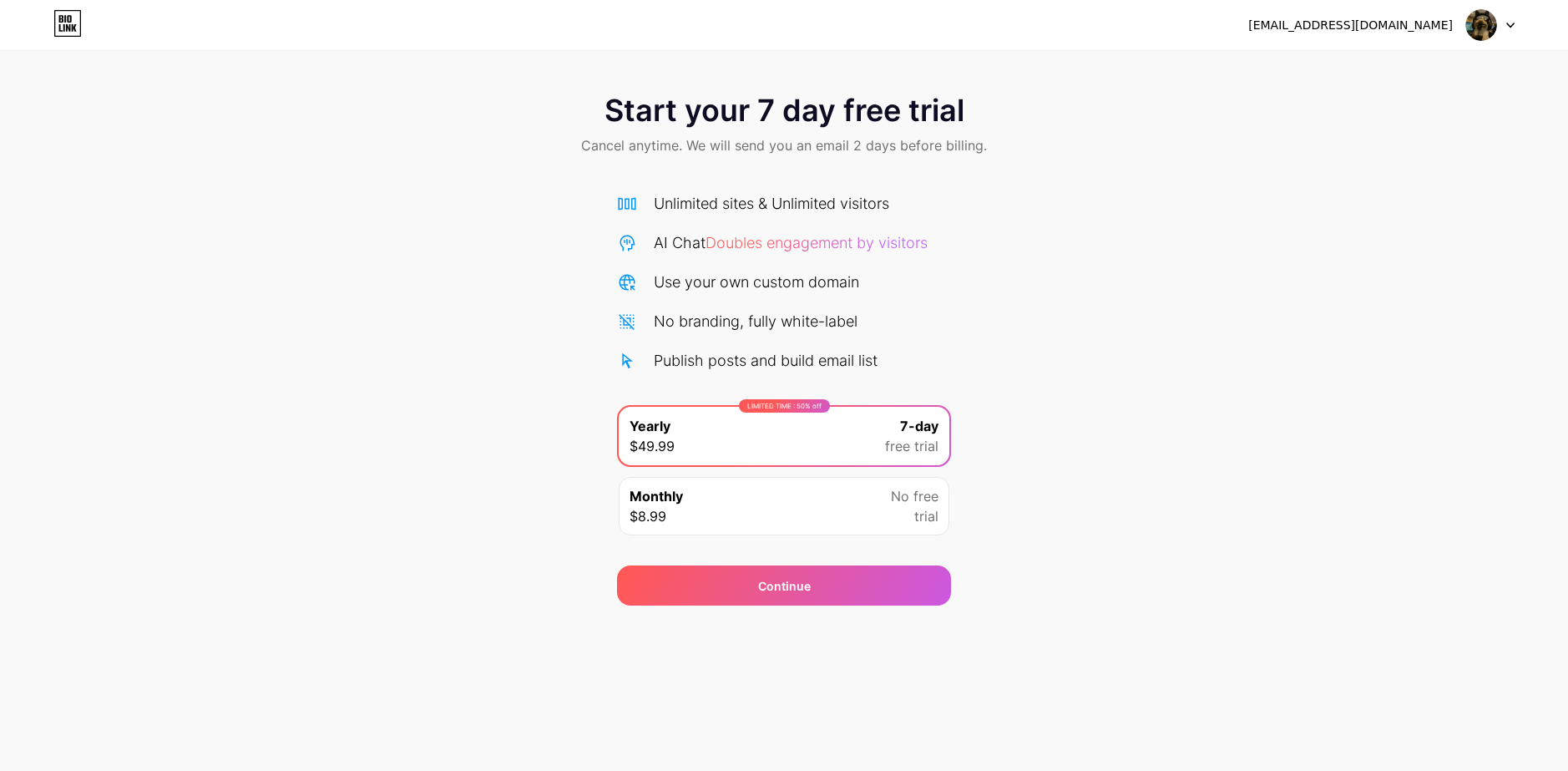
click at [66, 25] on icon at bounding box center [68, 28] width 4 height 7
click at [1495, 33] on span at bounding box center [1480, 24] width 31 height 31
click at [1389, 70] on li "Logout" at bounding box center [1409, 68] width 207 height 45
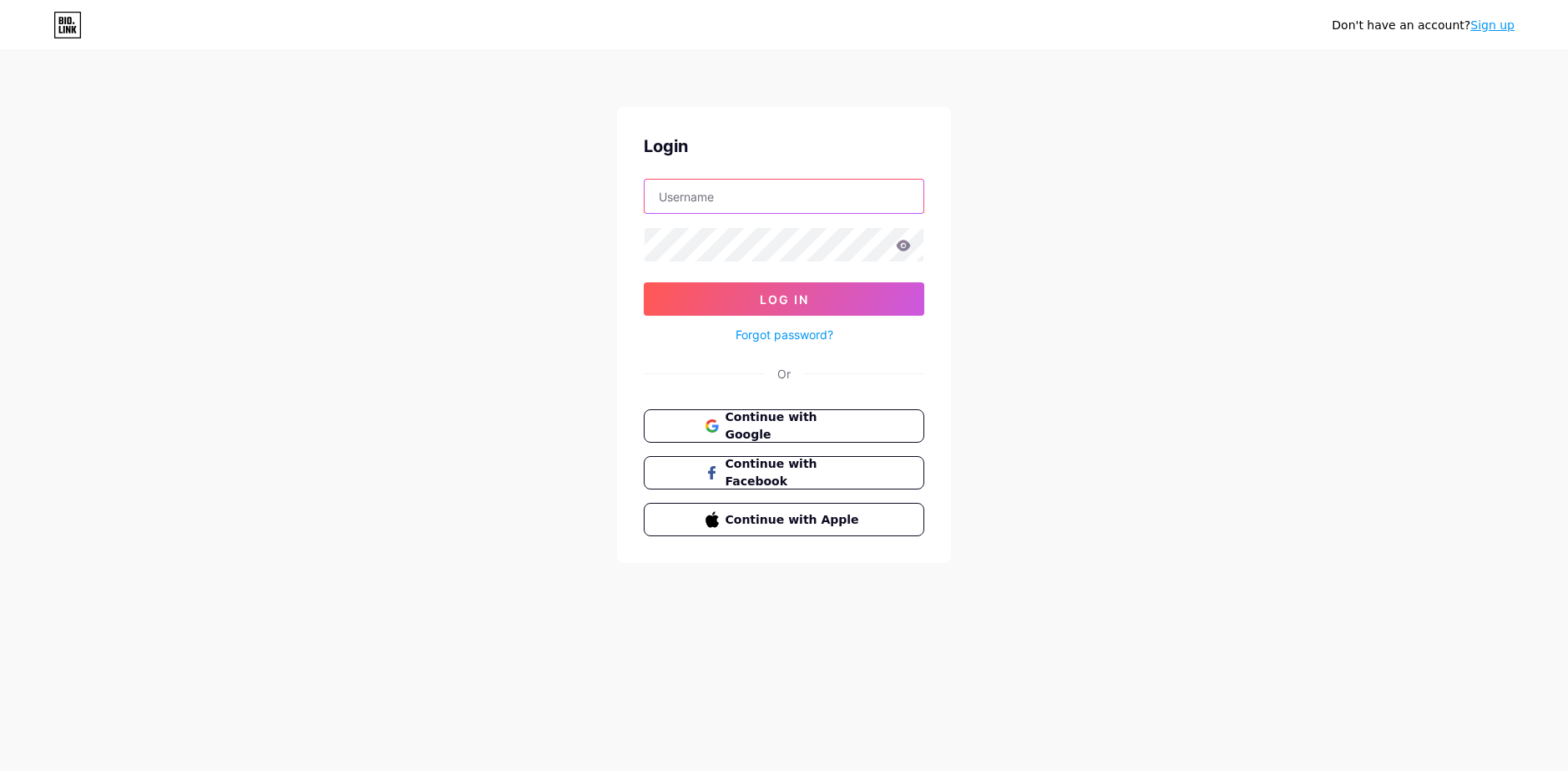
click at [793, 194] on input "text" at bounding box center [784, 195] width 278 height 33
click at [724, 431] on span "Continue with Google" at bounding box center [793, 426] width 140 height 36
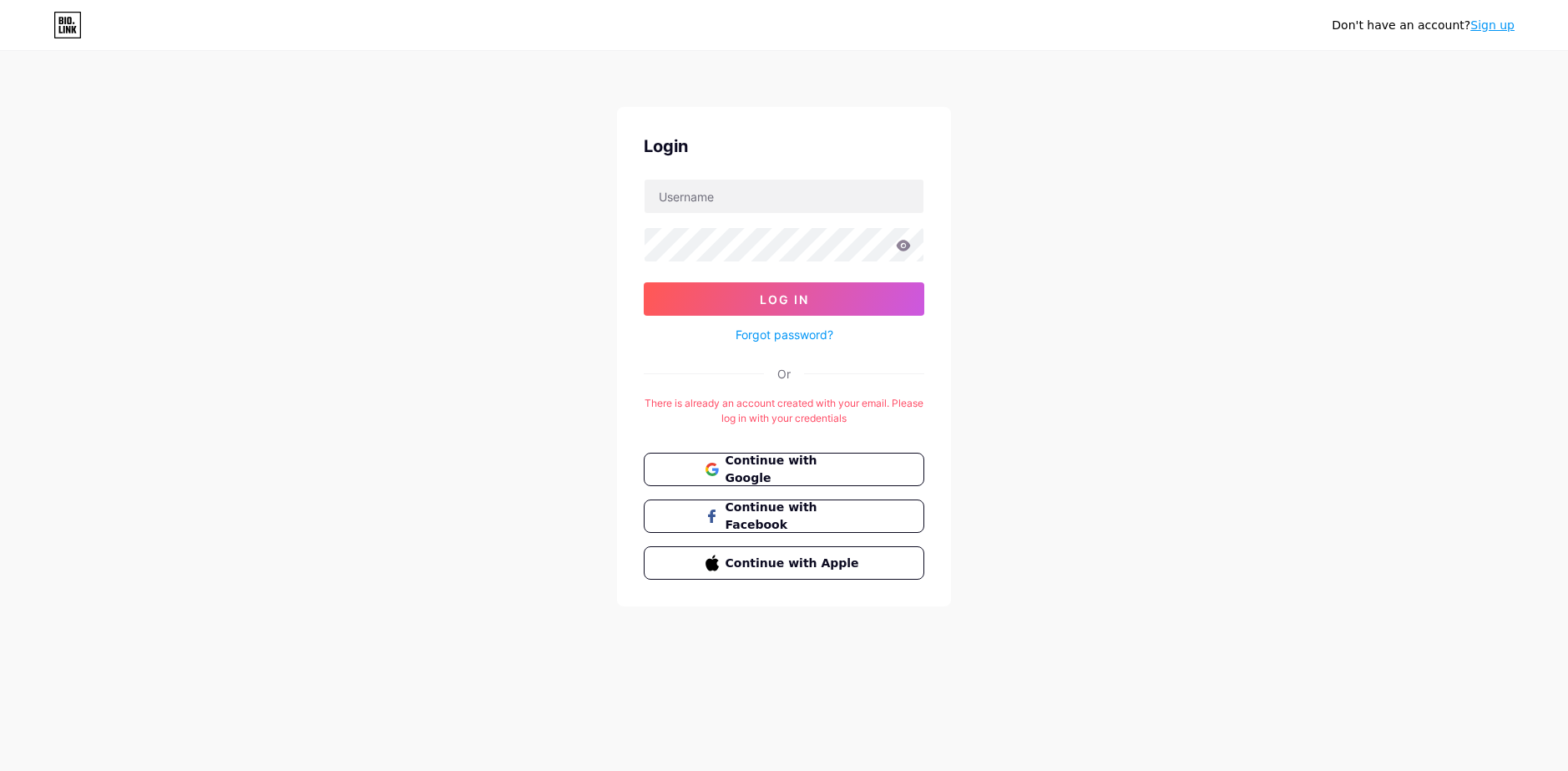
click at [1495, 26] on link "Sign up" at bounding box center [1492, 25] width 44 height 13
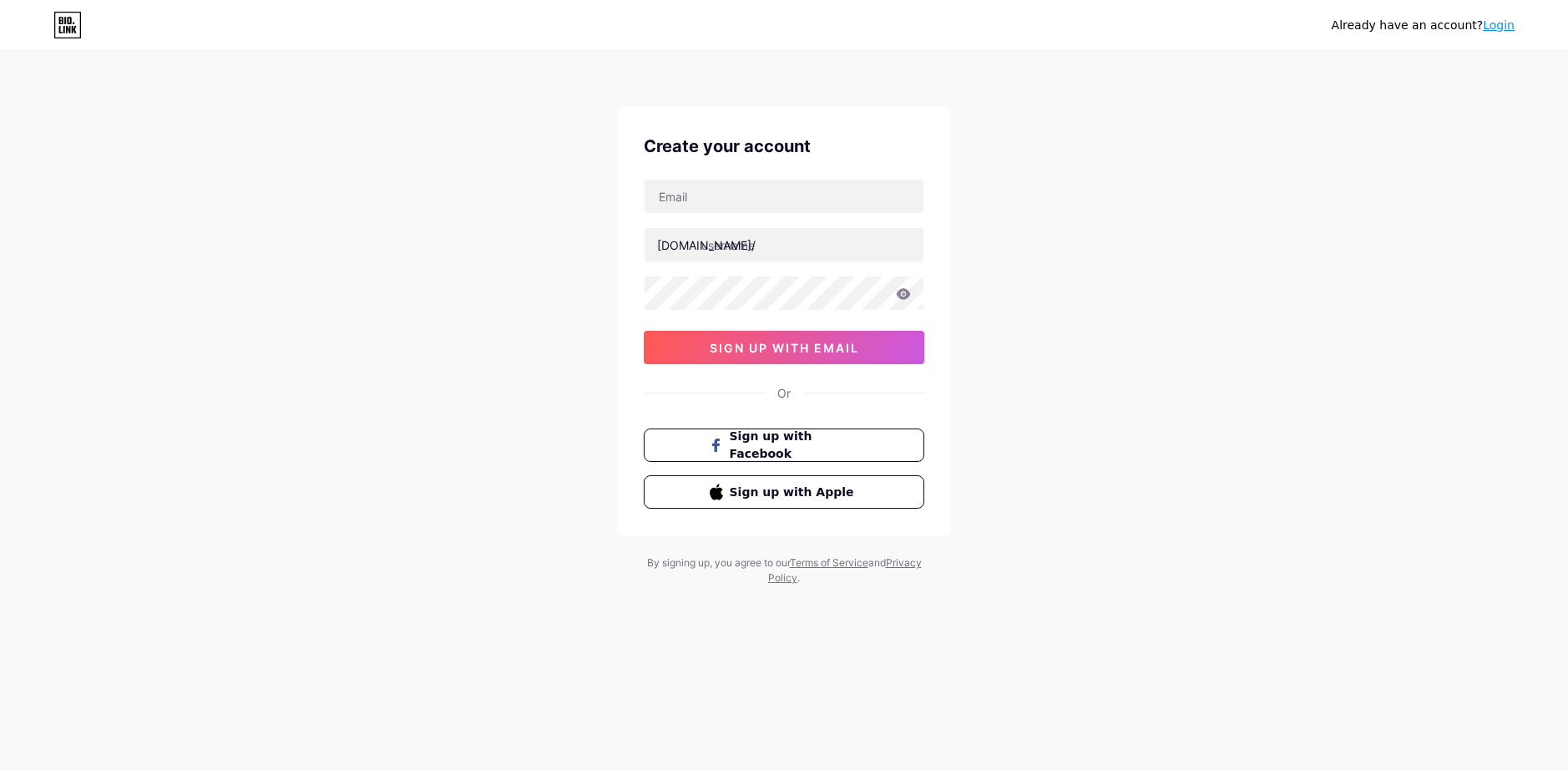
click at [1494, 31] on link "Login" at bounding box center [1498, 25] width 31 height 13
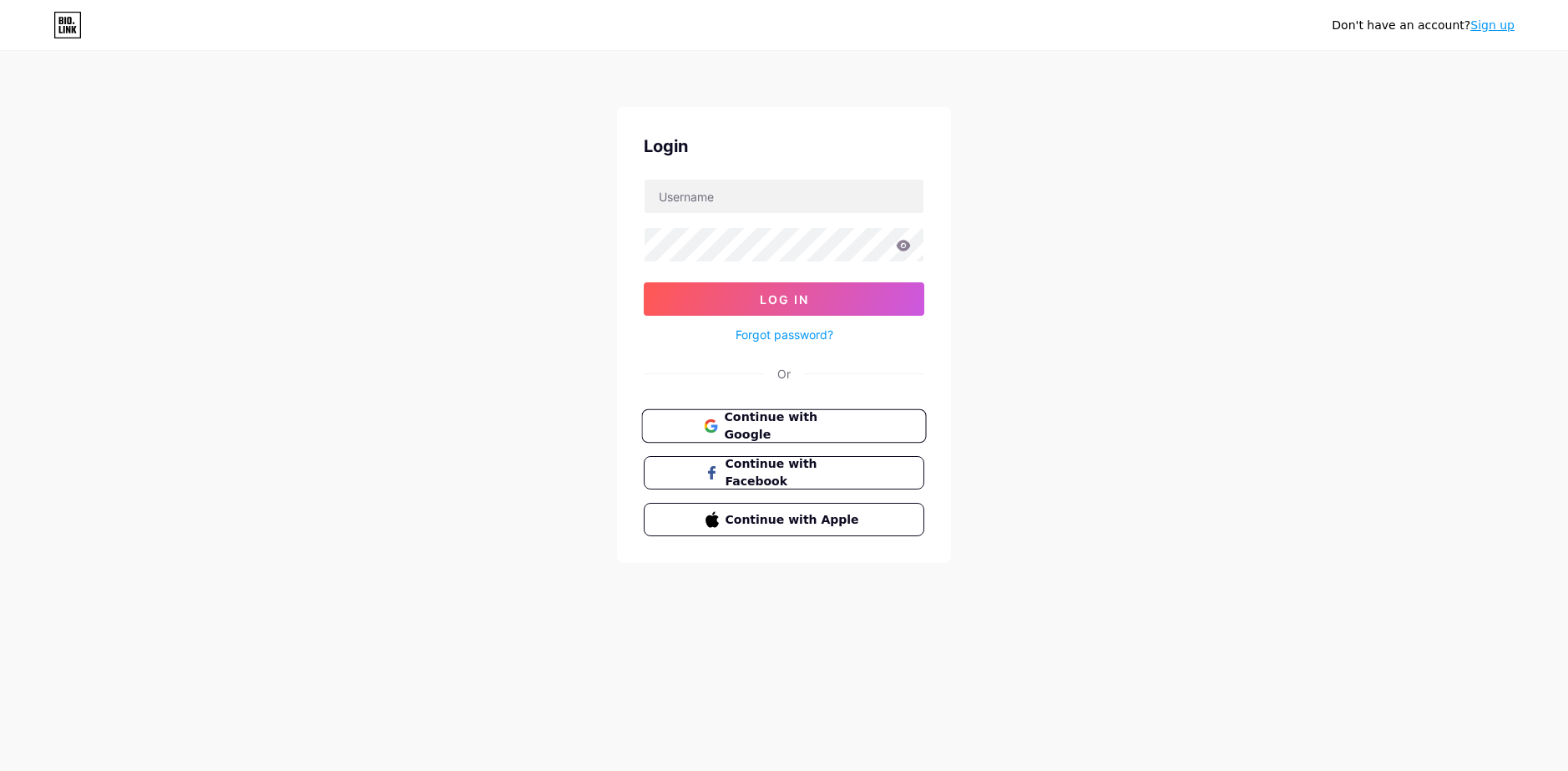
click at [781, 418] on span "Continue with Google" at bounding box center [793, 426] width 140 height 36
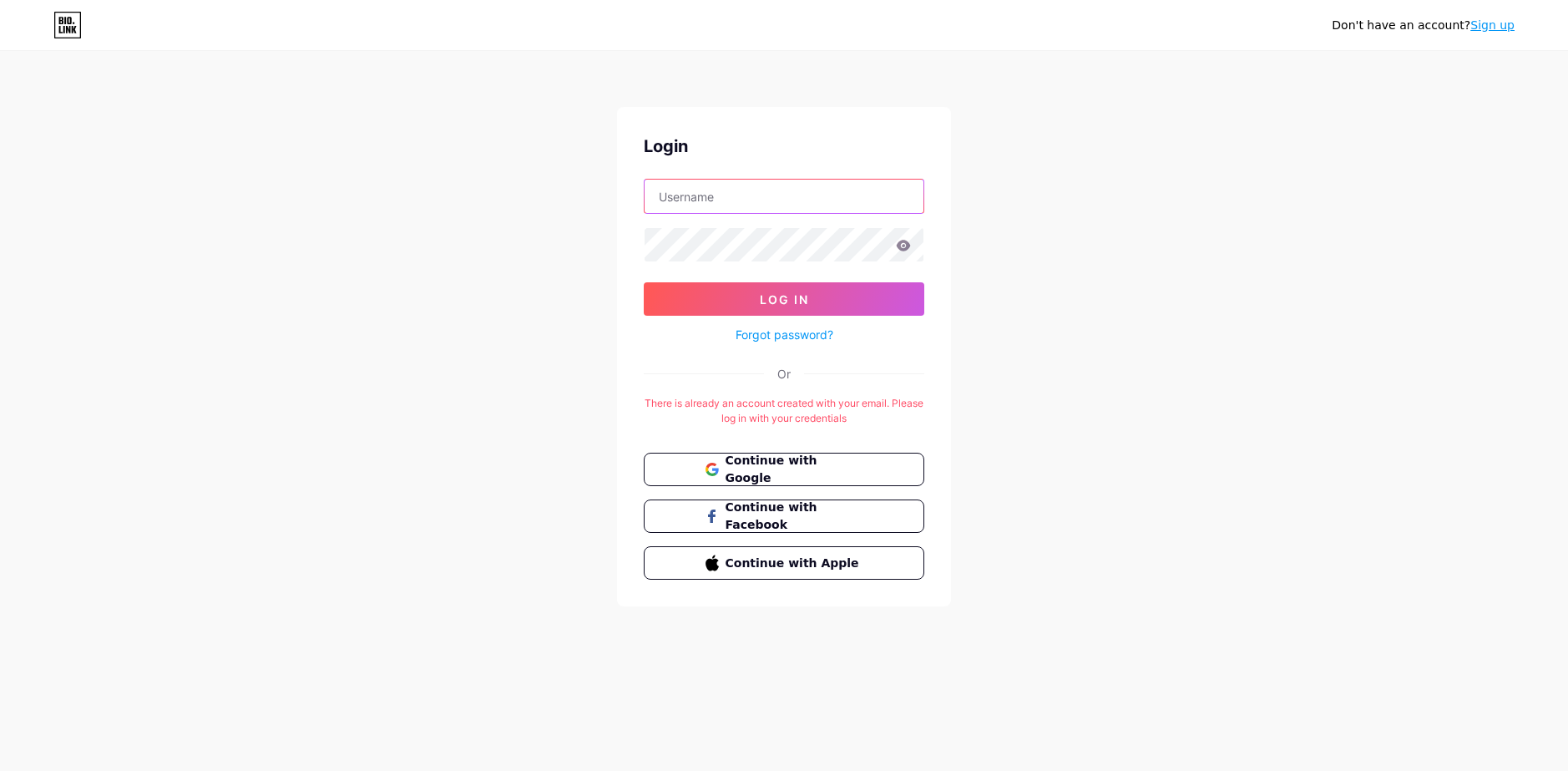
click at [684, 199] on input "text" at bounding box center [784, 195] width 278 height 33
type input "nanallay"
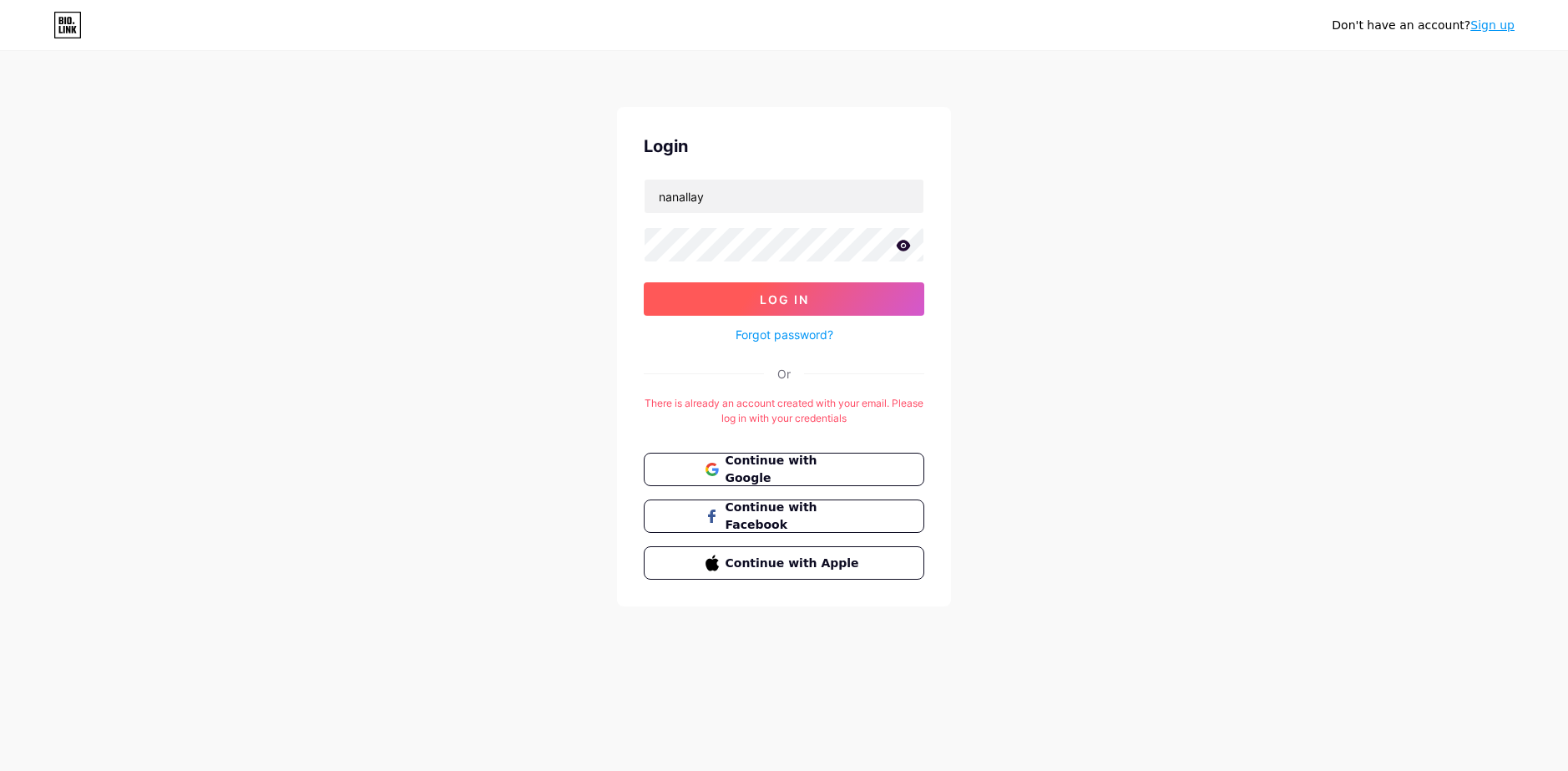
click at [758, 302] on button "Log In" at bounding box center [784, 298] width 280 height 33
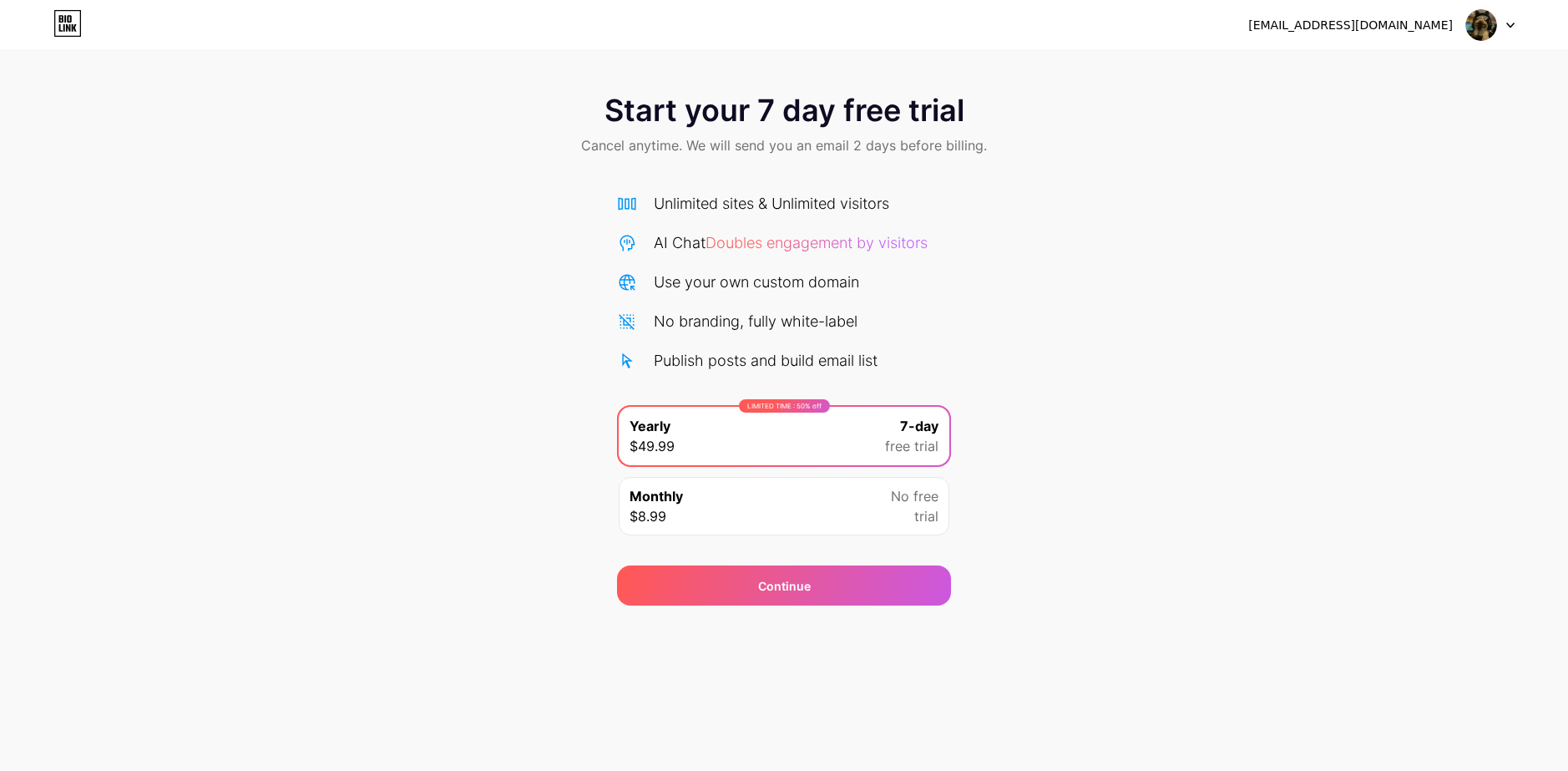
click at [1378, 22] on div "[EMAIL_ADDRESS][DOMAIN_NAME]" at bounding box center [1350, 26] width 204 height 18
click at [1474, 28] on img at bounding box center [1480, 24] width 31 height 31
click at [793, 593] on span "Continue" at bounding box center [784, 586] width 53 height 18
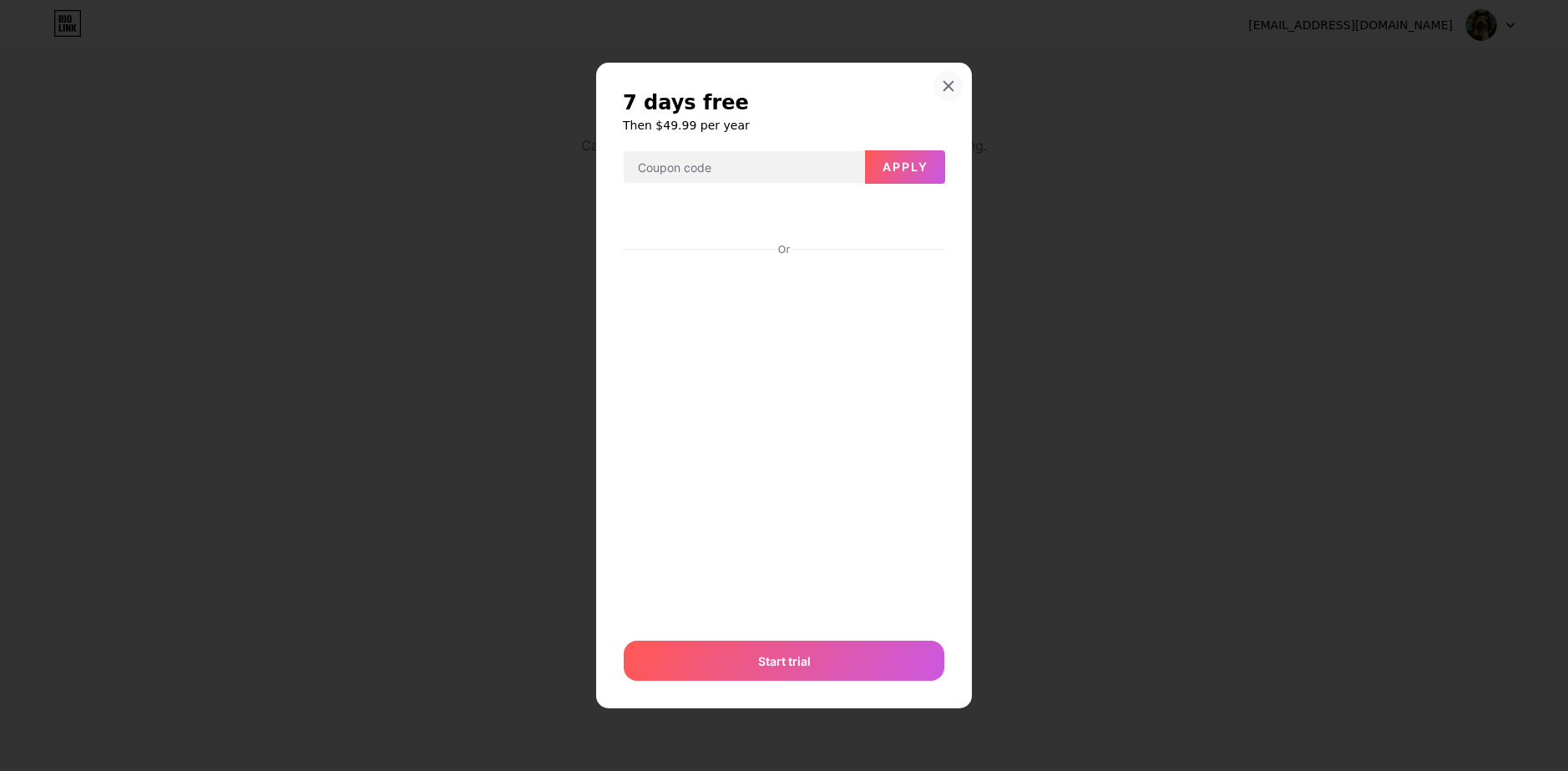
click at [948, 86] on icon at bounding box center [948, 85] width 9 height 9
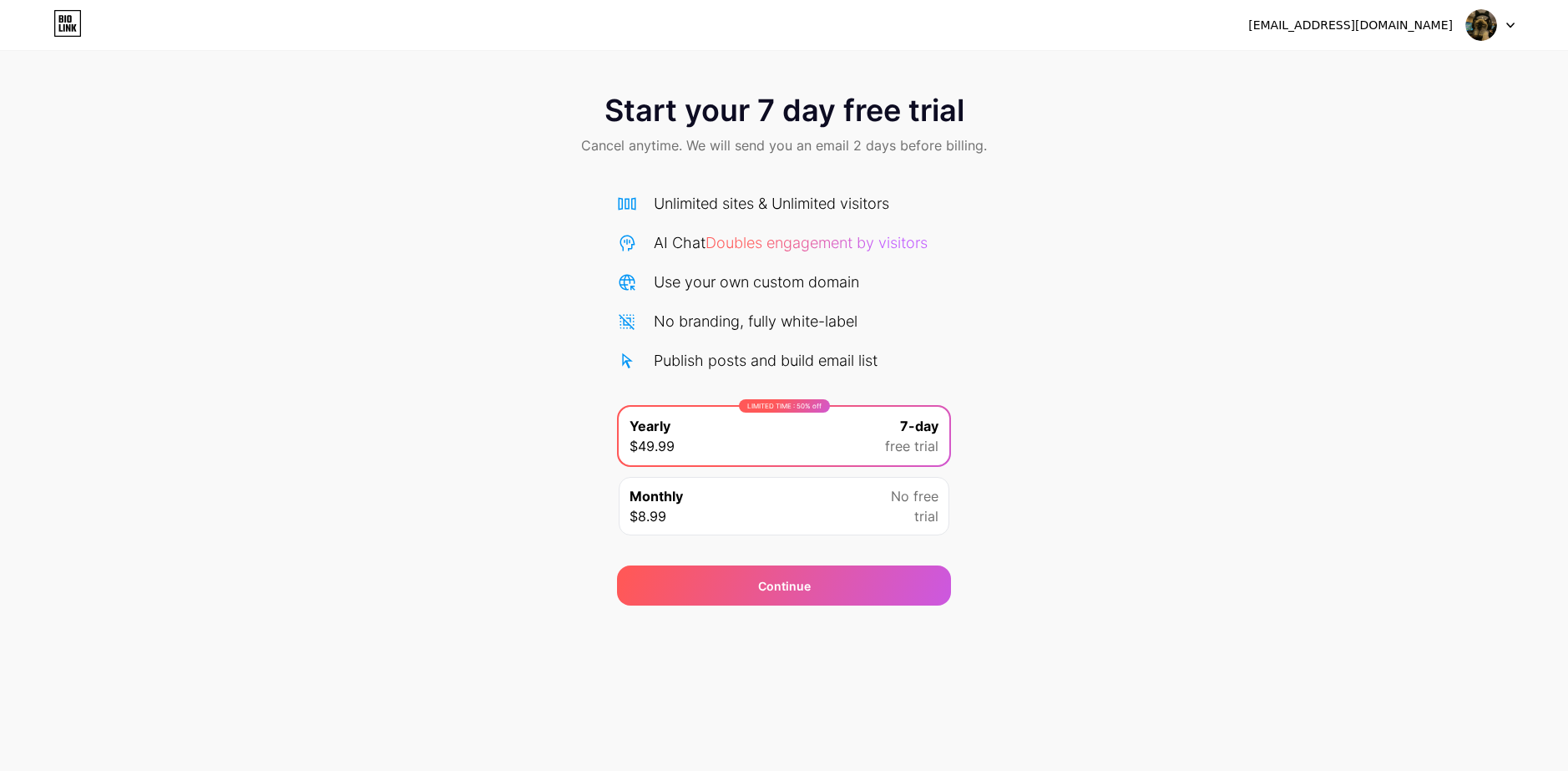
click at [1160, 160] on div "Start your 7 day free trial Cancel anytime. We will send you an email 2 days be…" at bounding box center [784, 126] width 1568 height 99
click at [1480, 26] on img at bounding box center [1480, 24] width 31 height 31
click at [1376, 74] on li "Logout" at bounding box center [1409, 68] width 207 height 45
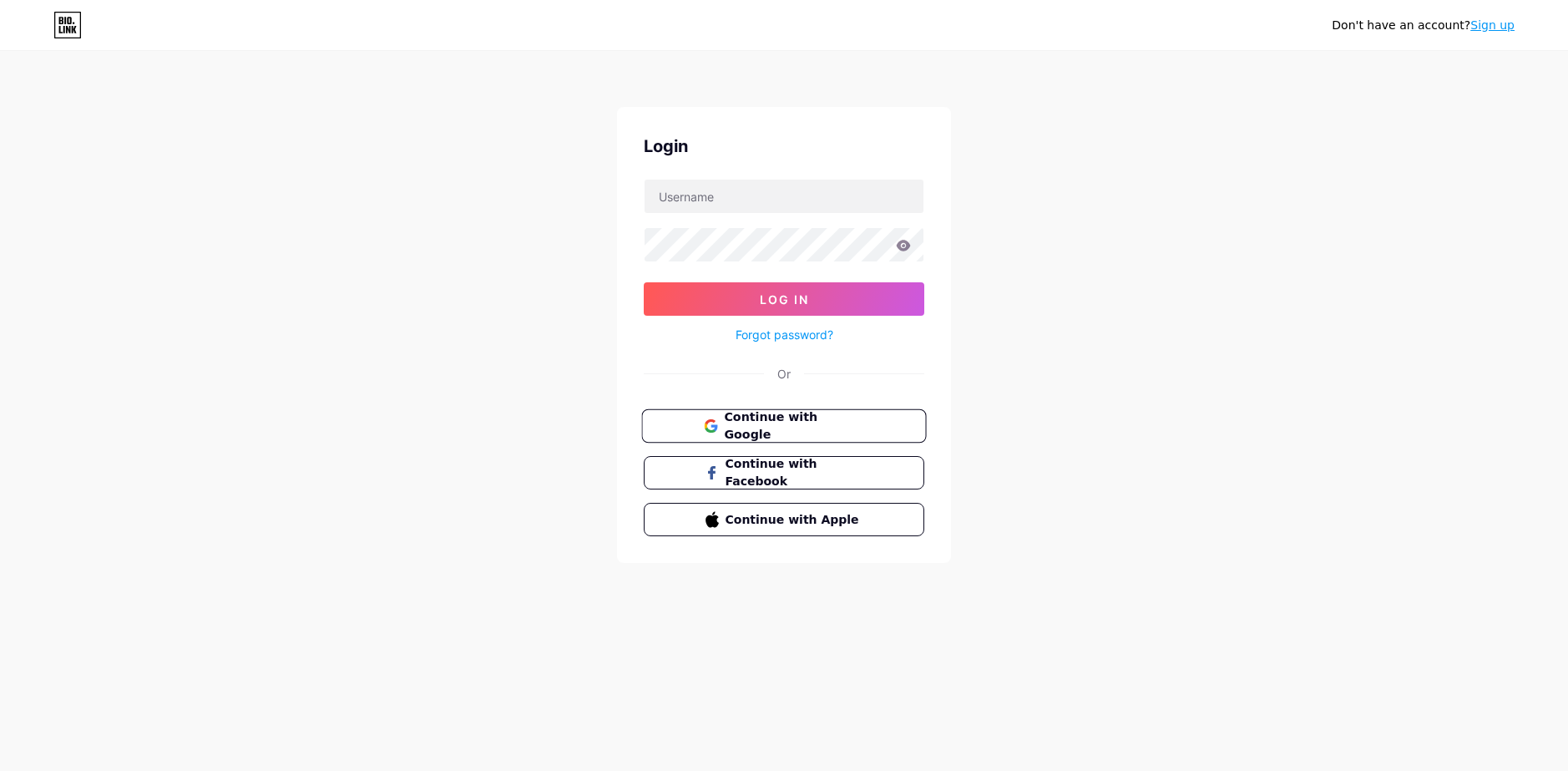
click at [787, 427] on span "Continue with Google" at bounding box center [793, 426] width 140 height 36
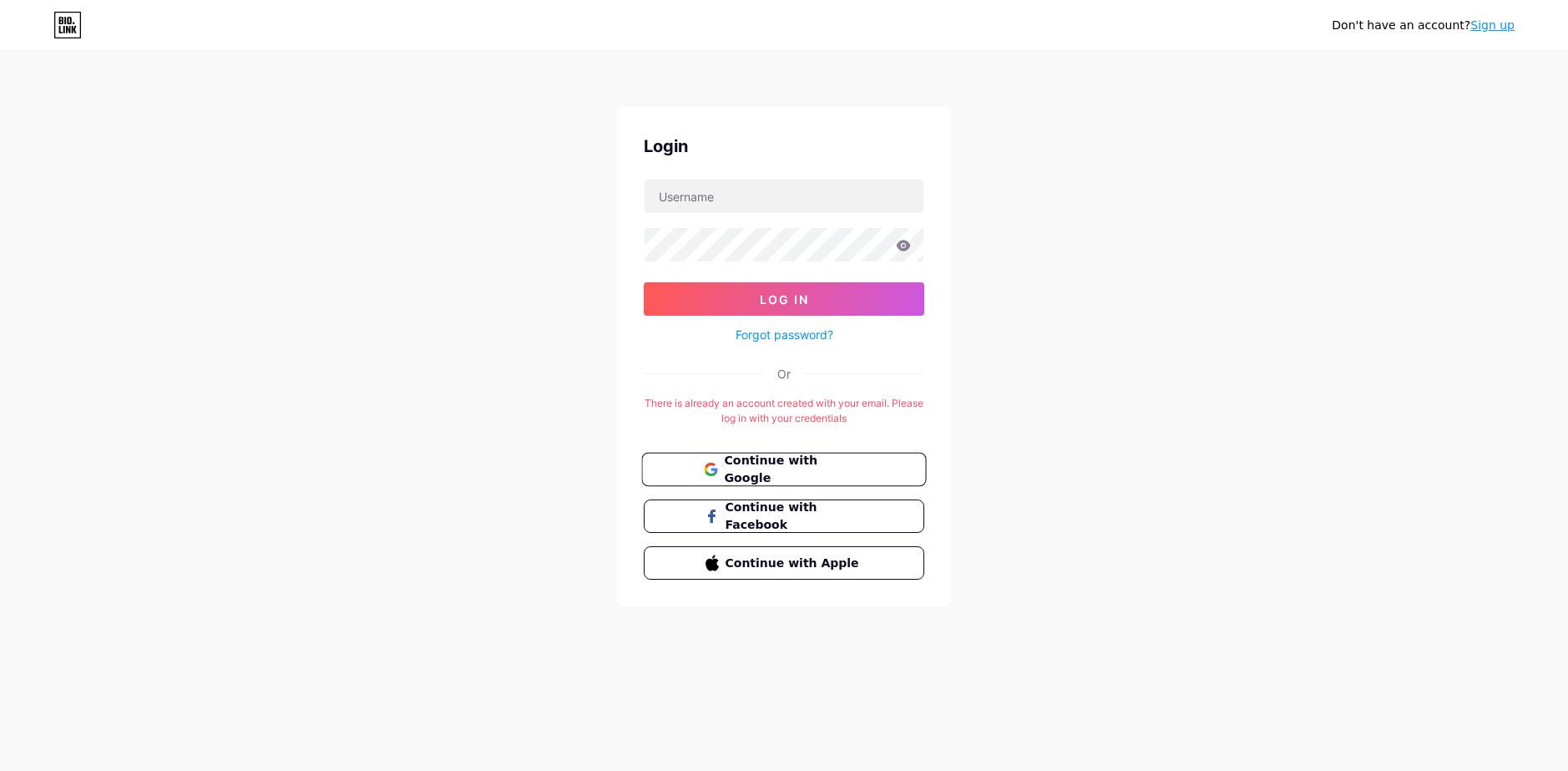
click at [855, 465] on span "Continue with Google" at bounding box center [793, 469] width 140 height 36
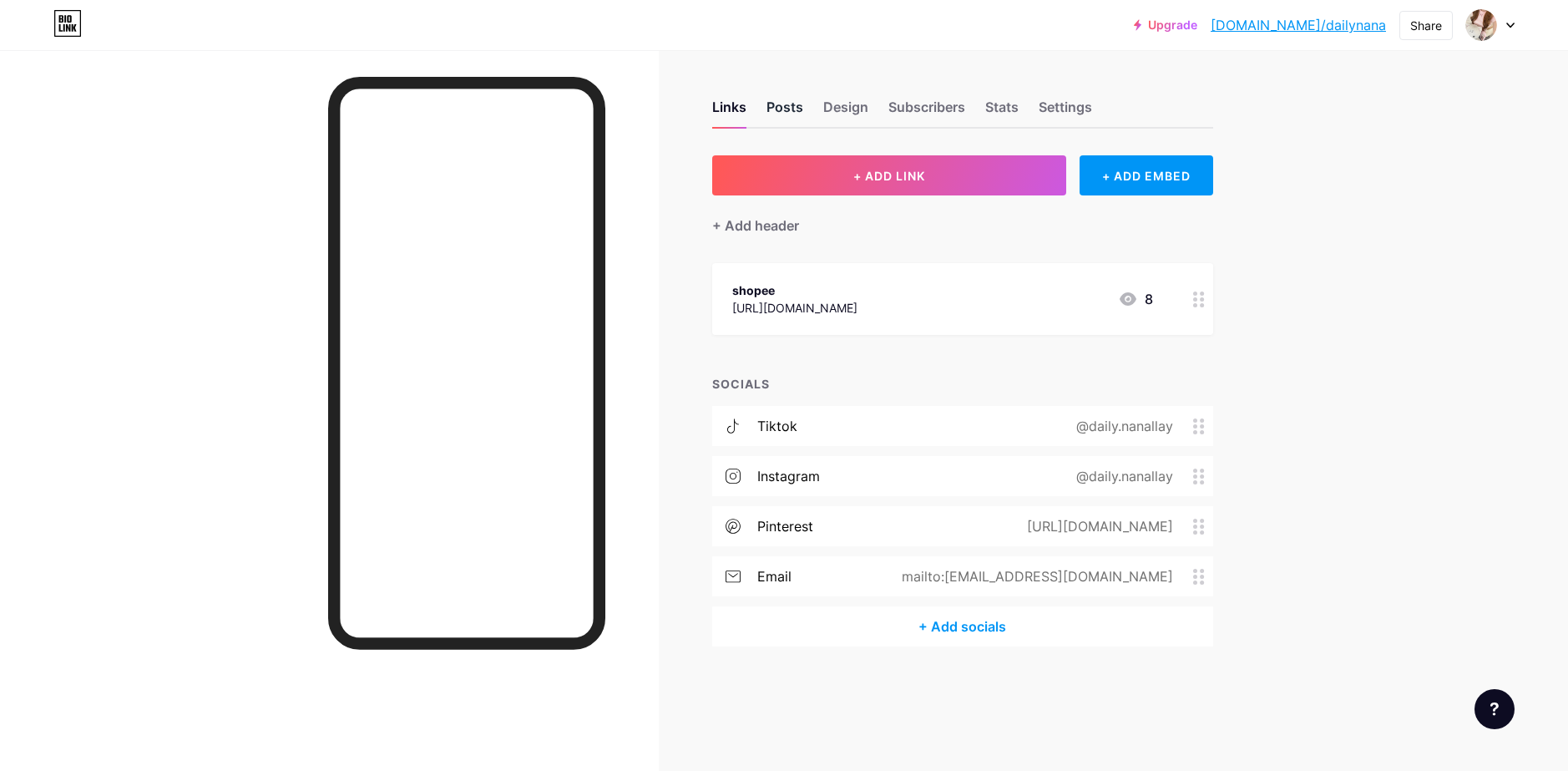
click at [782, 99] on div "Posts" at bounding box center [784, 112] width 37 height 30
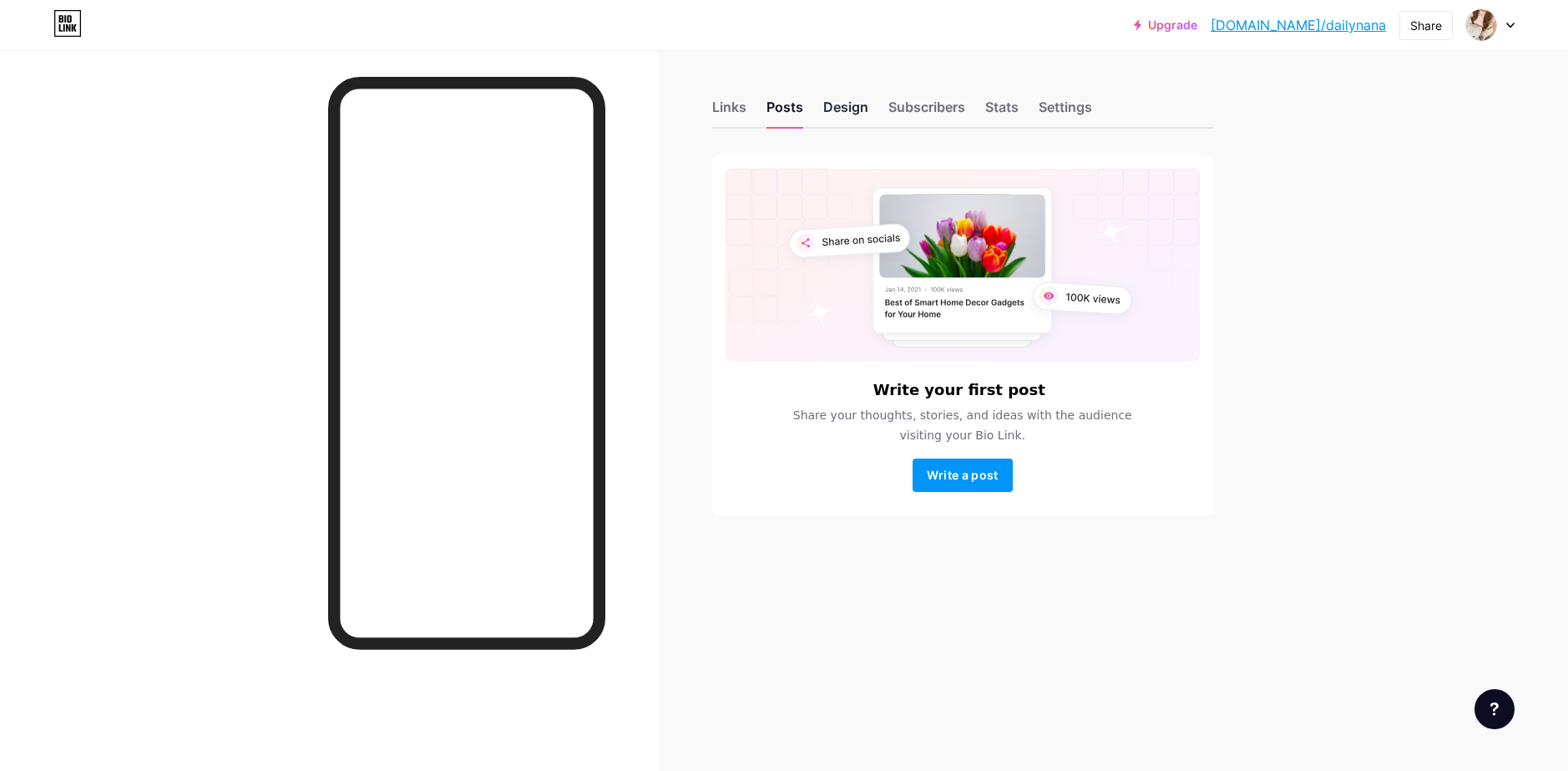
click at [838, 105] on div "Design" at bounding box center [845, 112] width 45 height 30
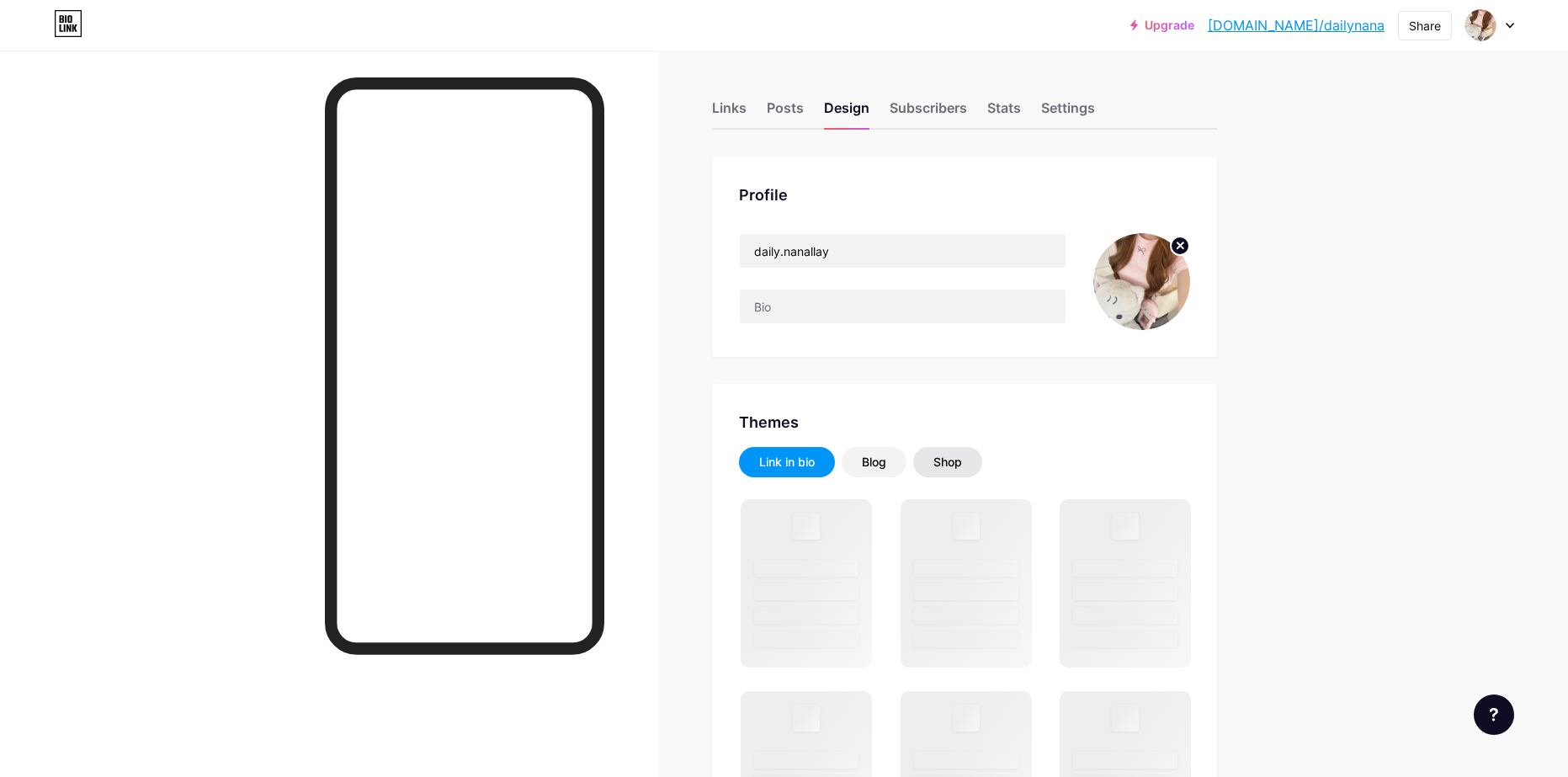
click at [962, 464] on div "Shop" at bounding box center [948, 462] width 29 height 17
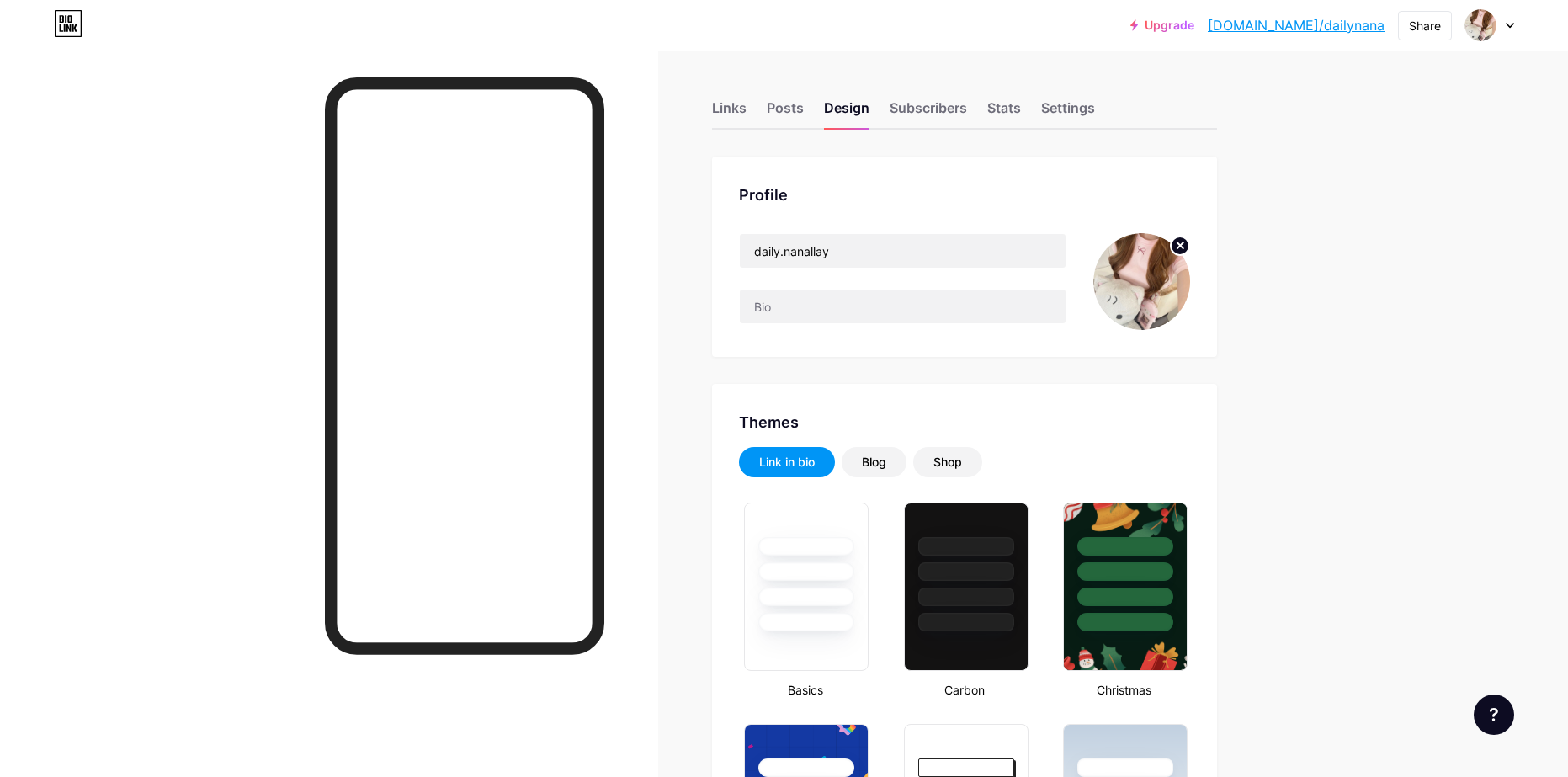
type input "#ffffff"
type input "#000000"
click at [962, 466] on div "Shop" at bounding box center [948, 462] width 29 height 17
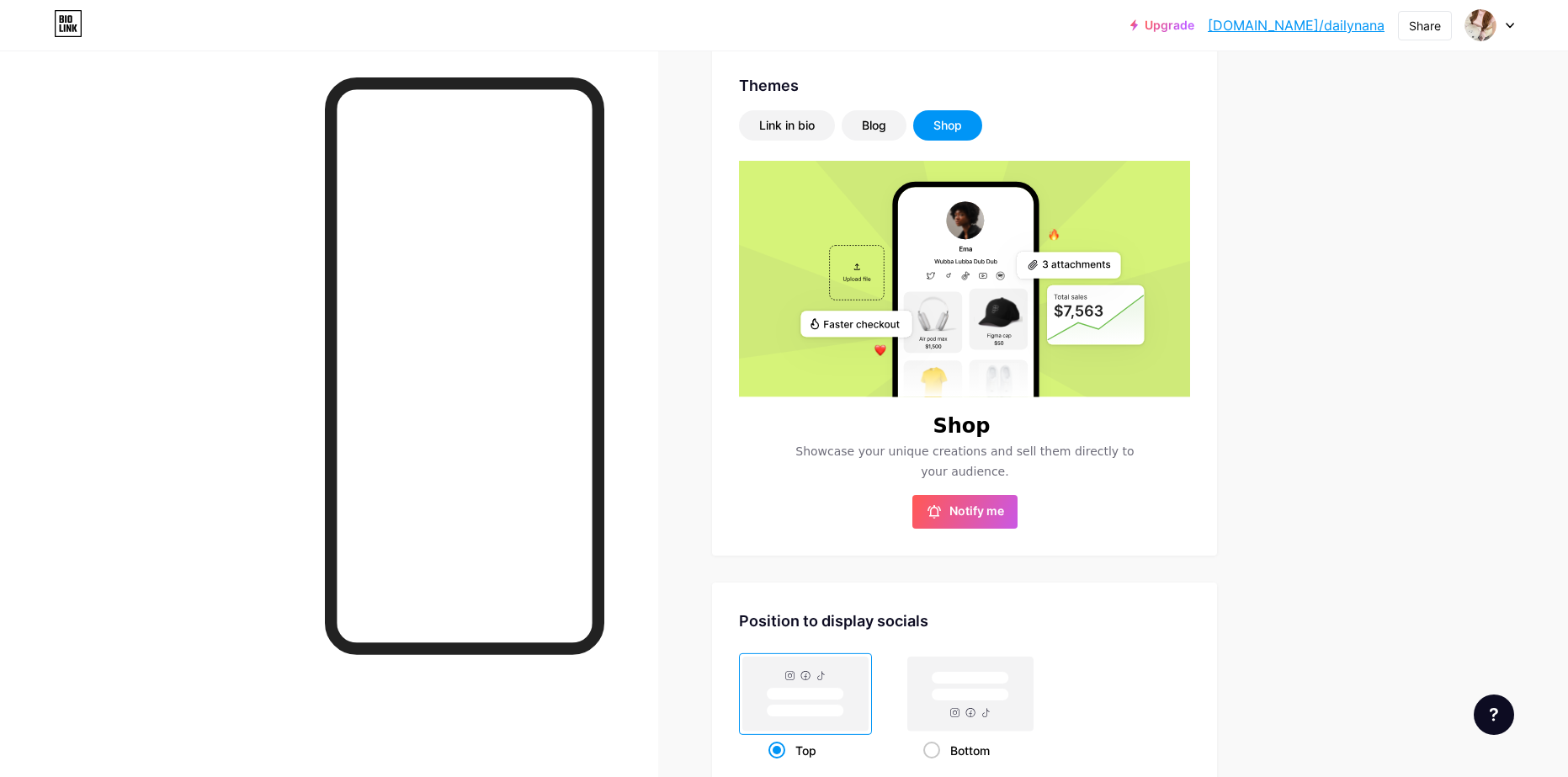
scroll to position [253, 0]
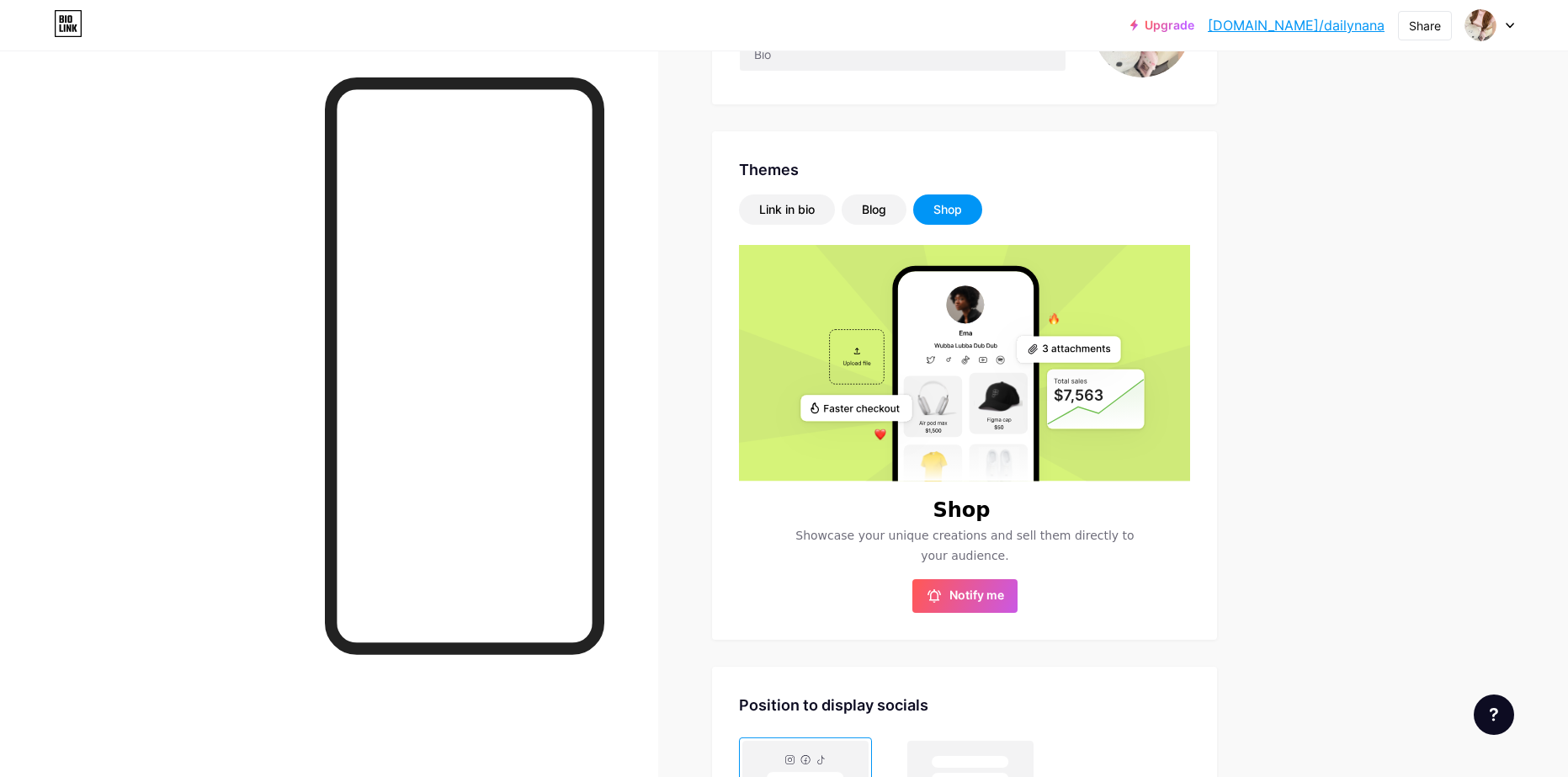
click at [1012, 516] on div "Shop" at bounding box center [965, 510] width 451 height 17
click at [979, 603] on span "Notify me" at bounding box center [977, 596] width 55 height 17
click at [1306, 317] on div "Upgrade bio.link/dailyn... bio.link/dailynana Share Switch accounts daily.nanal…" at bounding box center [784, 487] width 1568 height 1481
click at [827, 217] on div "Link in bio" at bounding box center [787, 209] width 96 height 31
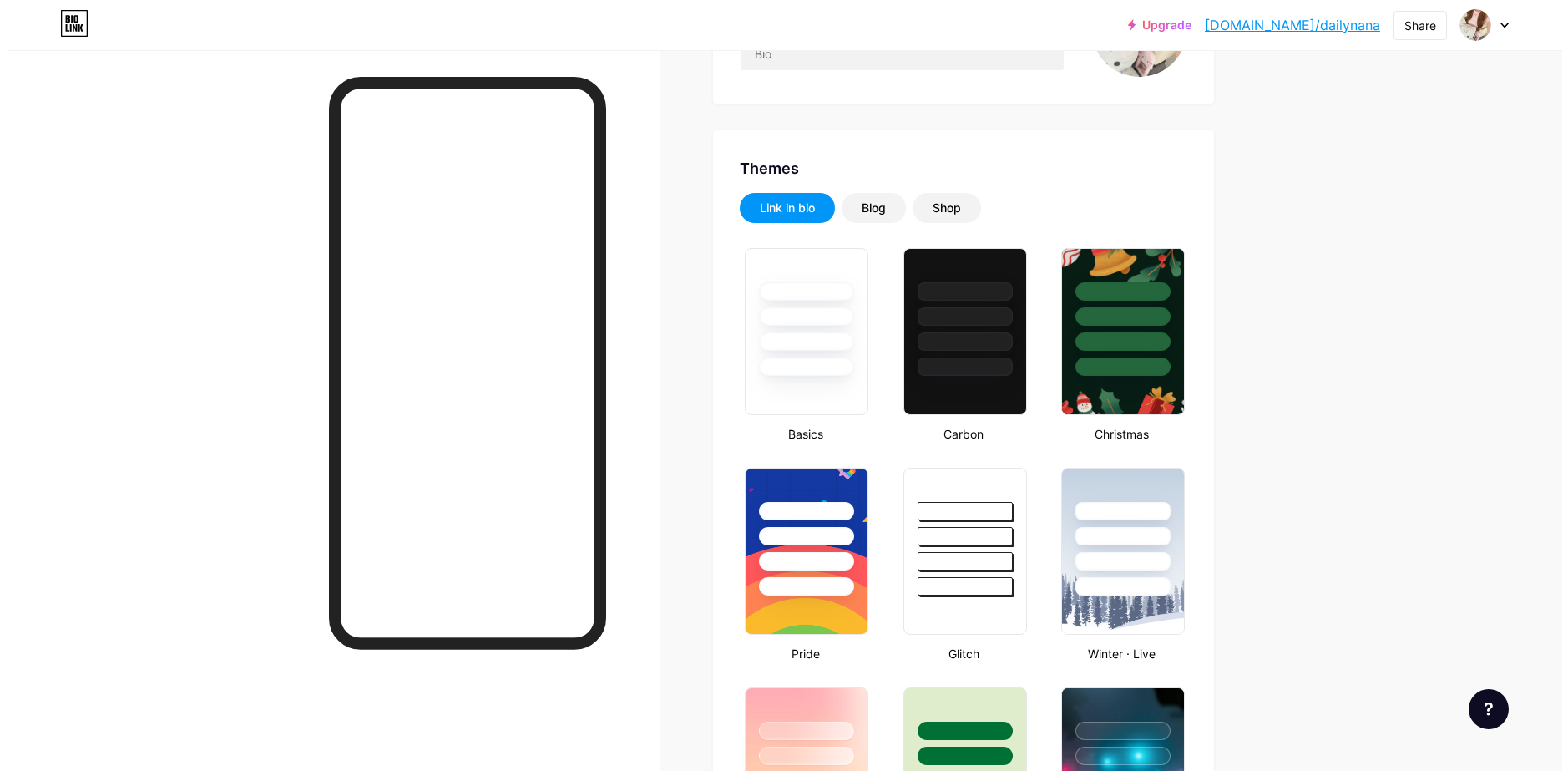
scroll to position [0, 0]
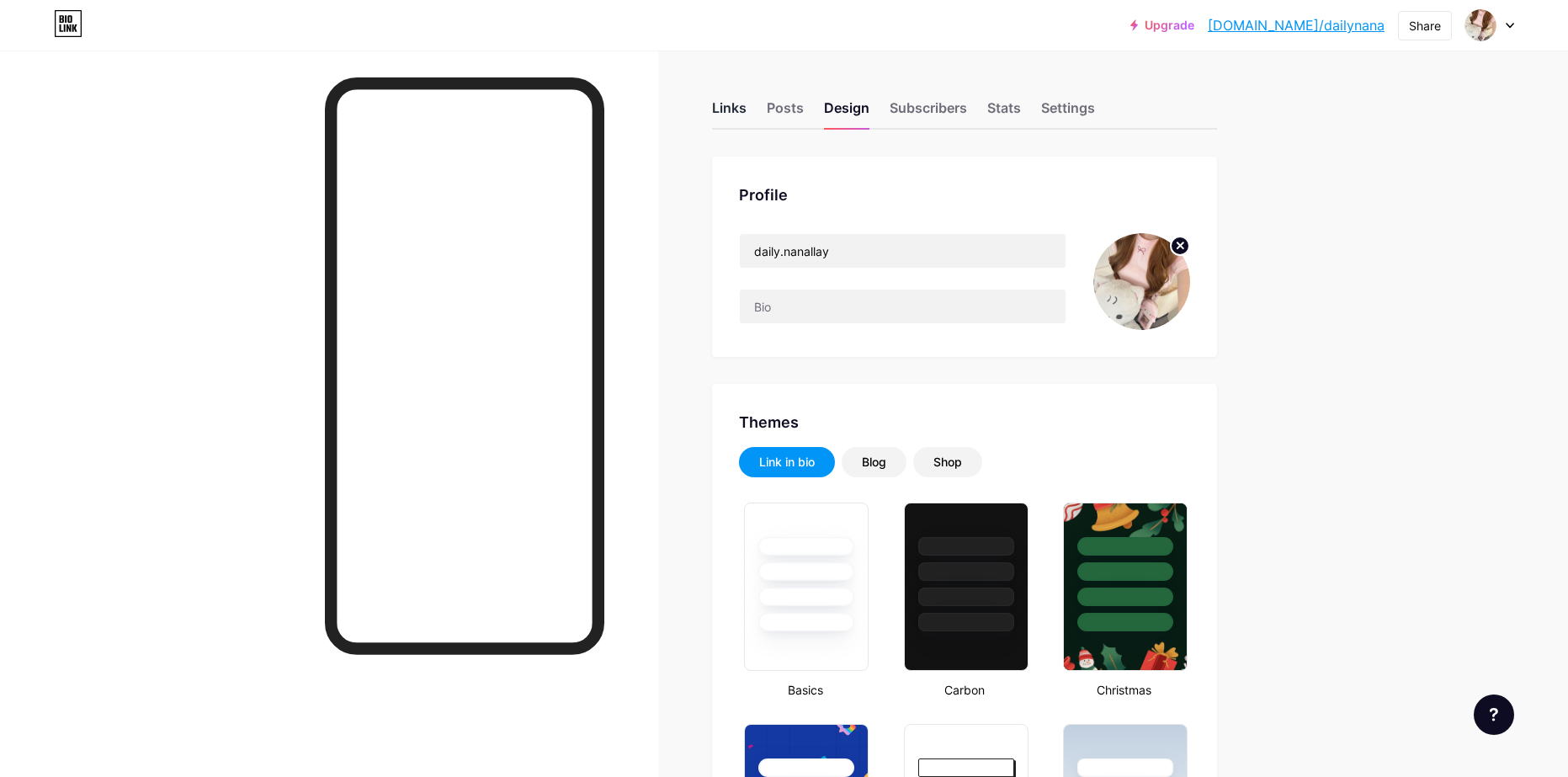
click at [743, 109] on div "Links" at bounding box center [729, 113] width 34 height 31
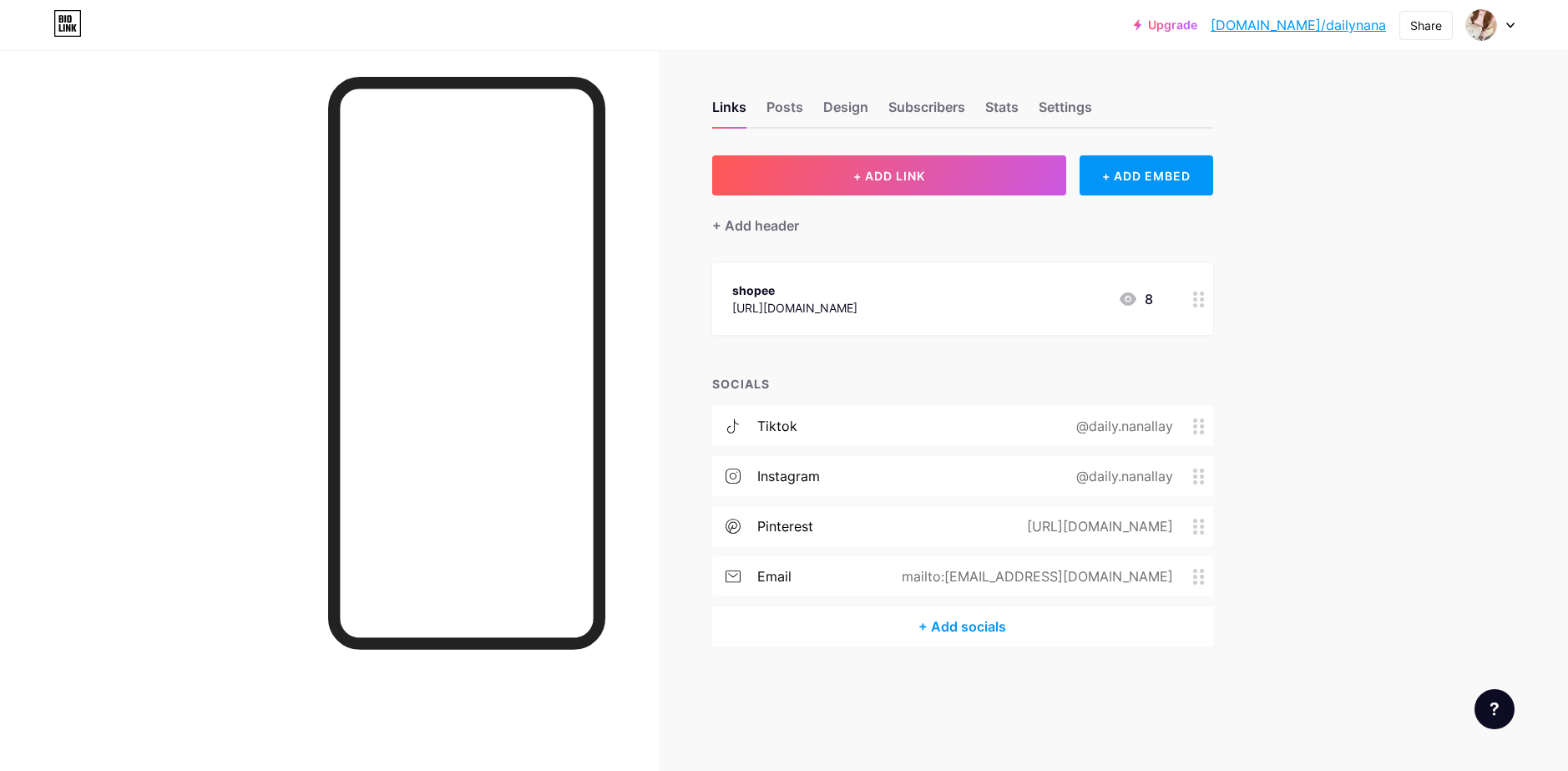
click at [1199, 302] on icon at bounding box center [1198, 299] width 12 height 16
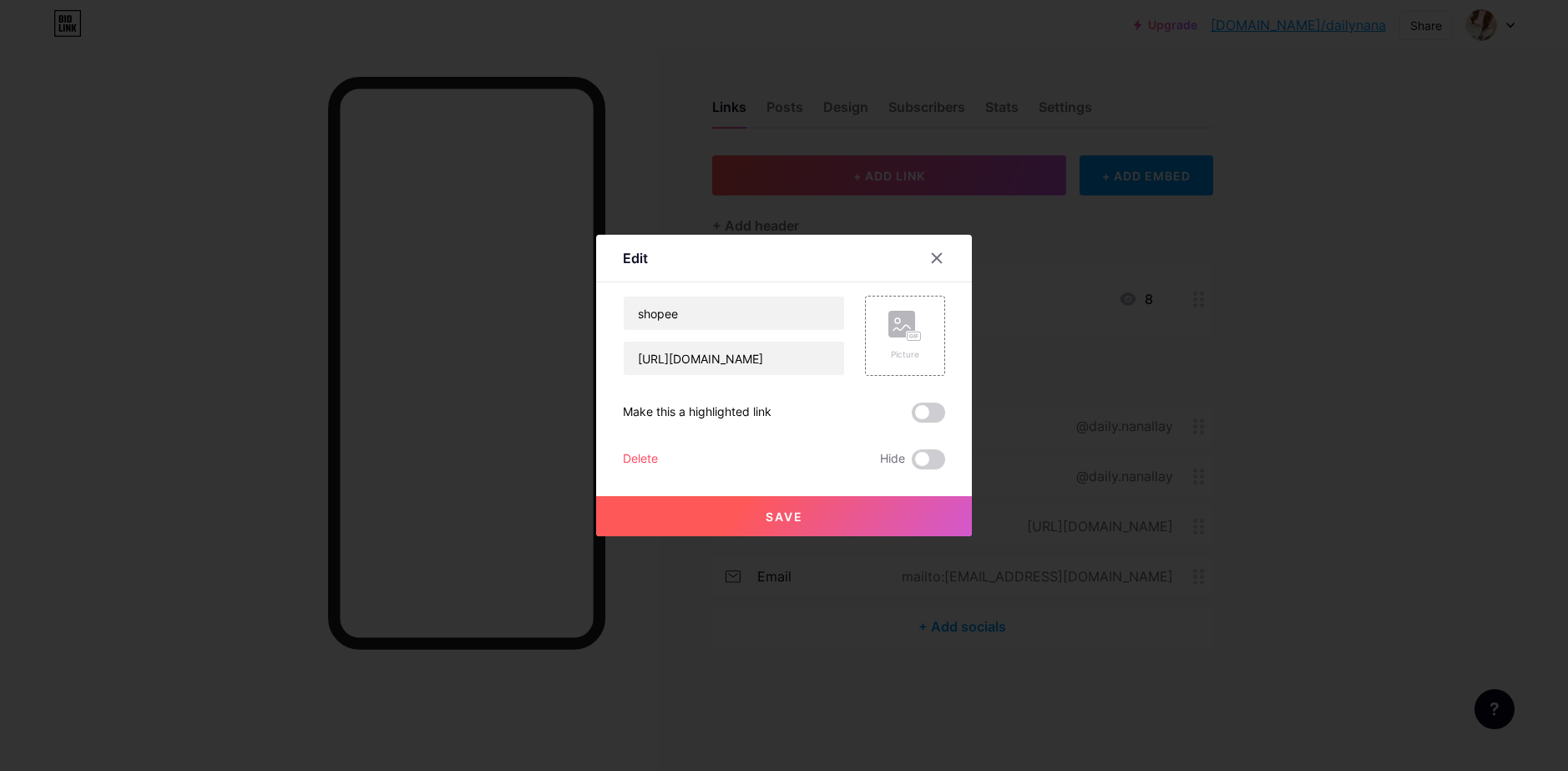
click at [1309, 287] on div at bounding box center [784, 385] width 1568 height 771
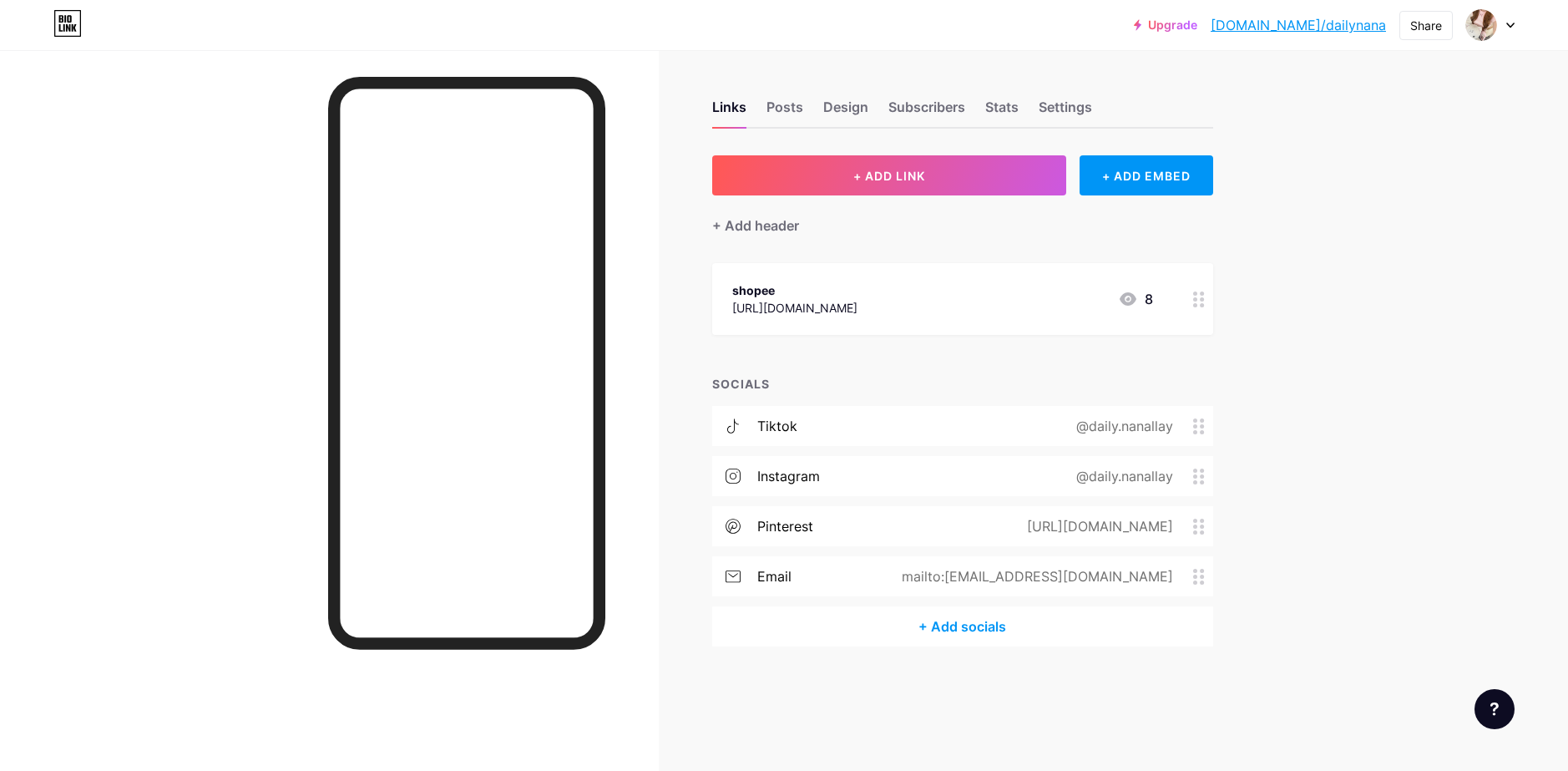
click at [1360, 28] on link "[DOMAIN_NAME]/dailynana" at bounding box center [1298, 25] width 176 height 20
click at [1003, 291] on div "shopee https://mycollection.shop/anallay 8" at bounding box center [943, 298] width 421 height 39
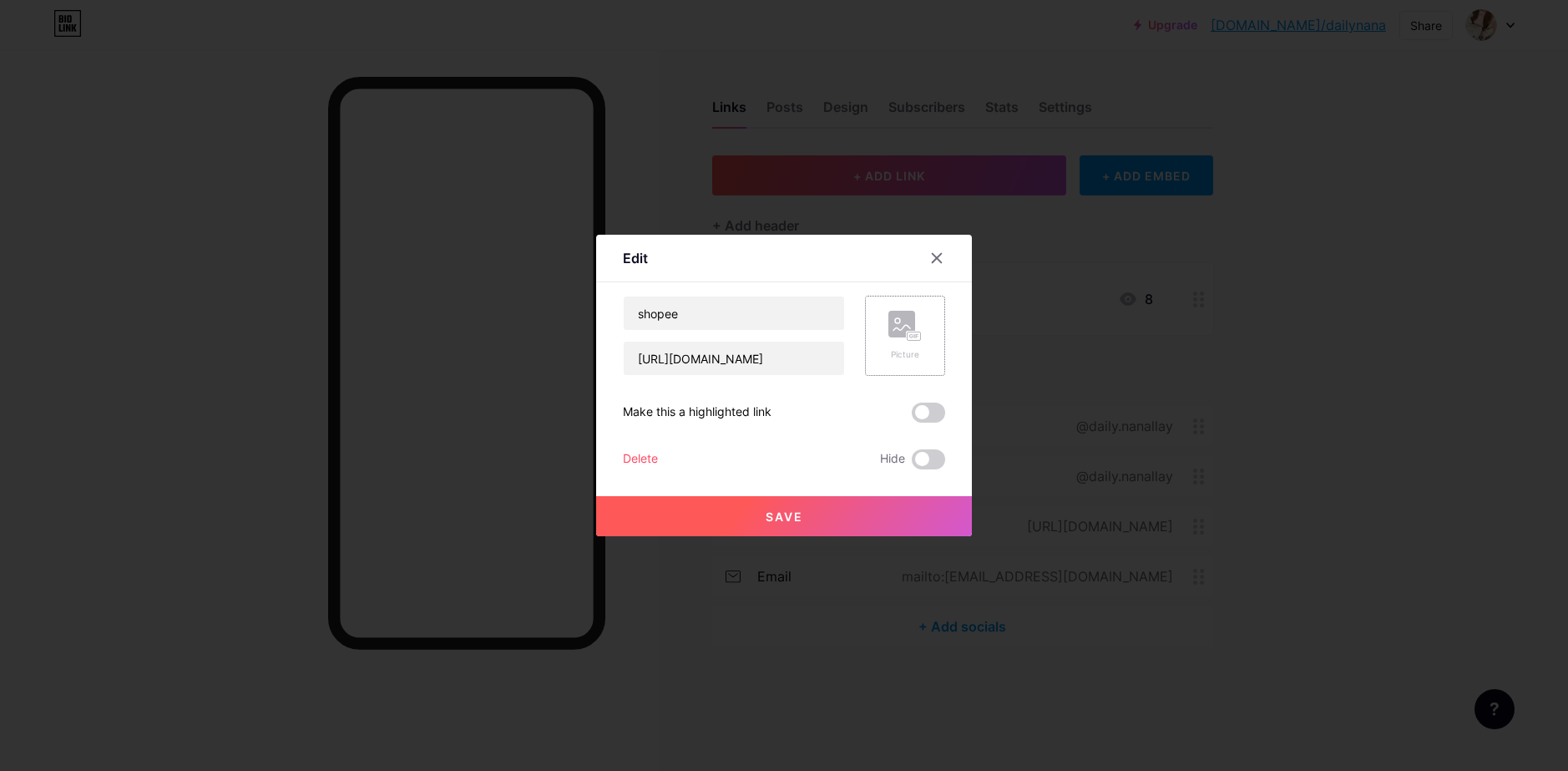
click at [912, 348] on div "Picture" at bounding box center [904, 355] width 33 height 13
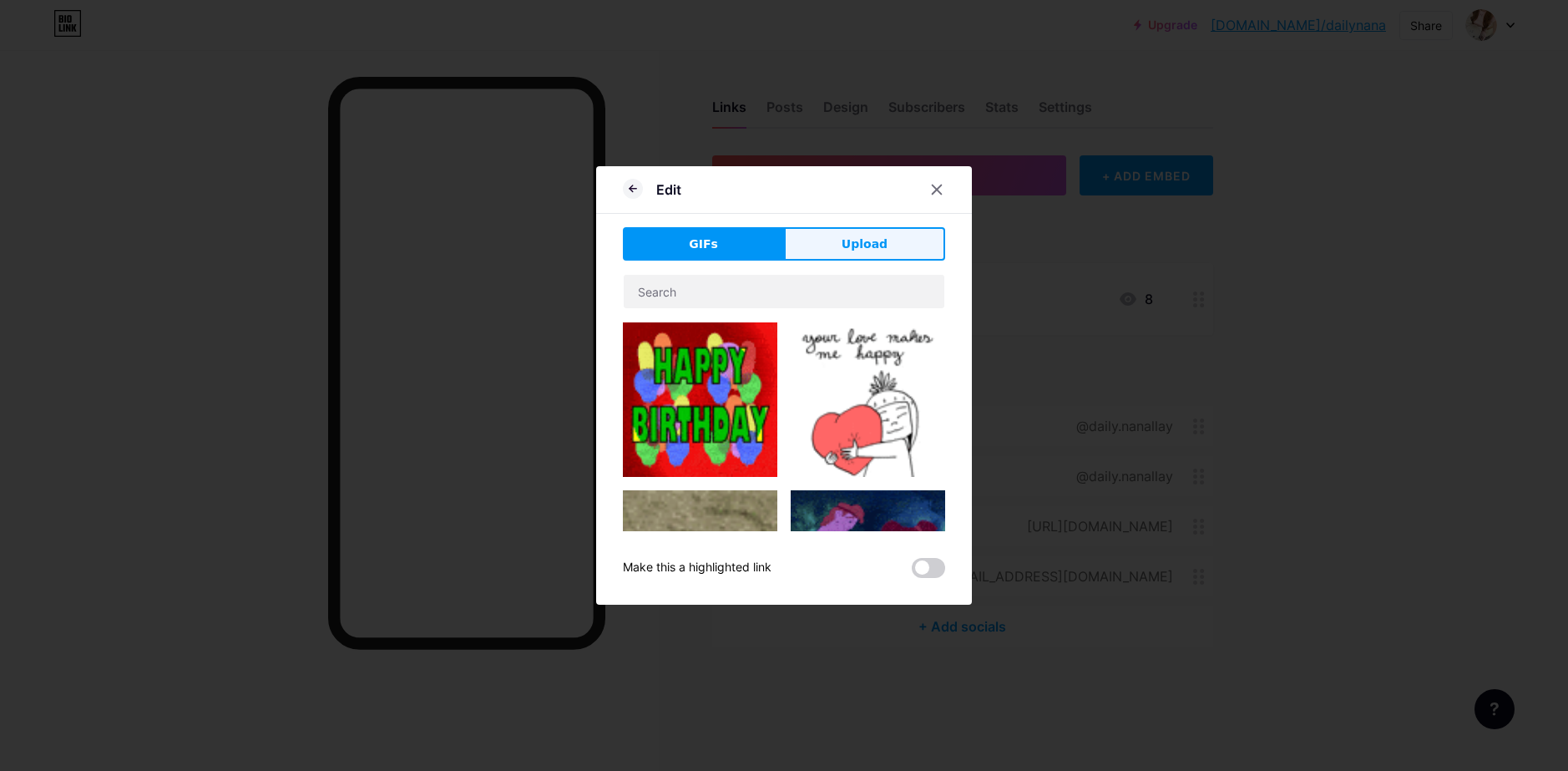
click at [870, 242] on span "Upload" at bounding box center [864, 244] width 46 height 18
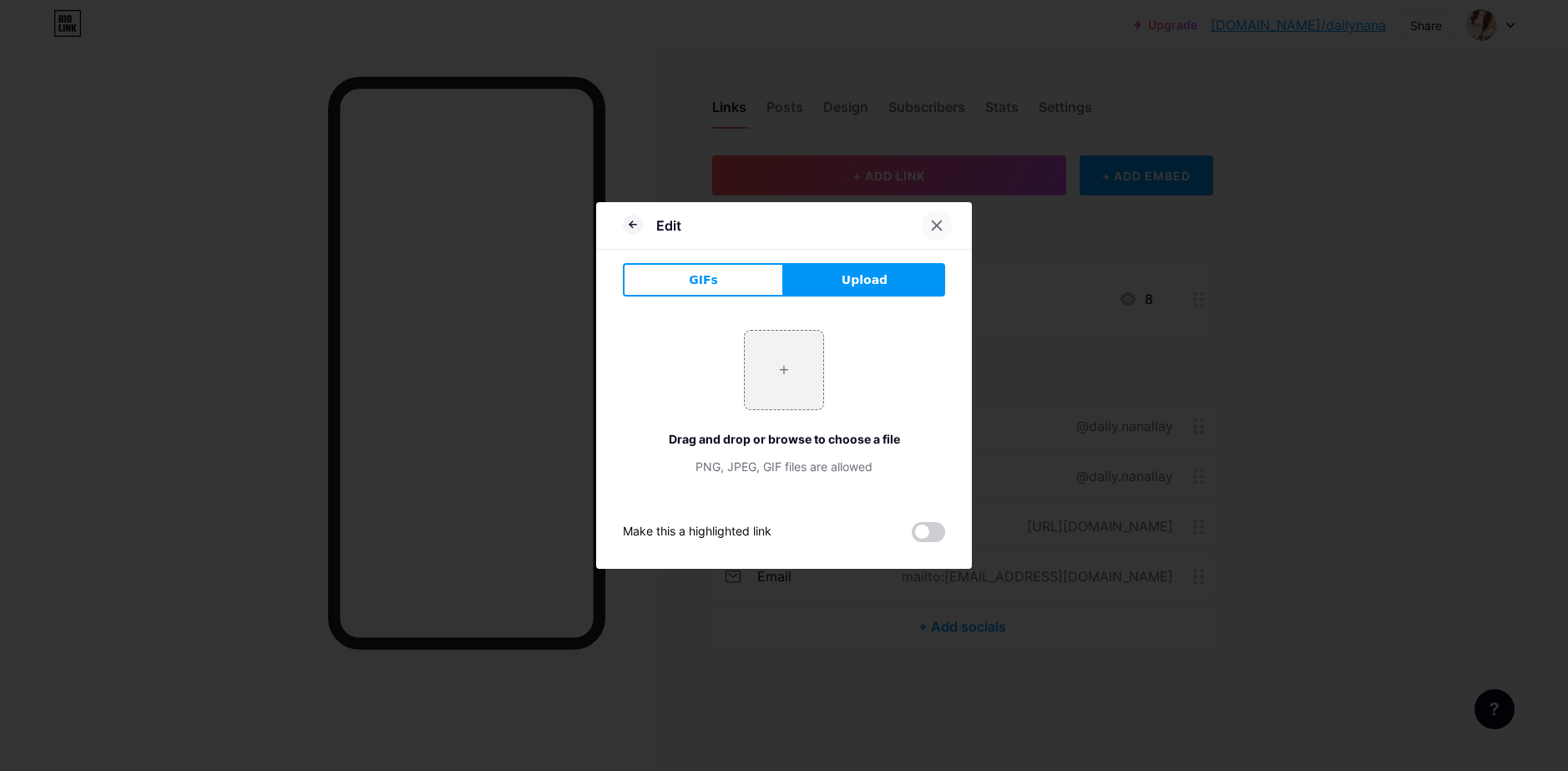
click at [927, 234] on div at bounding box center [937, 226] width 30 height 30
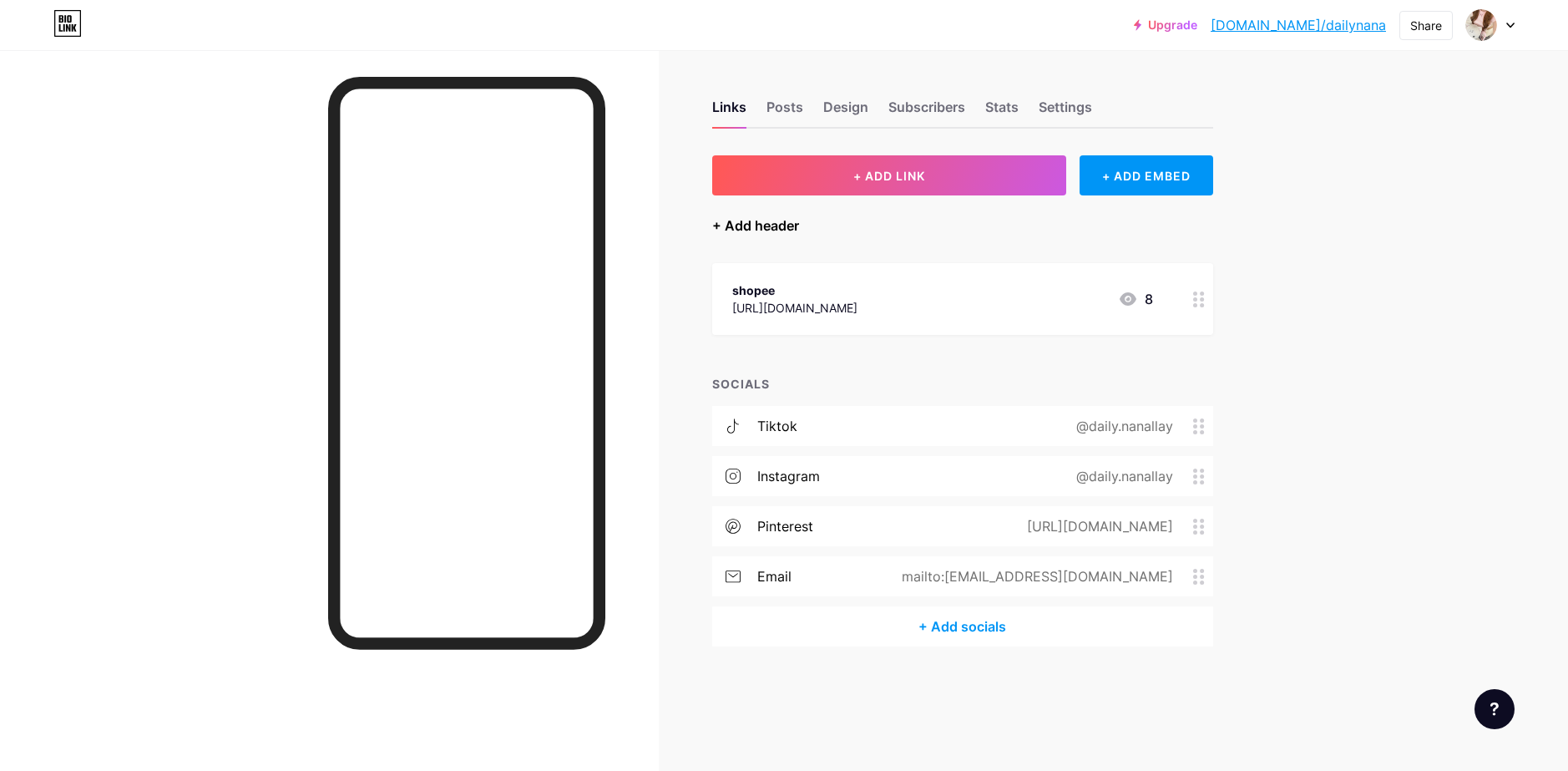
click at [753, 228] on div "+ Add header" at bounding box center [755, 226] width 87 height 20
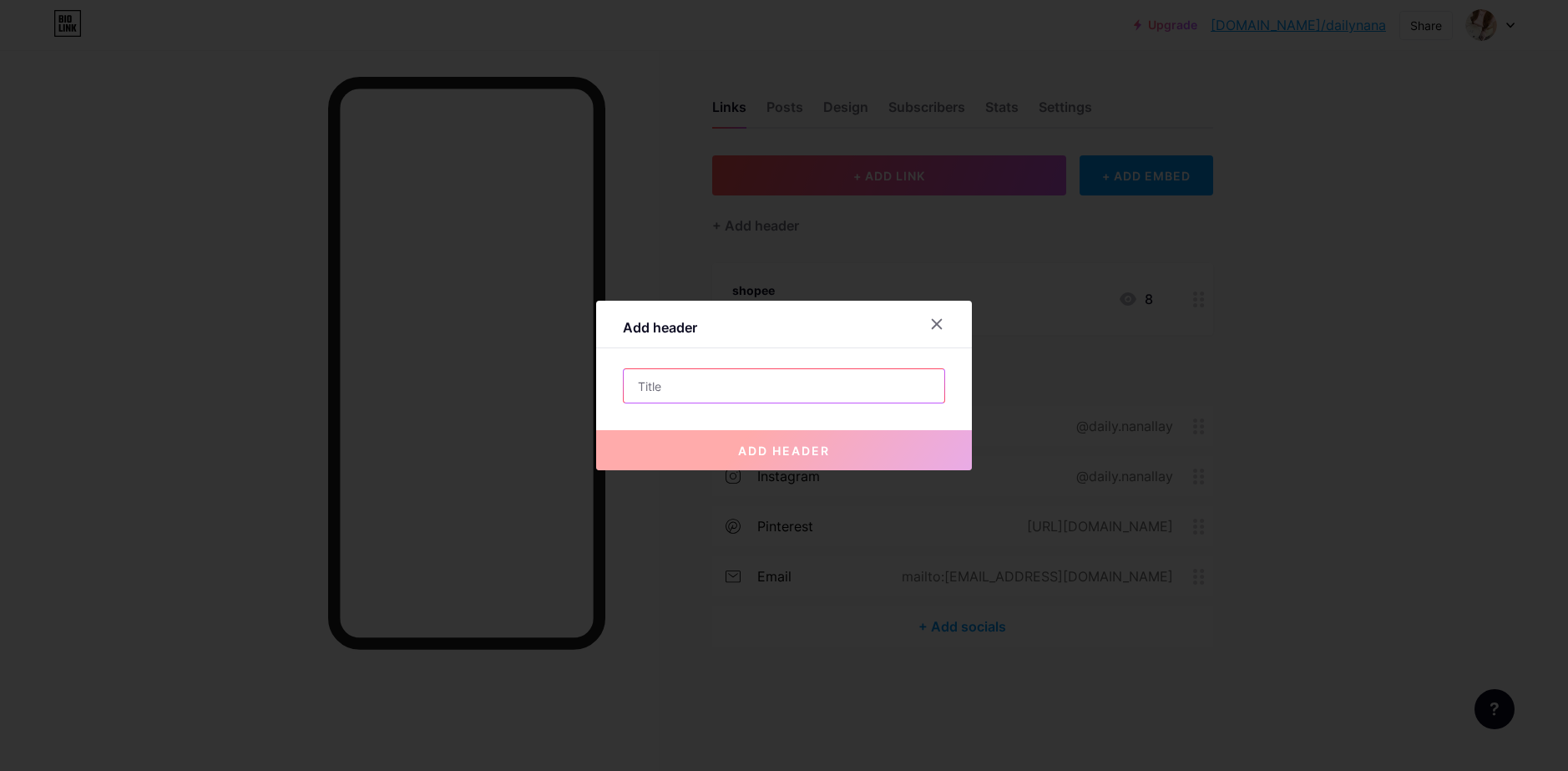
click at [696, 381] on input "text" at bounding box center [784, 385] width 321 height 33
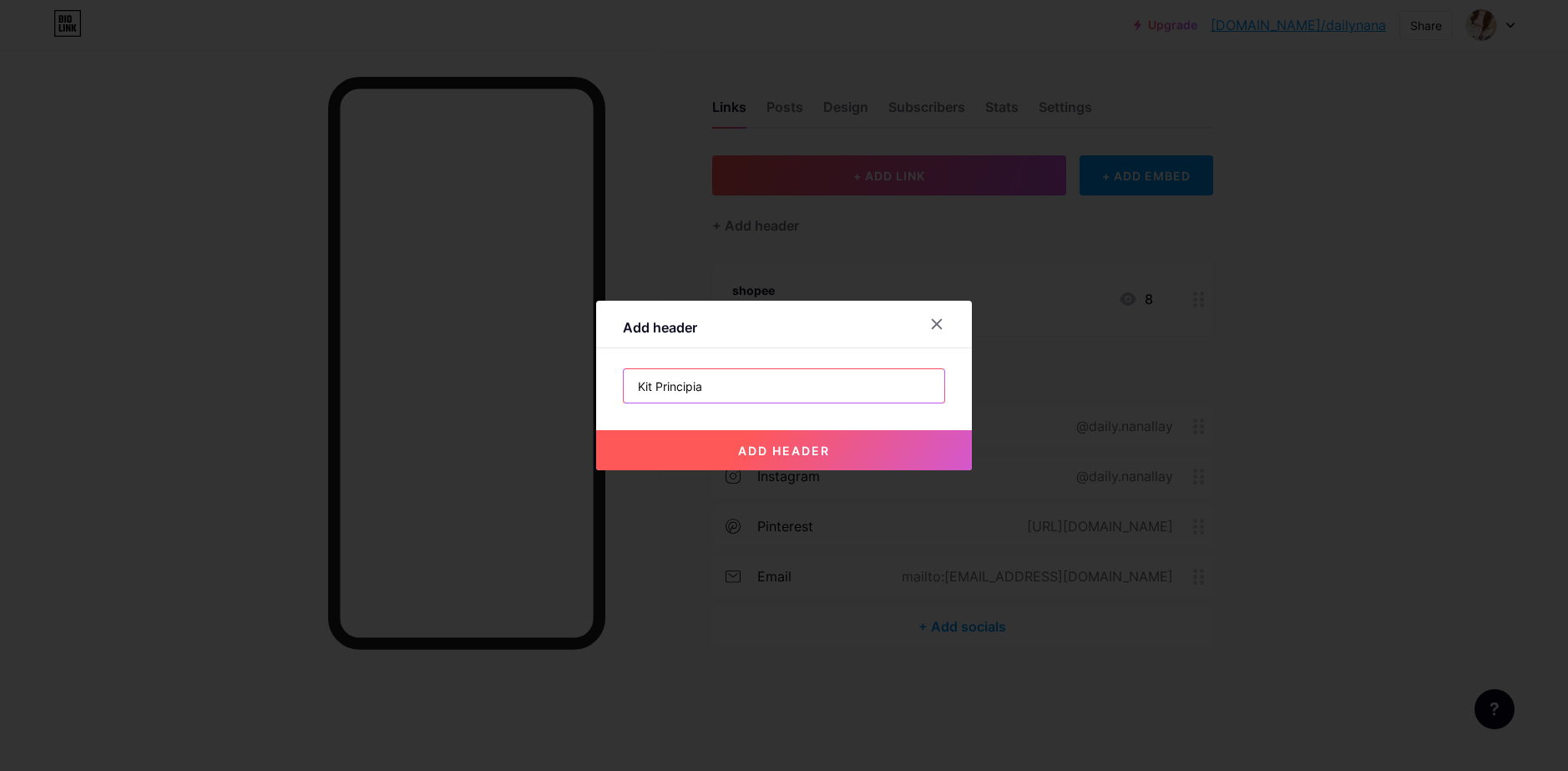
type input "Kit Principia"
click at [793, 447] on span "add header" at bounding box center [784, 450] width 92 height 14
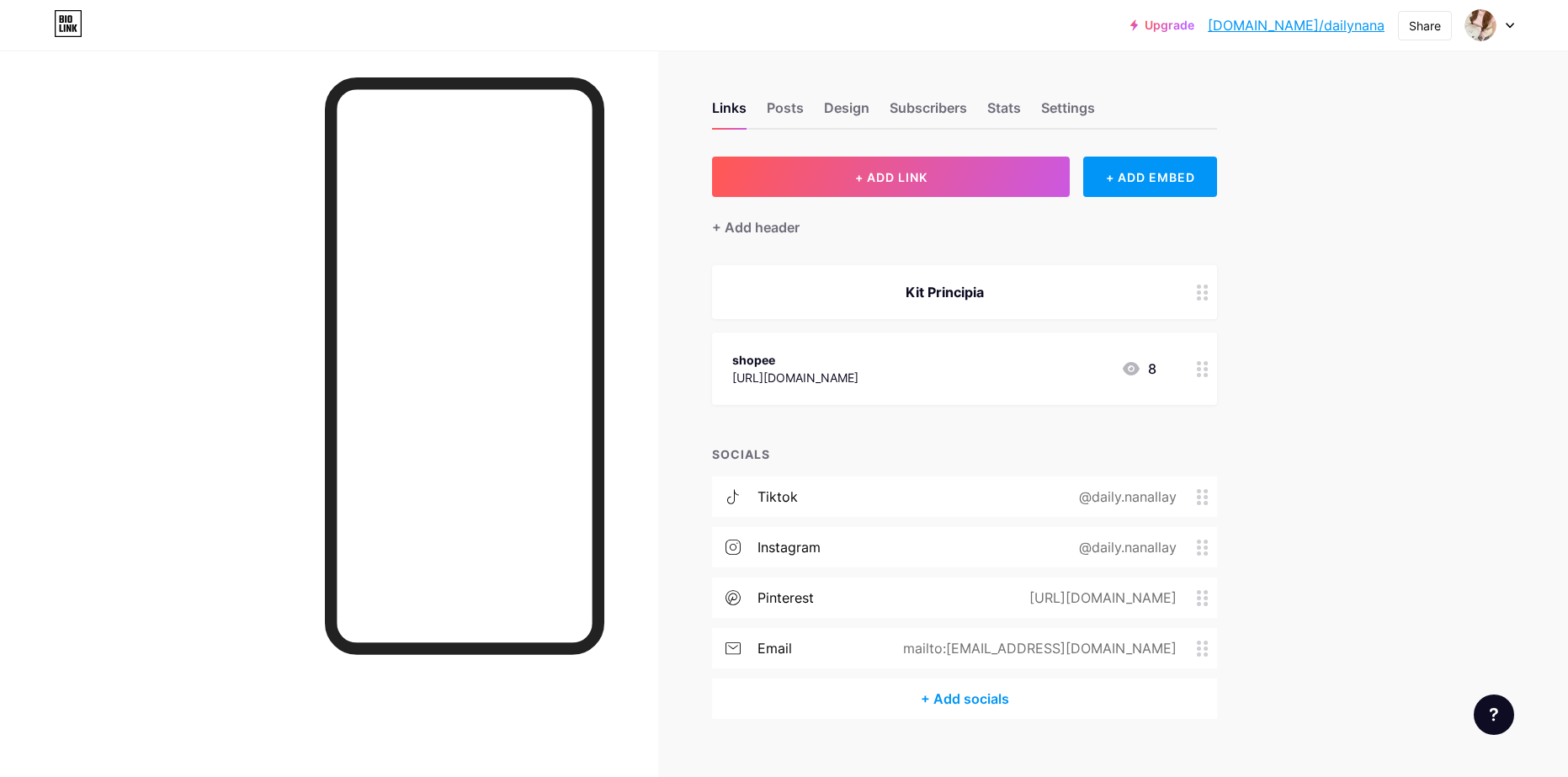
click at [1209, 293] on icon at bounding box center [1202, 292] width 12 height 16
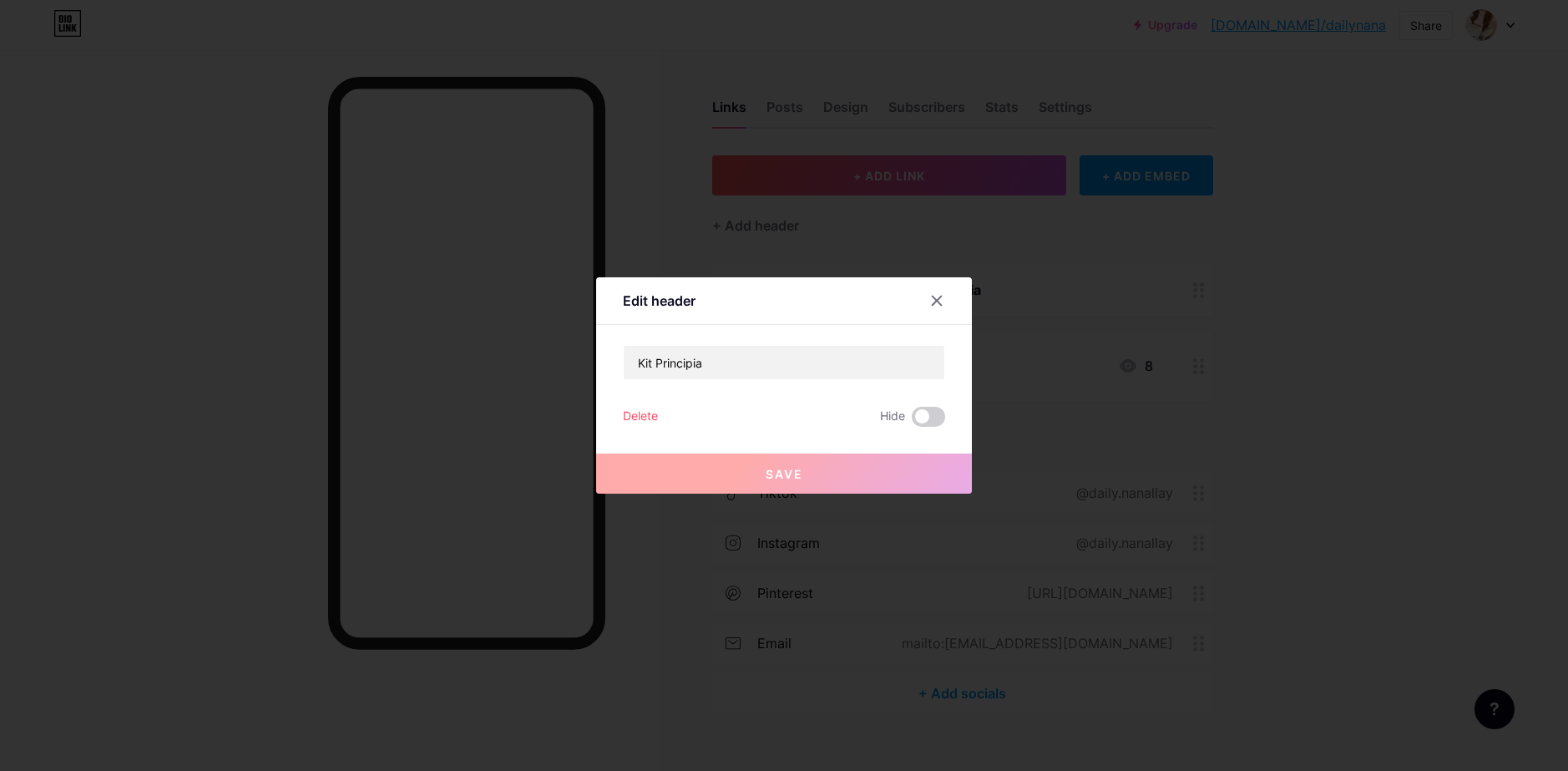
click at [648, 418] on div "Delete" at bounding box center [640, 416] width 35 height 20
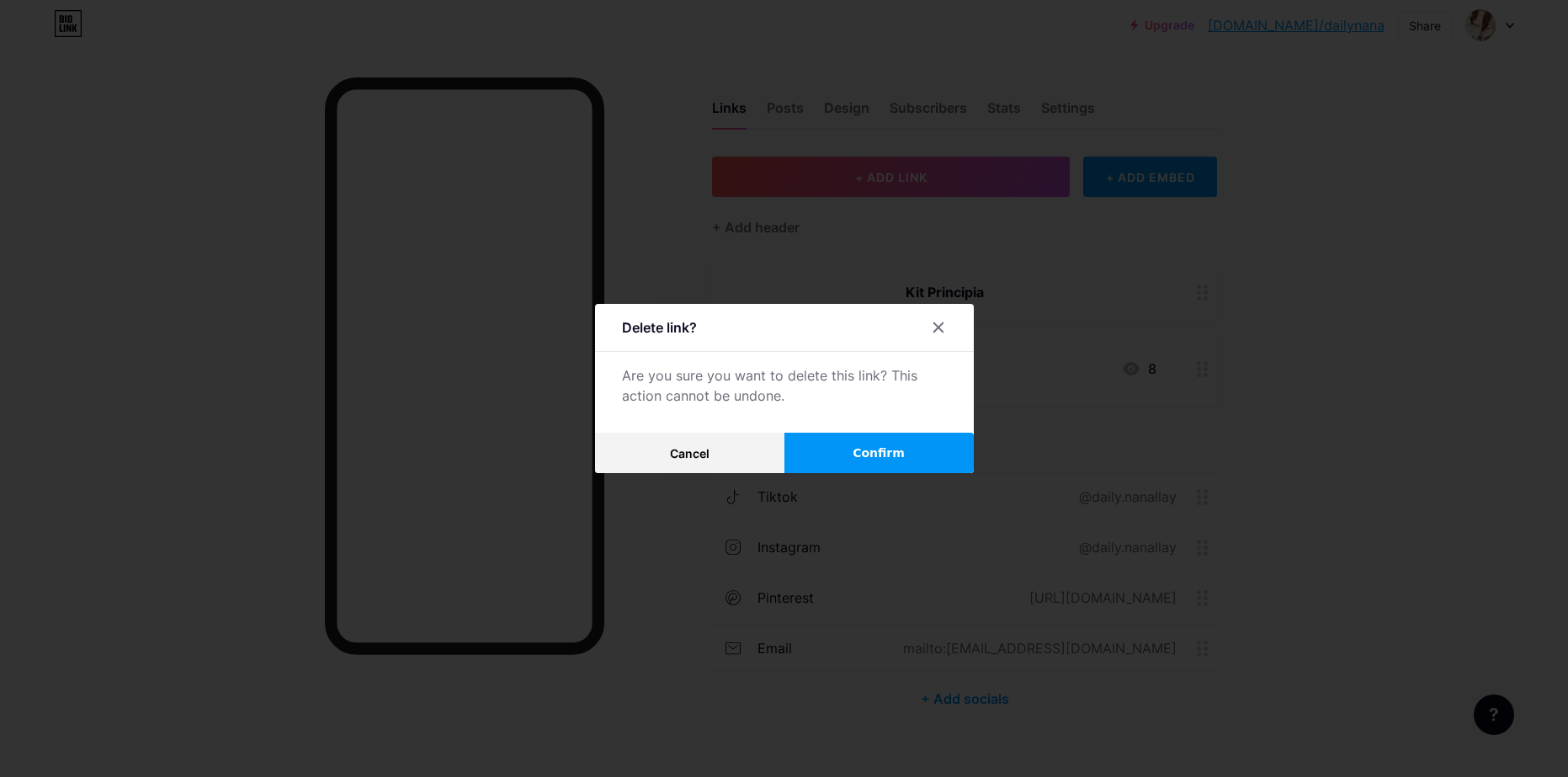
click at [851, 449] on button "Confirm" at bounding box center [879, 452] width 190 height 41
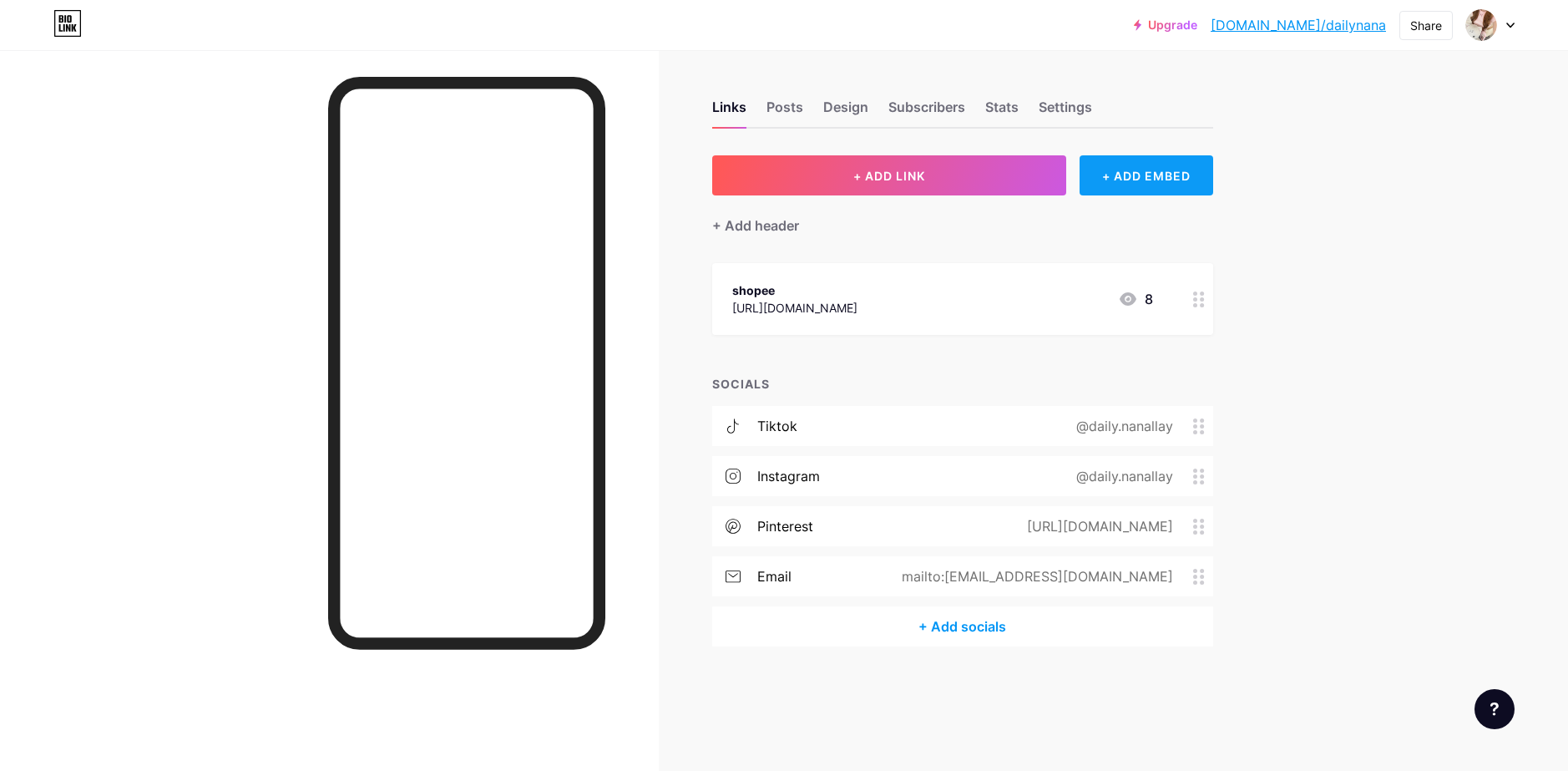
click at [1180, 176] on div "+ ADD EMBED" at bounding box center [1145, 175] width 133 height 40
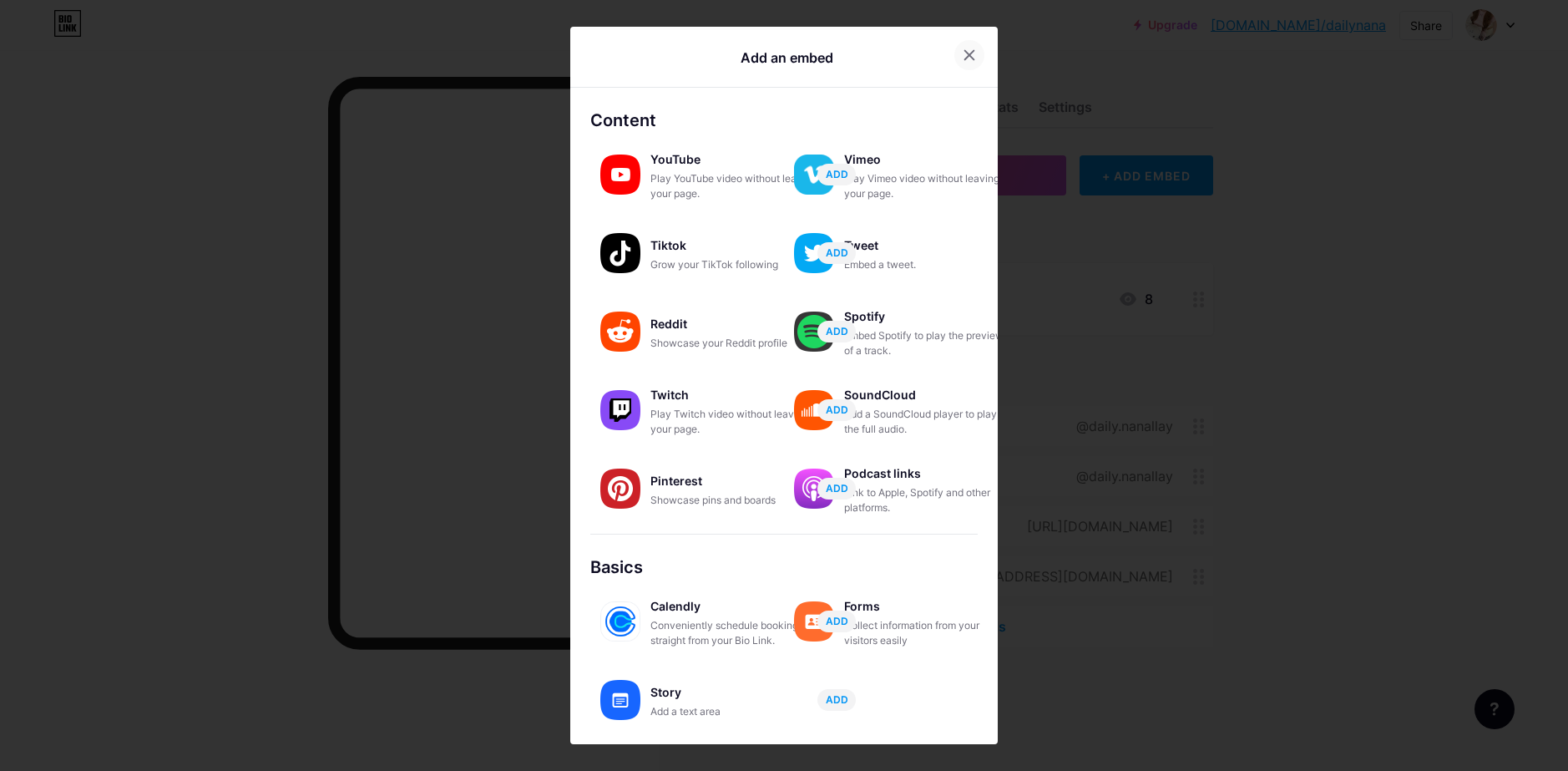
click at [957, 47] on div at bounding box center [970, 56] width 30 height 30
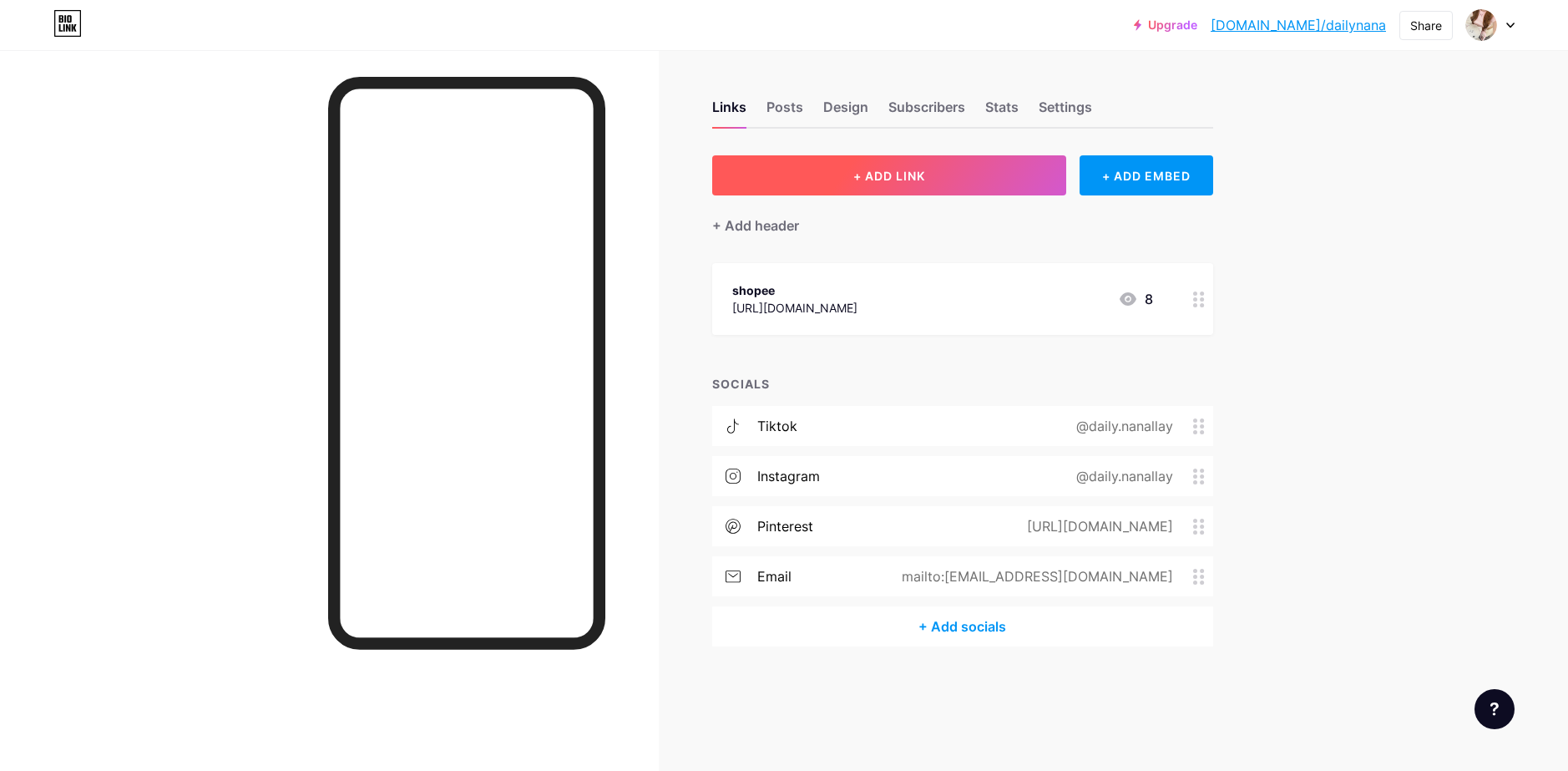
click at [931, 187] on button "+ ADD LINK" at bounding box center [889, 175] width 355 height 40
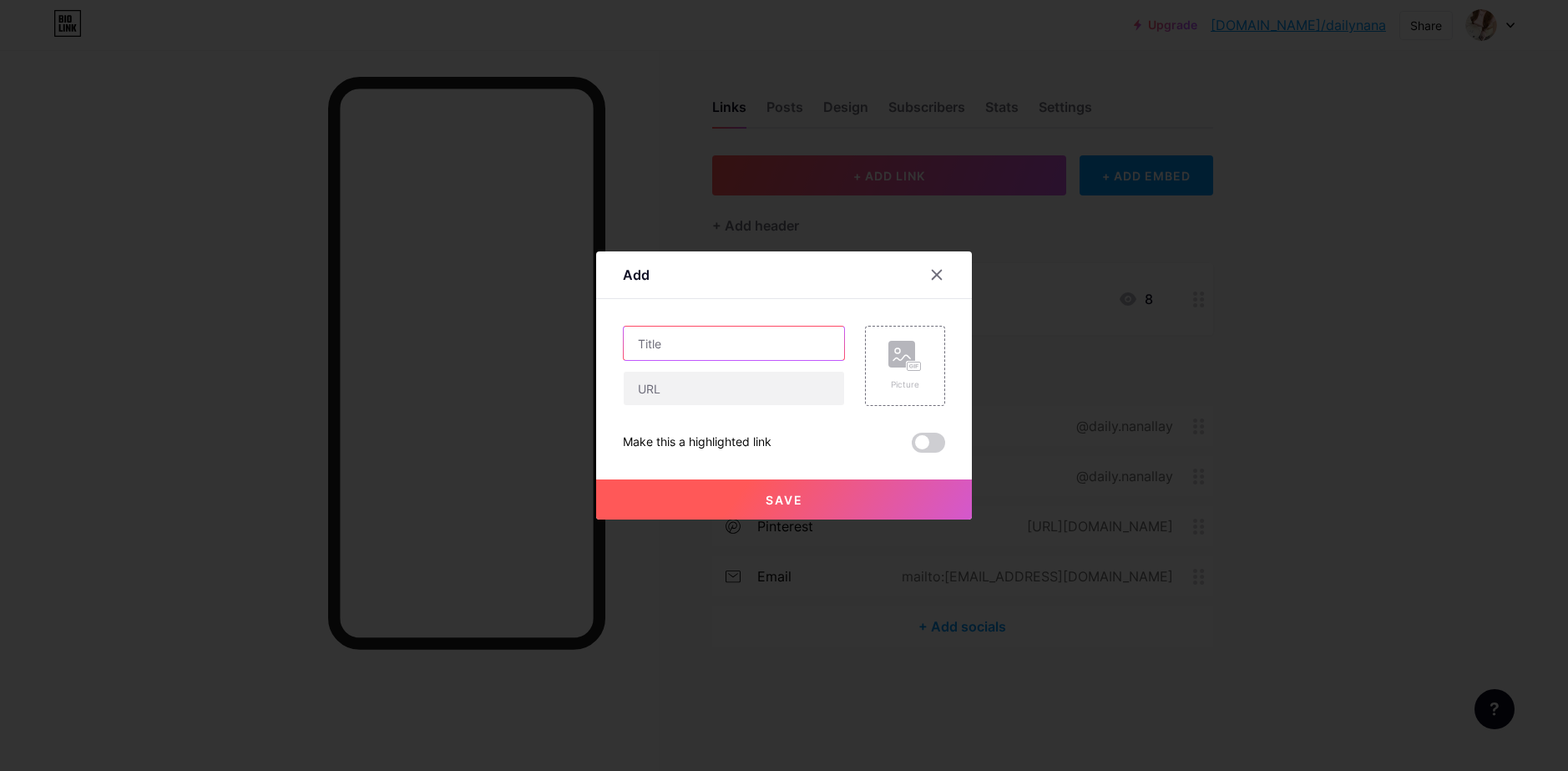
click at [731, 338] on input "text" at bounding box center [733, 343] width 220 height 33
type input "Kit Principia"
click at [748, 376] on input "text" at bounding box center [733, 388] width 220 height 33
paste input "[URL][DOMAIN_NAME]"
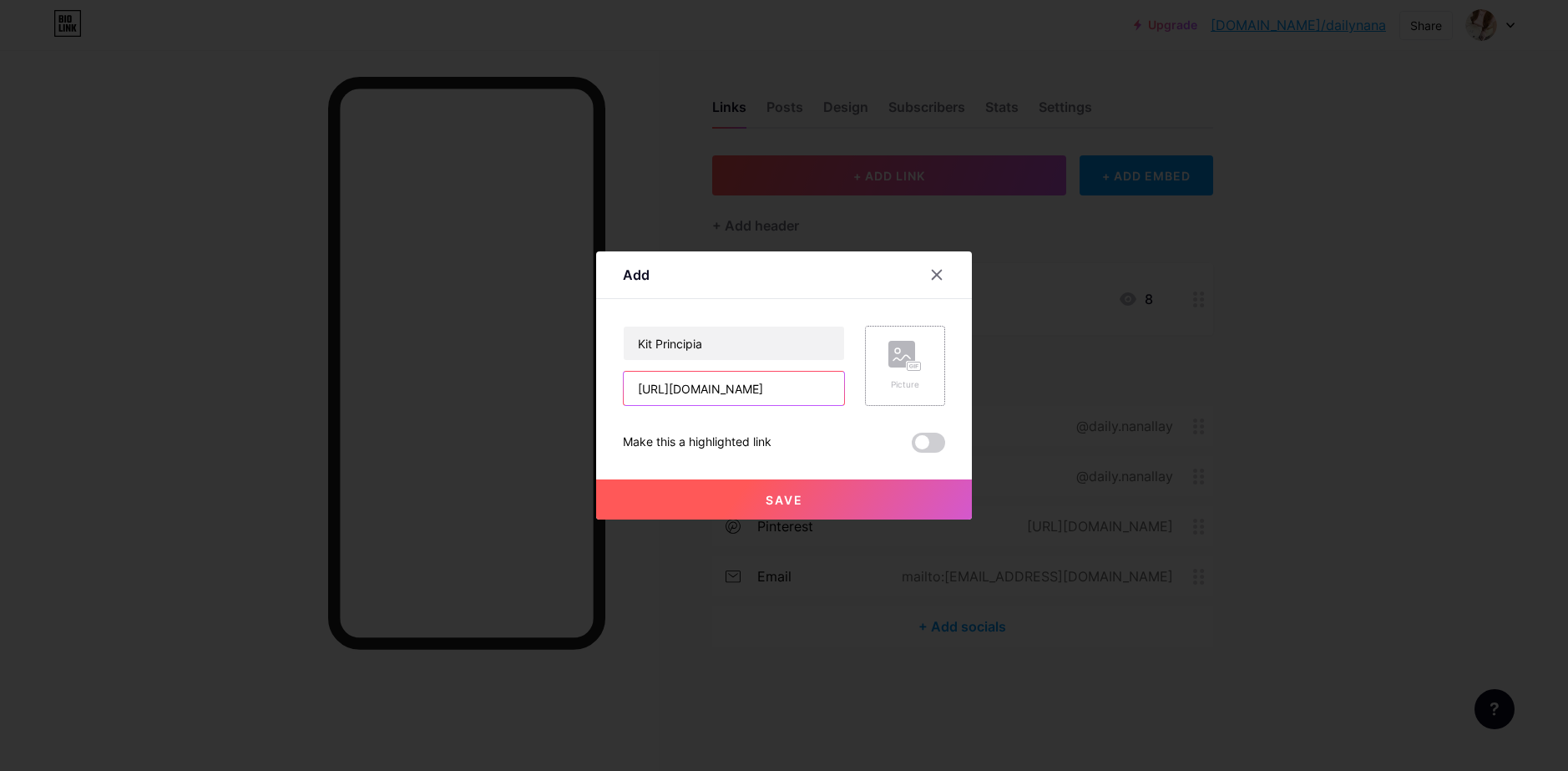
type input "[URL][DOMAIN_NAME]"
click at [899, 347] on rect at bounding box center [902, 354] width 27 height 27
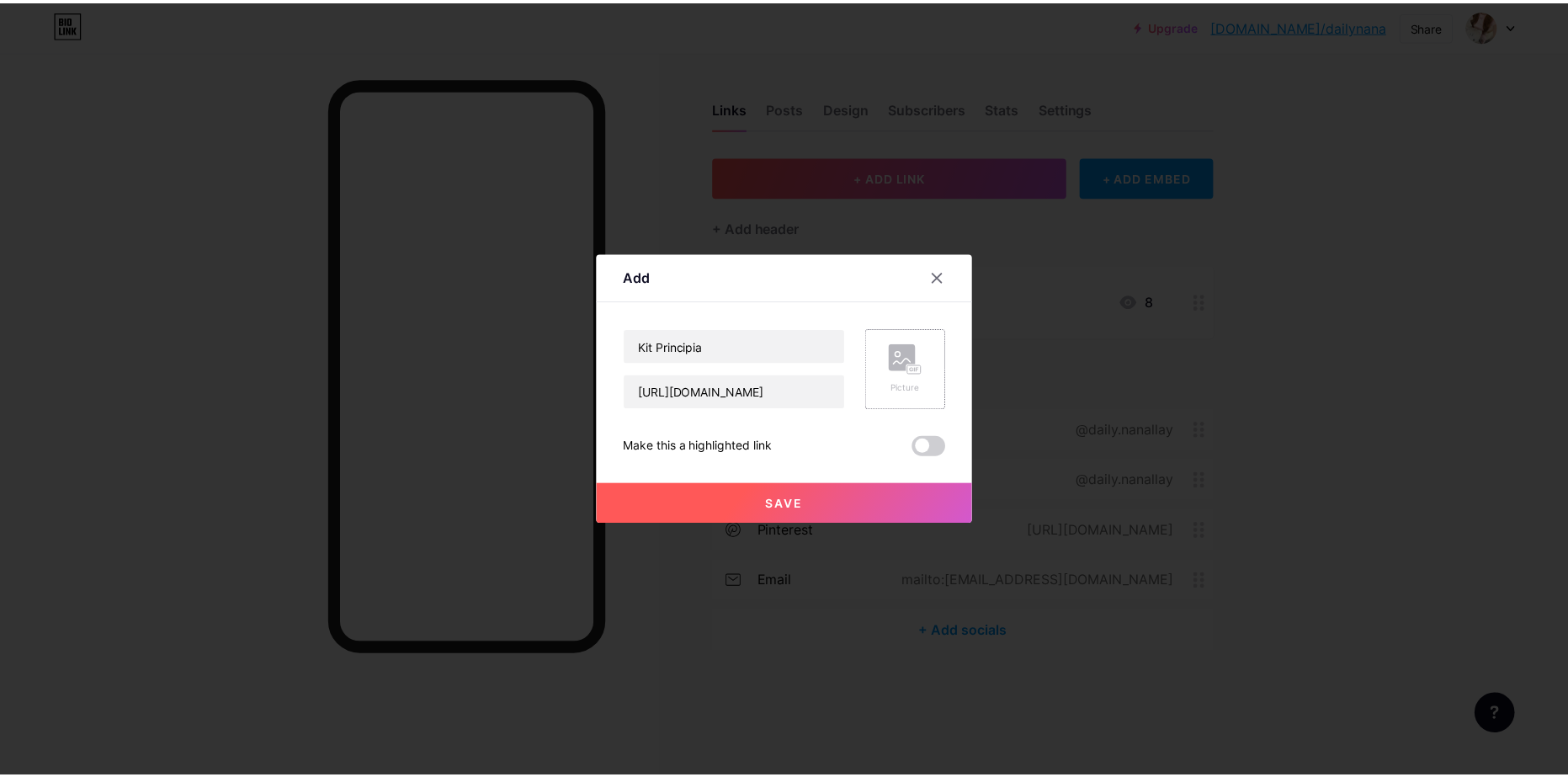
scroll to position [0, 0]
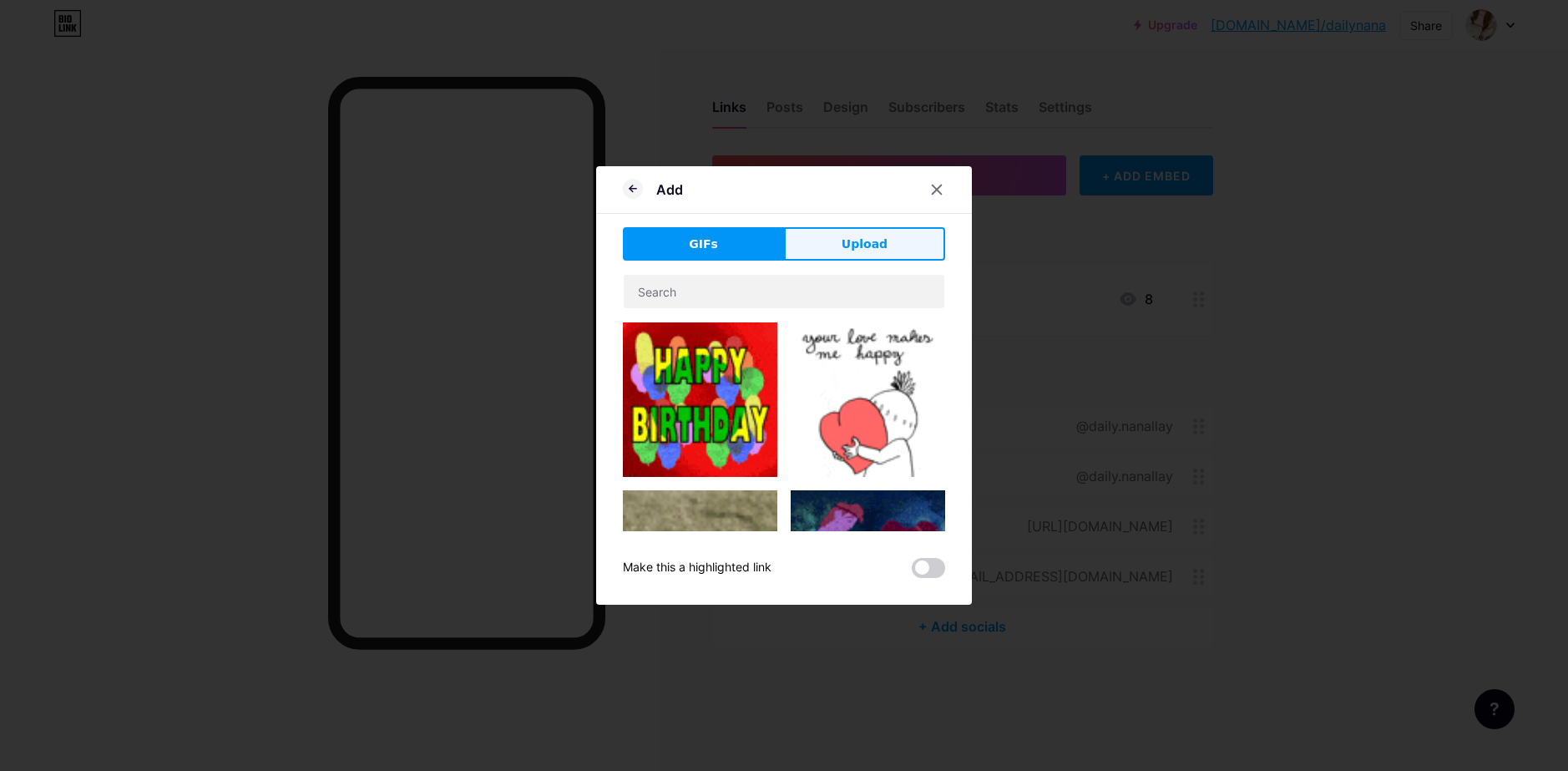
click at [856, 252] on span "Upload" at bounding box center [864, 244] width 46 height 18
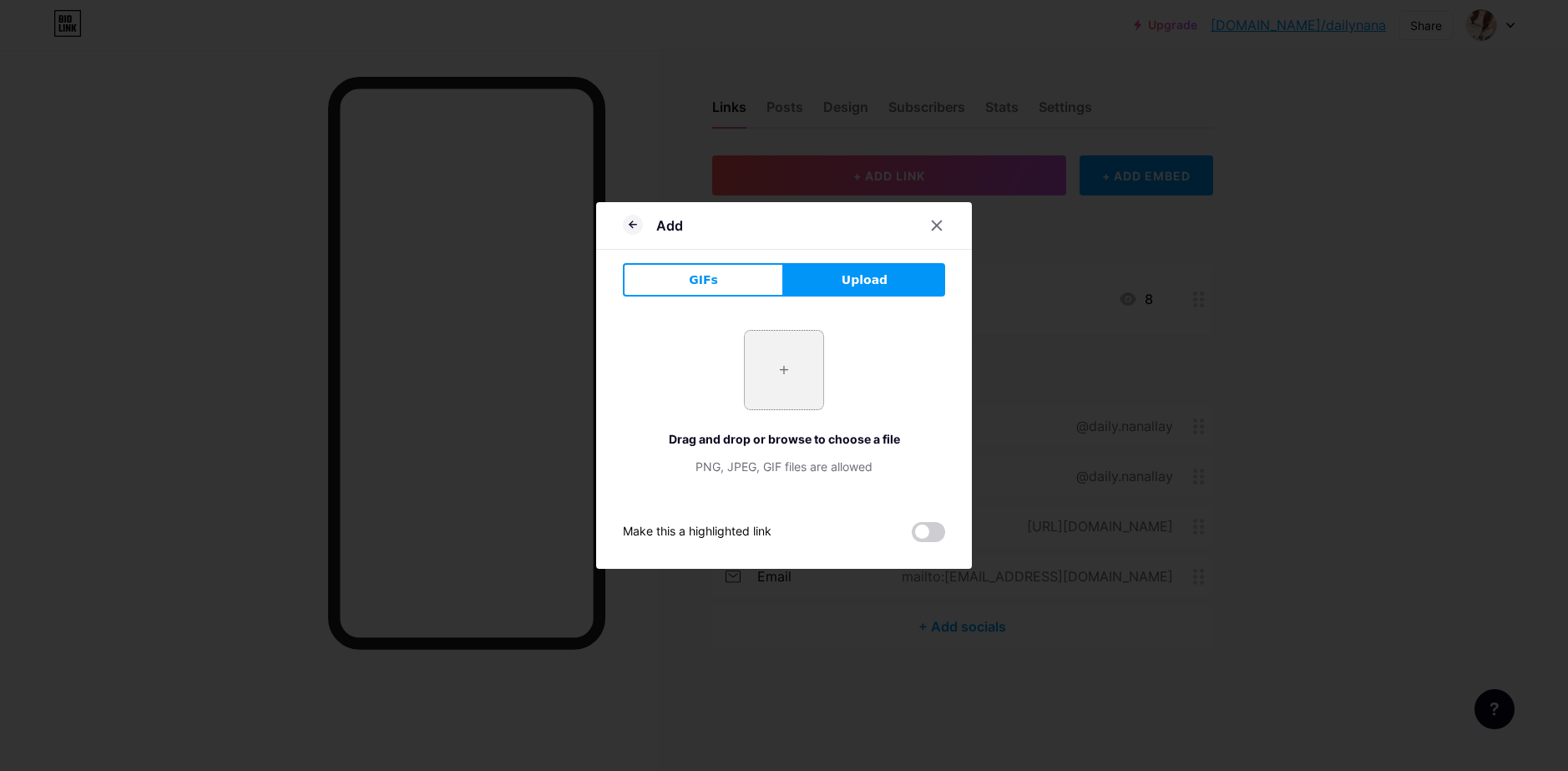
click at [802, 376] on input "file" at bounding box center [784, 370] width 79 height 79
type input "C:\fakepath\br-11134258-7r98o-mbpr92sw6g6132.png"
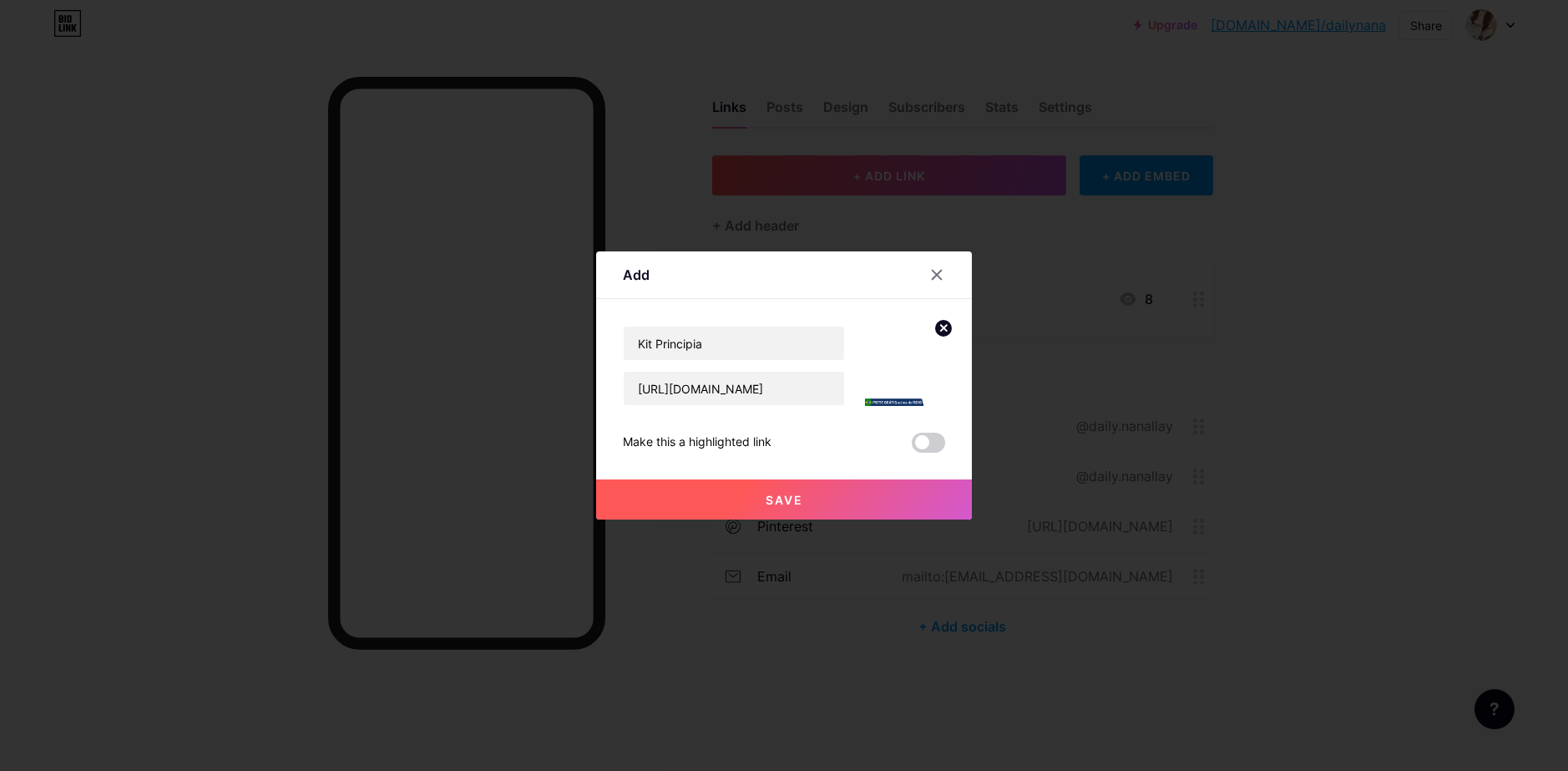
click at [810, 495] on button "Save" at bounding box center [784, 499] width 376 height 40
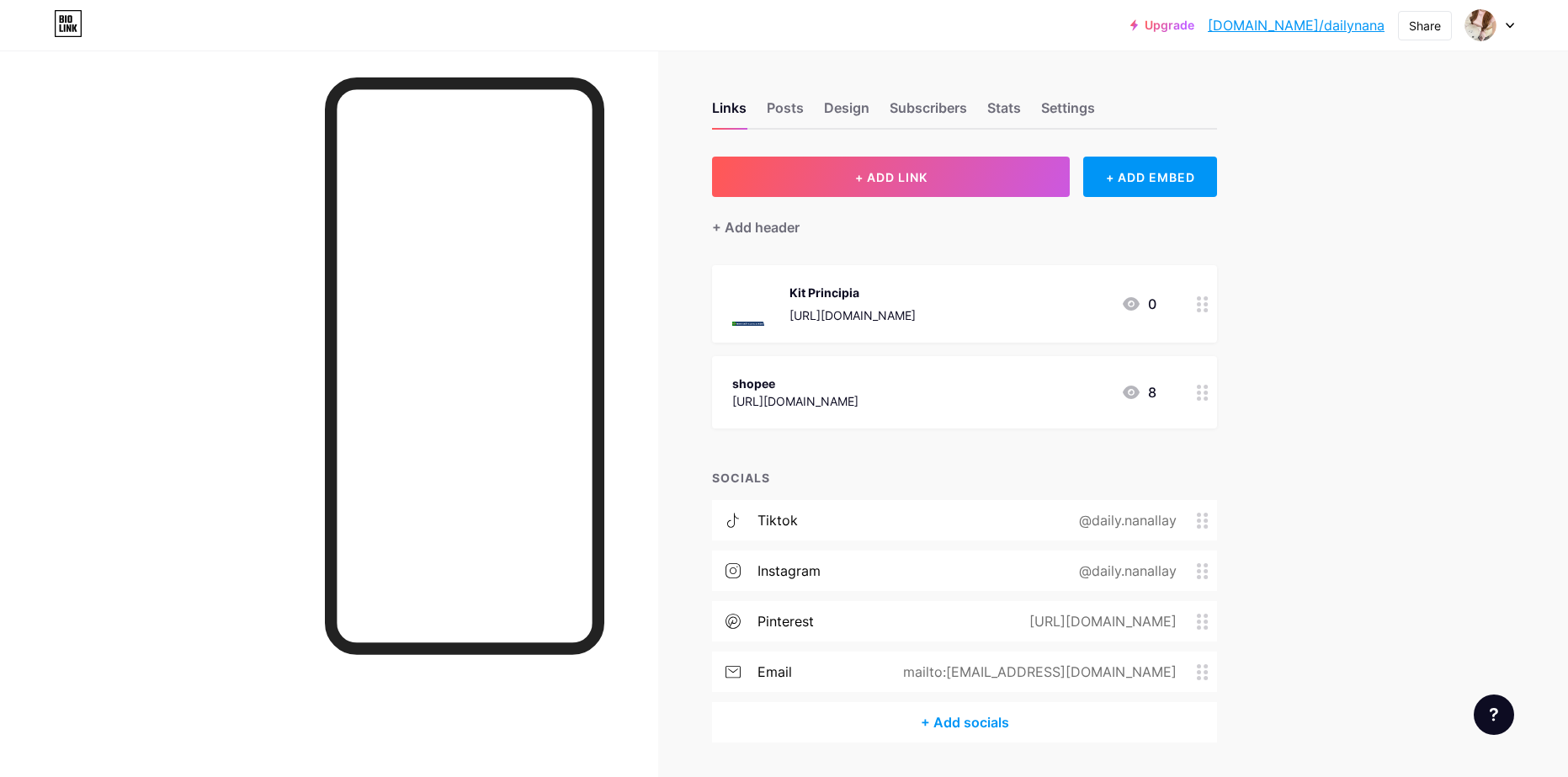
click at [1204, 305] on icon at bounding box center [1202, 304] width 12 height 16
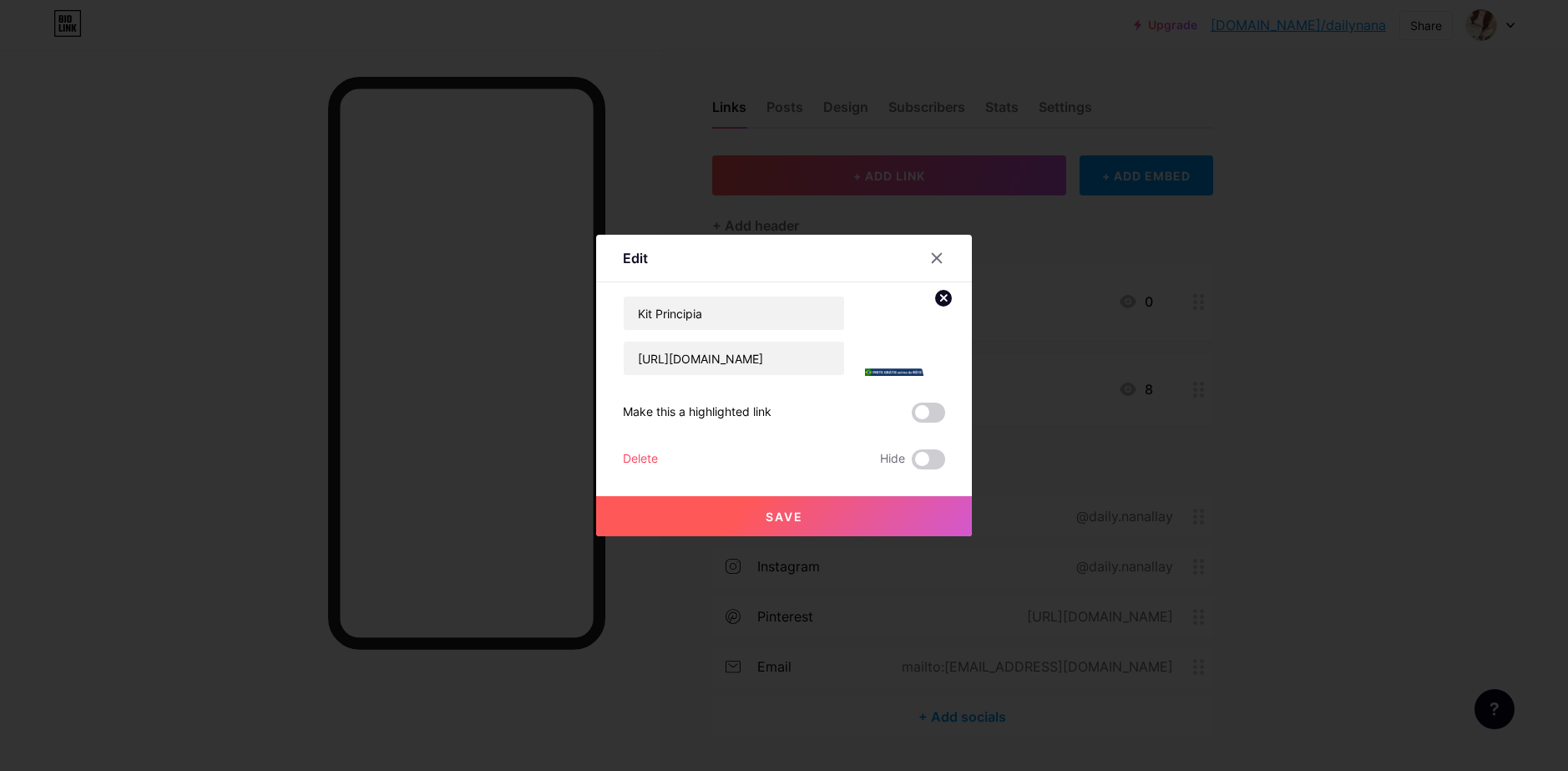
click at [943, 302] on circle at bounding box center [943, 298] width 19 height 19
click at [908, 345] on div "Picture" at bounding box center [904, 336] width 33 height 50
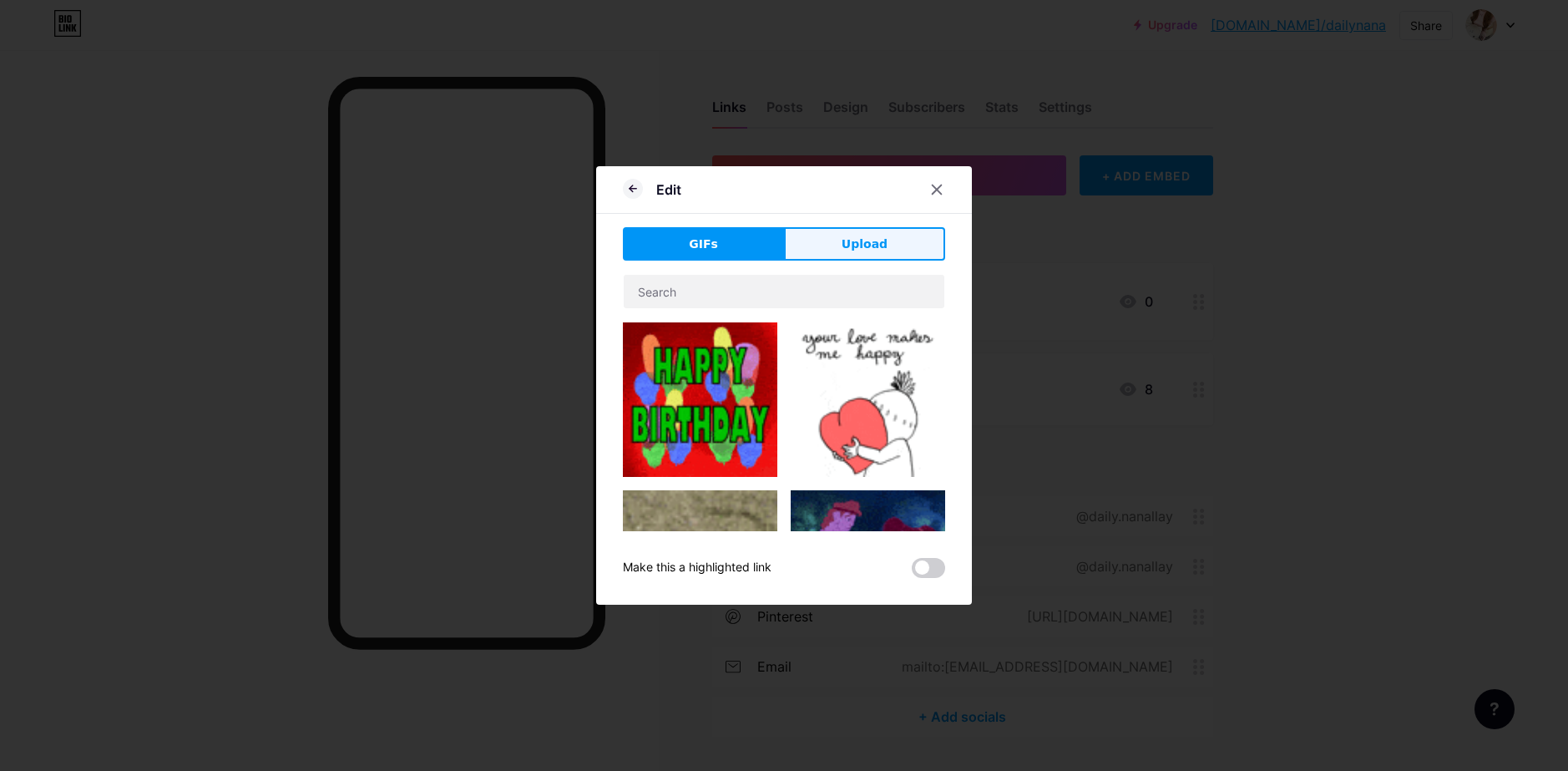
click at [835, 247] on button "Upload" at bounding box center [864, 244] width 161 height 33
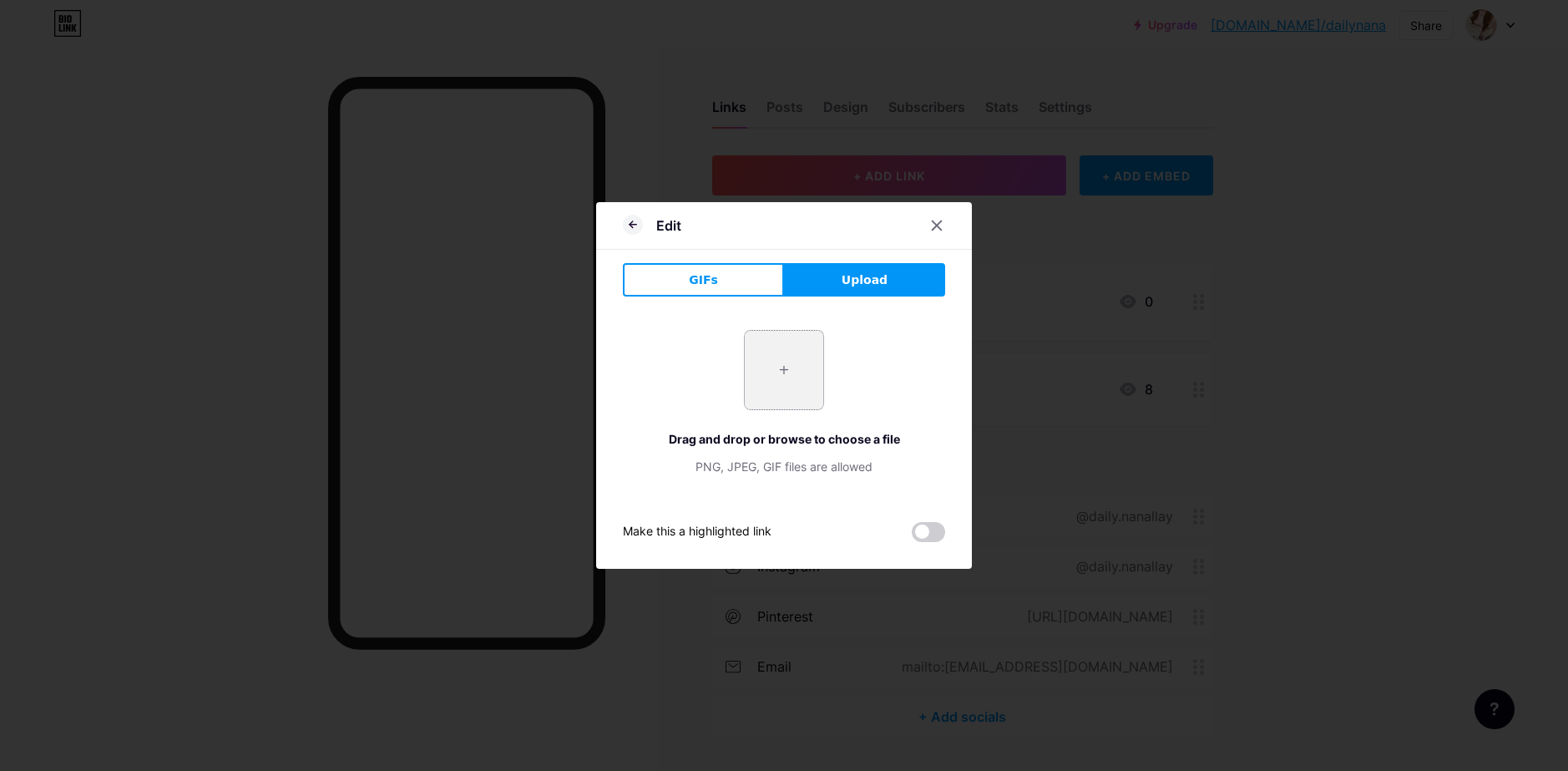
click at [778, 364] on input "file" at bounding box center [784, 370] width 79 height 79
type input "C:\fakepath\br-11134207-7r98o-lychllp6arqda1.webp"
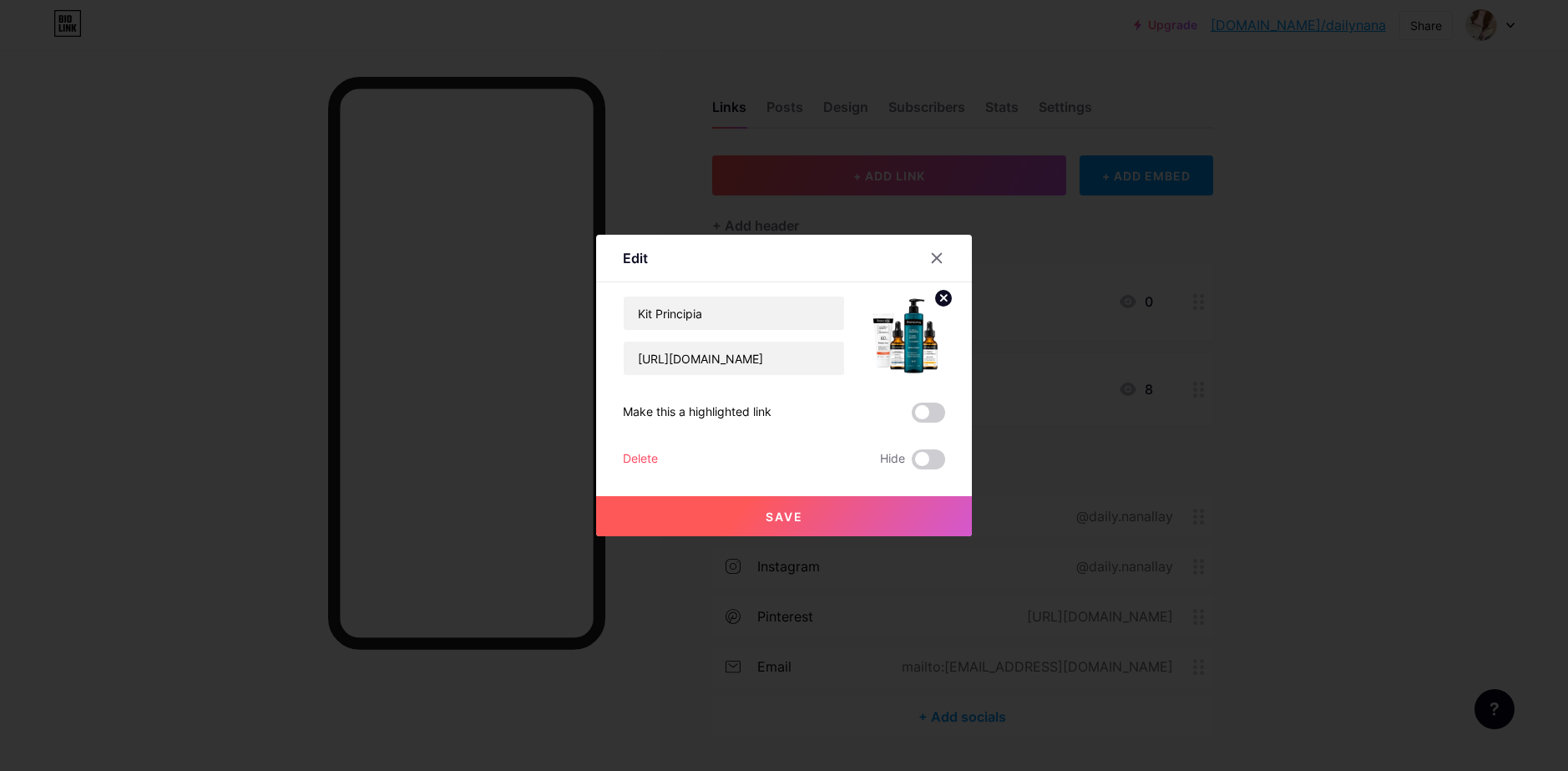
click at [806, 512] on button "Save" at bounding box center [784, 516] width 376 height 40
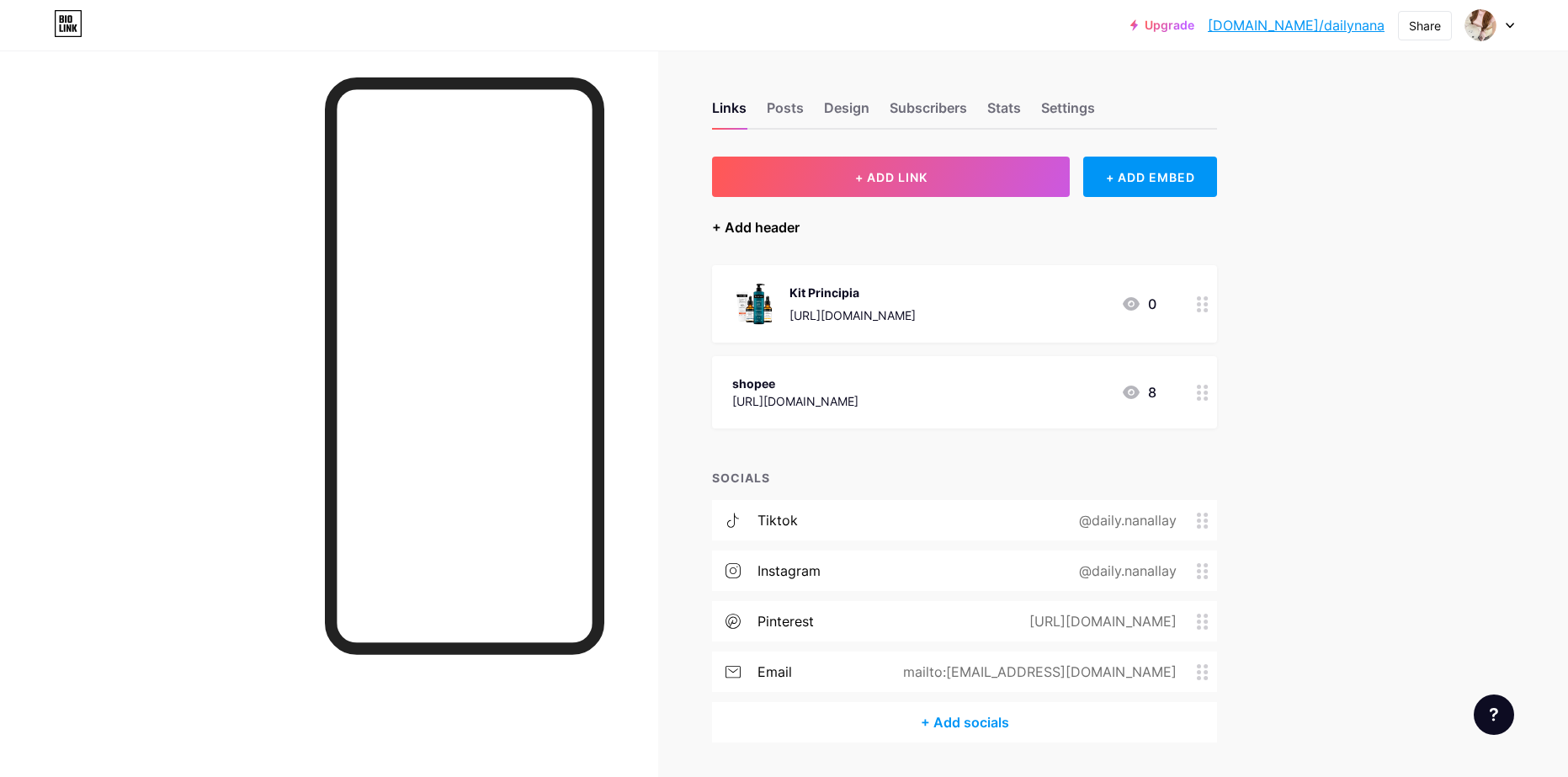
click at [762, 220] on div "+ Add header" at bounding box center [756, 227] width 88 height 20
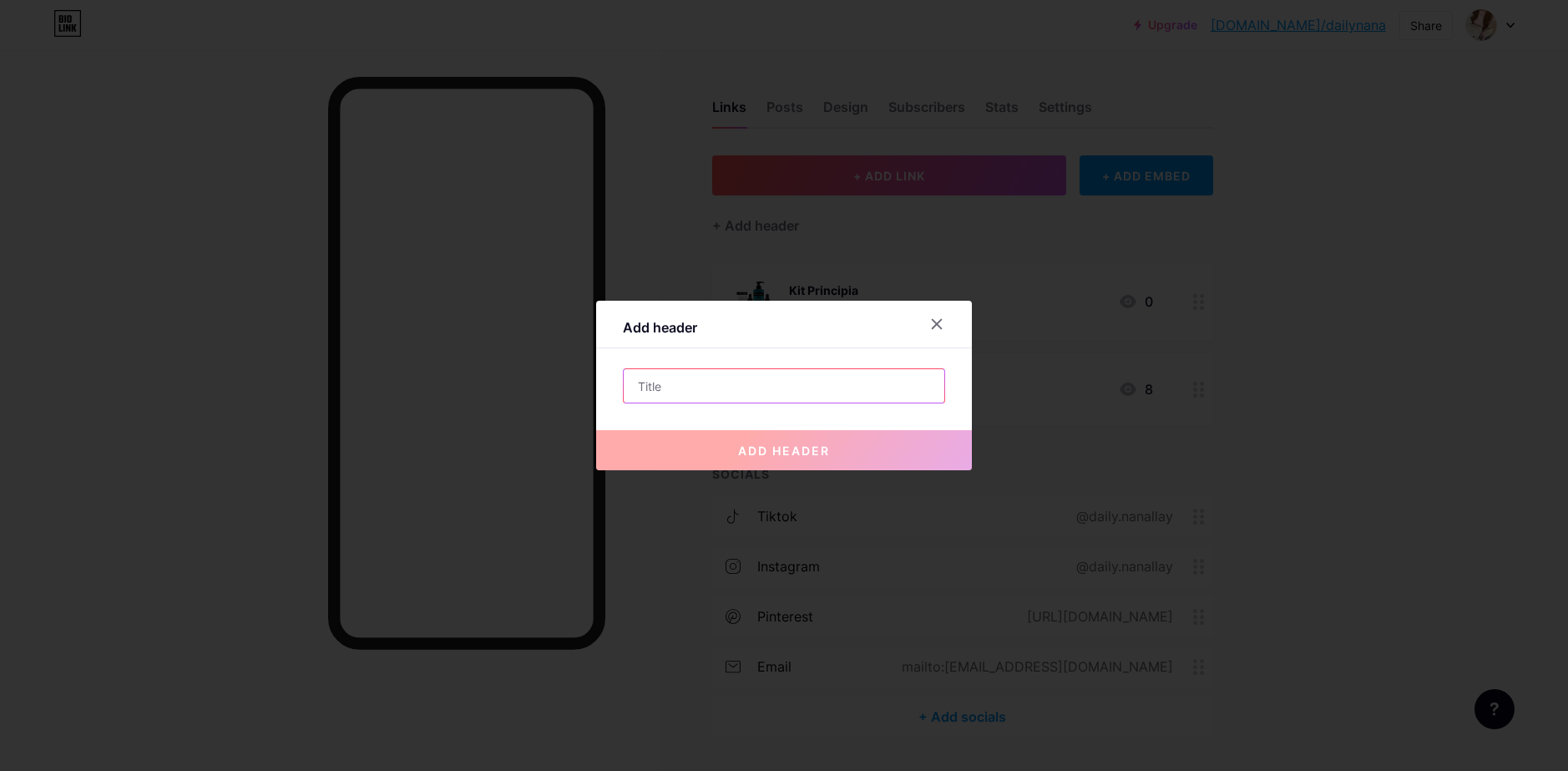
click at [726, 388] on input "text" at bounding box center [784, 385] width 321 height 33
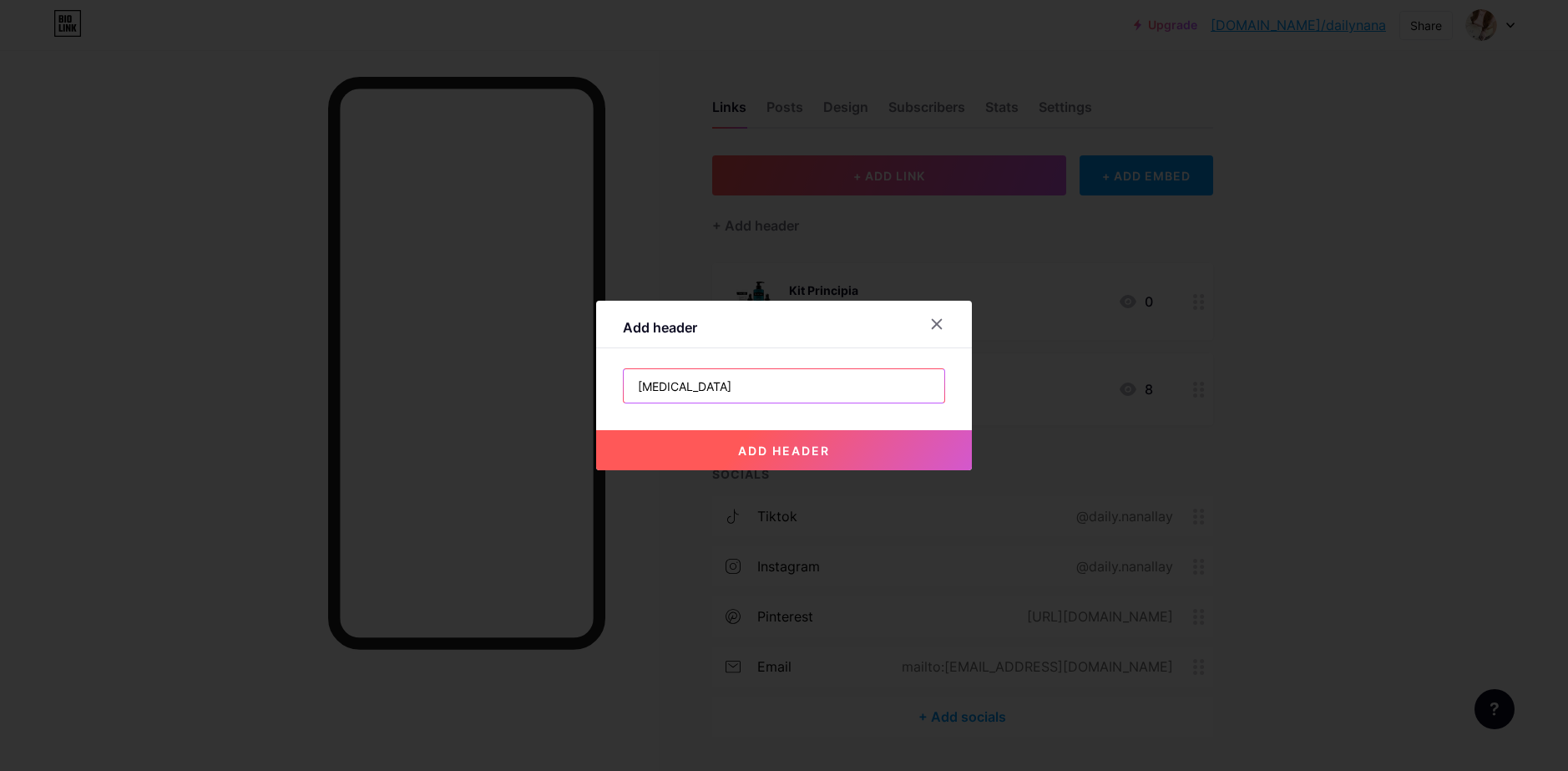
type input "[MEDICAL_DATA]"
click at [775, 444] on span "add header" at bounding box center [784, 450] width 92 height 14
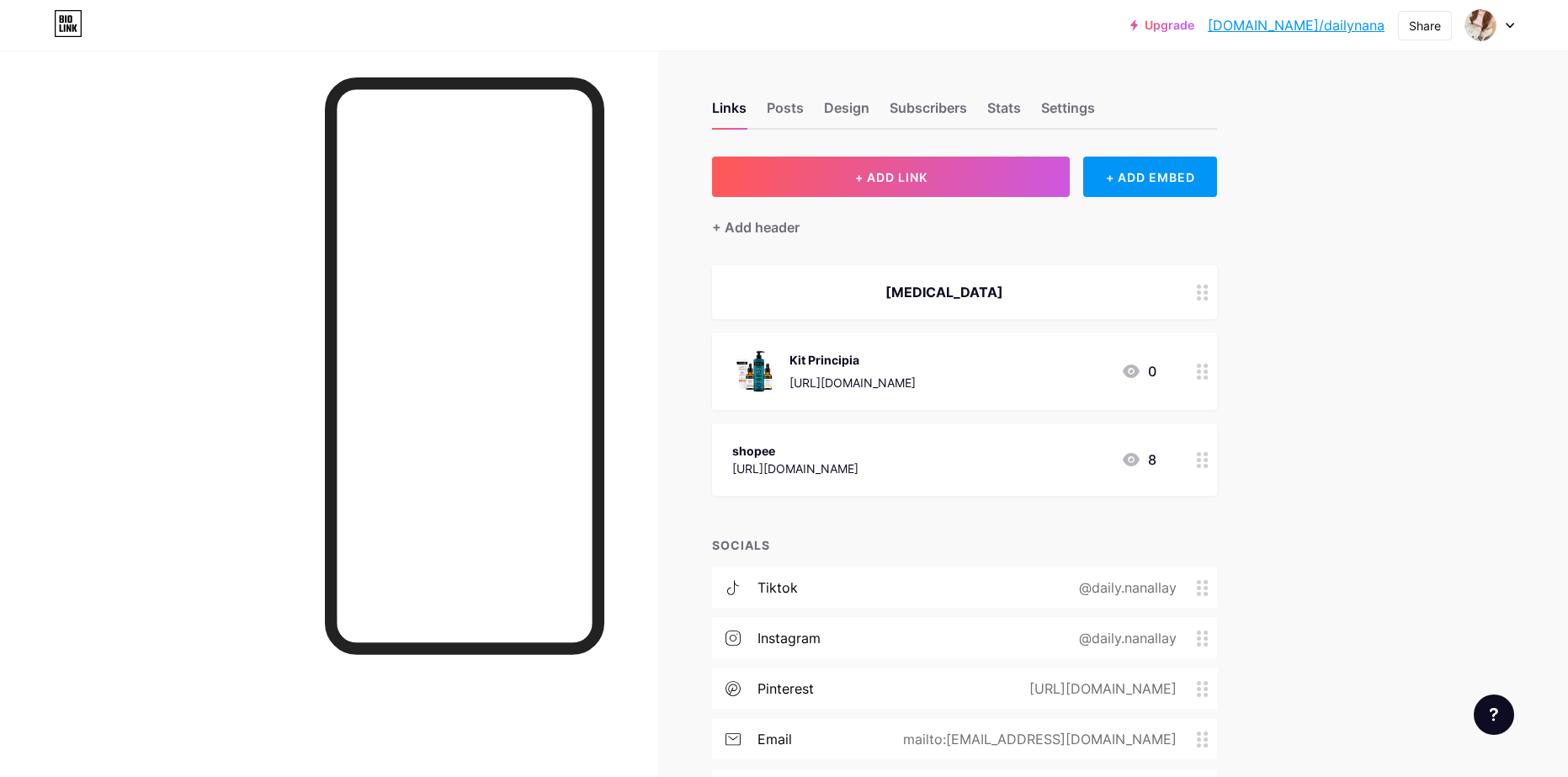
click at [1209, 292] on circle at bounding box center [1206, 292] width 5 height 5
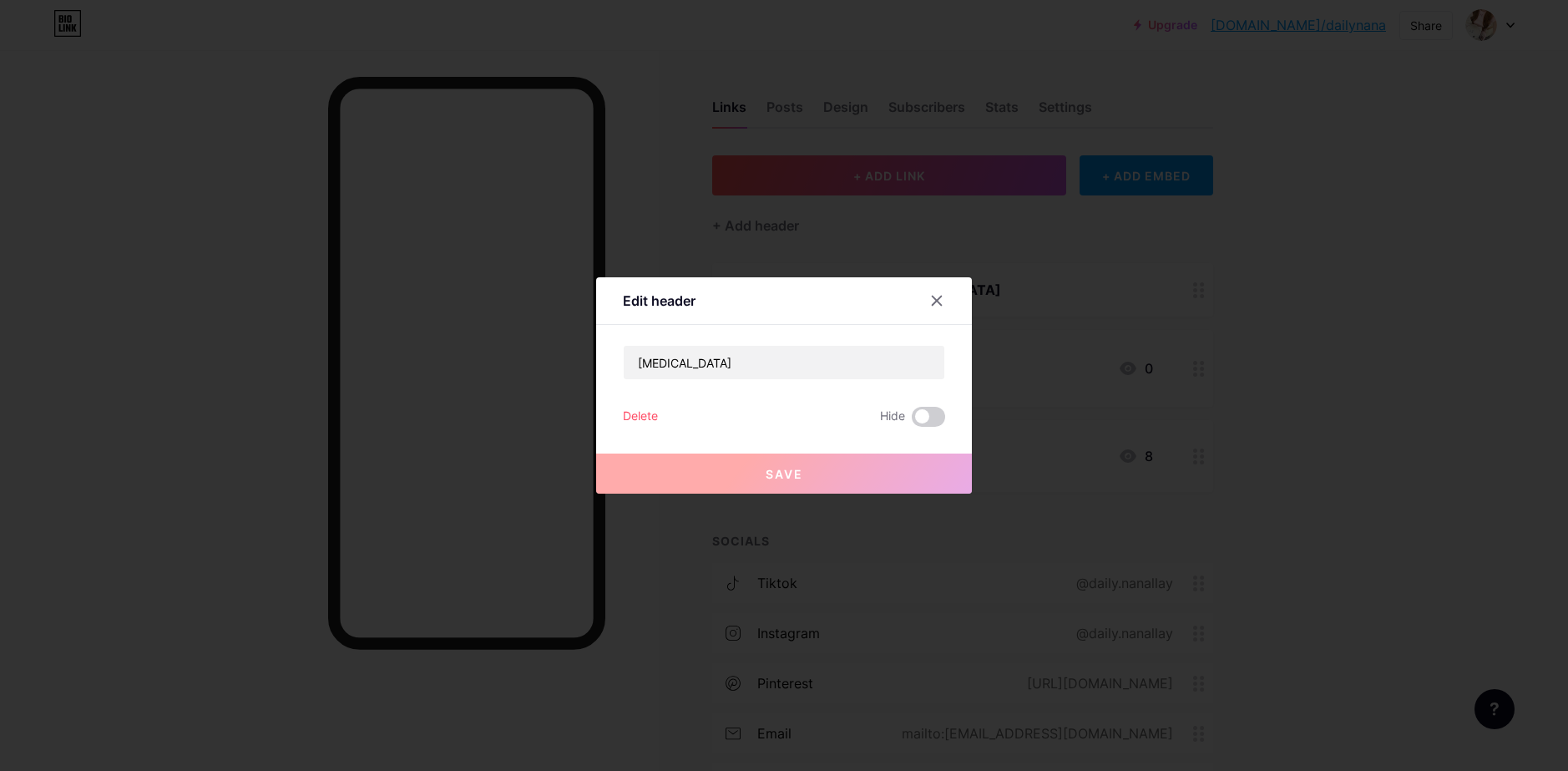
drag, startPoint x: 1310, startPoint y: 376, endPoint x: 1232, endPoint y: 375, distance: 78.0
click at [1307, 376] on div at bounding box center [784, 385] width 1568 height 771
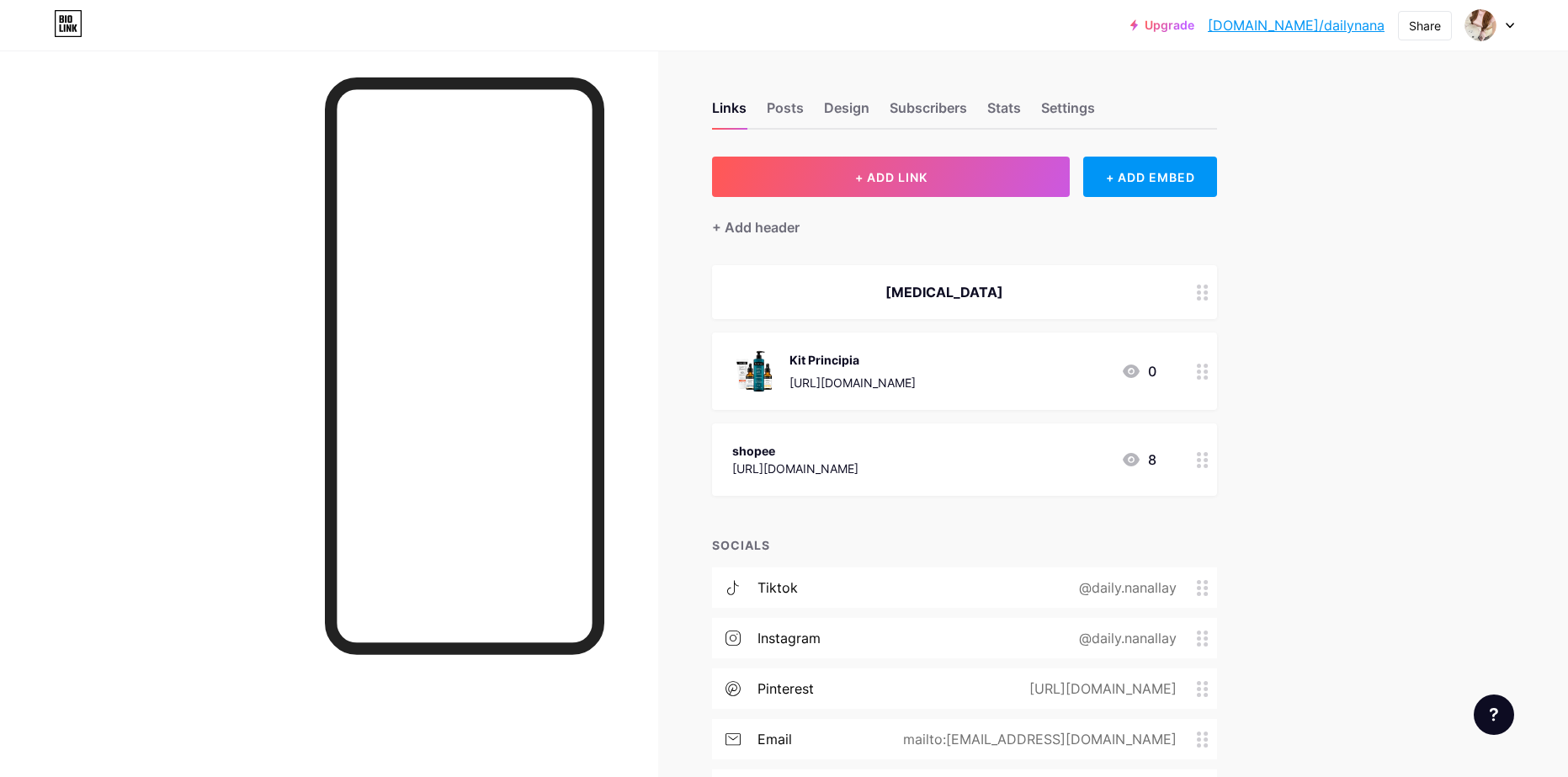
click at [1211, 300] on div at bounding box center [1202, 292] width 29 height 54
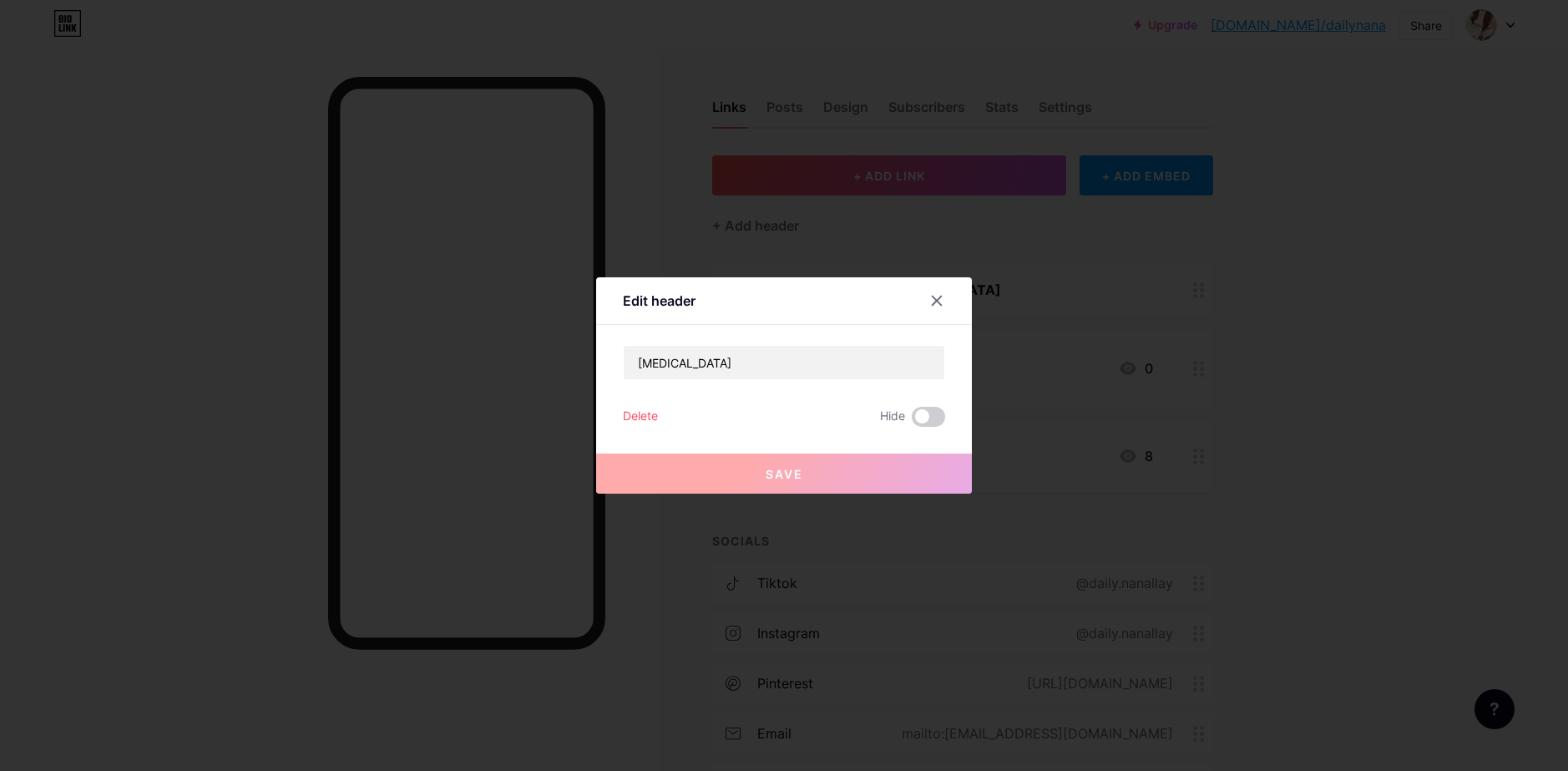
click at [647, 417] on div "Delete" at bounding box center [640, 416] width 35 height 20
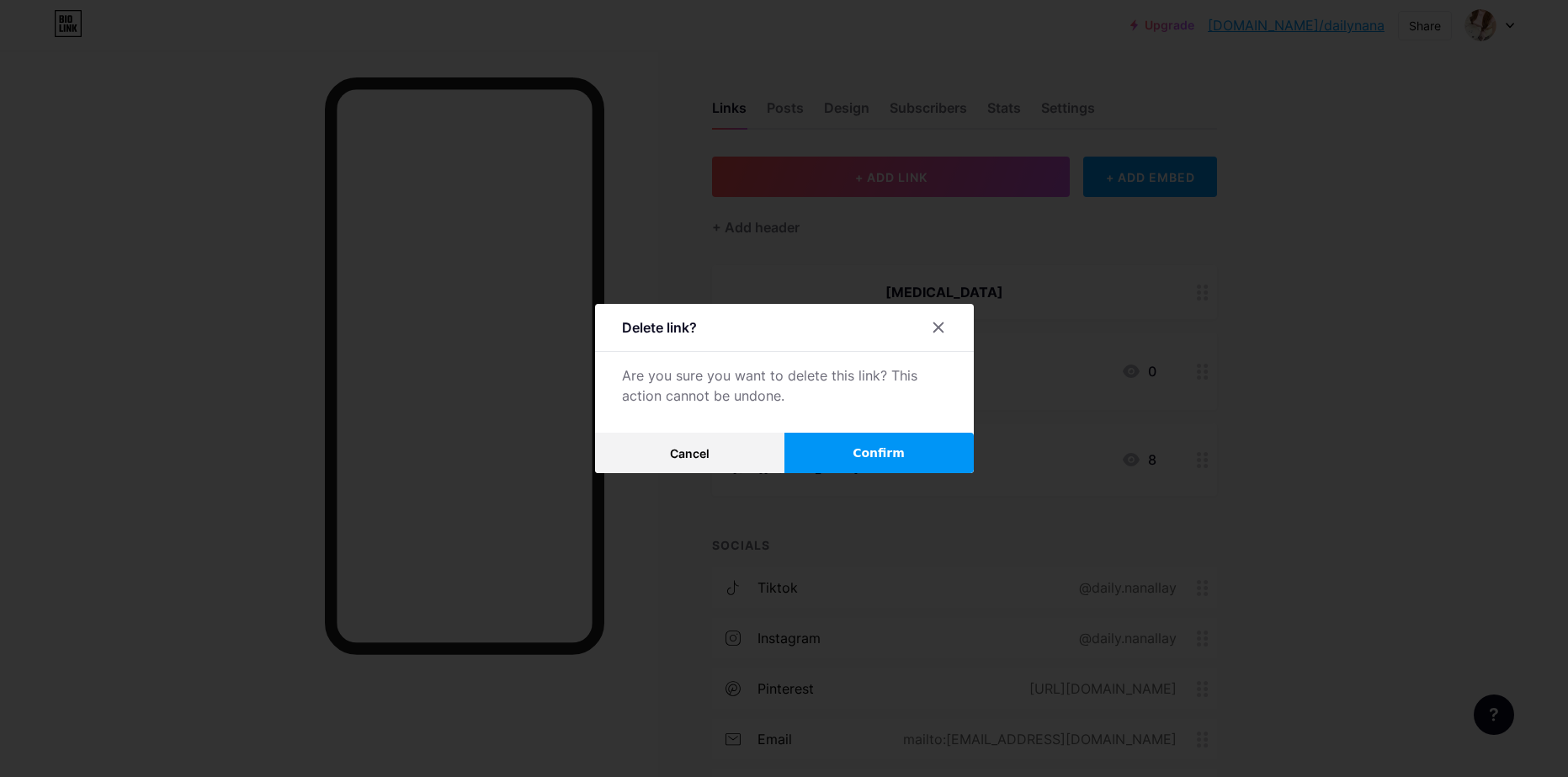
click at [838, 453] on button "Confirm" at bounding box center [879, 452] width 190 height 41
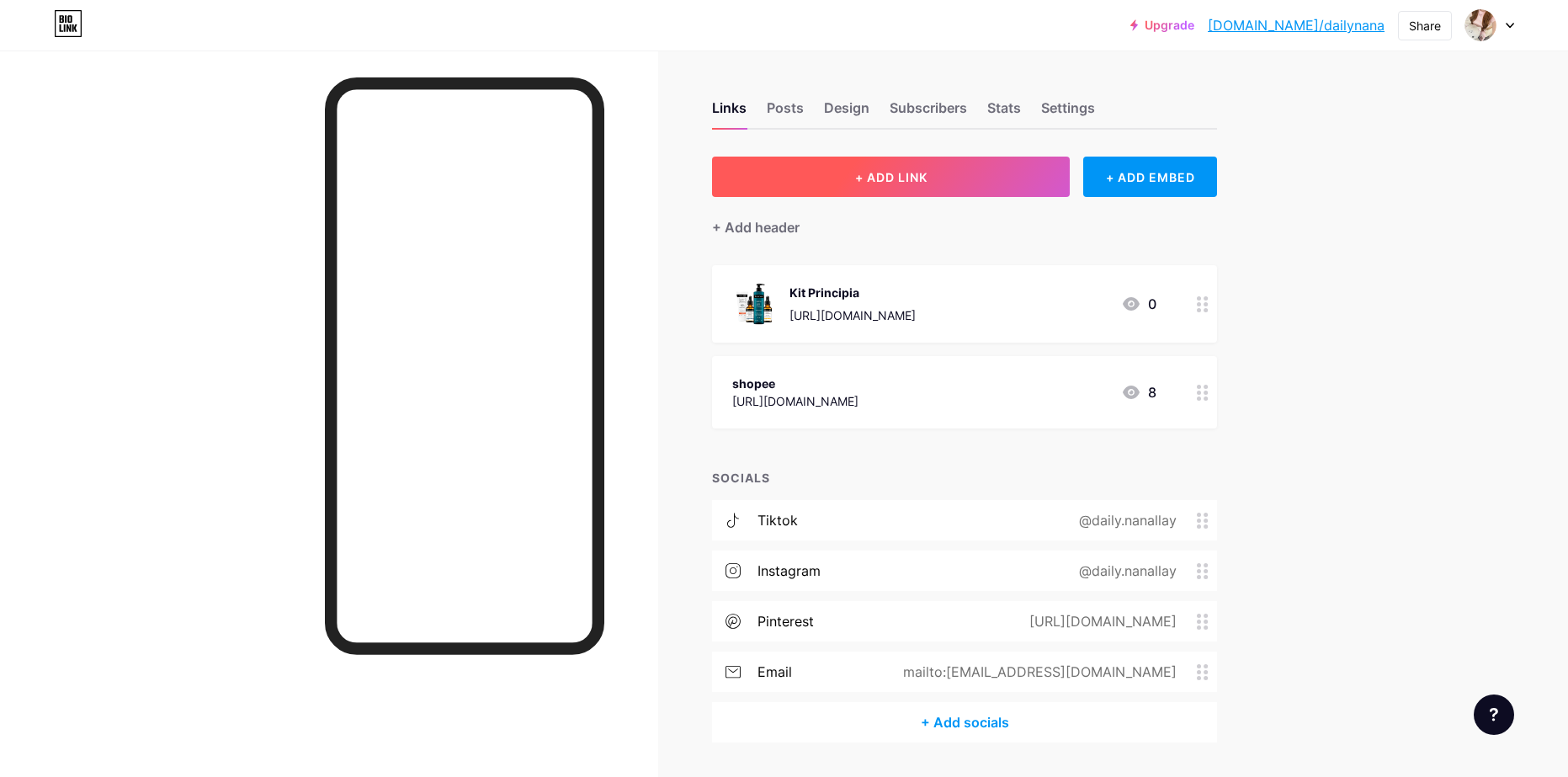
click at [907, 190] on button "+ ADD LINK" at bounding box center [891, 176] width 357 height 41
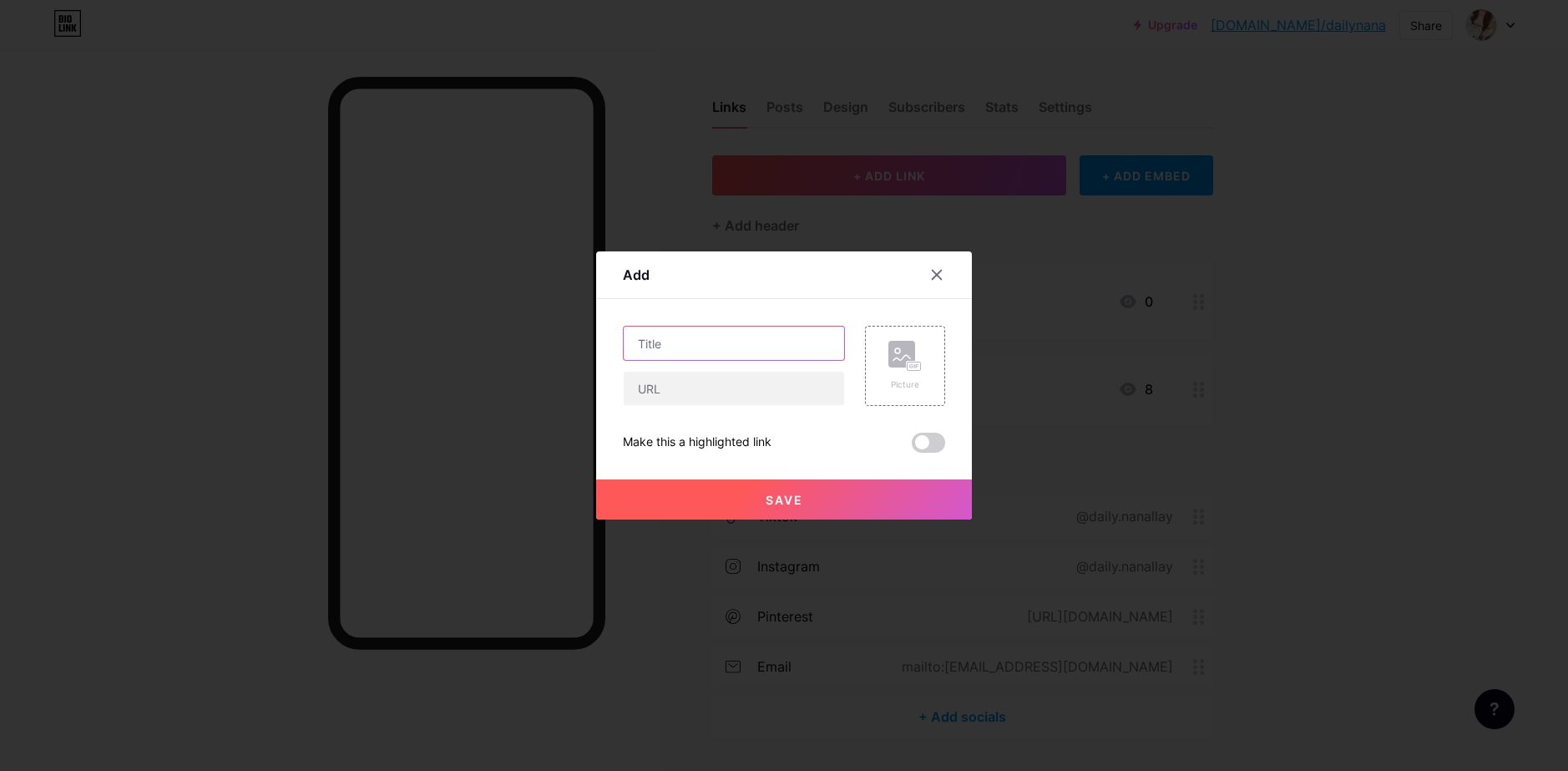
click at [726, 338] on input "text" at bounding box center [733, 343] width 220 height 33
type input "casdfdasf"
click at [690, 392] on input "text" at bounding box center [733, 388] width 220 height 33
paste input "[URL][DOMAIN_NAME]"
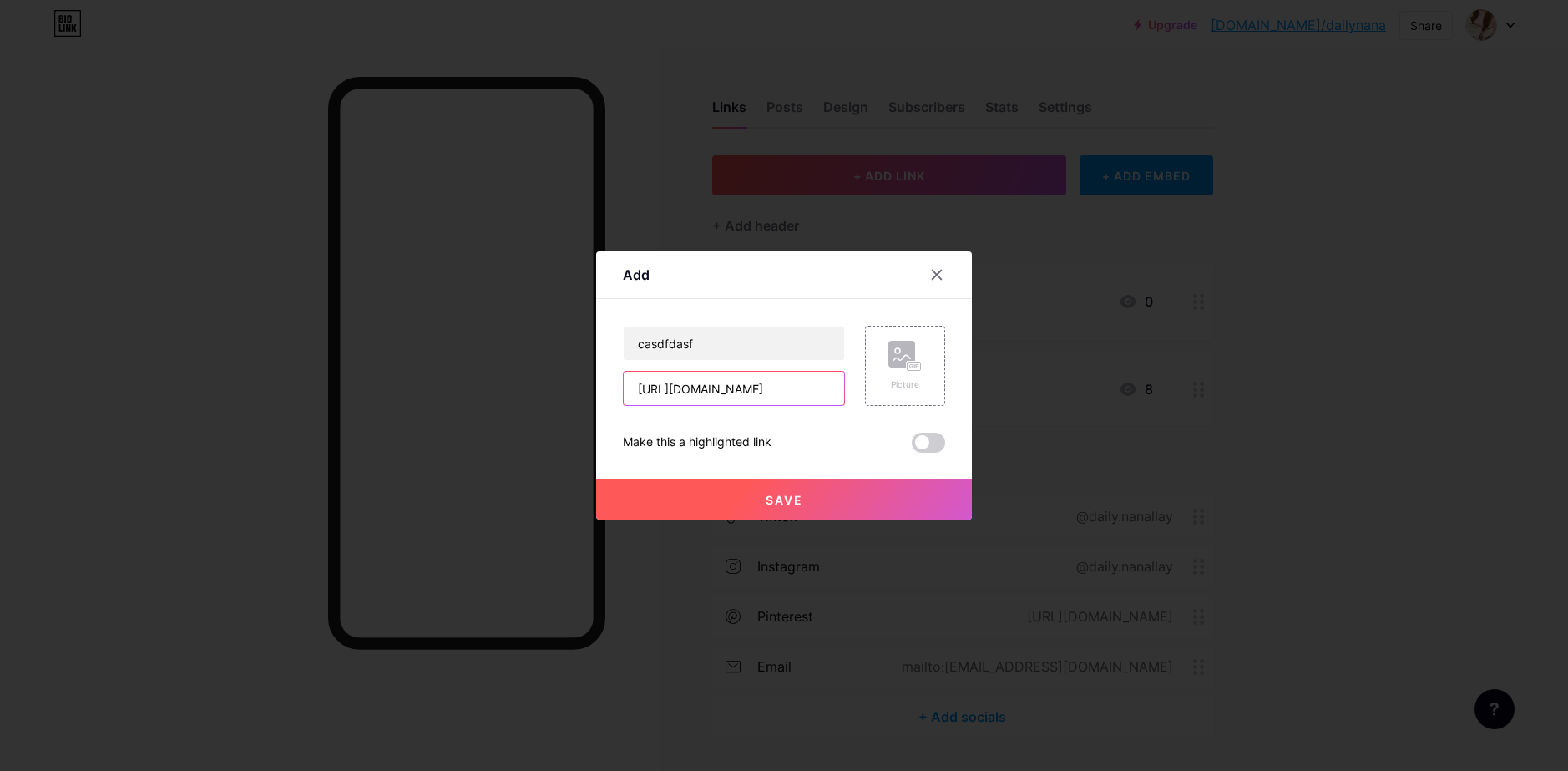
type input "[URL][DOMAIN_NAME]"
click at [804, 503] on button "Save" at bounding box center [784, 499] width 376 height 40
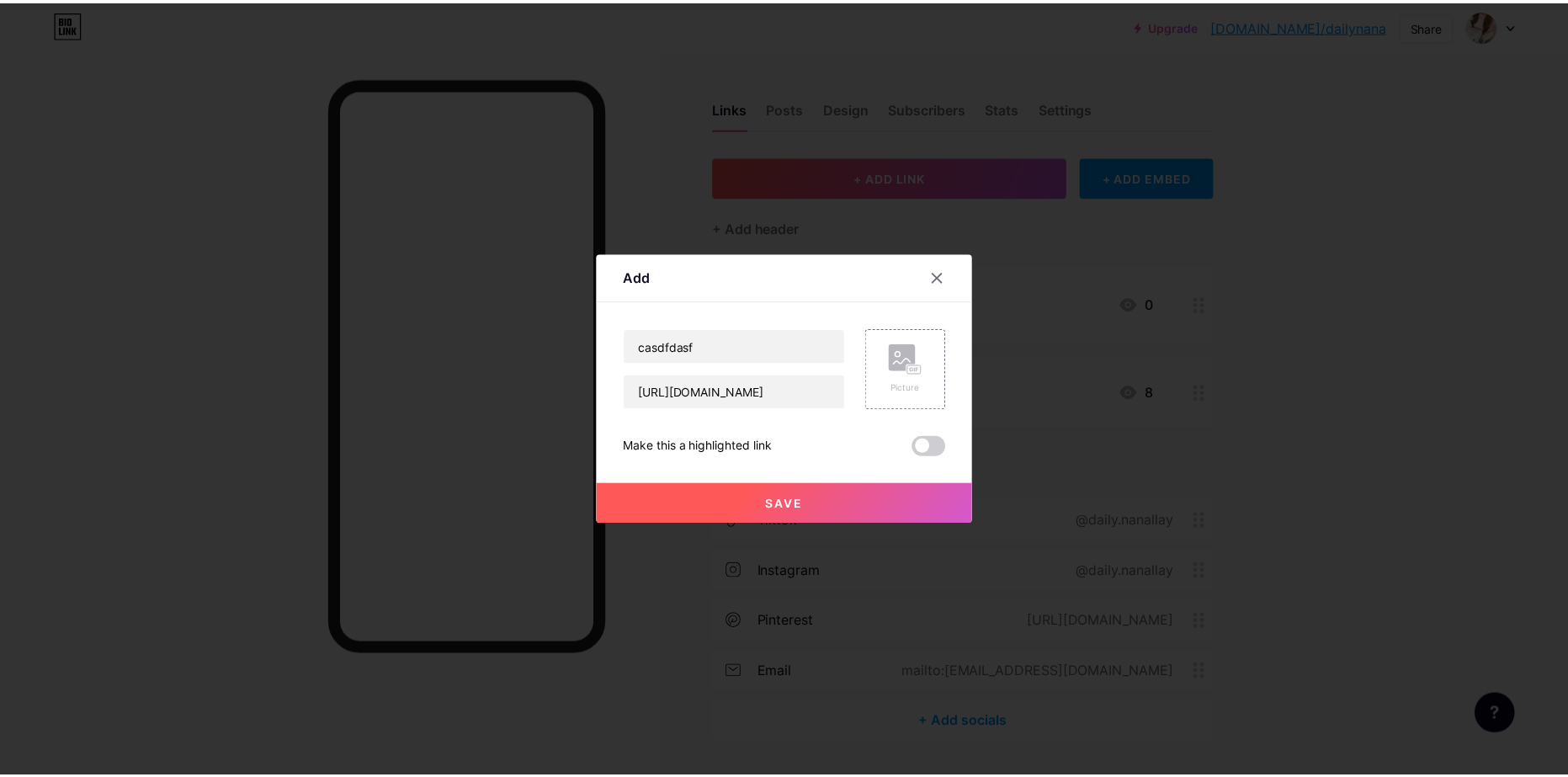
scroll to position [0, 0]
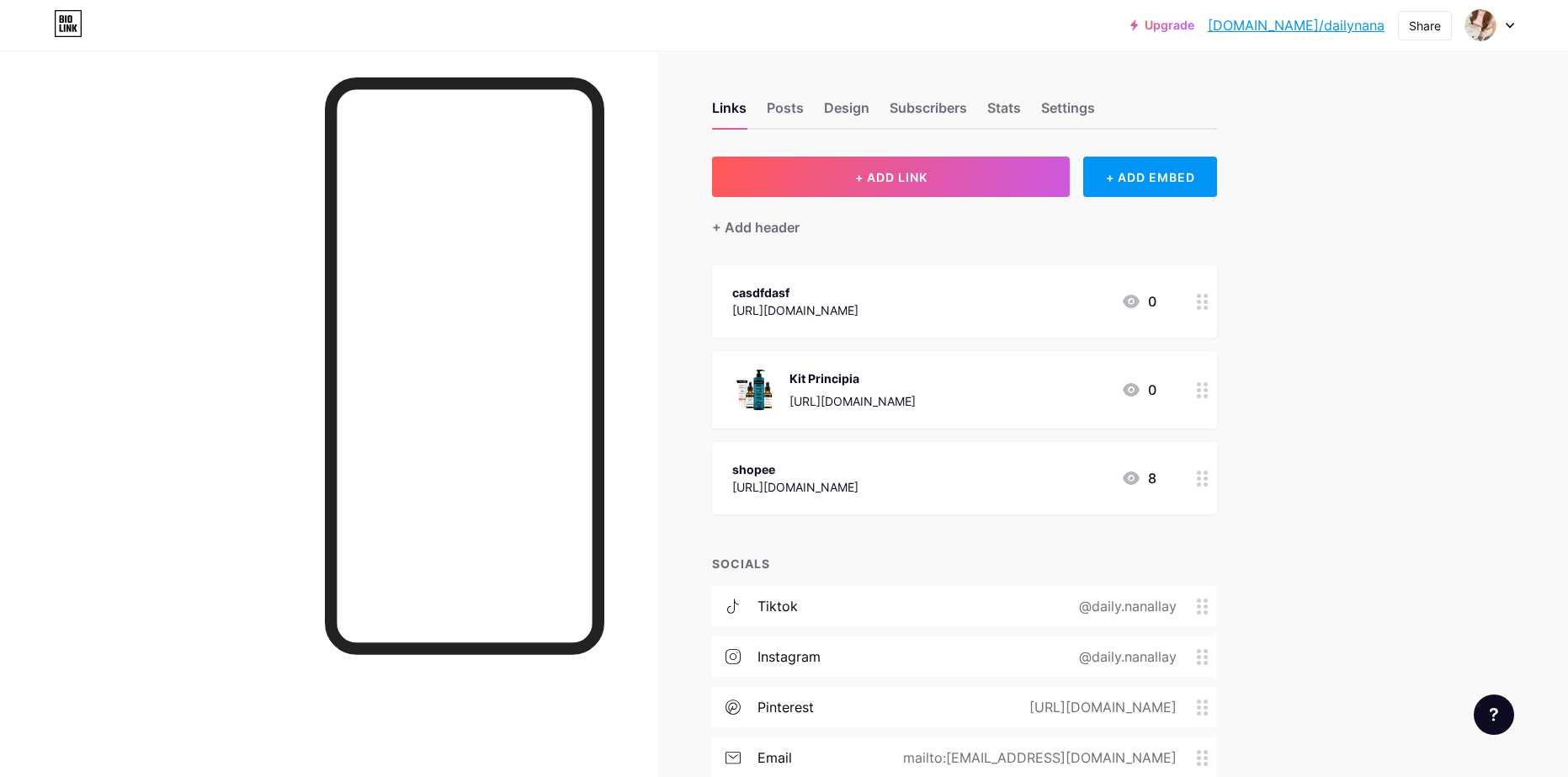
click at [1194, 27] on link "Upgrade" at bounding box center [1162, 25] width 64 height 14
click at [1209, 396] on circle at bounding box center [1206, 395] width 5 height 5
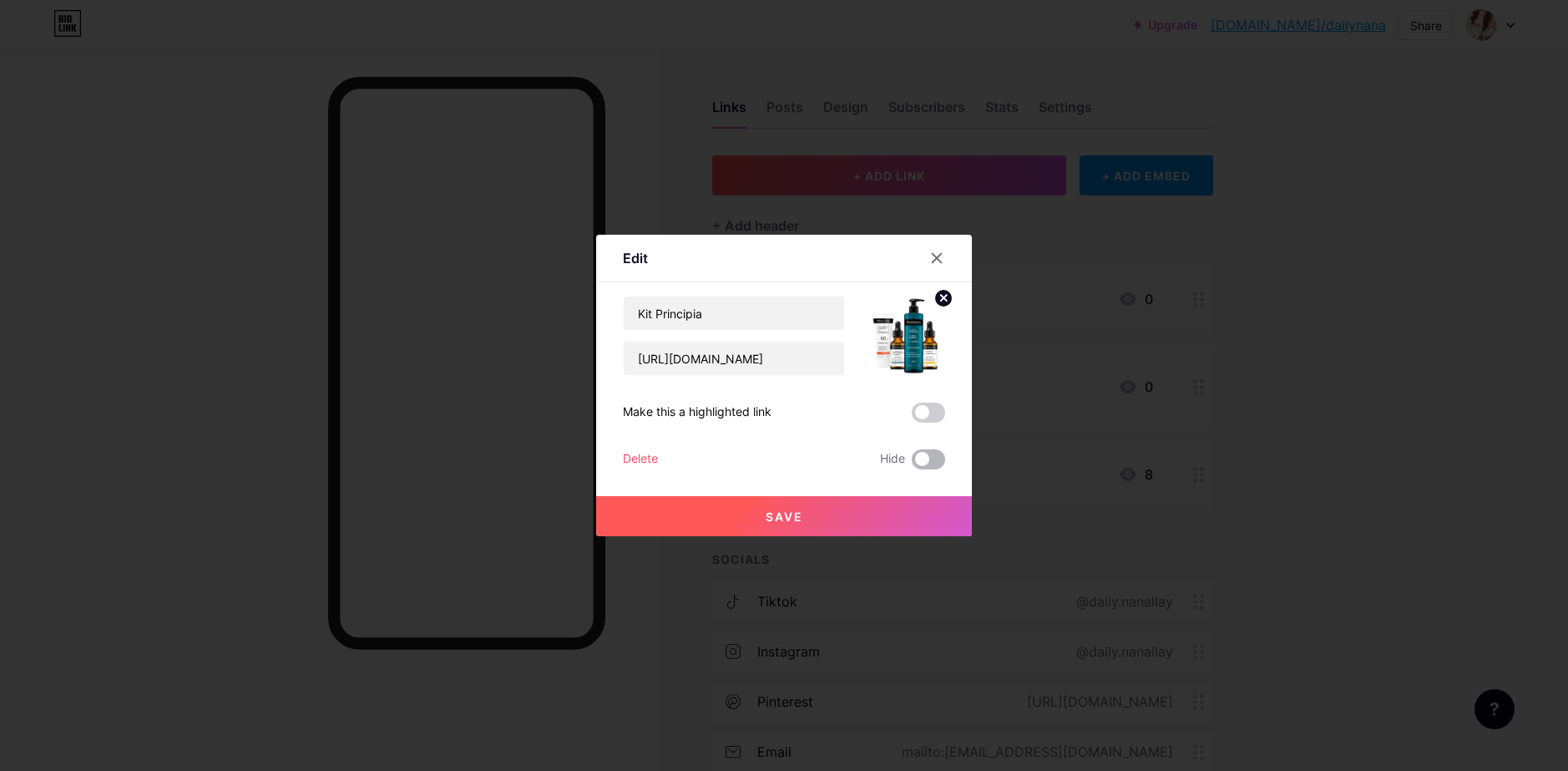
click at [930, 456] on span at bounding box center [928, 459] width 33 height 20
click at [912, 463] on input "checkbox" at bounding box center [912, 463] width 0 height 0
click at [872, 508] on button "Save" at bounding box center [784, 516] width 376 height 40
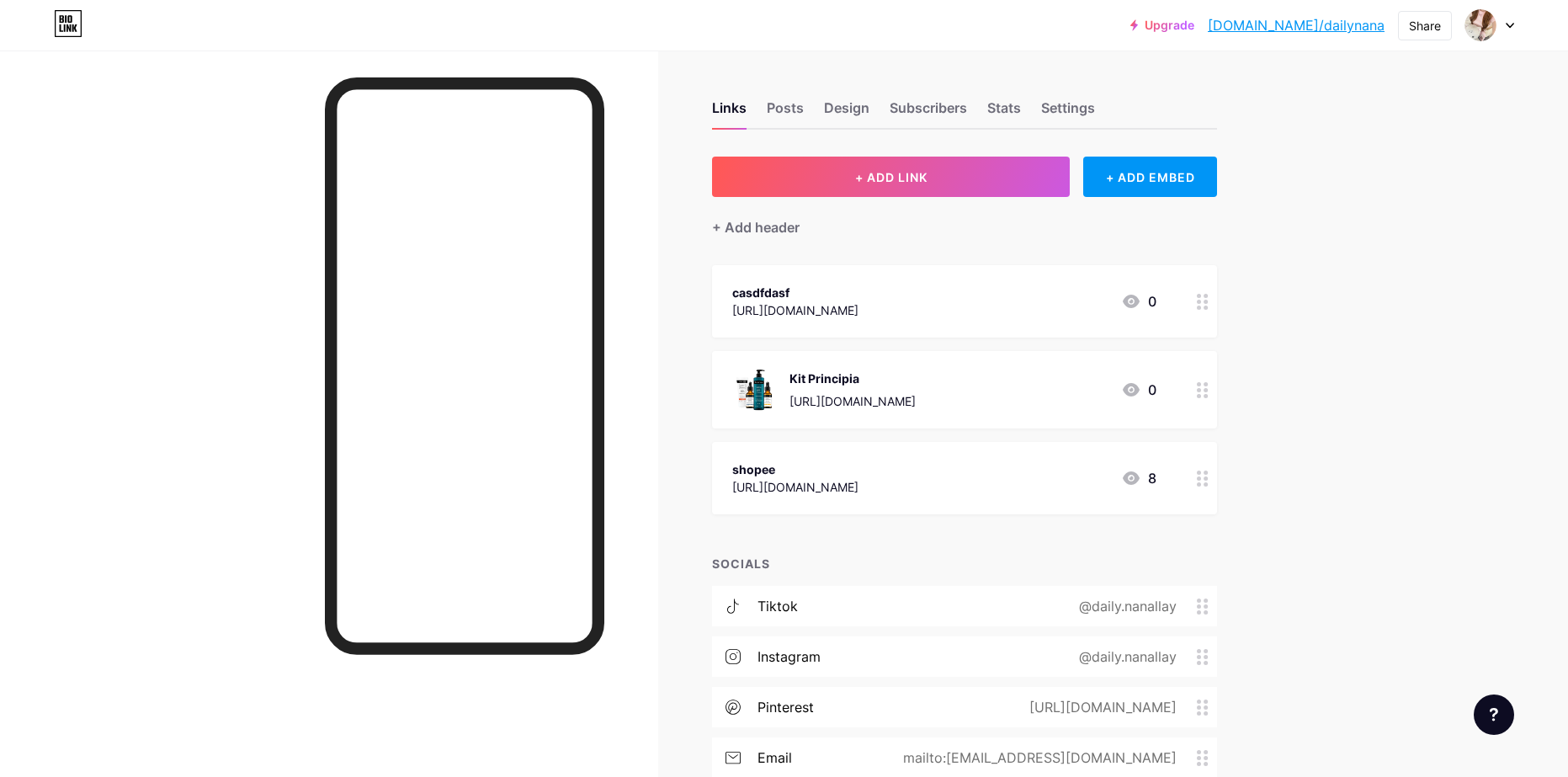
click at [1201, 306] on circle at bounding box center [1199, 307] width 5 height 5
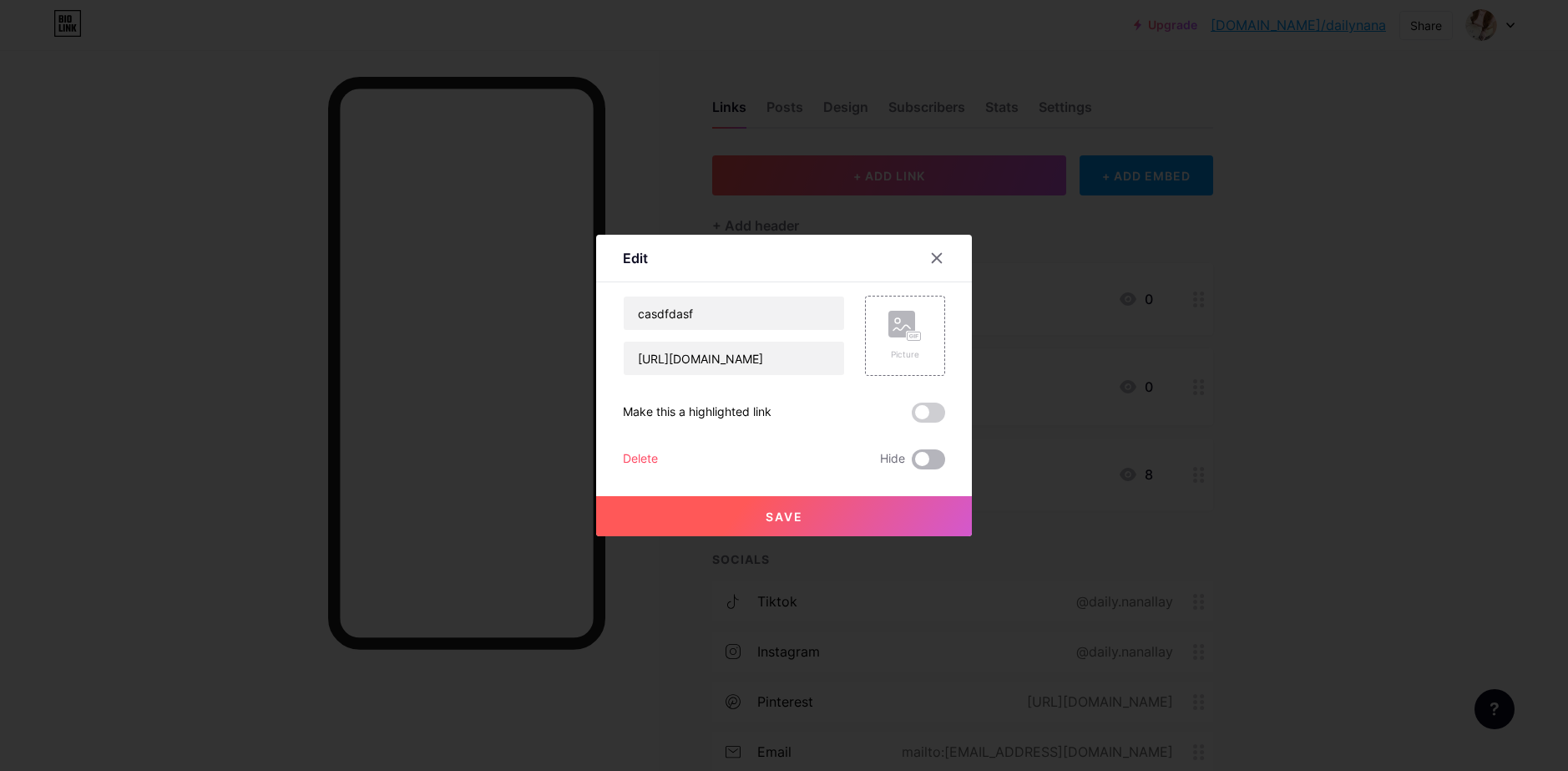
click at [926, 461] on span at bounding box center [928, 459] width 33 height 20
click at [912, 463] on input "checkbox" at bounding box center [912, 463] width 0 height 0
click at [833, 533] on button "Save" at bounding box center [784, 516] width 376 height 40
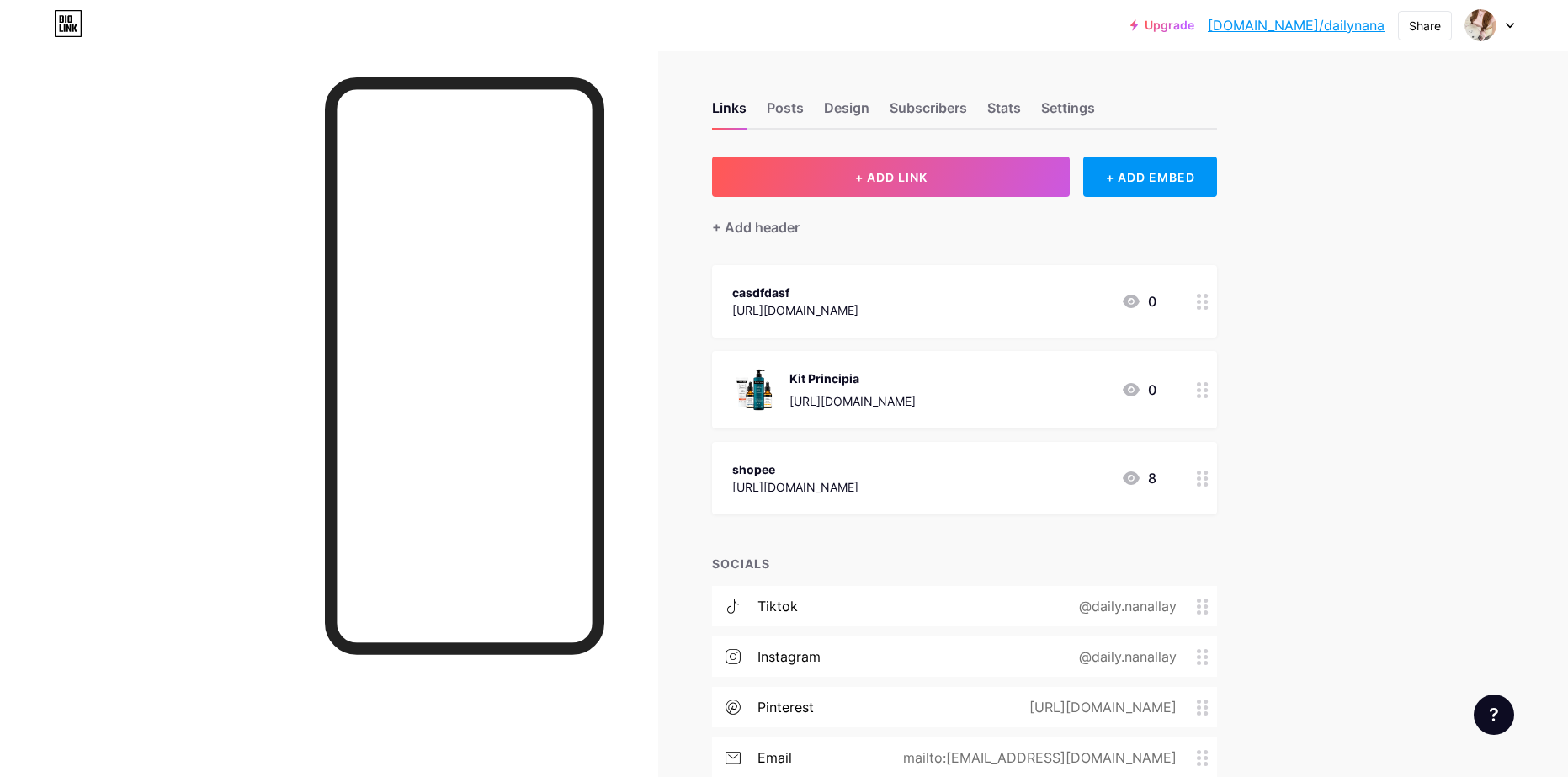
click at [1208, 476] on icon at bounding box center [1202, 478] width 12 height 16
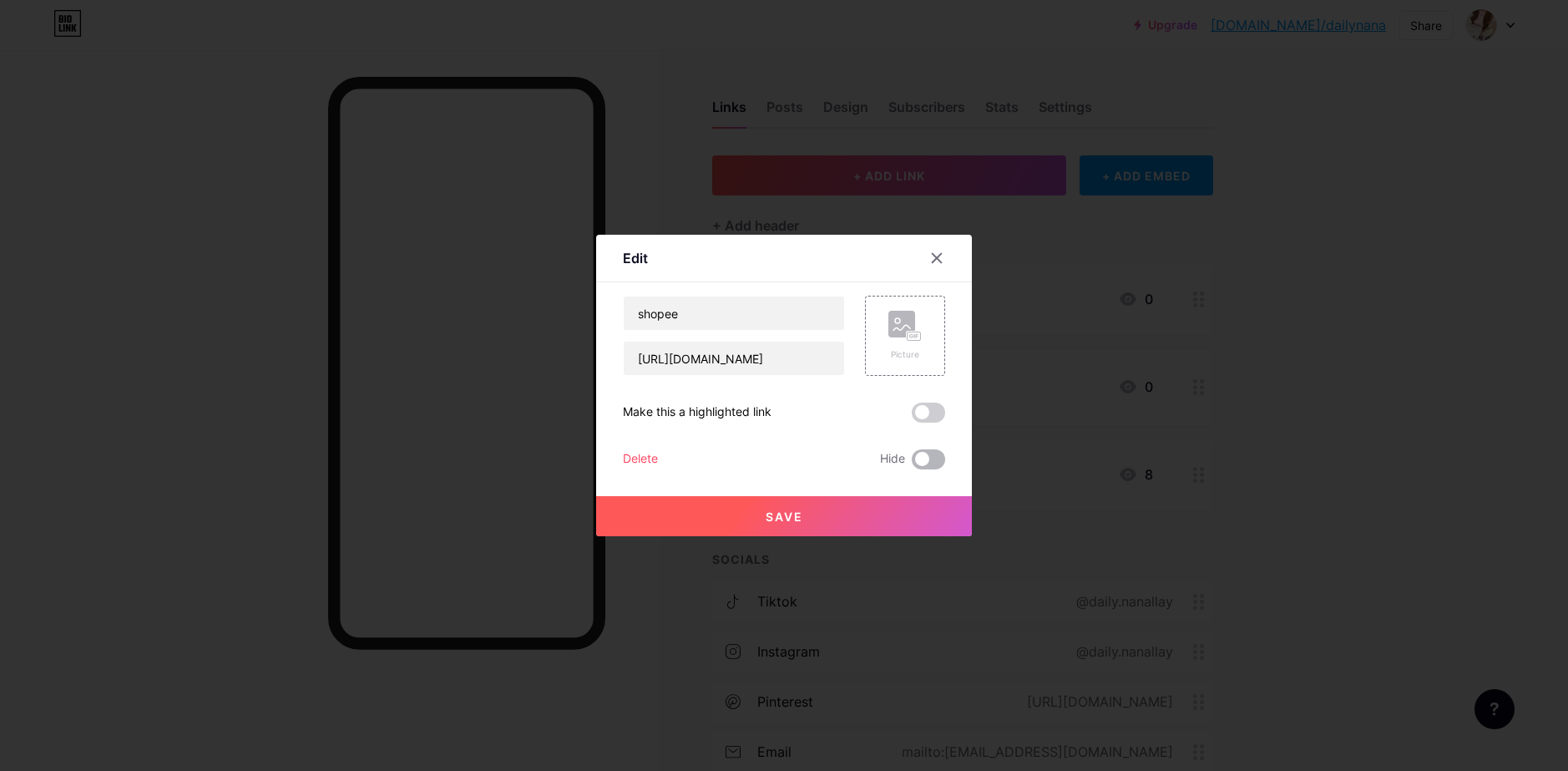
click at [920, 463] on span at bounding box center [928, 459] width 33 height 20
click at [912, 463] on input "checkbox" at bounding box center [912, 463] width 0 height 0
click at [824, 514] on button "Save" at bounding box center [784, 516] width 376 height 40
